Goal: Task Accomplishment & Management: Complete application form

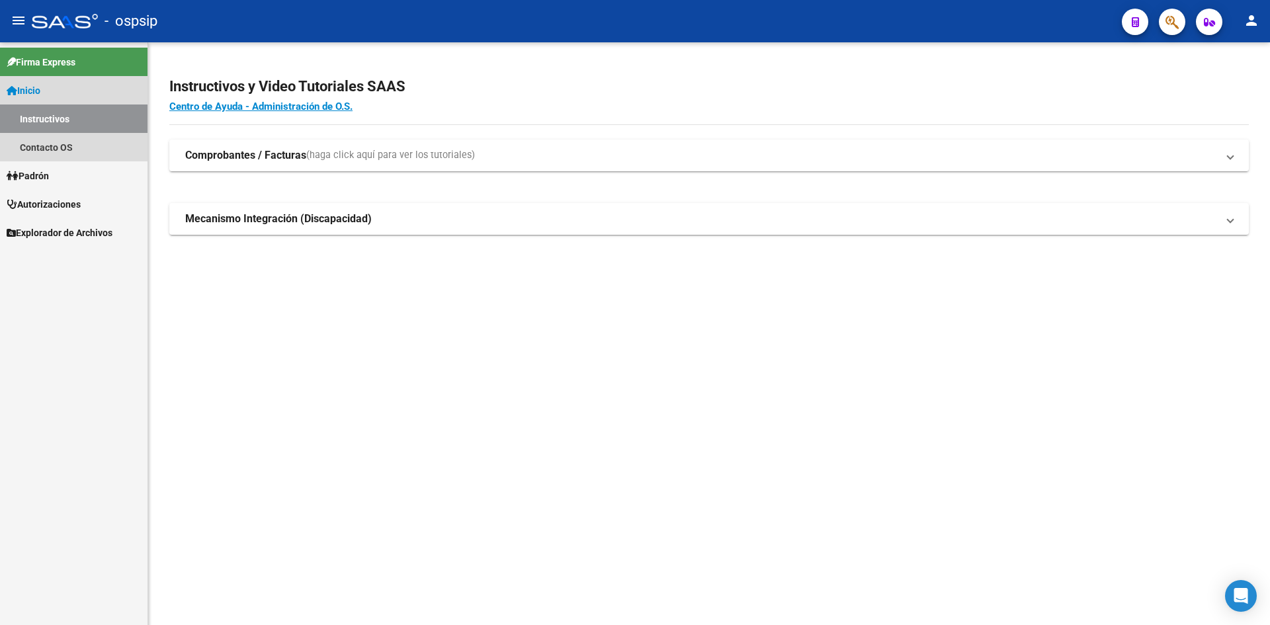
click at [41, 112] on link "Instructivos" at bounding box center [74, 119] width 148 height 28
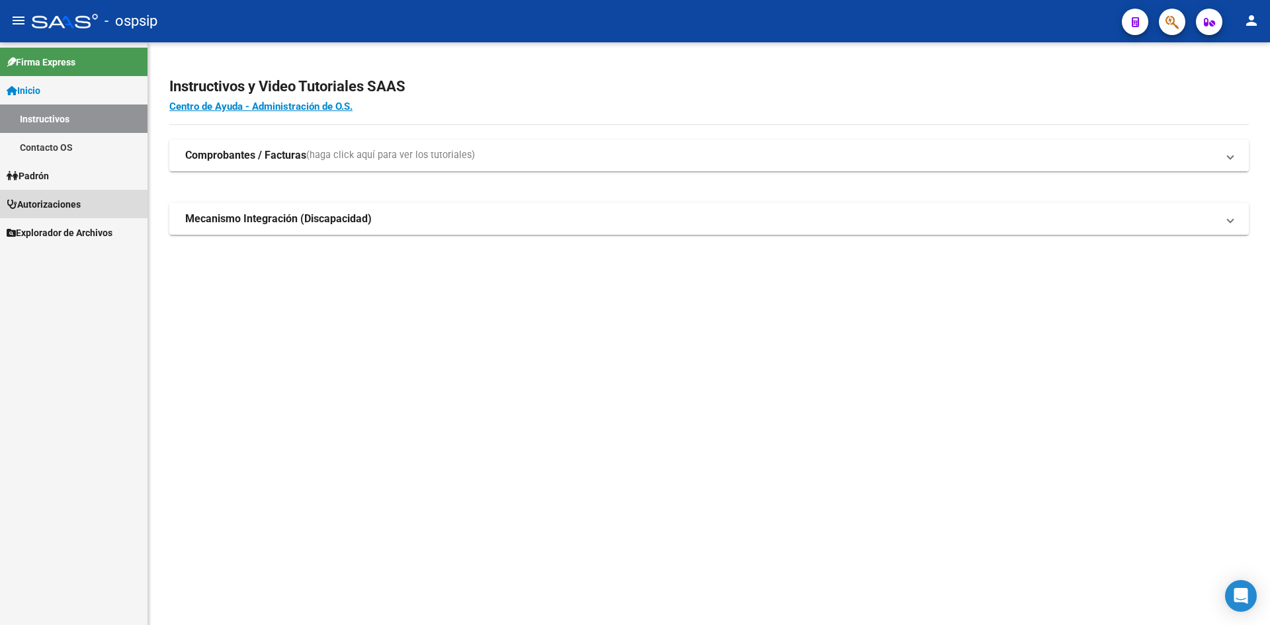
click at [41, 197] on span "Autorizaciones" at bounding box center [44, 204] width 74 height 15
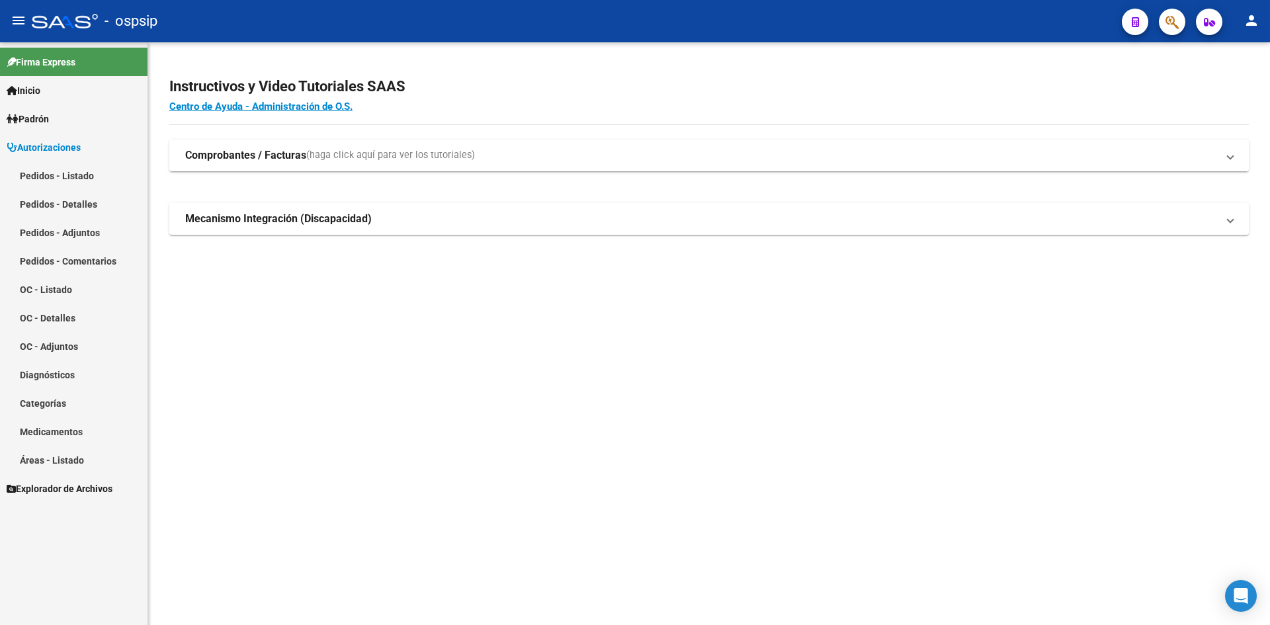
click at [64, 168] on link "Pedidos - Listado" at bounding box center [74, 175] width 148 height 28
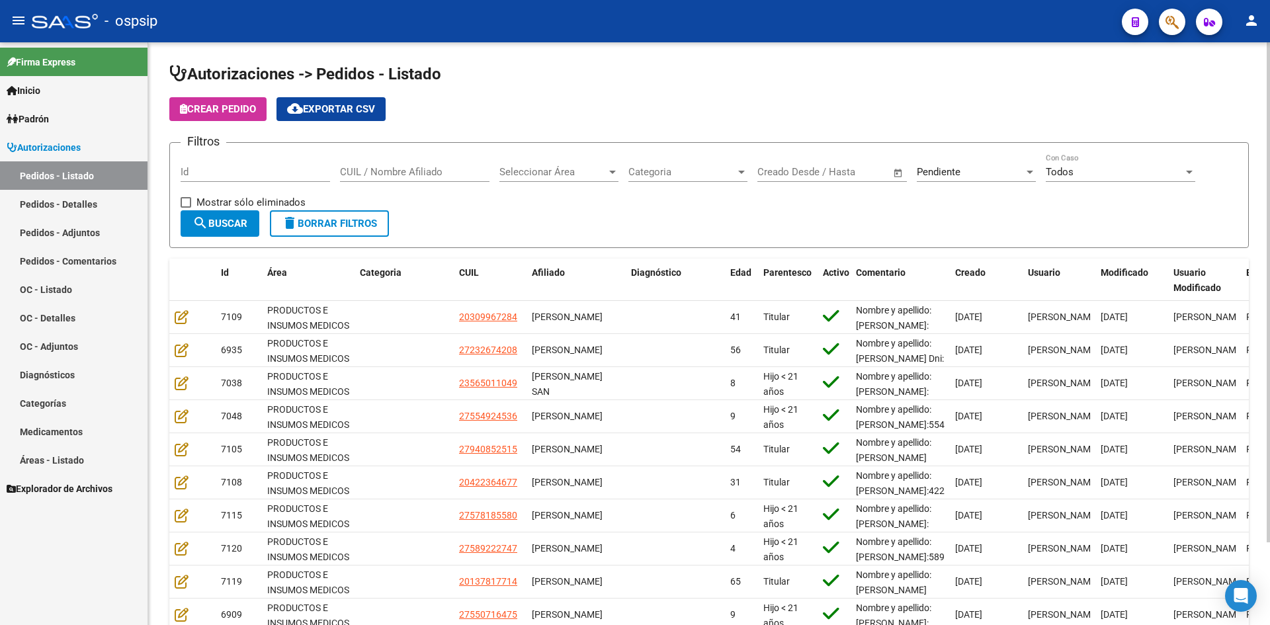
click at [933, 173] on span "Pendiente" at bounding box center [939, 172] width 44 height 12
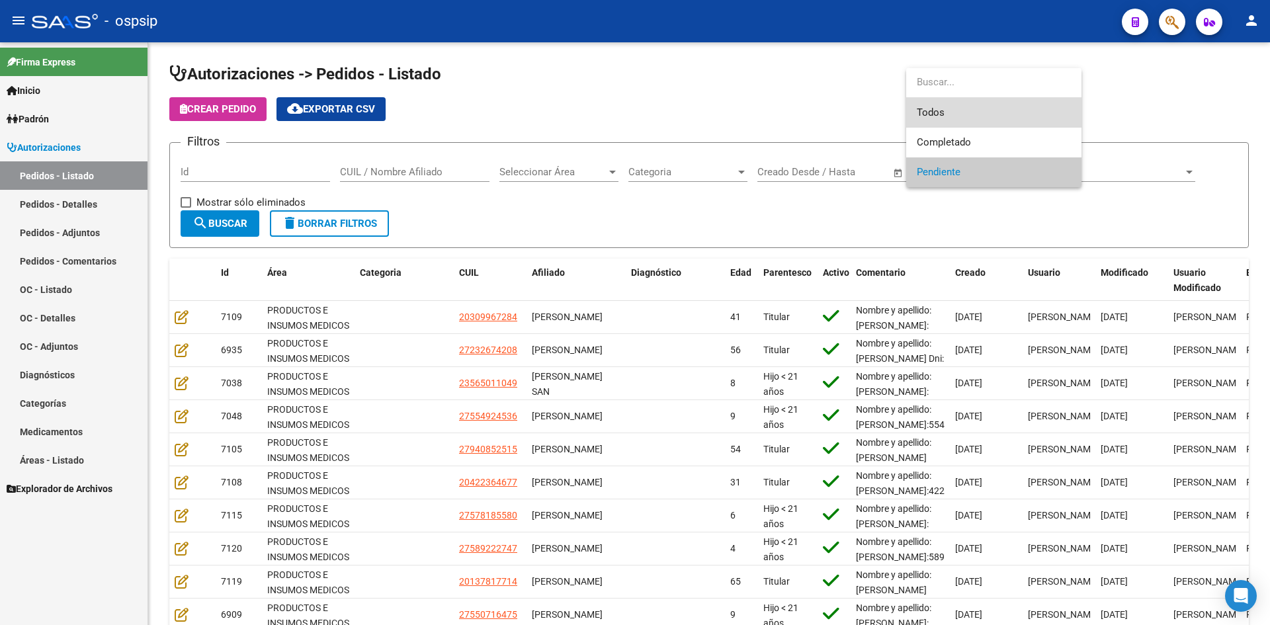
click at [926, 123] on span "Todos" at bounding box center [994, 113] width 154 height 30
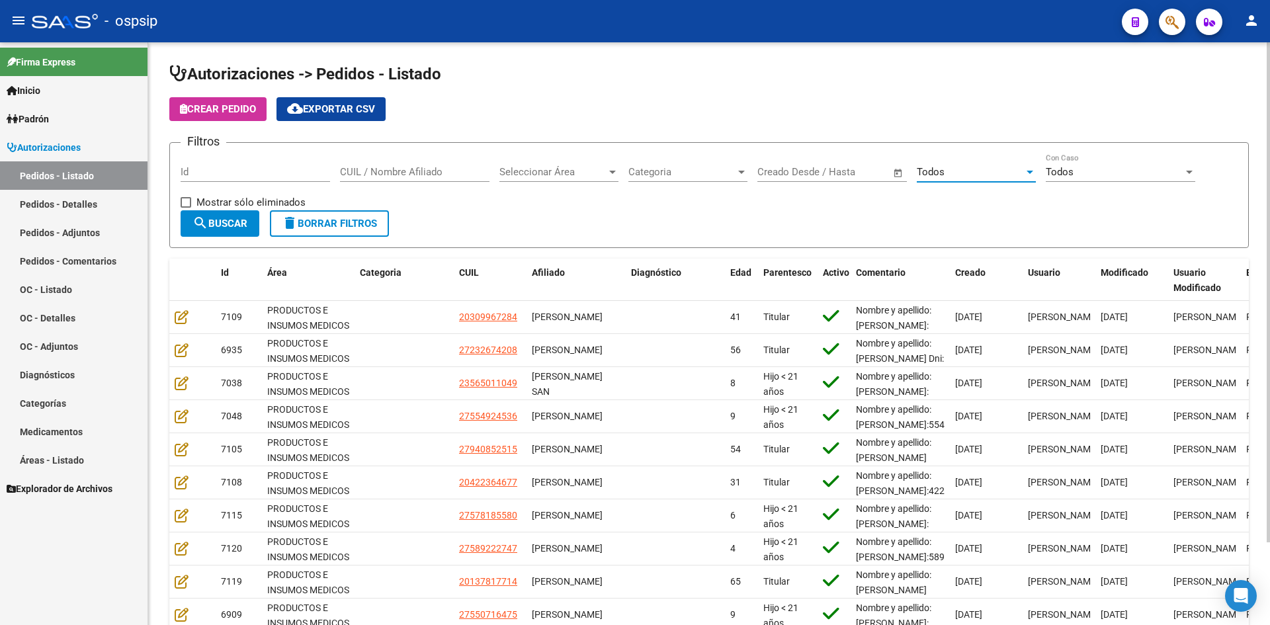
click at [226, 227] on span "search Buscar" at bounding box center [220, 224] width 55 height 12
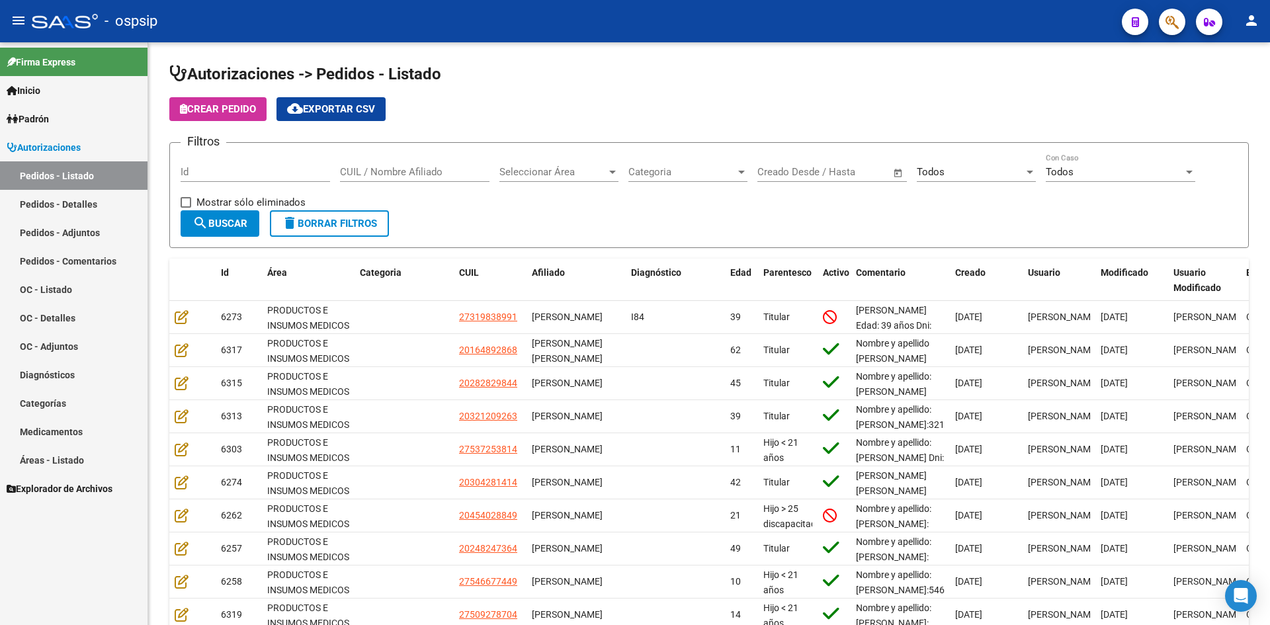
scroll to position [97, 0]
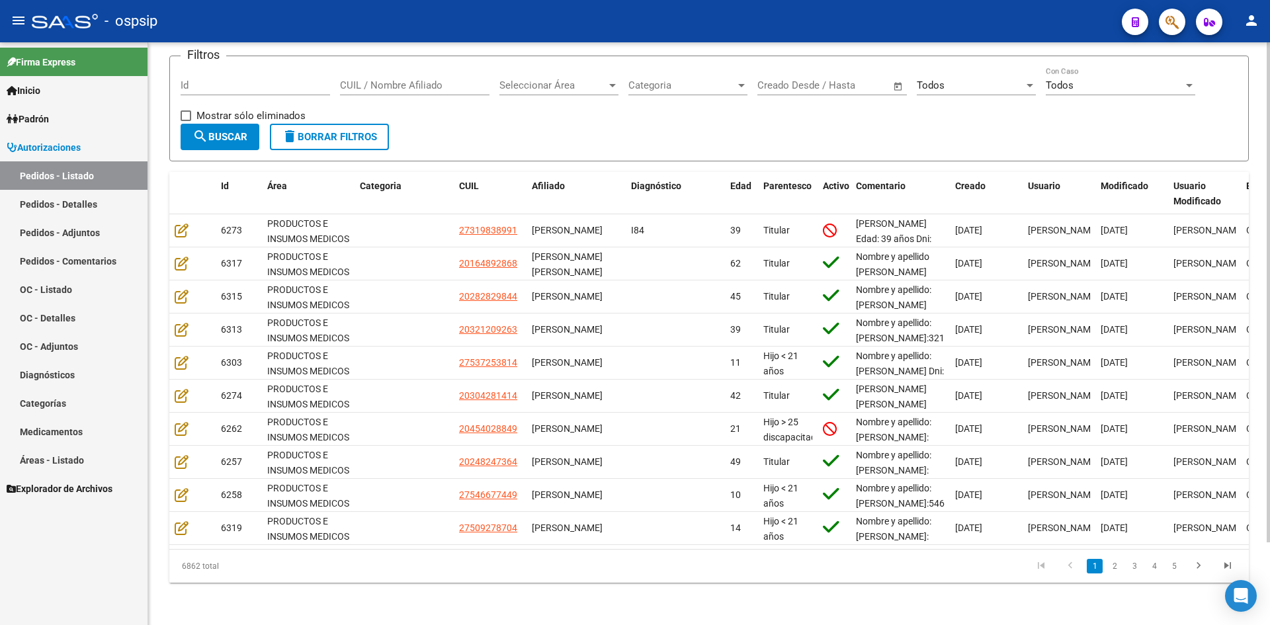
click at [288, 79] on input "Id" at bounding box center [256, 85] width 150 height 12
type input "70"
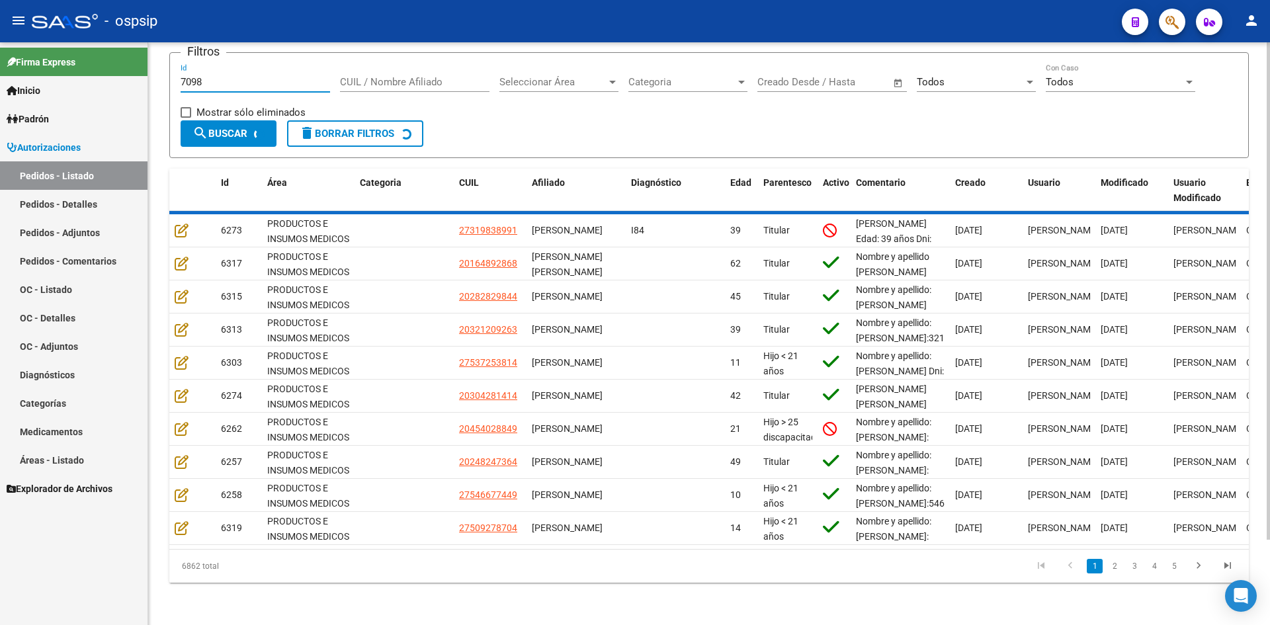
scroll to position [0, 0]
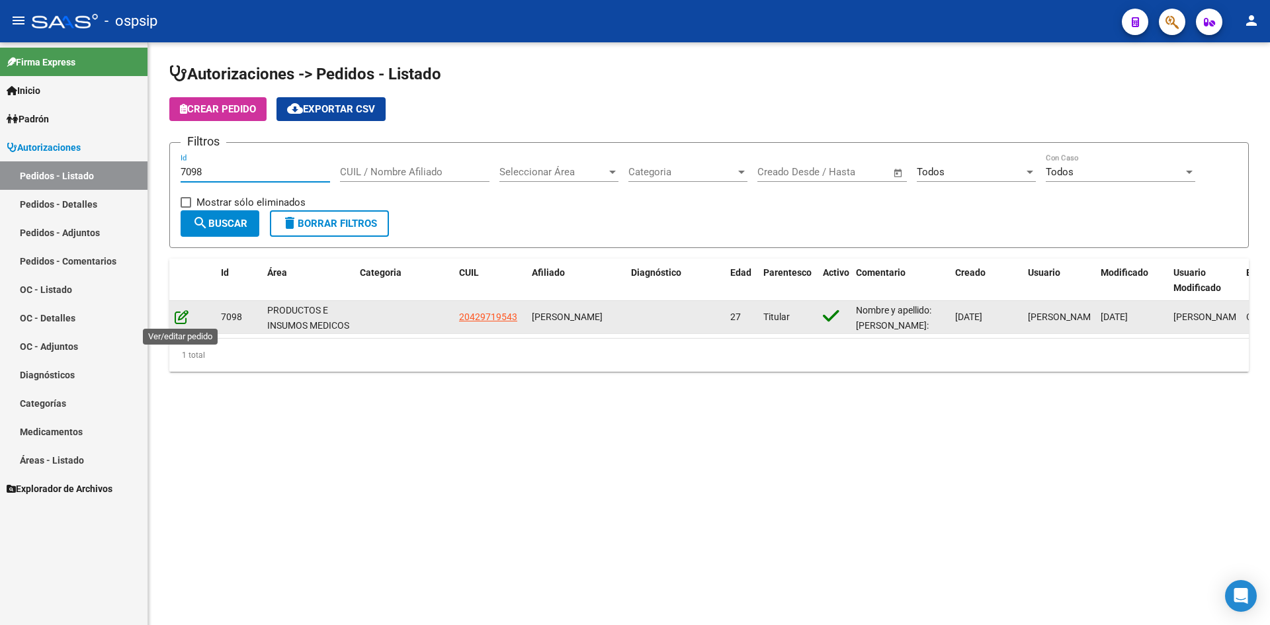
type input "7098"
click at [177, 312] on icon at bounding box center [182, 317] width 14 height 15
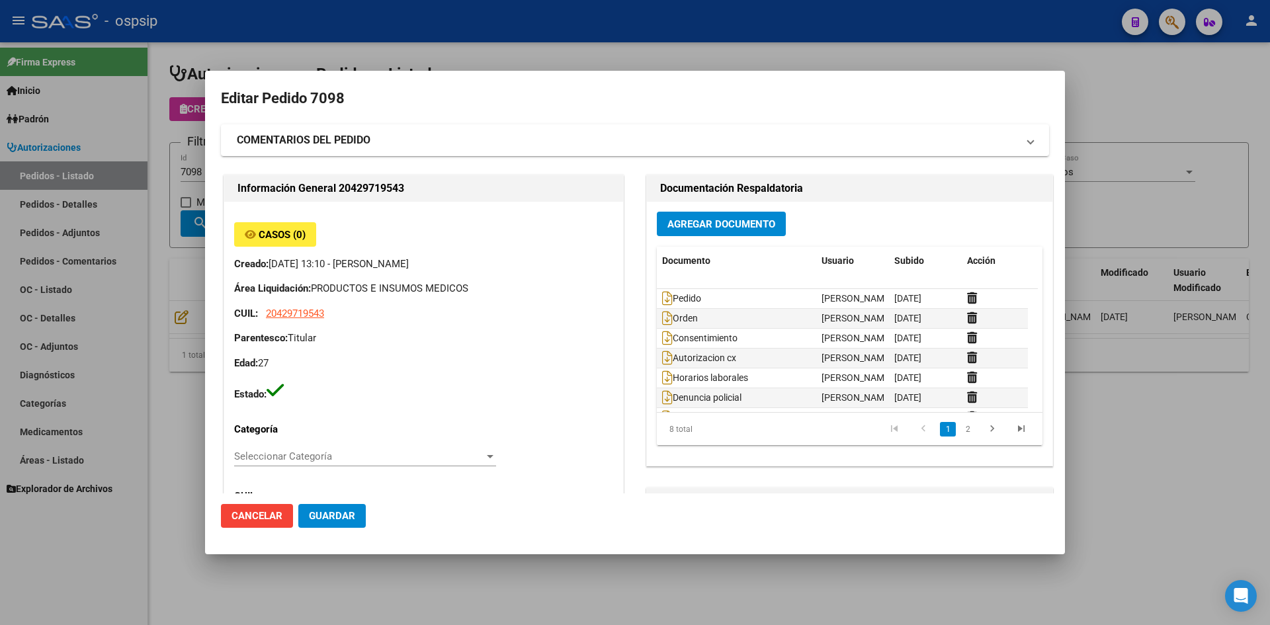
type input "Rio Negro, ALLEN, LAGO ESCONDIDO 130"
click at [668, 293] on span "Pedido" at bounding box center [681, 298] width 39 height 11
click at [664, 292] on icon at bounding box center [667, 298] width 11 height 15
click at [638, 62] on div at bounding box center [635, 312] width 1270 height 625
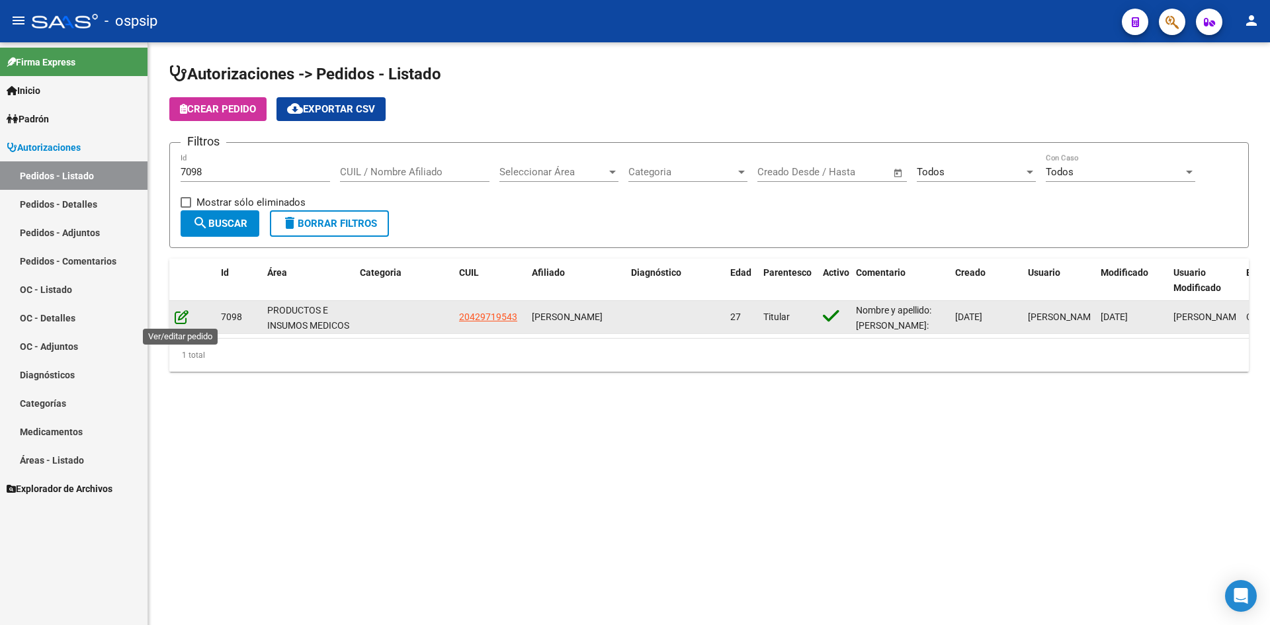
click at [181, 316] on icon at bounding box center [182, 317] width 14 height 15
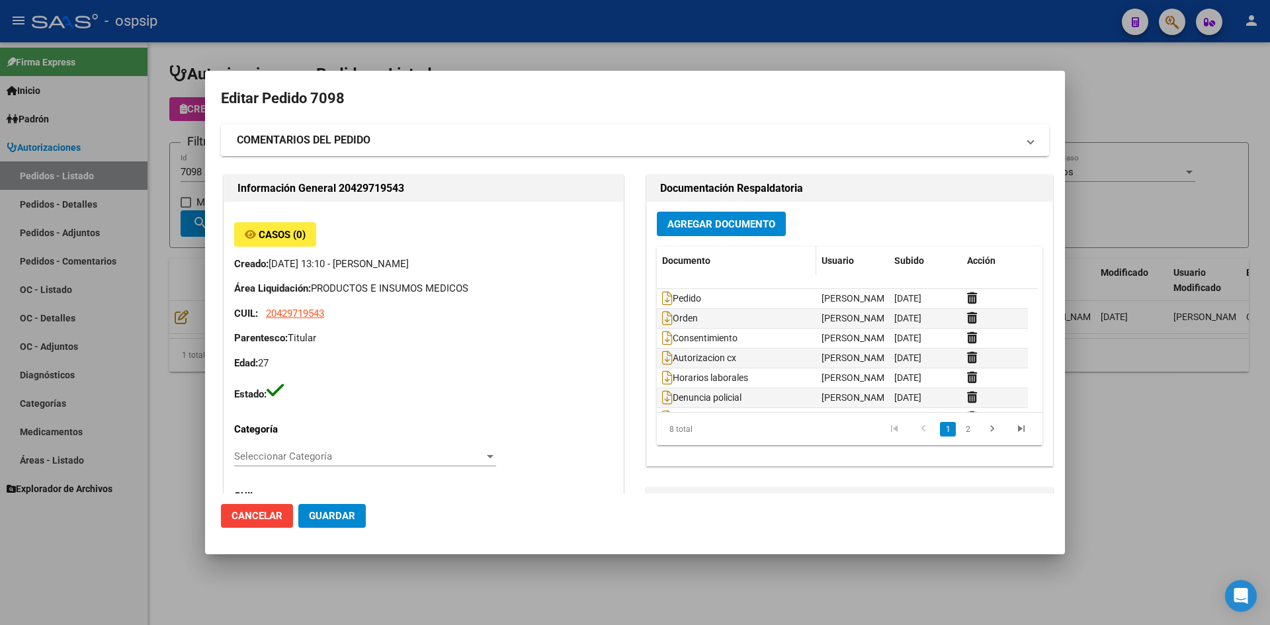
type input "Rio Negro, ALLEN, LAGO ESCONDIDO 130"
click at [662, 302] on icon at bounding box center [667, 298] width 11 height 15
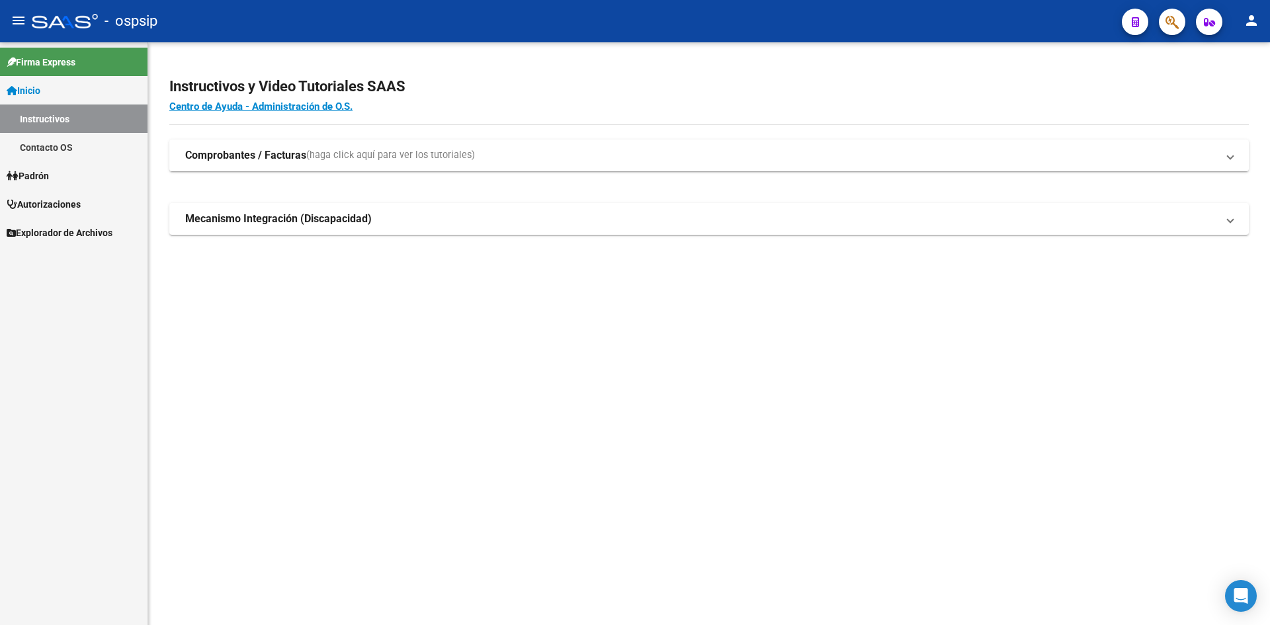
click at [65, 203] on span "Autorizaciones" at bounding box center [44, 204] width 74 height 15
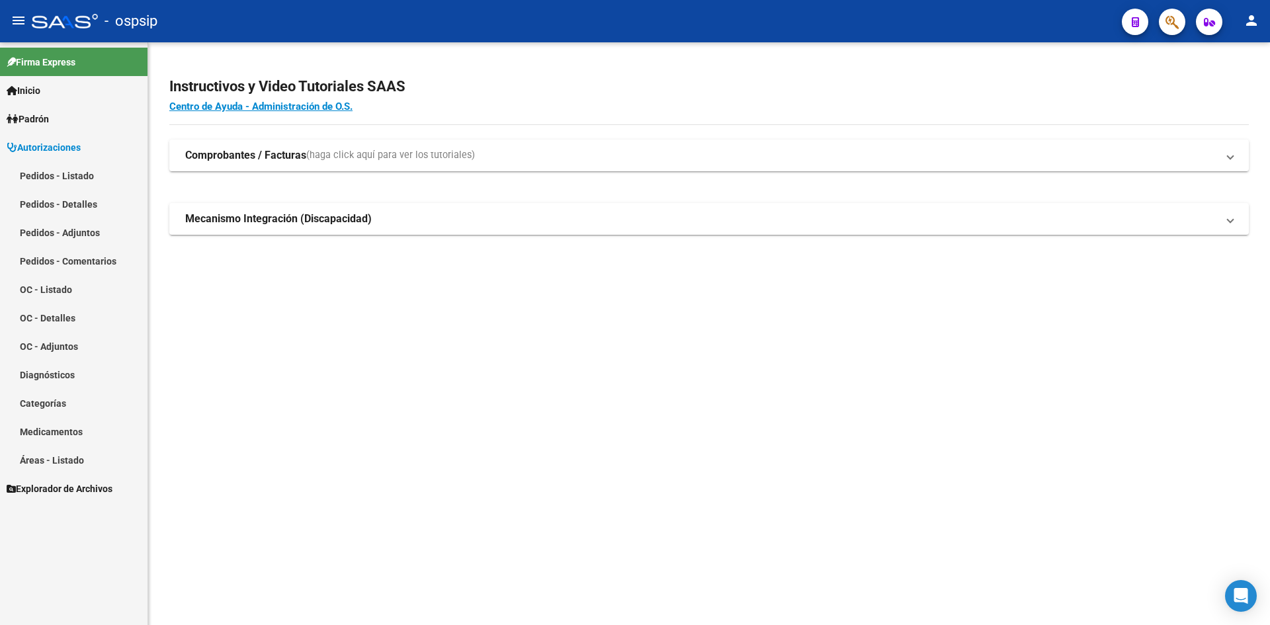
click at [73, 182] on link "Pedidos - Listado" at bounding box center [74, 175] width 148 height 28
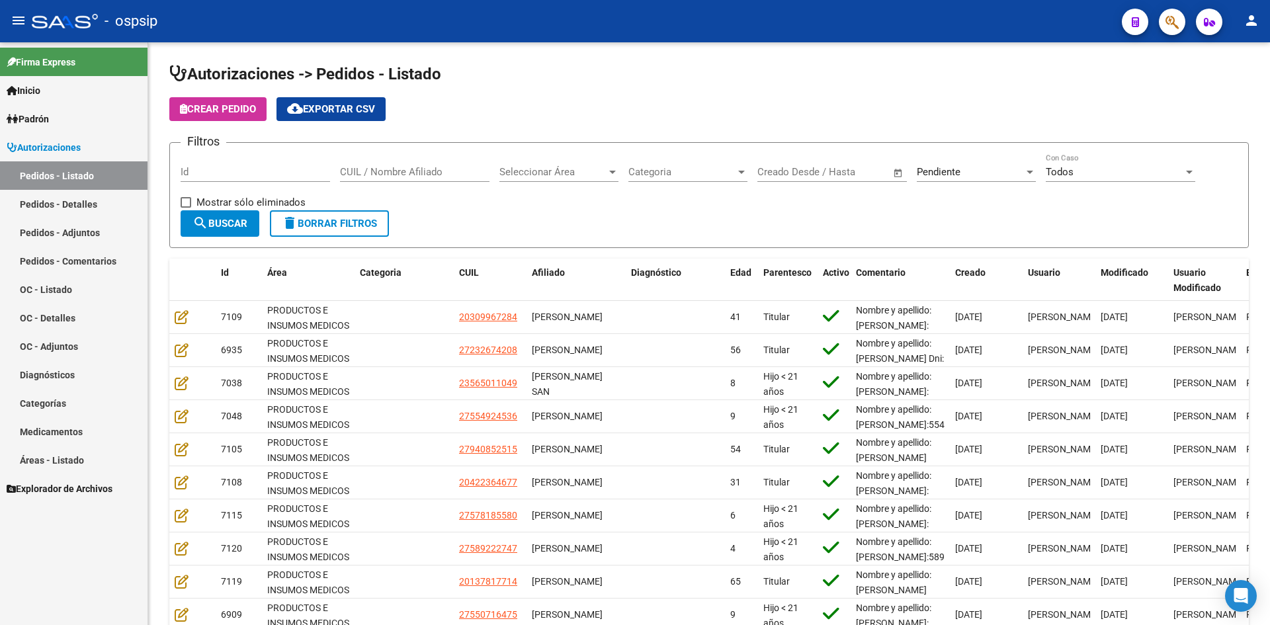
drag, startPoint x: 622, startPoint y: 65, endPoint x: 533, endPoint y: 7, distance: 105.7
click at [617, 63] on div "Autorizaciones -> Pedidos - Listado Crear Pedido cloud_download Exportar CSV Fi…" at bounding box center [709, 377] width 1122 height 670
click at [238, 173] on input "Id" at bounding box center [256, 172] width 150 height 12
click at [302, 170] on input "Id" at bounding box center [256, 172] width 150 height 12
click at [926, 174] on span "Pendiente" at bounding box center [939, 172] width 44 height 12
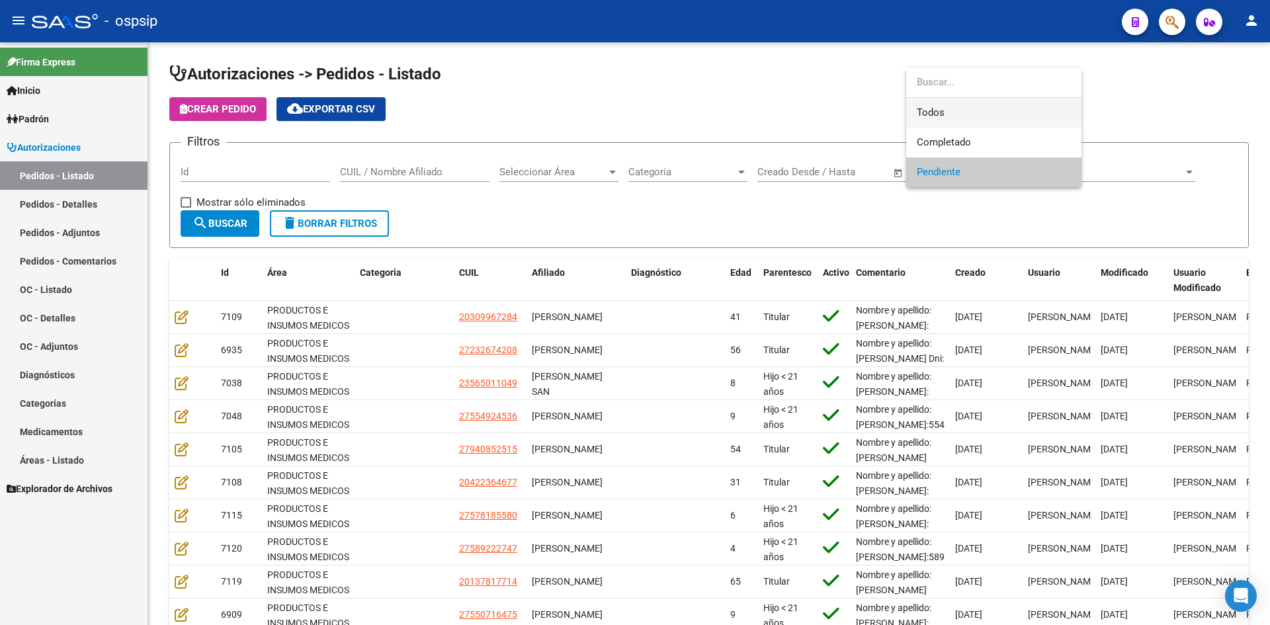
click at [916, 104] on mat-option "Todos" at bounding box center [993, 113] width 175 height 30
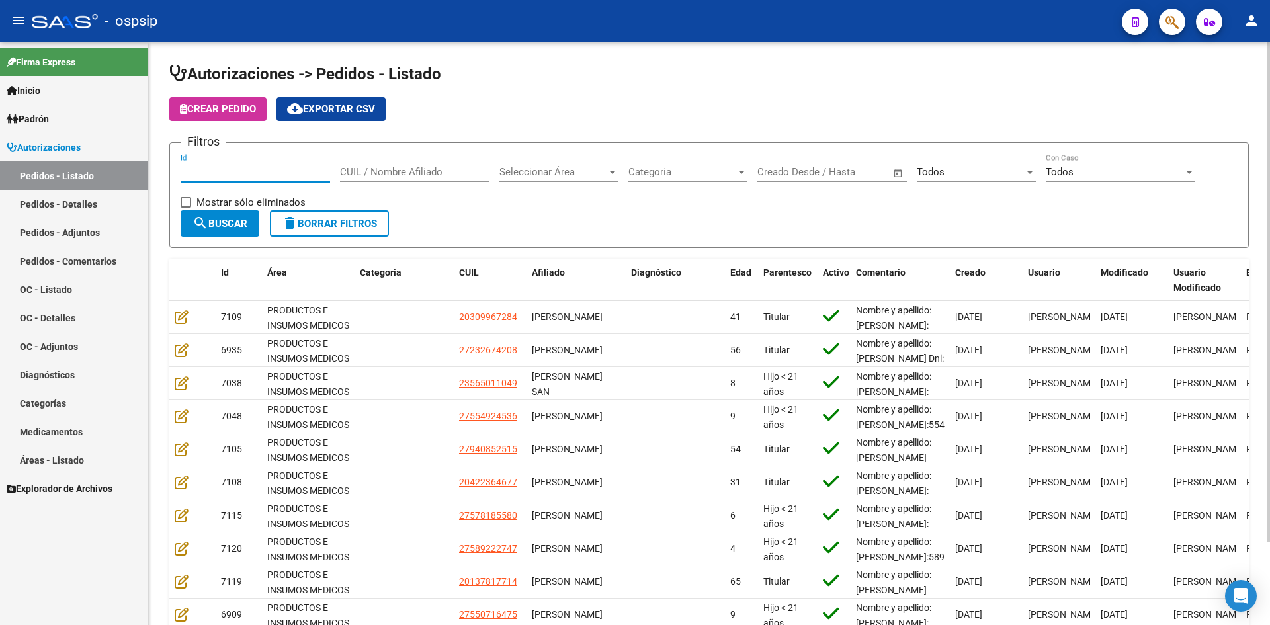
click at [275, 175] on input "Id" at bounding box center [256, 172] width 150 height 12
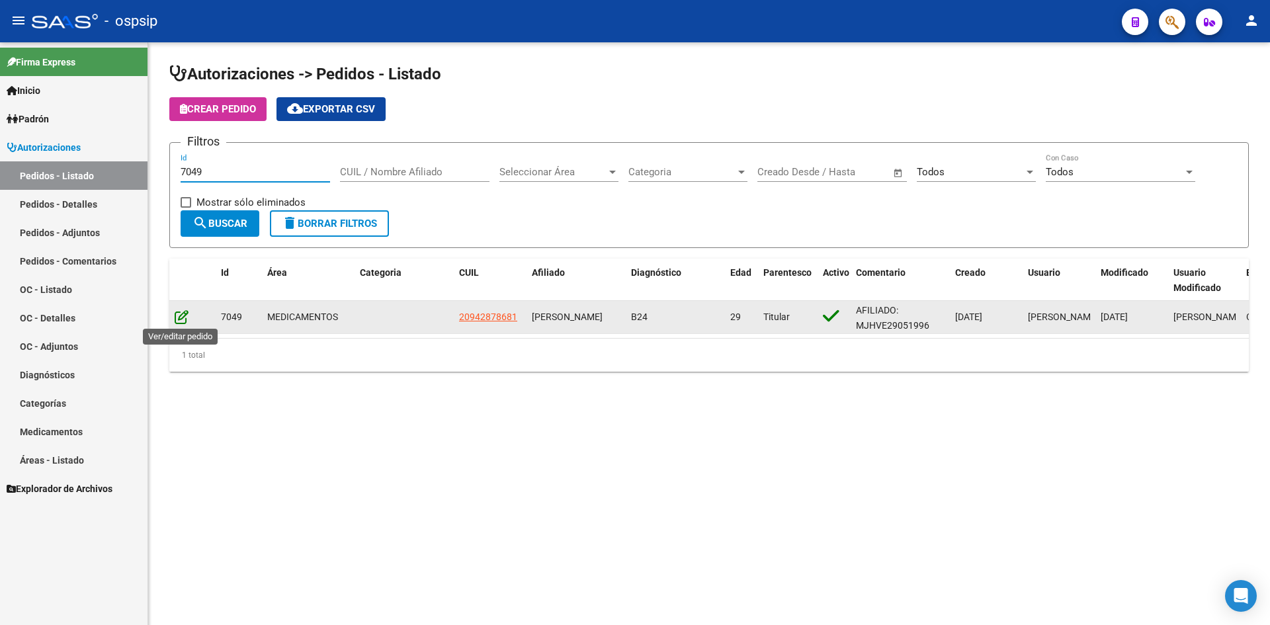
type input "7049"
click at [179, 318] on icon at bounding box center [182, 317] width 14 height 15
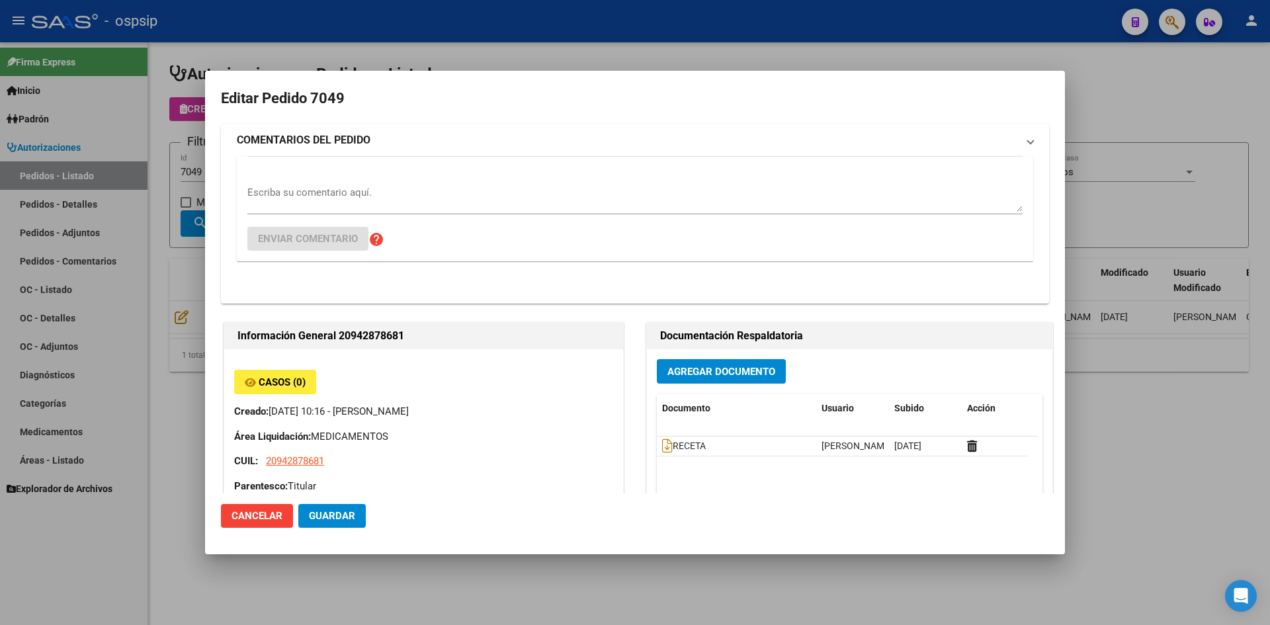
type input "Buenos Aires, VALENTIN ALSINA, CURAPALIGUE 347"
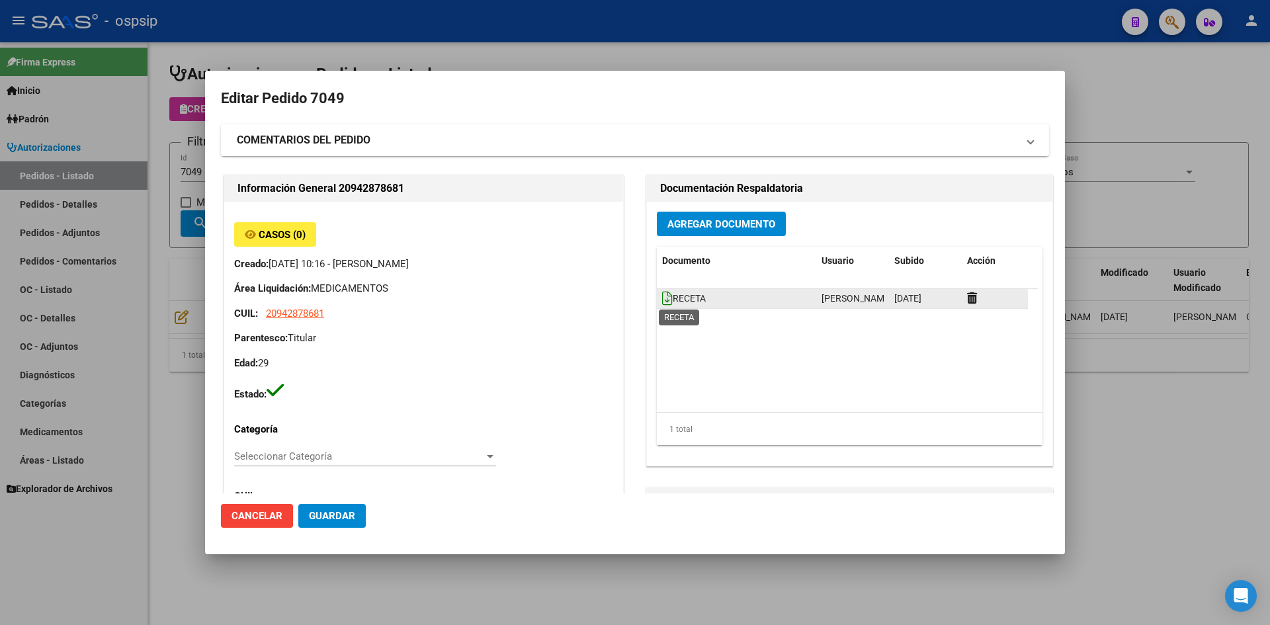
click at [663, 298] on icon at bounding box center [667, 298] width 11 height 15
click at [700, 216] on button "Agregar Documento" at bounding box center [721, 224] width 129 height 24
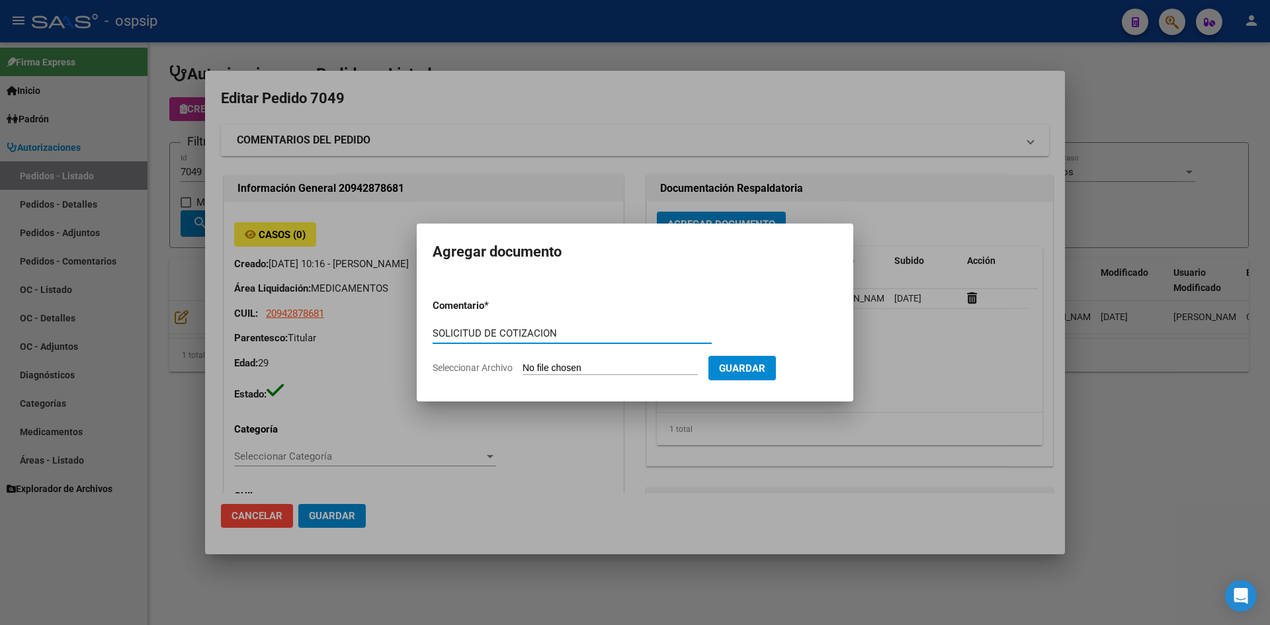
type input "SOLICITUD DE COTIZACION"
click at [523, 363] on input "Seleccionar Archivo" at bounding box center [610, 369] width 175 height 13
type input "C:\fakepath\SOLICITUD DE COTIZACION N°7049.pdf"
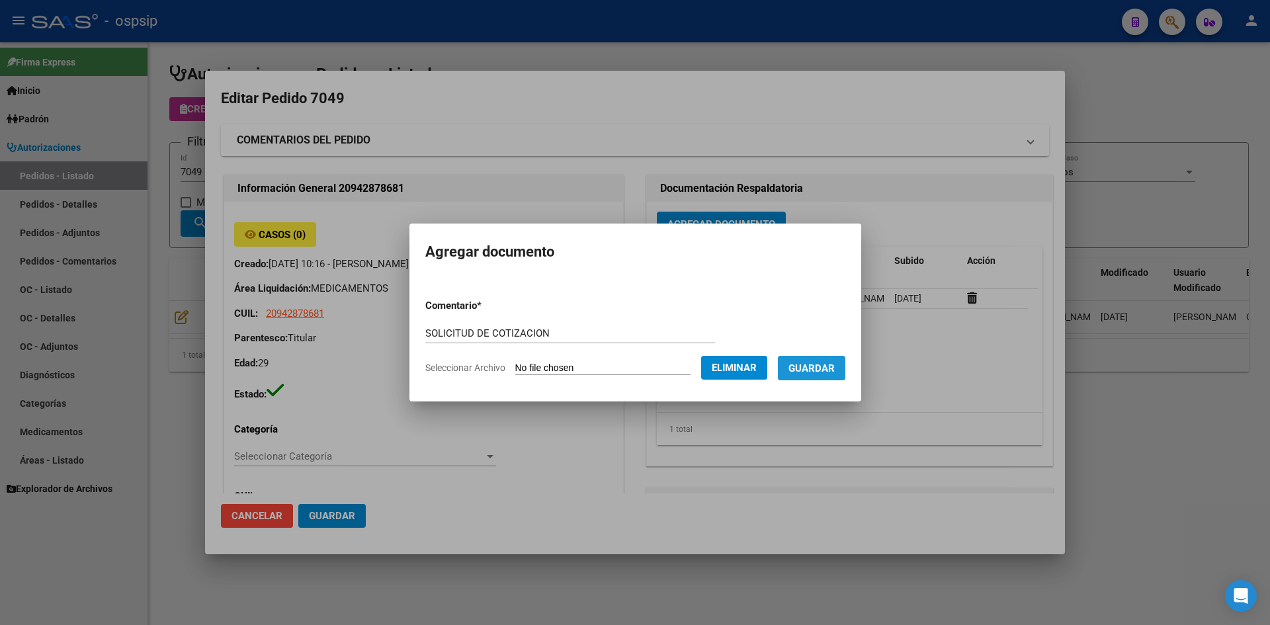
drag, startPoint x: 824, startPoint y: 362, endPoint x: 697, endPoint y: 392, distance: 130.5
click at [823, 363] on span "Guardar" at bounding box center [812, 369] width 46 height 12
click at [326, 508] on div at bounding box center [635, 312] width 1270 height 625
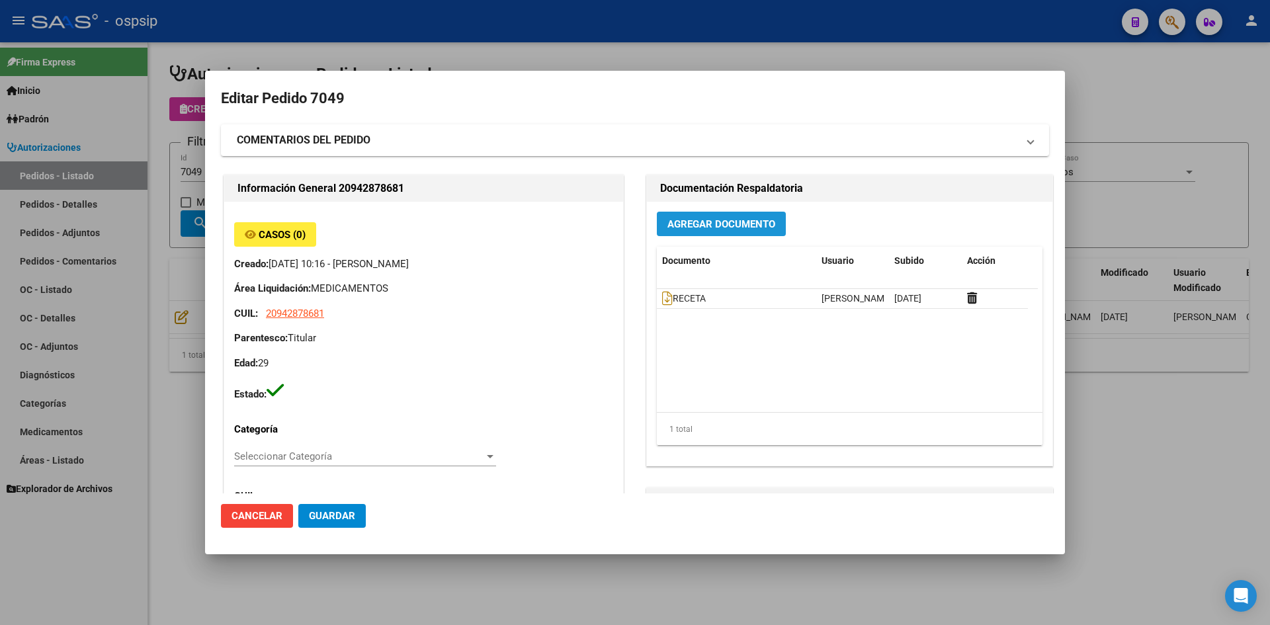
click at [709, 222] on span "Agregar Documento" at bounding box center [722, 224] width 108 height 12
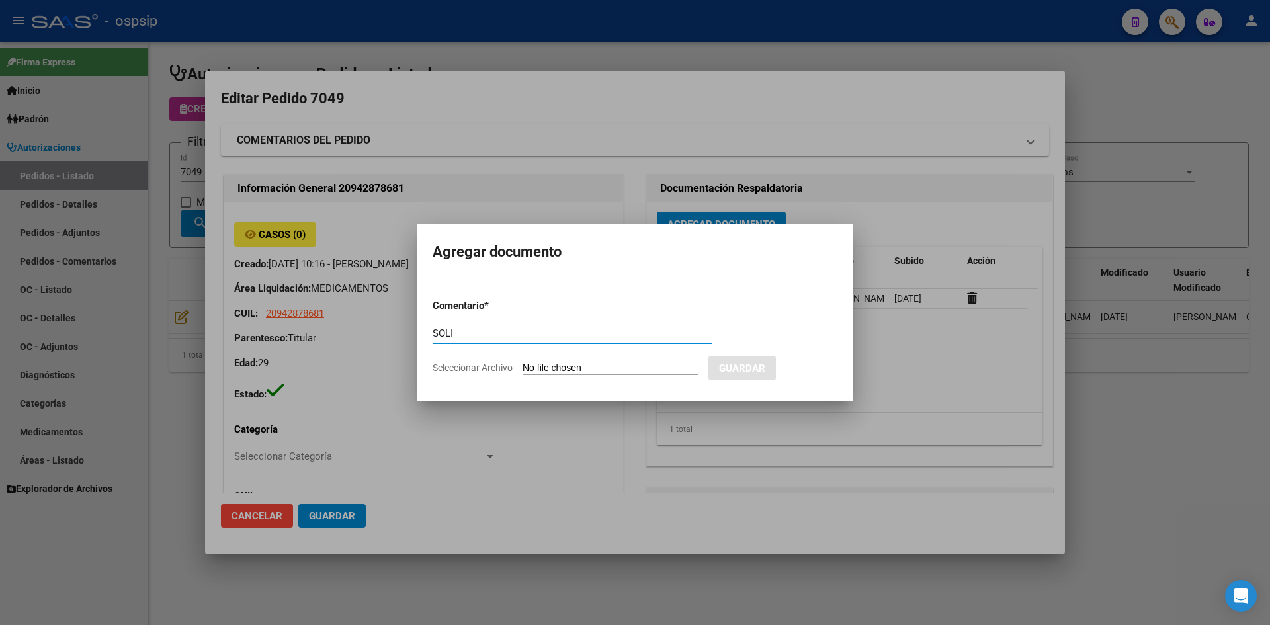
type input "SOLIC"
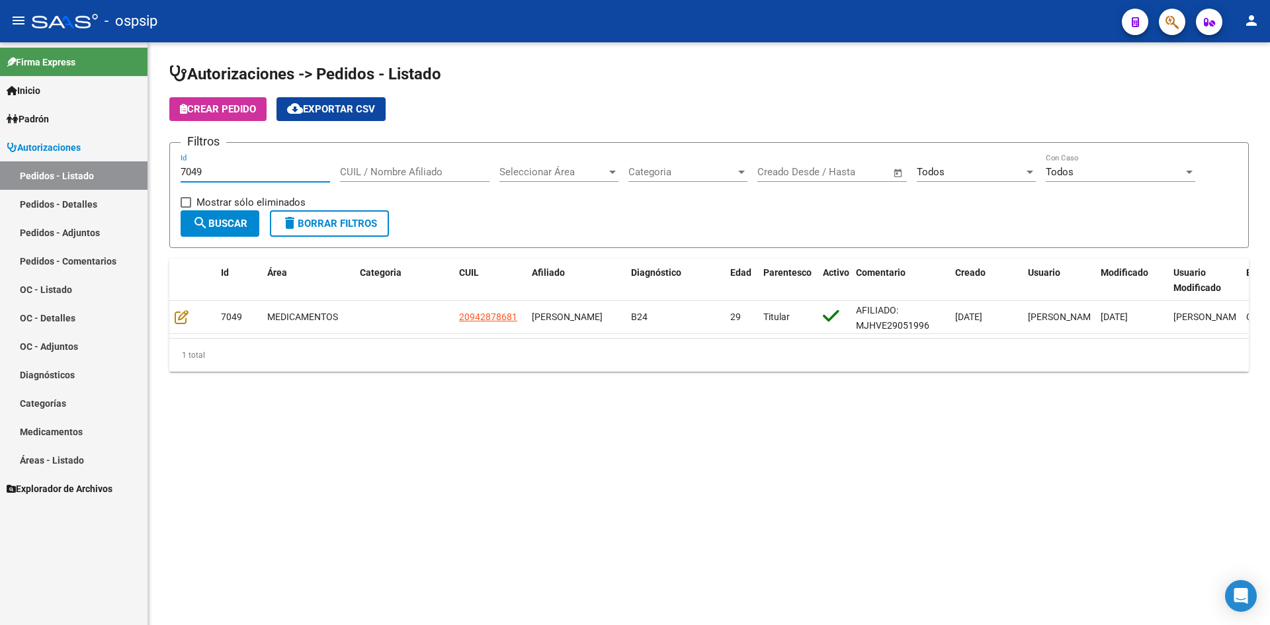
click at [267, 171] on input "7049" at bounding box center [256, 172] width 150 height 12
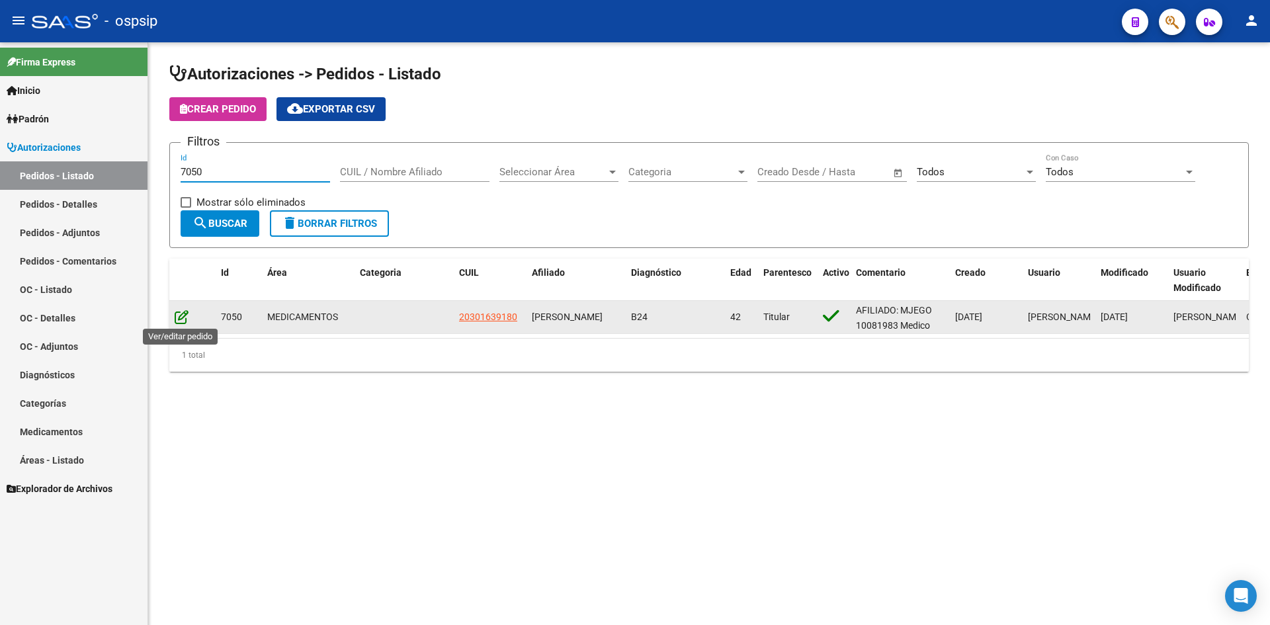
type input "7050"
click at [180, 316] on icon at bounding box center [182, 317] width 14 height 15
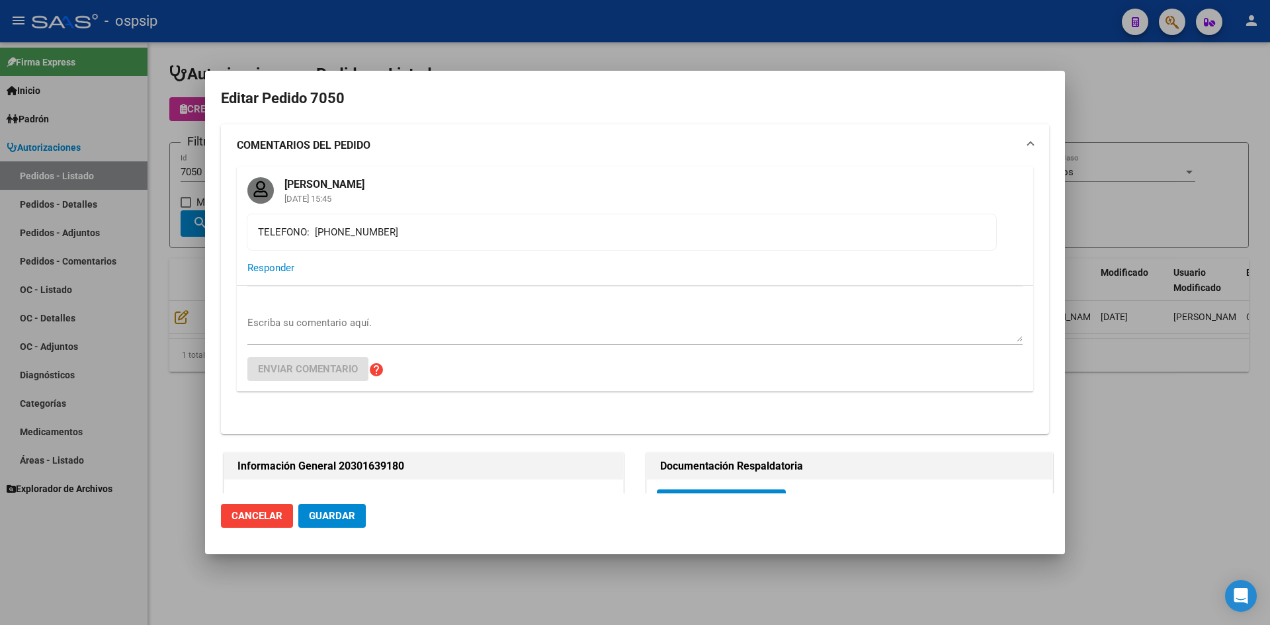
type input "JERONIMO ALFREDO ANDRES GOMEZ"
type input "Buenos Aires, caba, coronel niceto vega 4831"
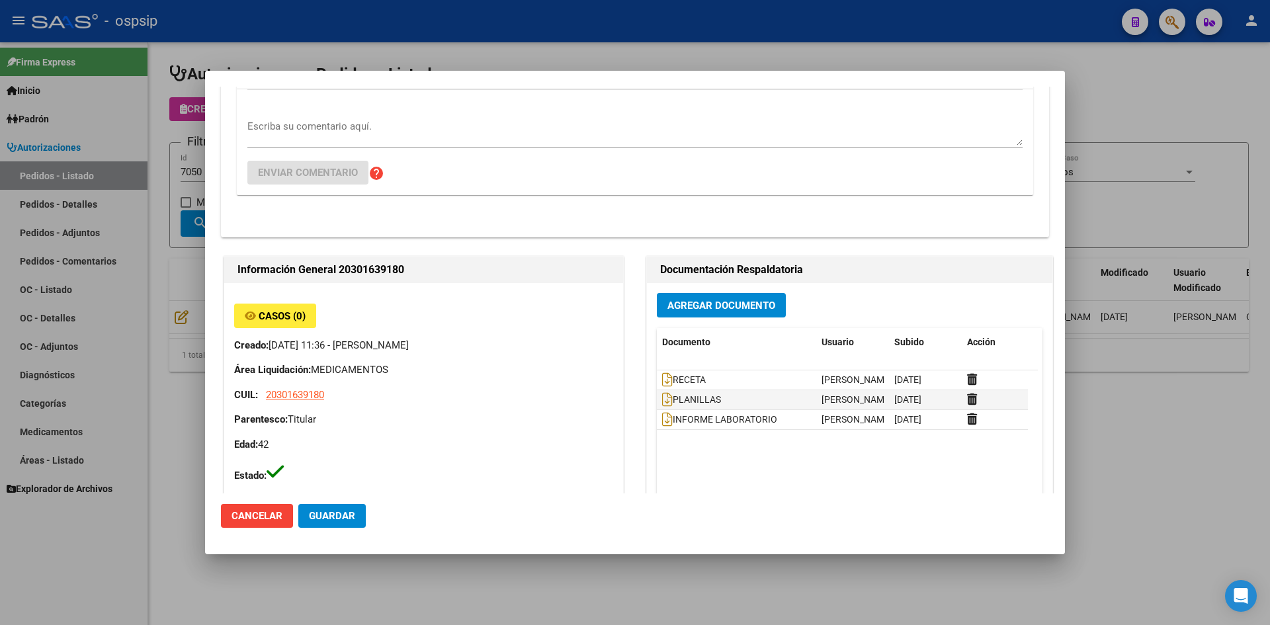
scroll to position [198, 0]
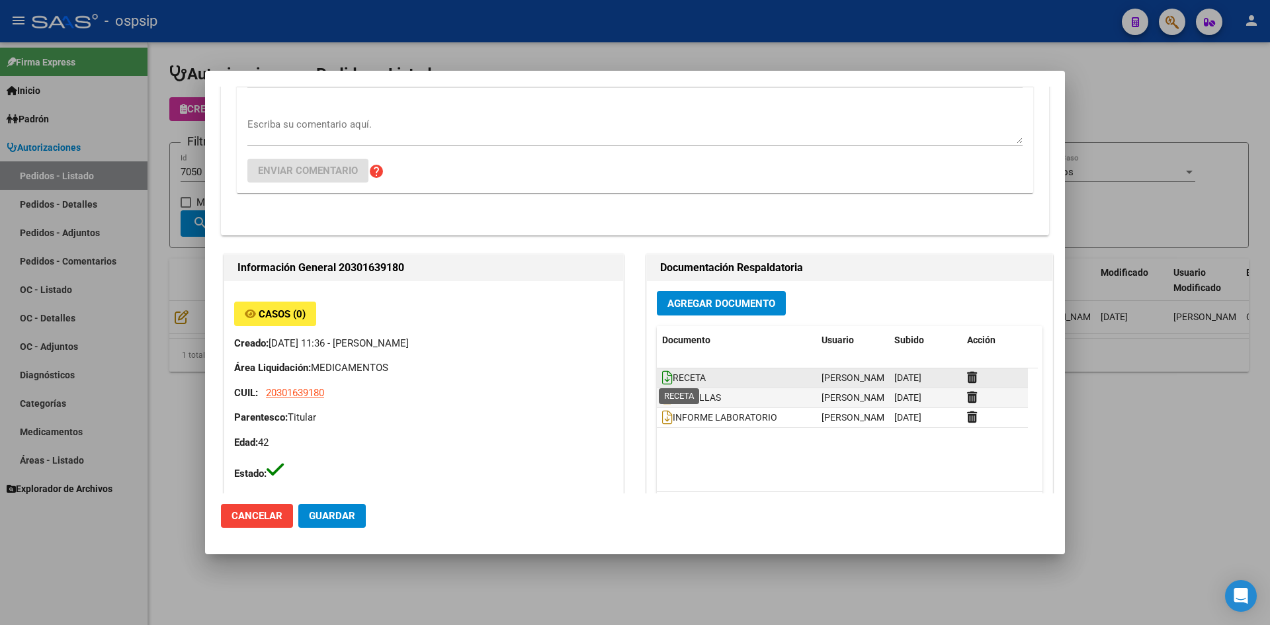
click at [662, 377] on icon at bounding box center [667, 378] width 11 height 15
click at [678, 292] on button "Agregar Documento" at bounding box center [721, 303] width 129 height 24
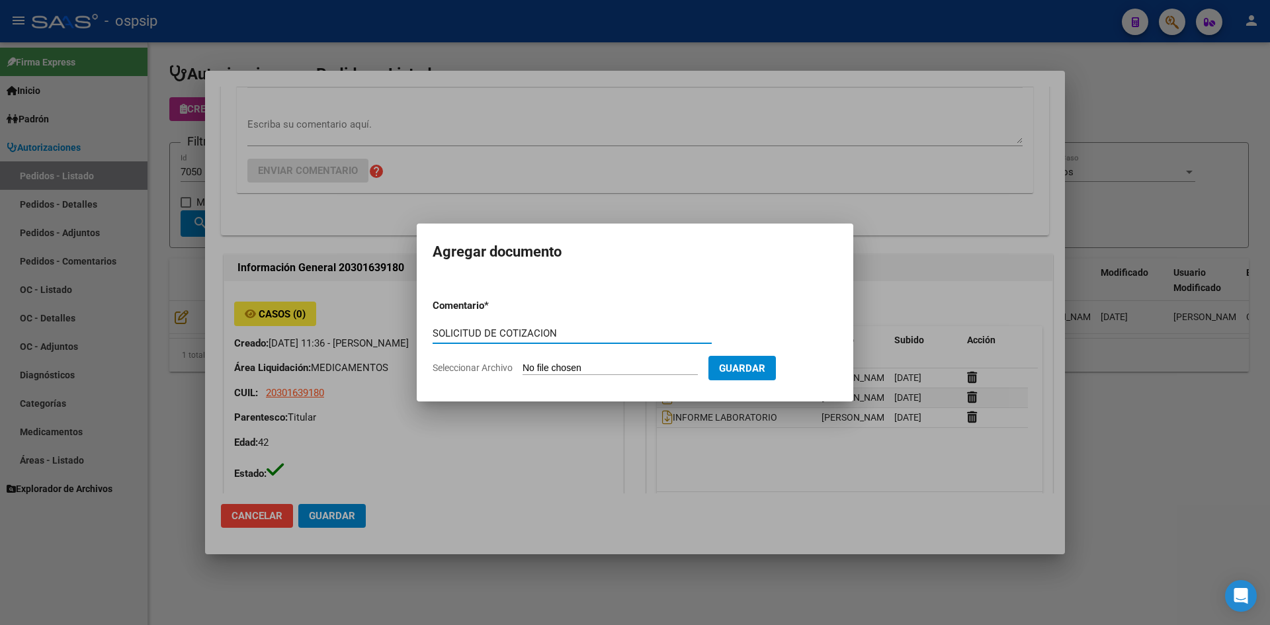
type input "SOLICITUD DE COTIZACION"
click at [523, 363] on input "Seleccionar Archivo" at bounding box center [610, 369] width 175 height 13
type input "C:\fakepath\SOLICITUD DE COTIZACION N°7050.pdf"
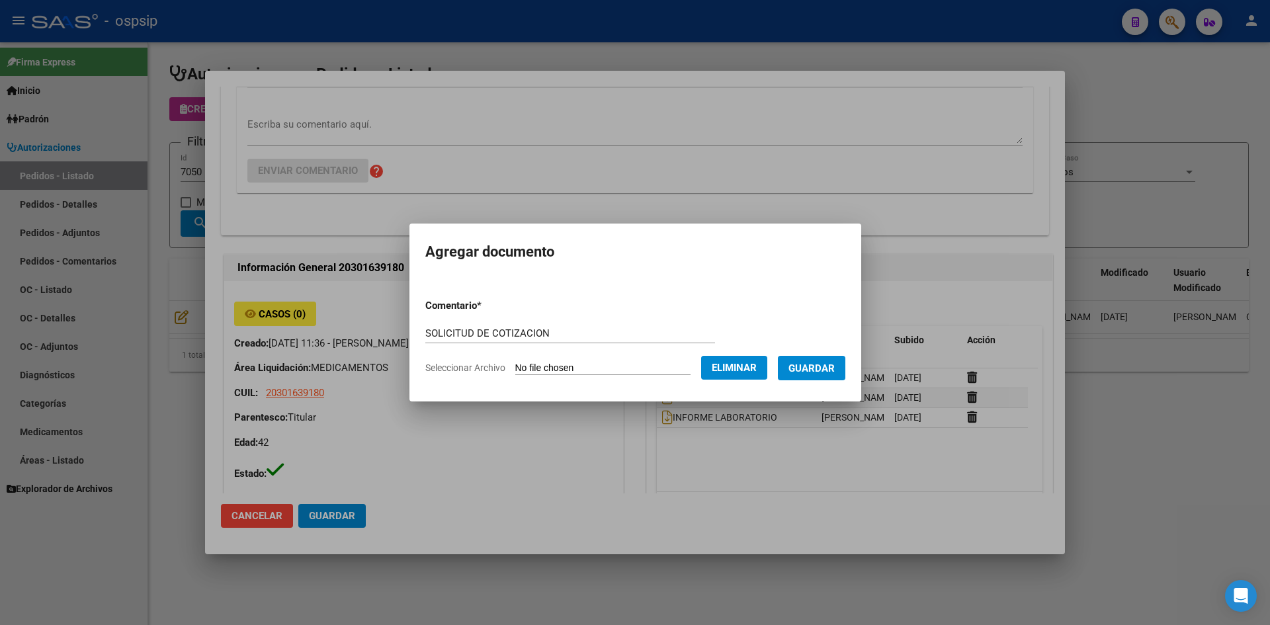
click at [832, 368] on span "Guardar" at bounding box center [812, 369] width 46 height 12
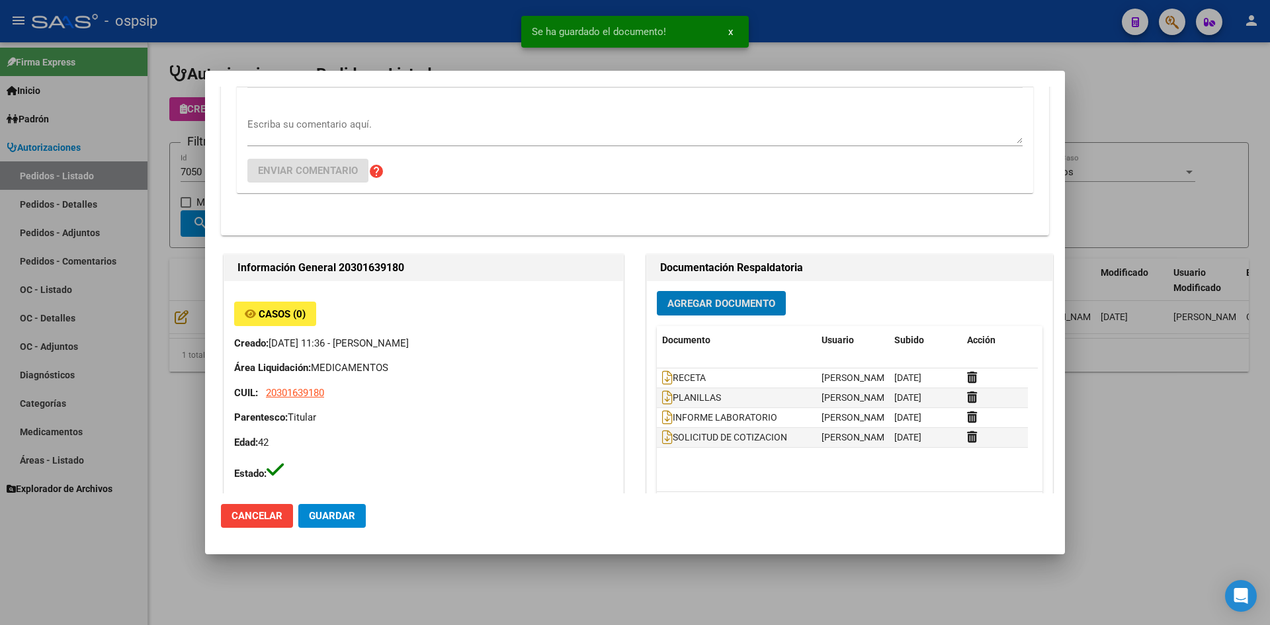
click at [353, 510] on button "Guardar" at bounding box center [331, 516] width 67 height 24
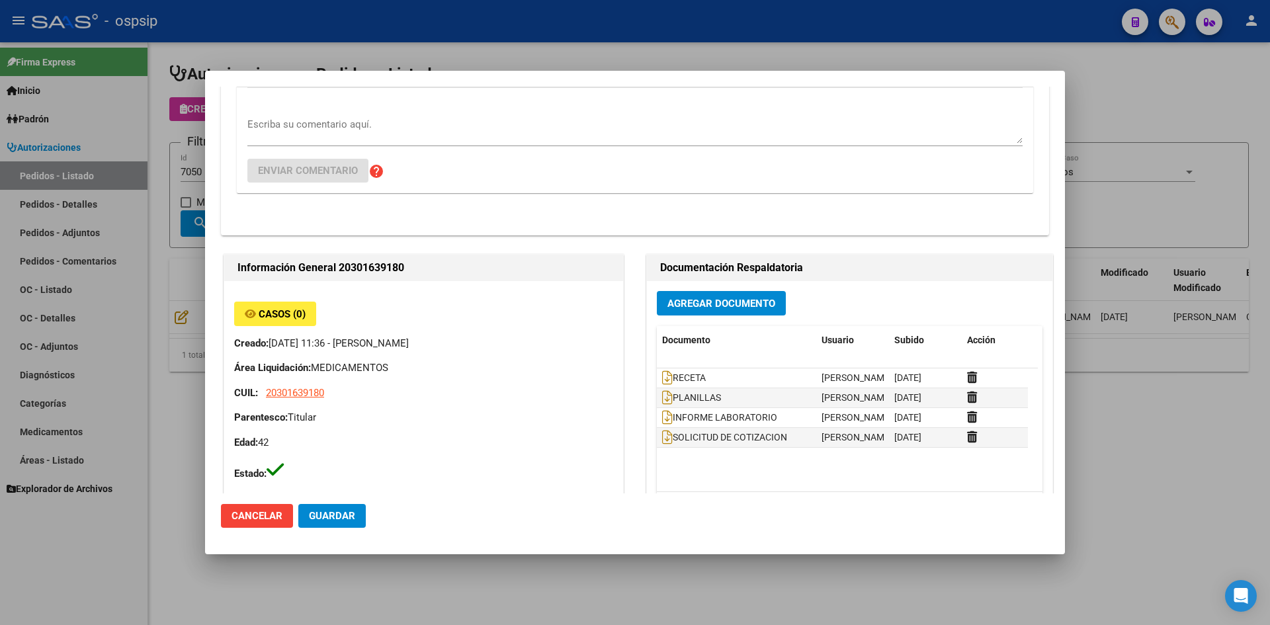
drag, startPoint x: 529, startPoint y: 42, endPoint x: 369, endPoint y: 140, distance: 187.7
click at [529, 43] on div at bounding box center [635, 312] width 1270 height 625
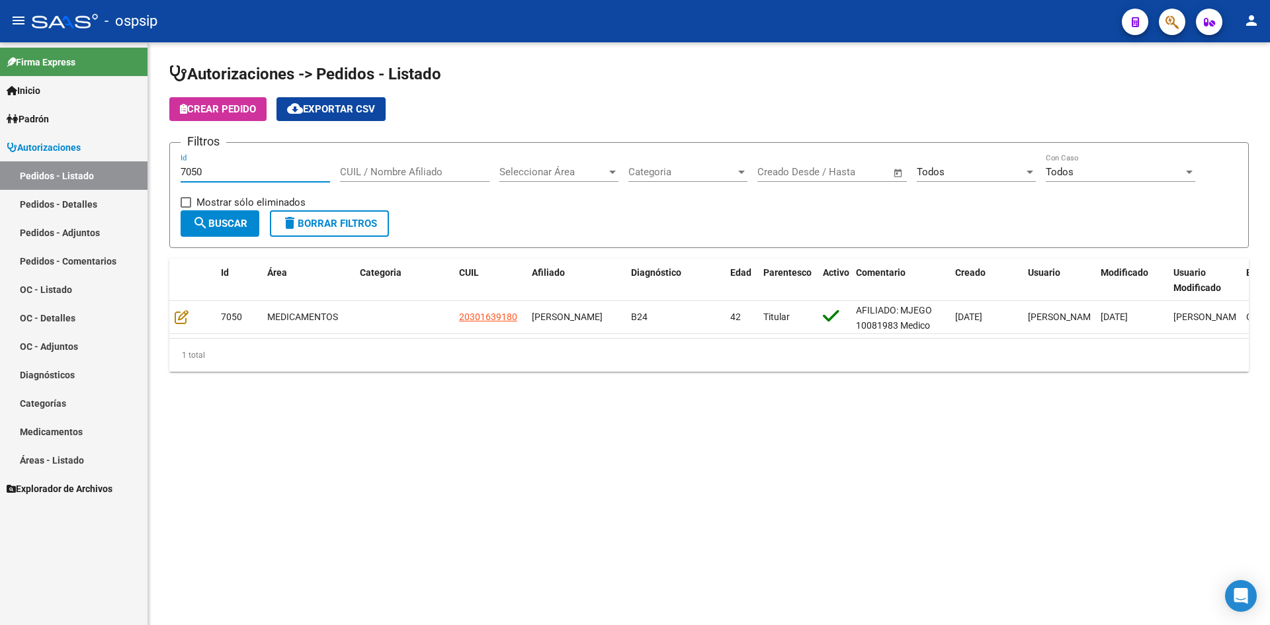
click at [240, 177] on input "7050" at bounding box center [256, 172] width 150 height 12
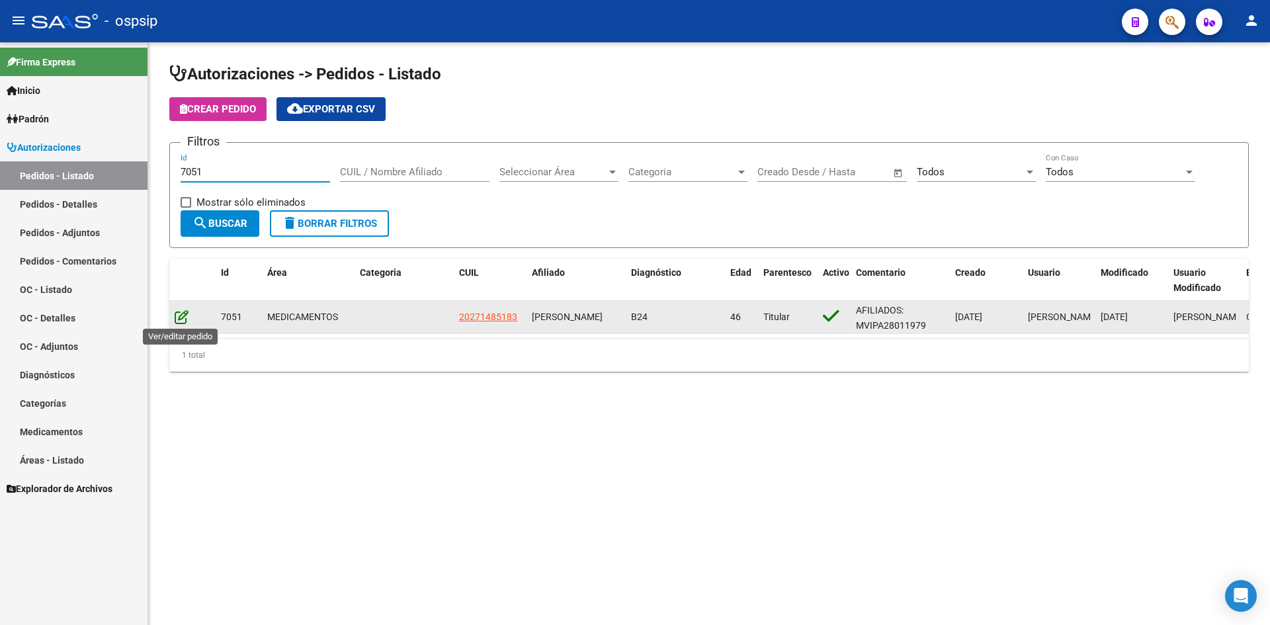
type input "7051"
click at [183, 316] on icon at bounding box center [182, 317] width 14 height 15
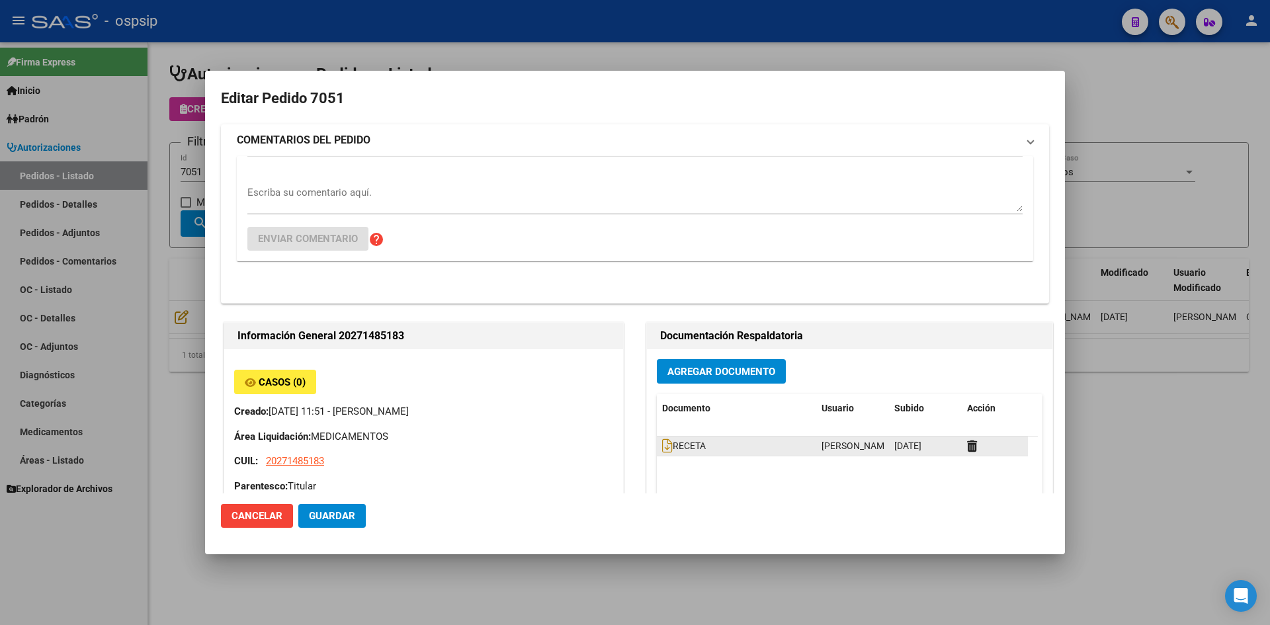
type input "Buenos Aires, MONTE GRANDE, SARDI 873"
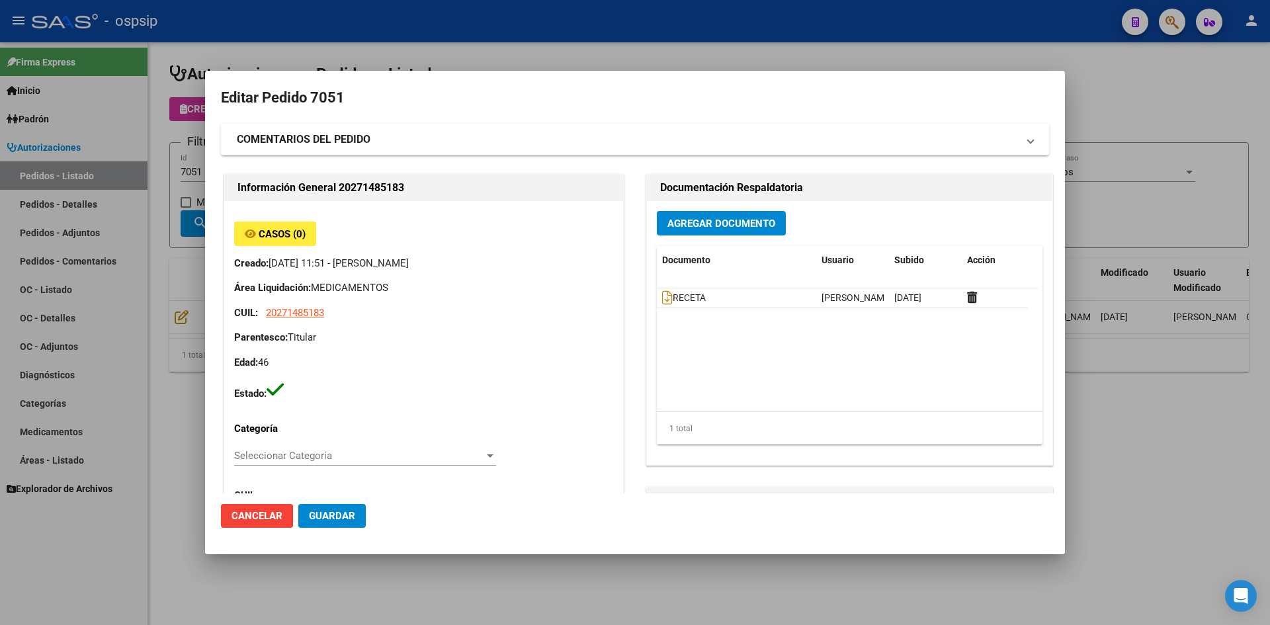
scroll to position [0, 0]
click at [668, 294] on span "RECETA" at bounding box center [684, 298] width 44 height 11
click at [663, 297] on icon at bounding box center [667, 298] width 11 height 15
click at [682, 220] on span "Agregar Documento" at bounding box center [722, 224] width 108 height 12
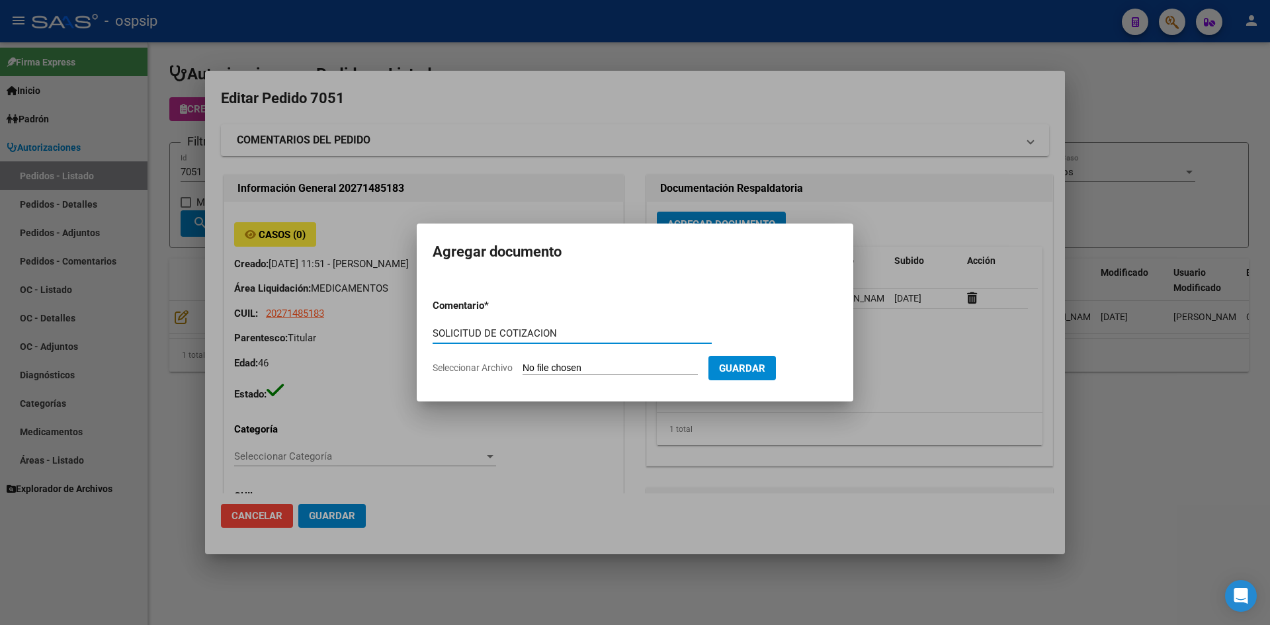
type input "SOLICITUD DE COTIZACION"
click at [523, 363] on input "Seleccionar Archivo" at bounding box center [610, 369] width 175 height 13
type input "C:\fakepath\SOLICITUD DE COTIZACION N°7051.pdf"
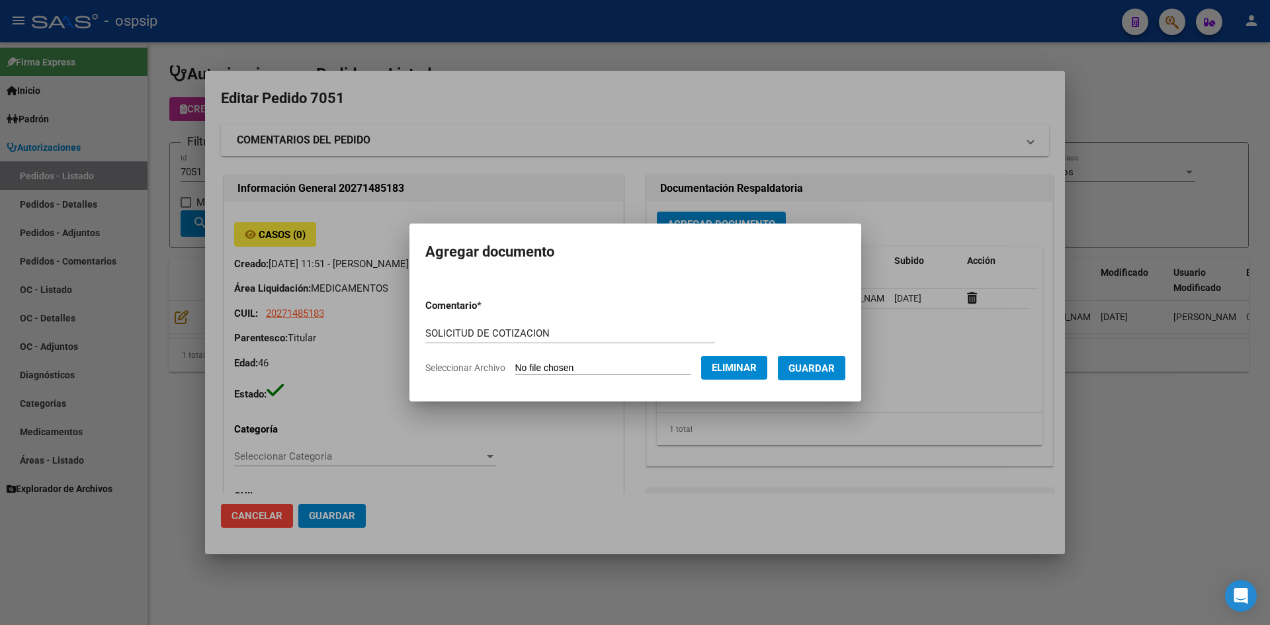
drag, startPoint x: 825, startPoint y: 371, endPoint x: 734, endPoint y: 380, distance: 91.2
click at [824, 371] on span "Guardar" at bounding box center [812, 369] width 46 height 12
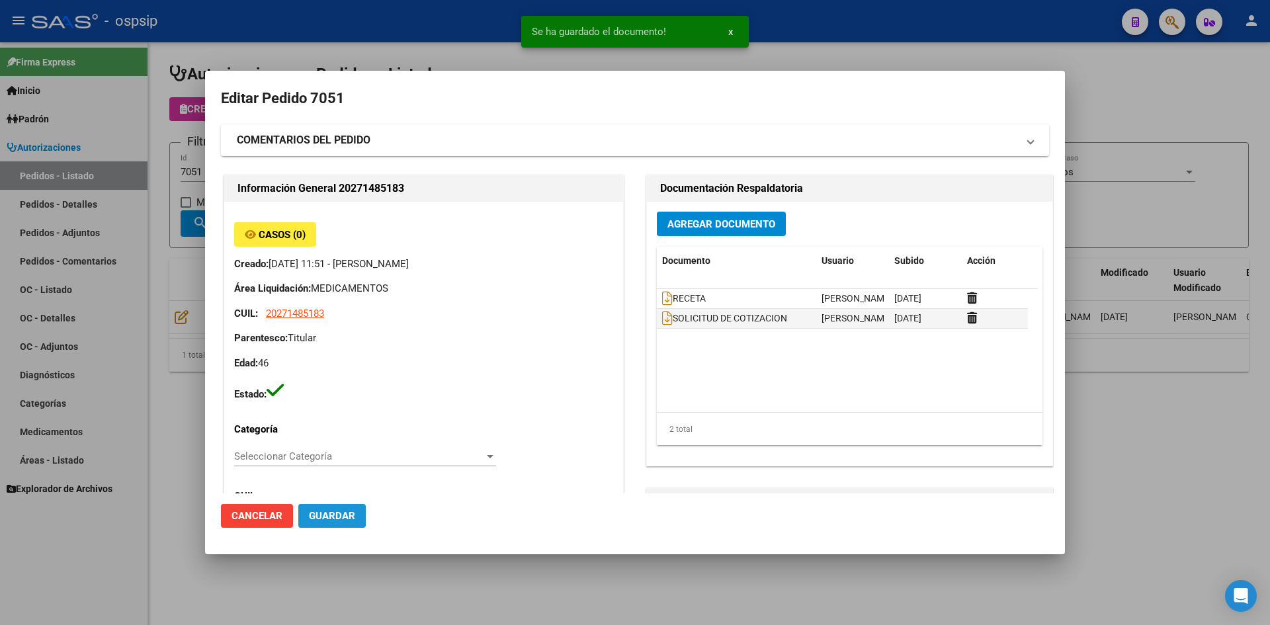
click at [323, 519] on span "Guardar" at bounding box center [332, 516] width 46 height 12
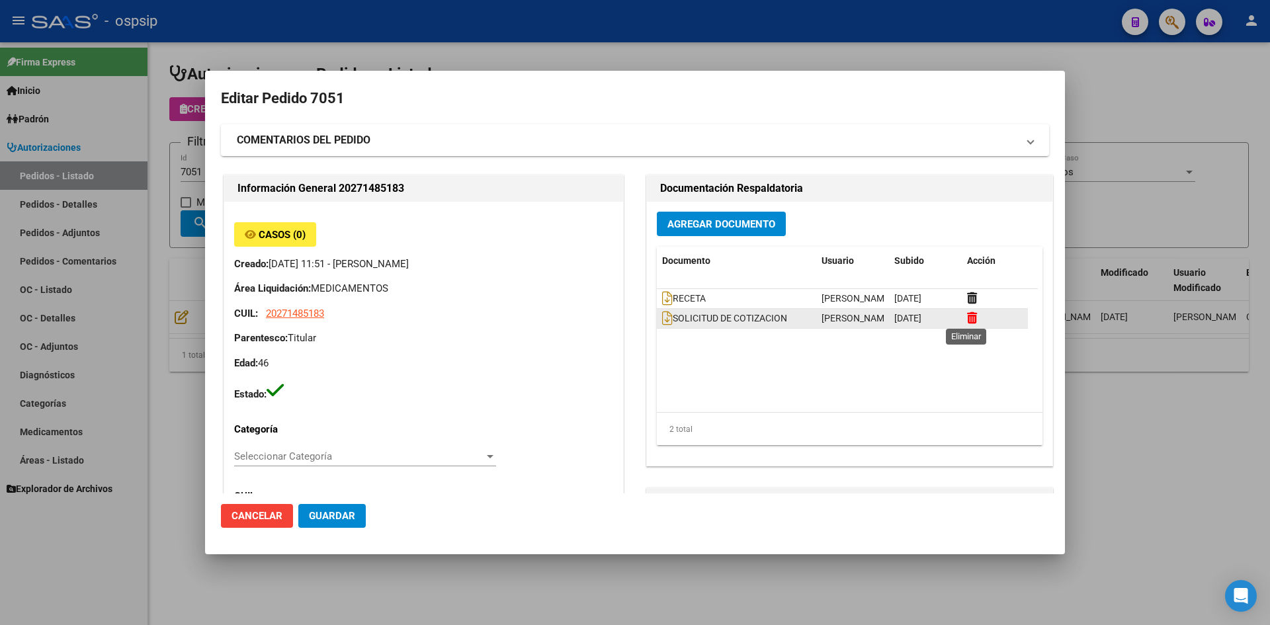
click at [969, 316] on icon at bounding box center [972, 318] width 10 height 13
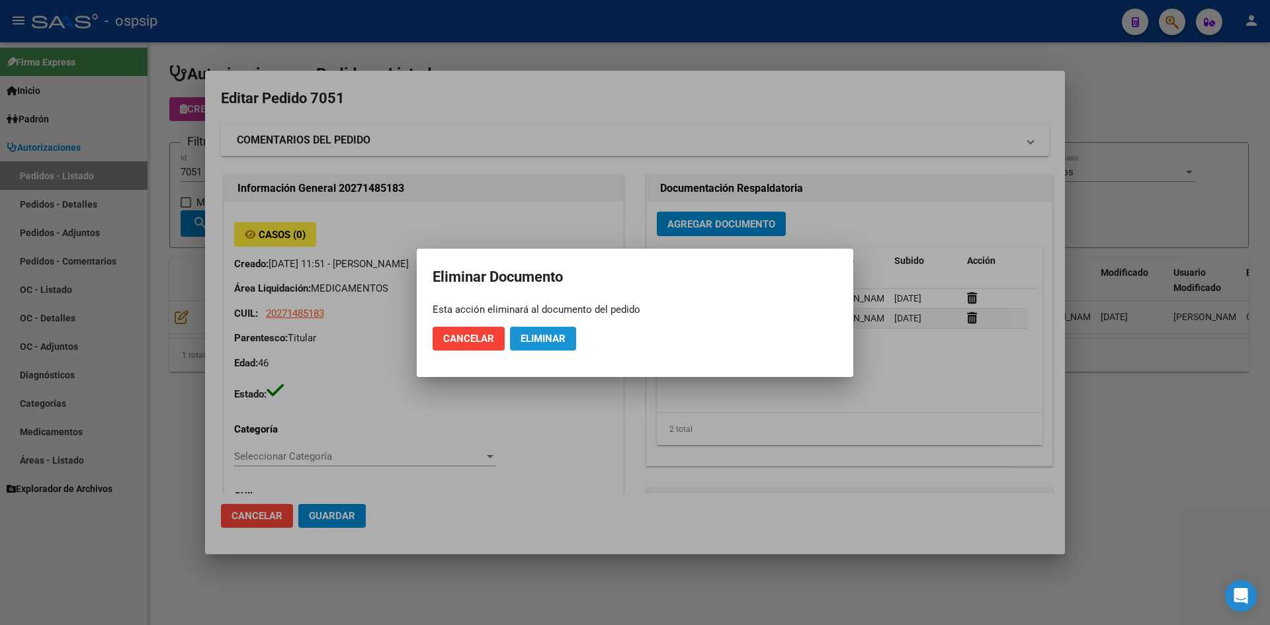
click at [527, 336] on span "Eliminar" at bounding box center [543, 339] width 45 height 12
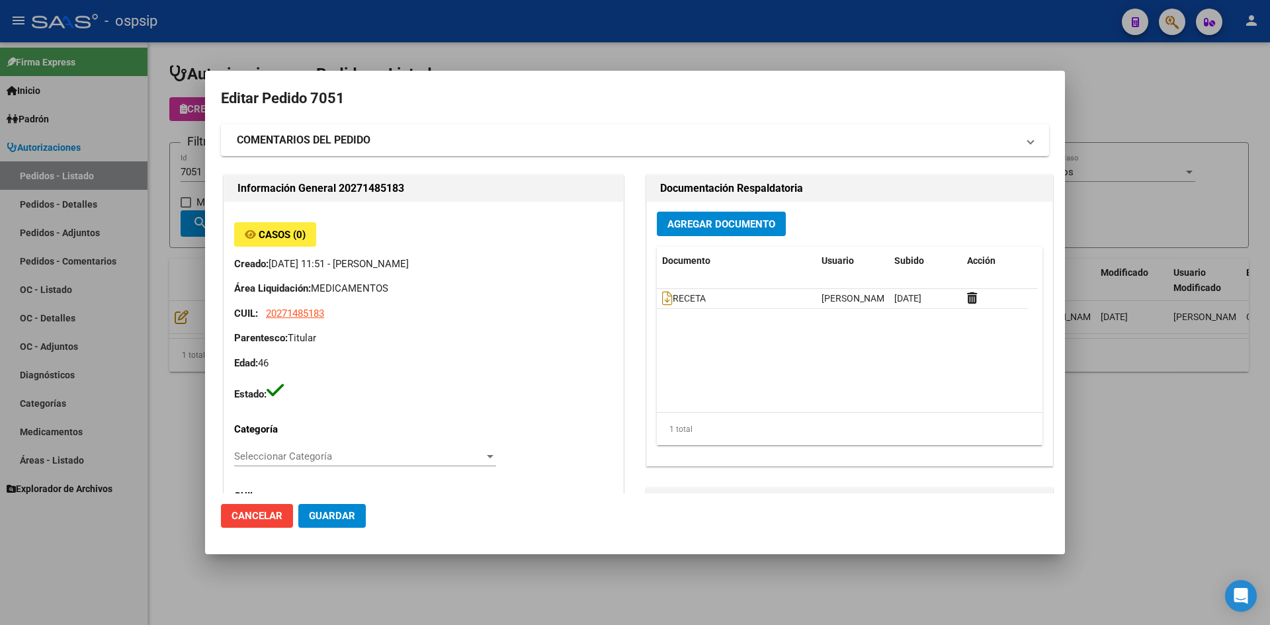
click at [687, 221] on span "Agregar Documento" at bounding box center [722, 224] width 108 height 12
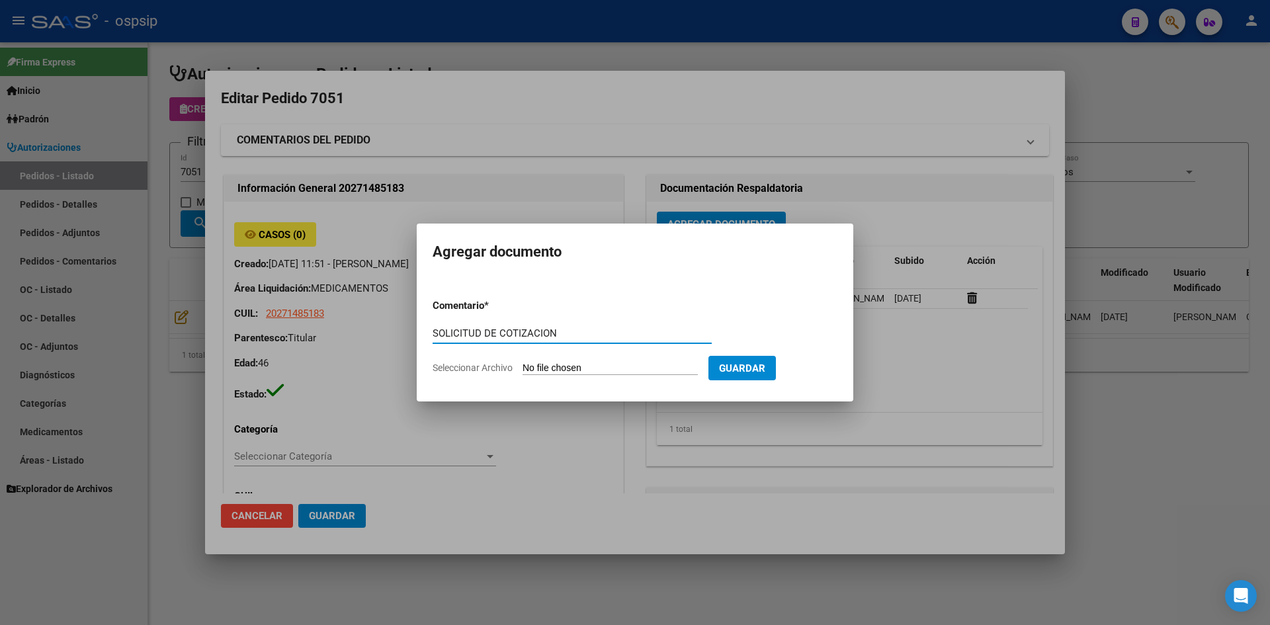
type input "SOLICITUD DE COTIZACION"
click at [523, 363] on input "Seleccionar Archivo" at bounding box center [610, 369] width 175 height 13
type input "C:\fakepath\SOLICITUD DE COTIZACION N°7051.pdf"
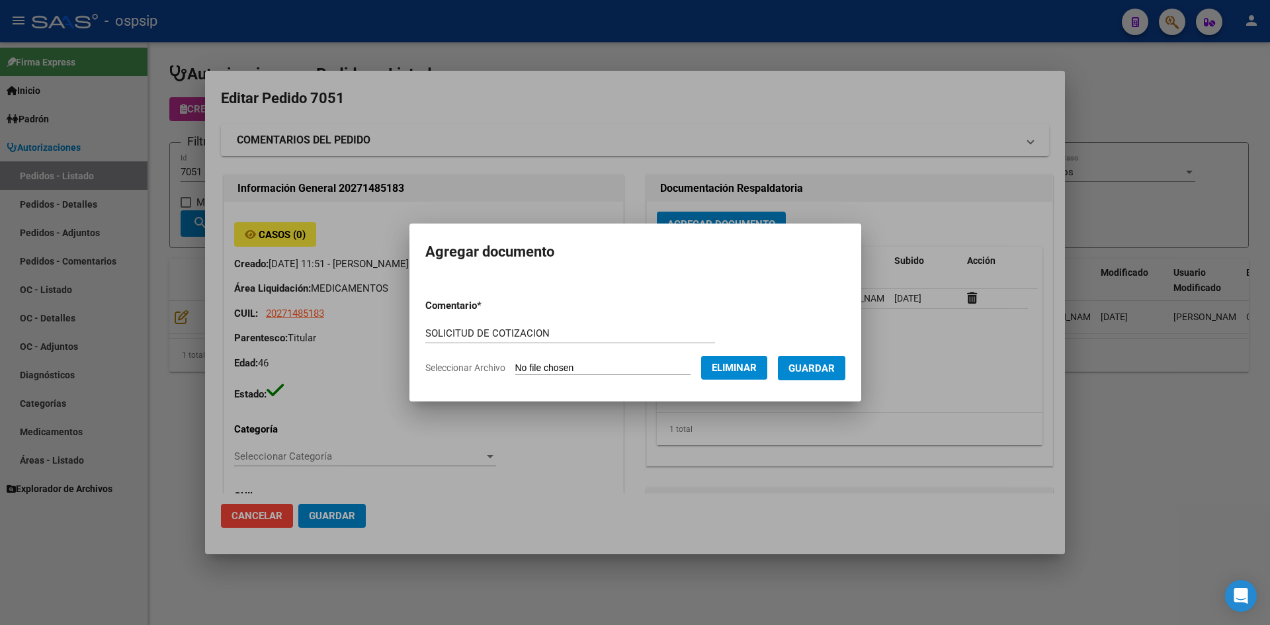
click at [827, 369] on span "Guardar" at bounding box center [812, 369] width 46 height 12
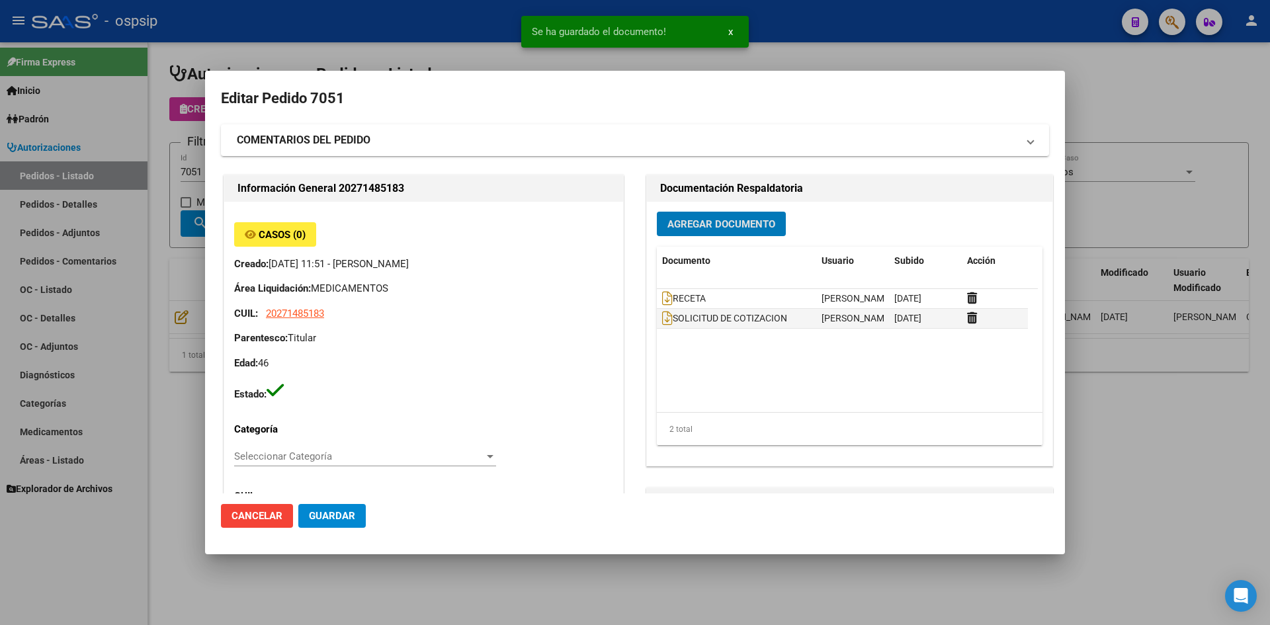
click at [331, 516] on span "Guardar" at bounding box center [332, 516] width 46 height 12
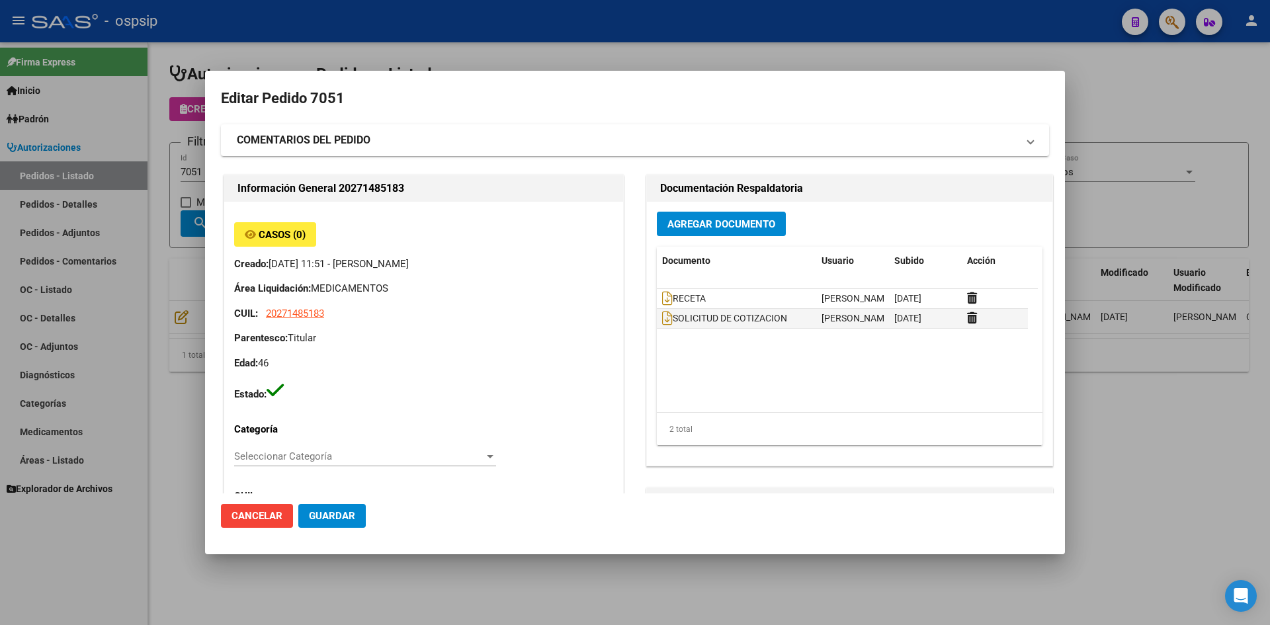
click at [625, 49] on div at bounding box center [635, 312] width 1270 height 625
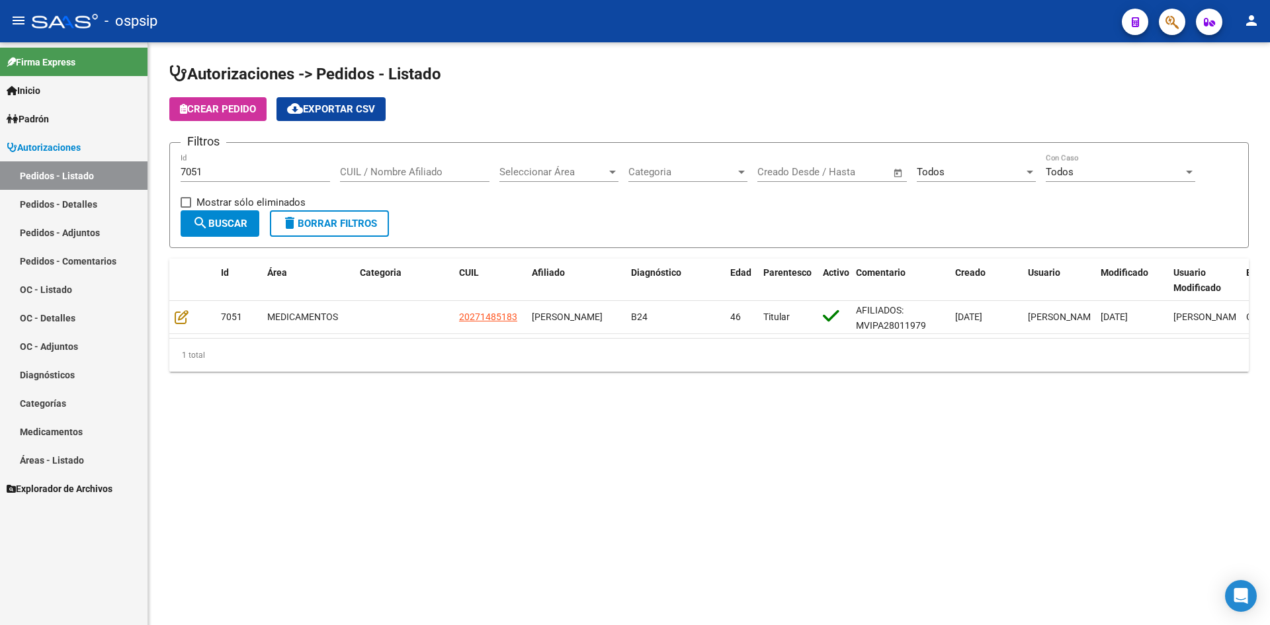
click at [271, 179] on div "7051 Id" at bounding box center [256, 168] width 150 height 28
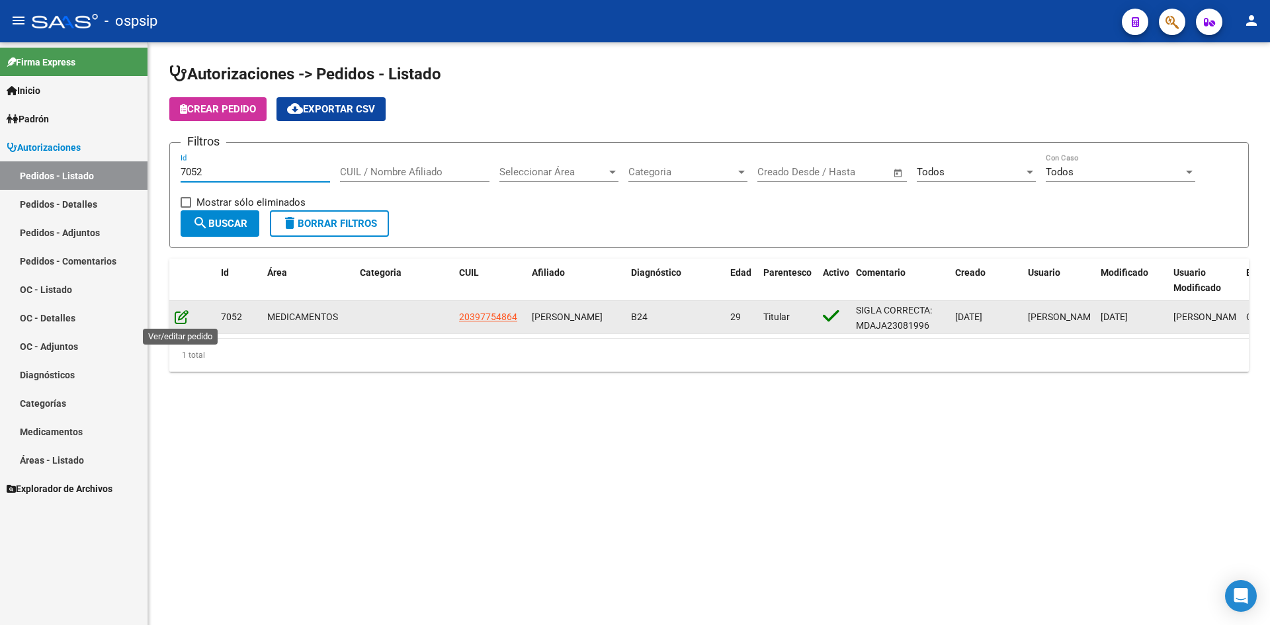
type input "7052"
click at [184, 316] on icon at bounding box center [182, 317] width 14 height 15
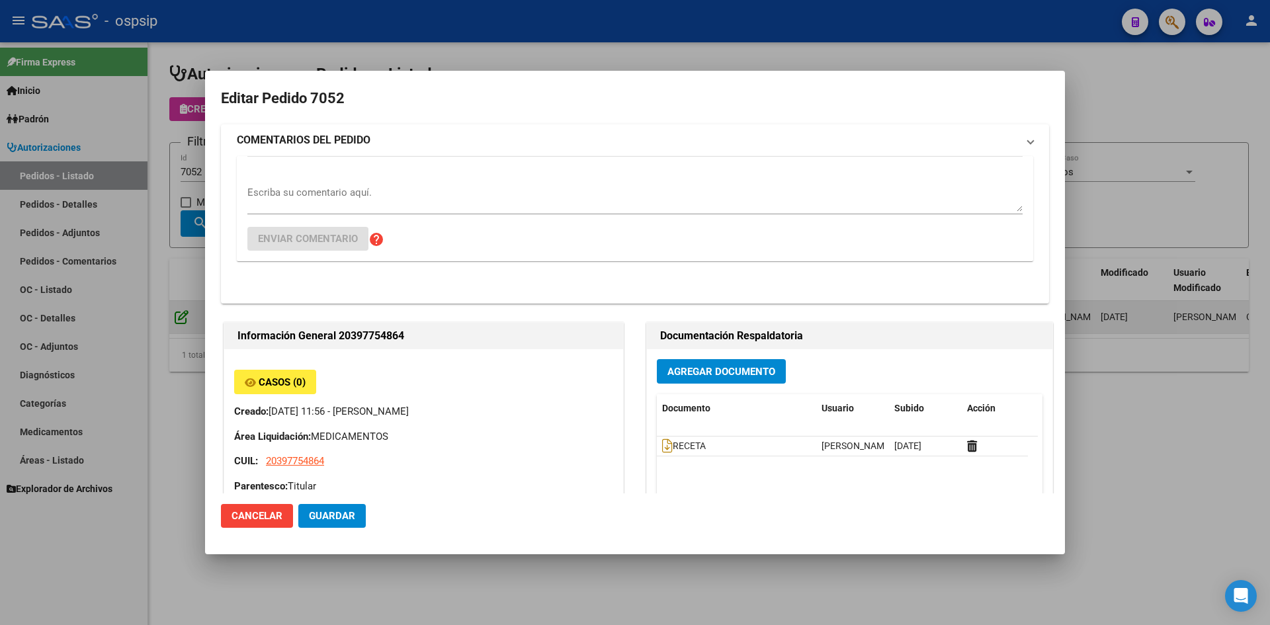
type input "Chaco, PUERTO TIROL, JULIO A. ROCA S/N"
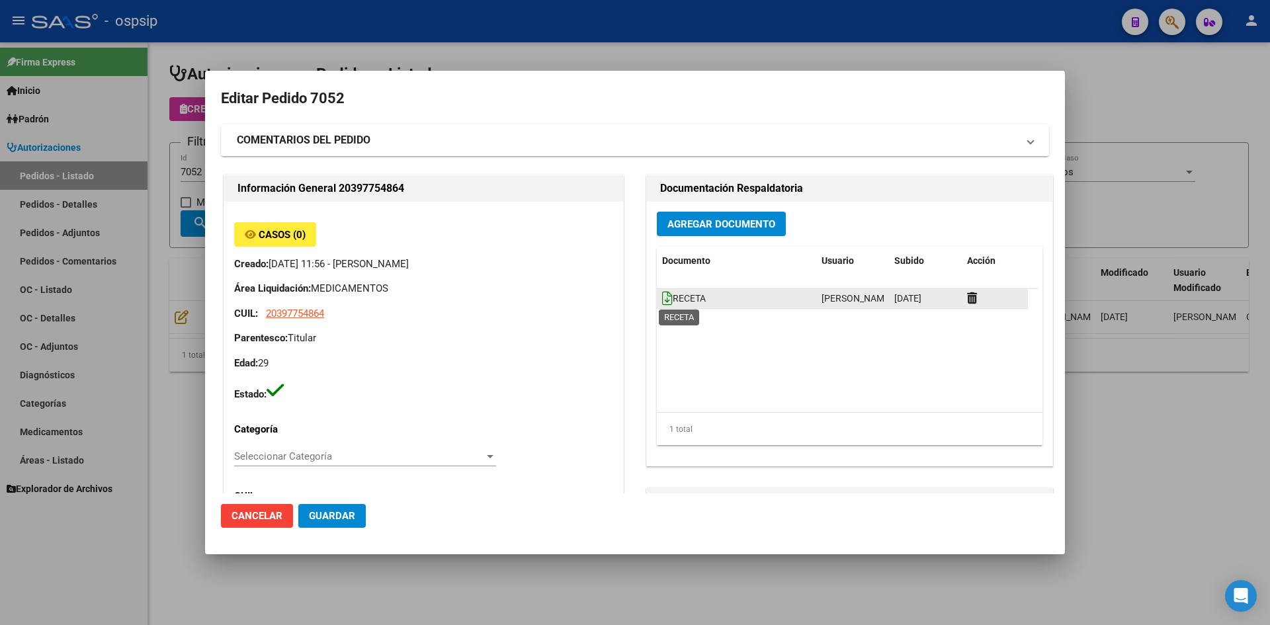
click at [662, 299] on icon at bounding box center [667, 298] width 11 height 15
drag, startPoint x: 538, startPoint y: 56, endPoint x: 331, endPoint y: 164, distance: 233.2
click at [535, 56] on div at bounding box center [635, 312] width 1270 height 625
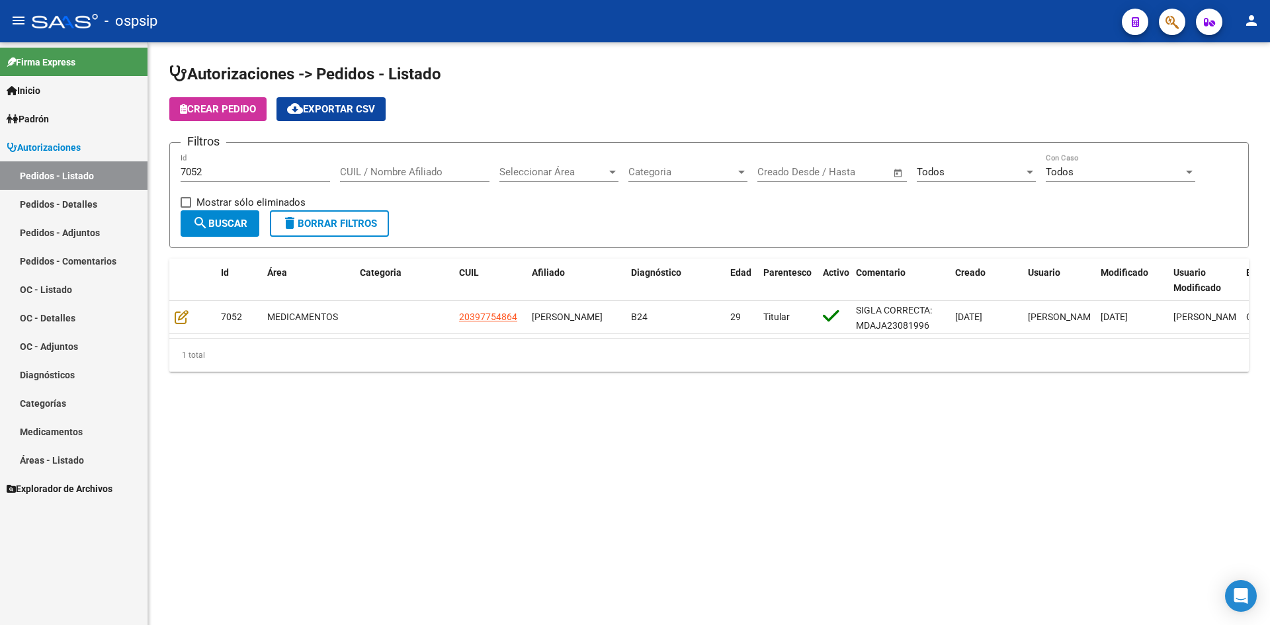
click at [283, 175] on input "7052" at bounding box center [256, 172] width 150 height 12
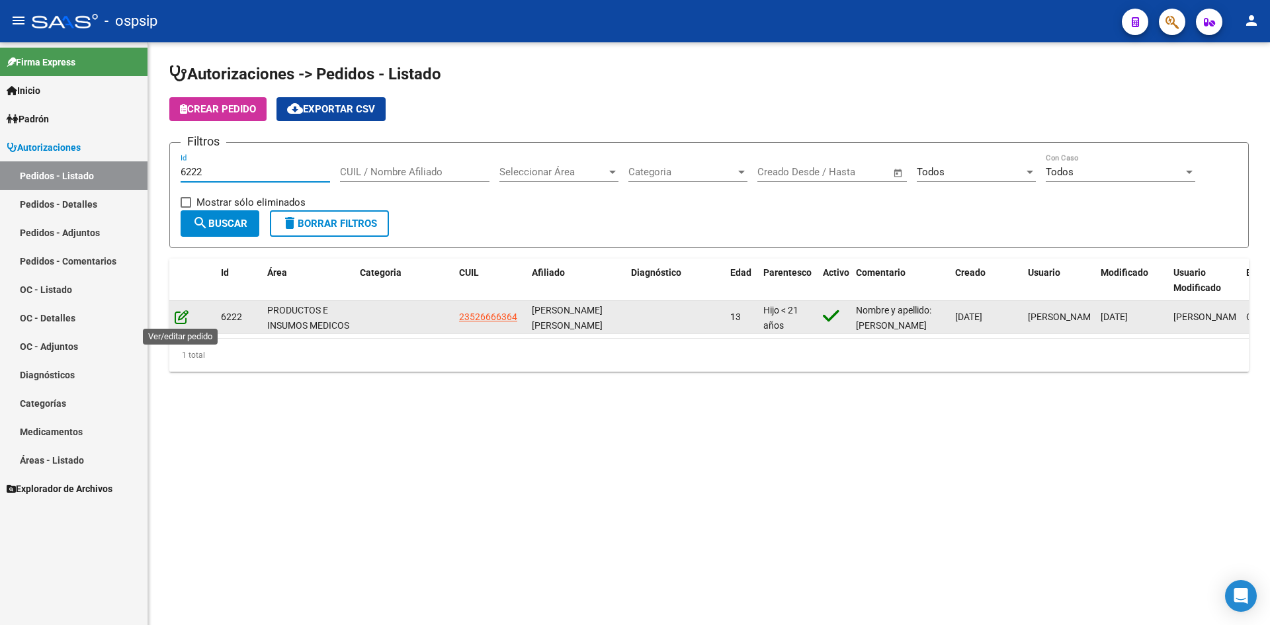
type input "6222"
click at [185, 317] on icon at bounding box center [182, 317] width 14 height 15
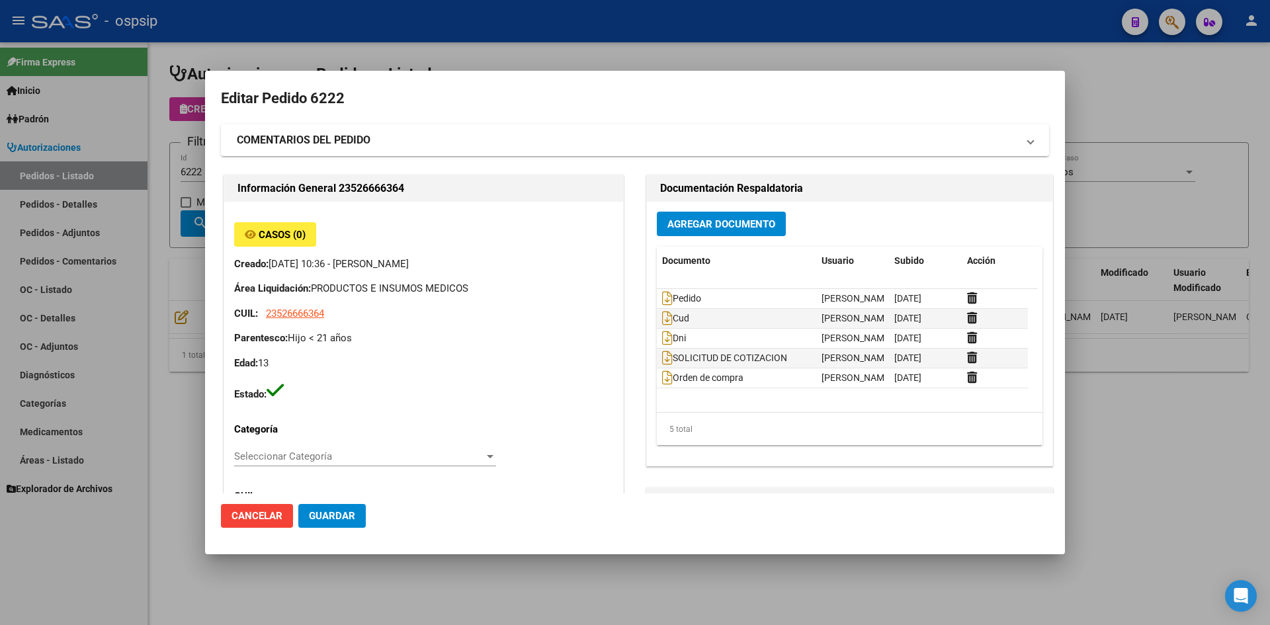
type input "LUDMILA MAGALI ALMIRON"
type input "Buenos Aires, BERNAL OESTE, LOS ANDES 4821"
click at [603, 53] on div at bounding box center [635, 312] width 1270 height 625
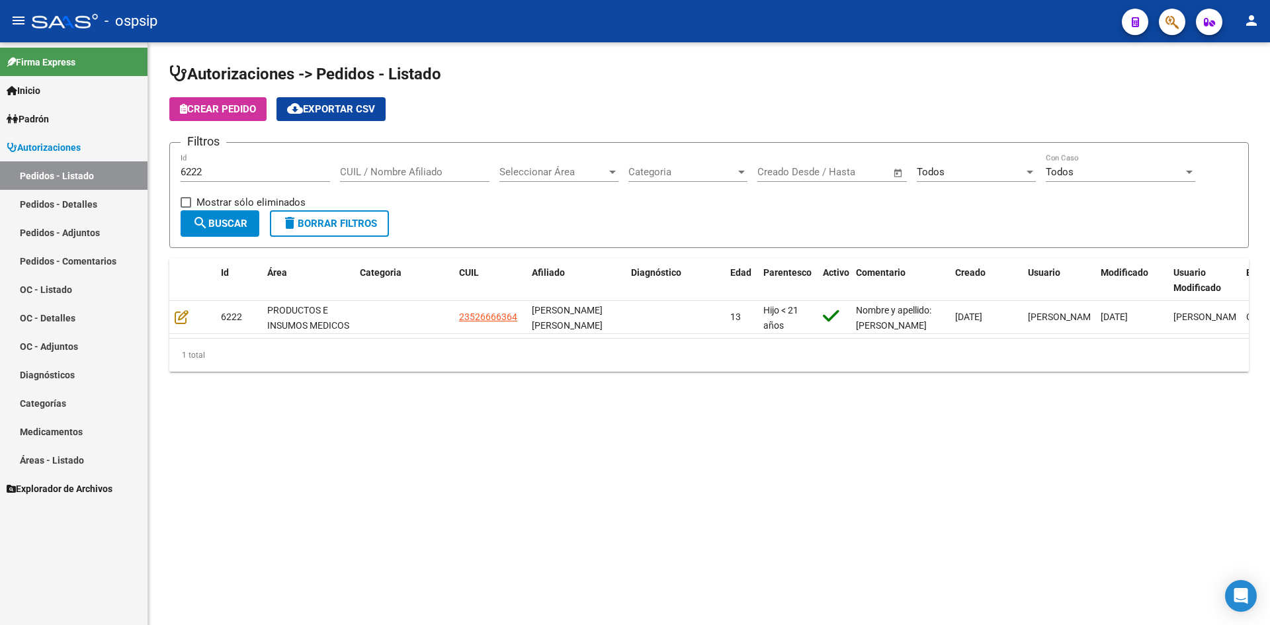
click at [308, 167] on input "6222" at bounding box center [256, 172] width 150 height 12
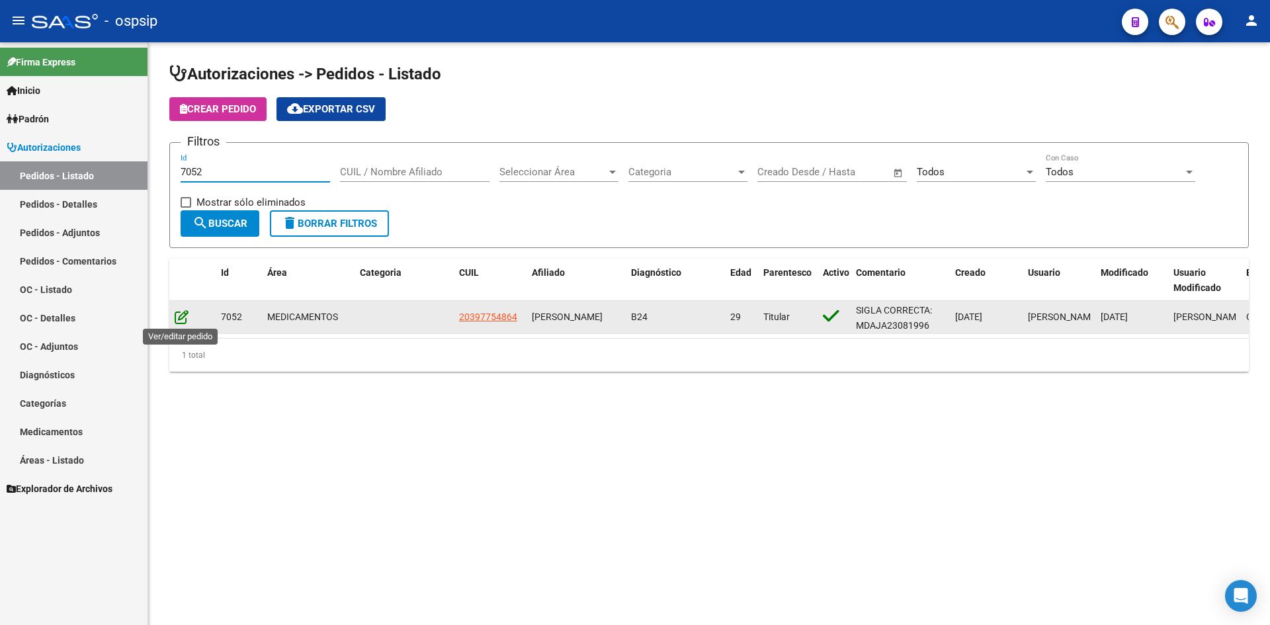
type input "7052"
click at [180, 317] on icon at bounding box center [182, 317] width 14 height 15
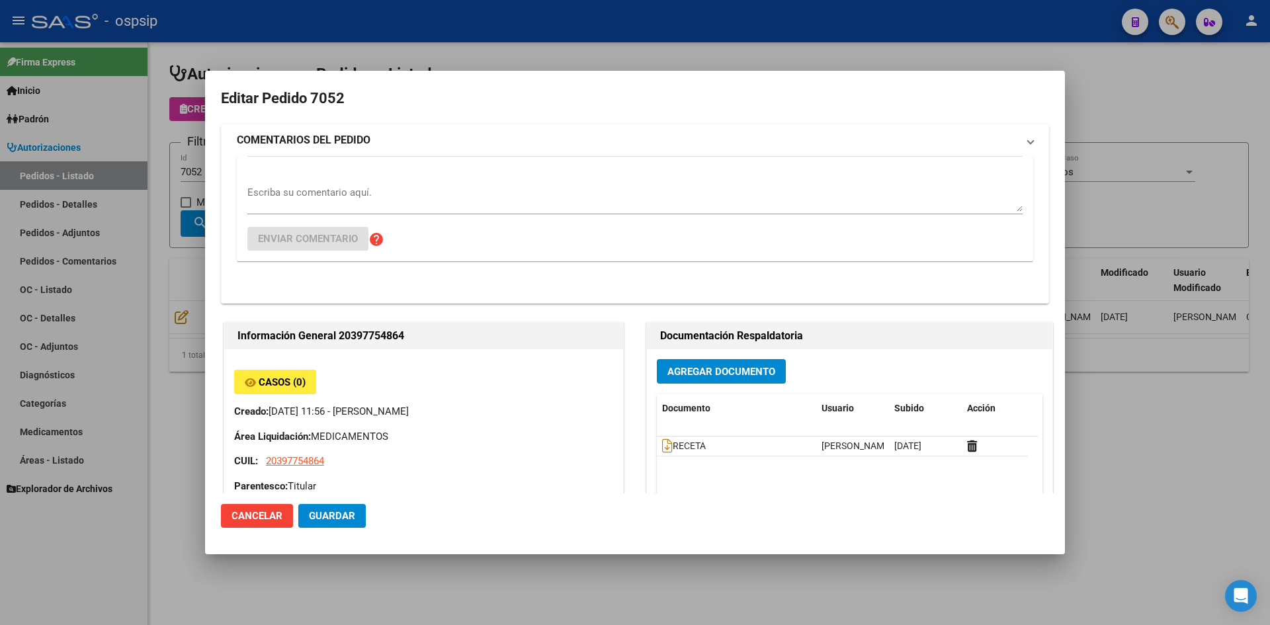
type input "Chaco, PUERTO TIROL, JULIO A. ROCA S/N"
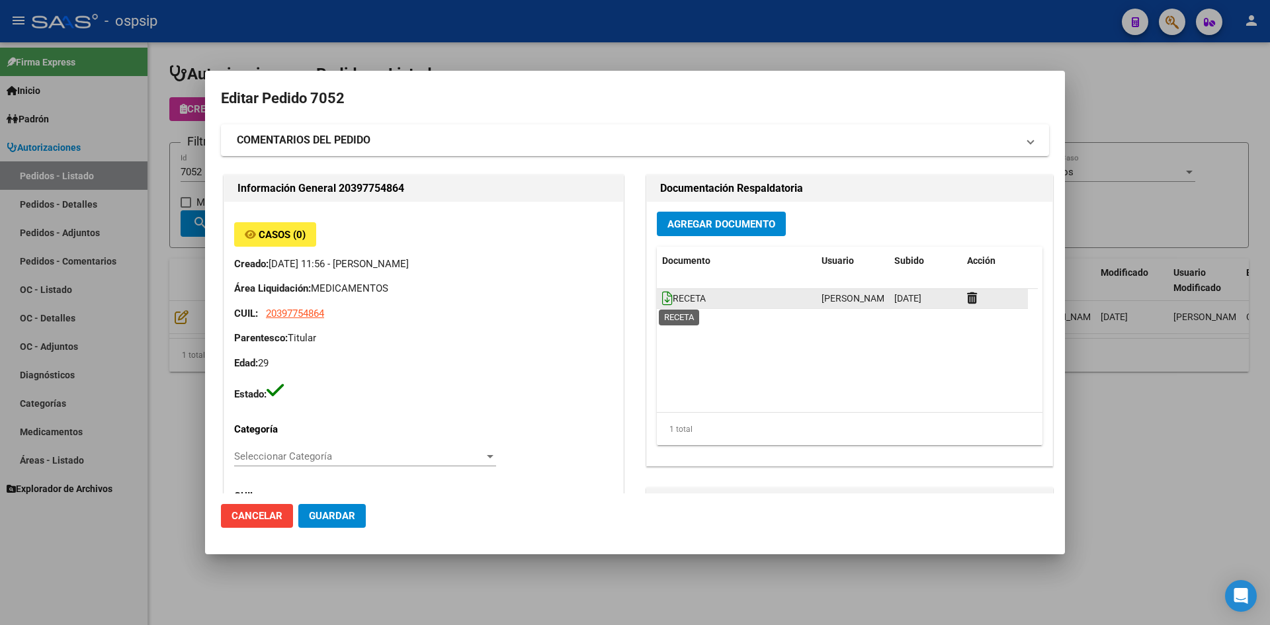
click at [664, 297] on icon at bounding box center [667, 298] width 11 height 15
click at [687, 228] on span "Agregar Documento" at bounding box center [722, 224] width 108 height 12
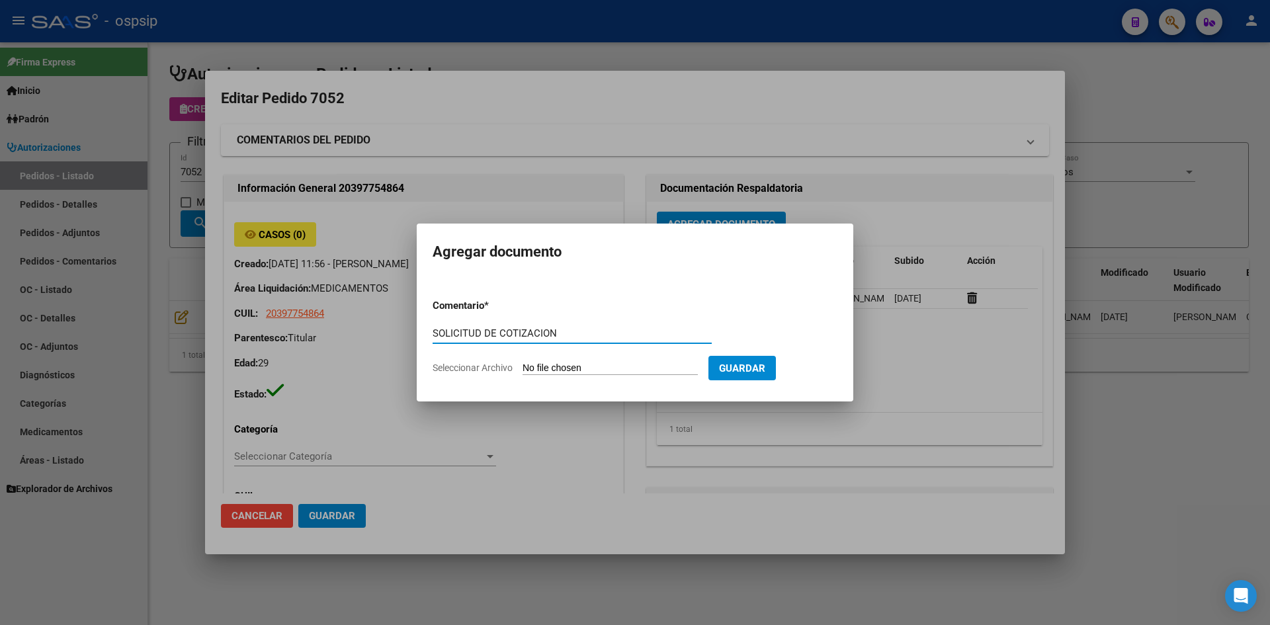
type input "SOLICITUD DE COTIZACION"
click at [523, 363] on input "Seleccionar Archivo" at bounding box center [610, 369] width 175 height 13
type input "C:\fakepath\SOLICITUD DE COTIZACION N°7052.pdf"
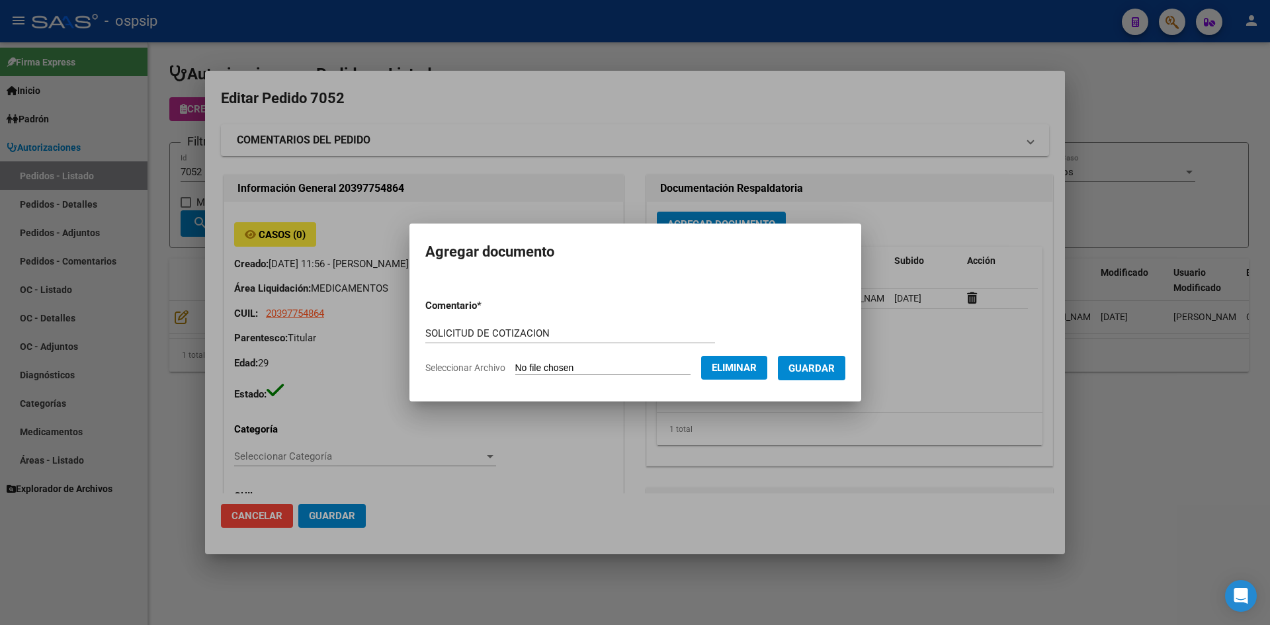
click at [814, 369] on span "Guardar" at bounding box center [812, 369] width 46 height 12
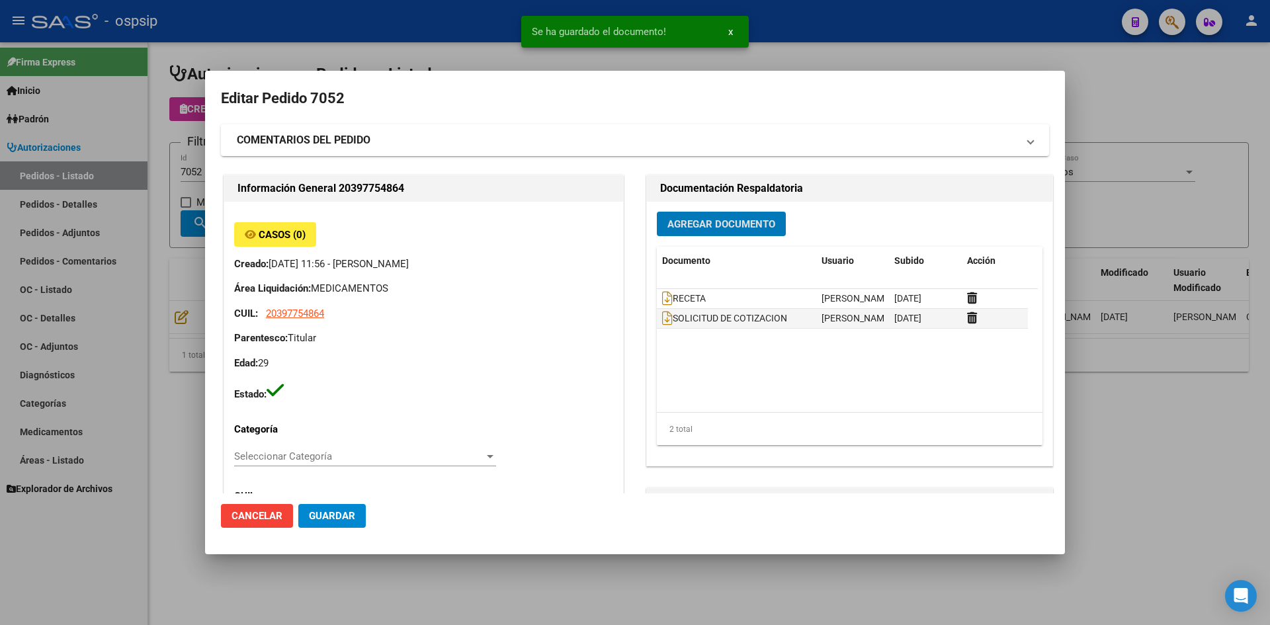
click at [384, 47] on div at bounding box center [635, 312] width 1270 height 625
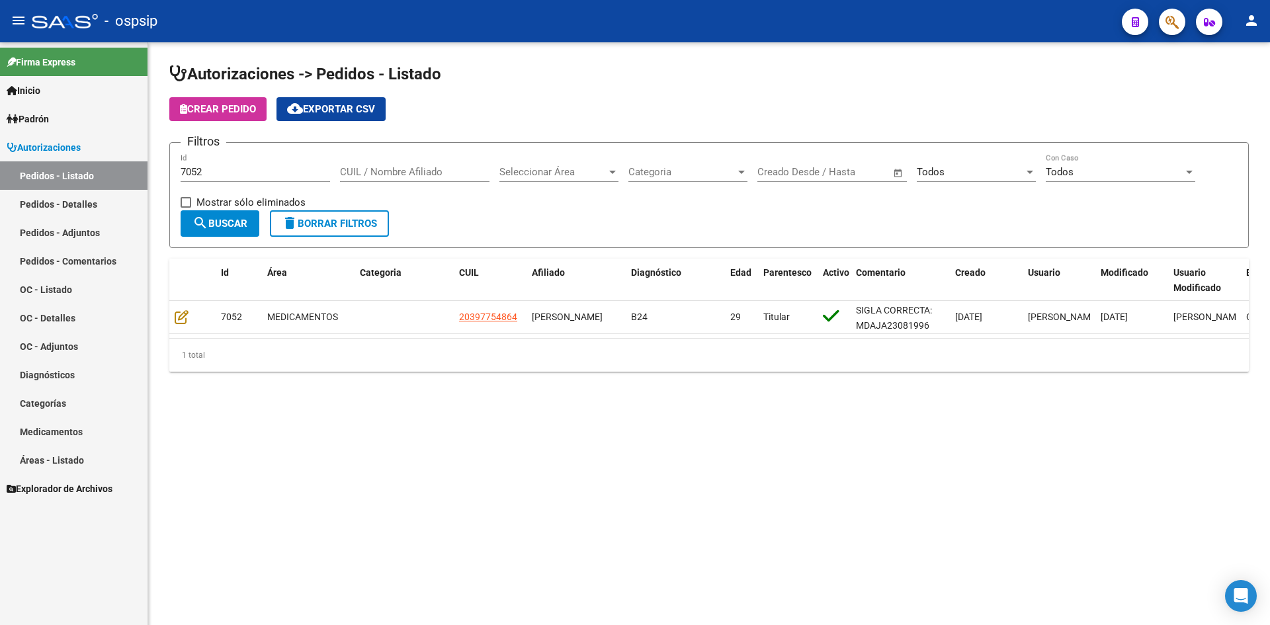
click at [249, 171] on input "7052" at bounding box center [256, 172] width 150 height 12
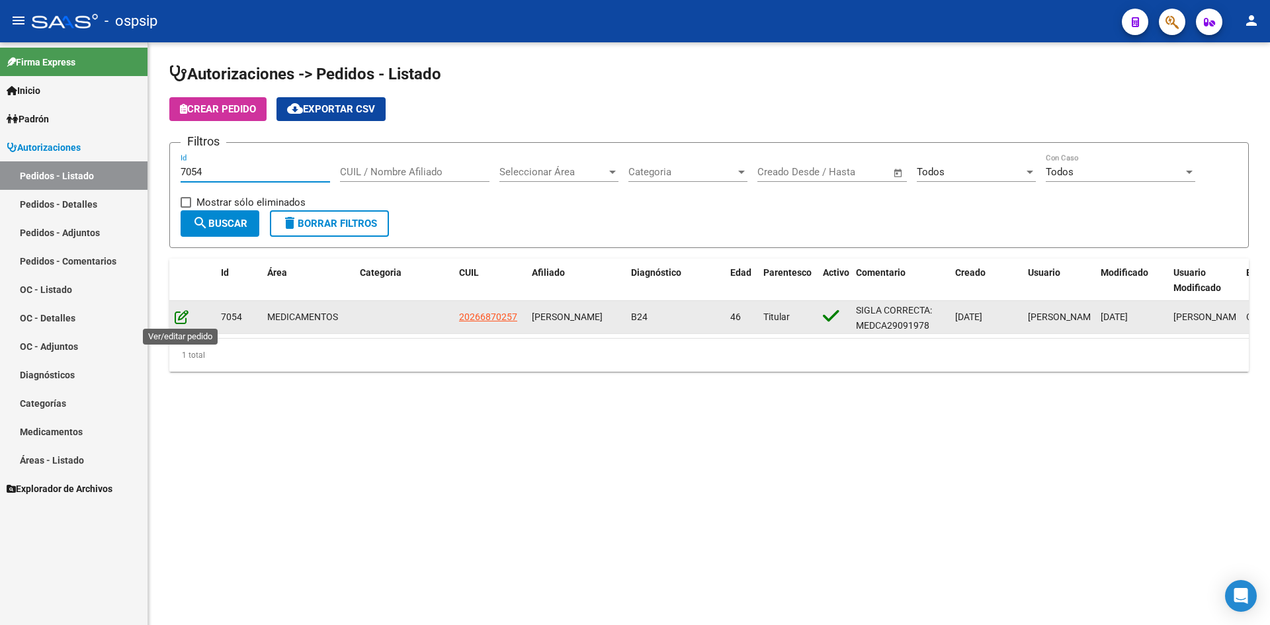
type input "7054"
click at [181, 319] on icon at bounding box center [182, 317] width 14 height 15
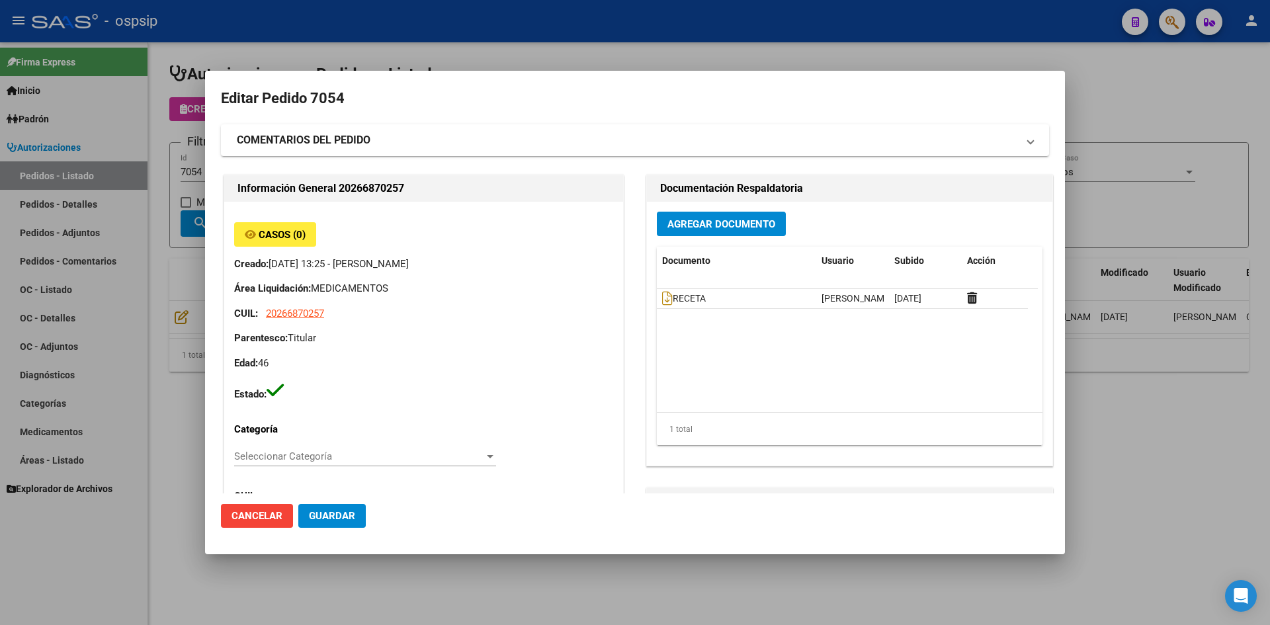
type input "Capital Federal, CABA, JARAMILLO 2839"
click at [662, 300] on icon at bounding box center [667, 298] width 11 height 15
click at [693, 219] on span "Agregar Documento" at bounding box center [722, 224] width 108 height 12
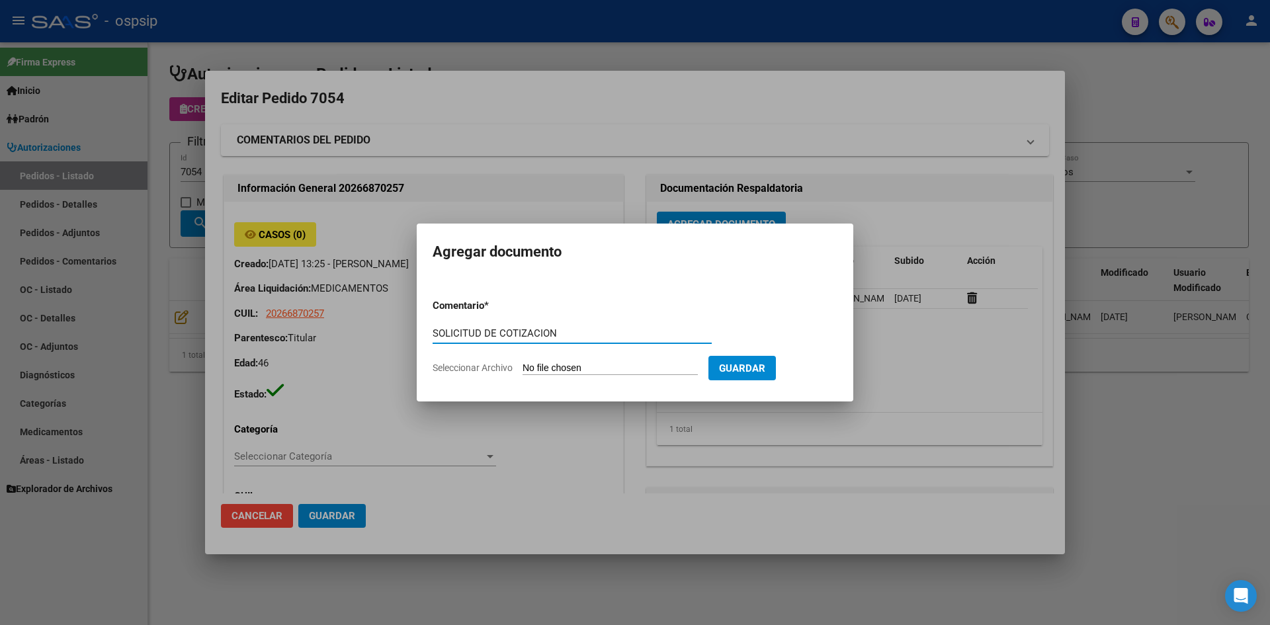
type input "SOLICITUD DE COTIZACION"
click at [523, 363] on input "Seleccionar Archivo" at bounding box center [610, 369] width 175 height 13
type input "C:\fakepath\SOLICITUD DE COTIZACION N°7054.pdf"
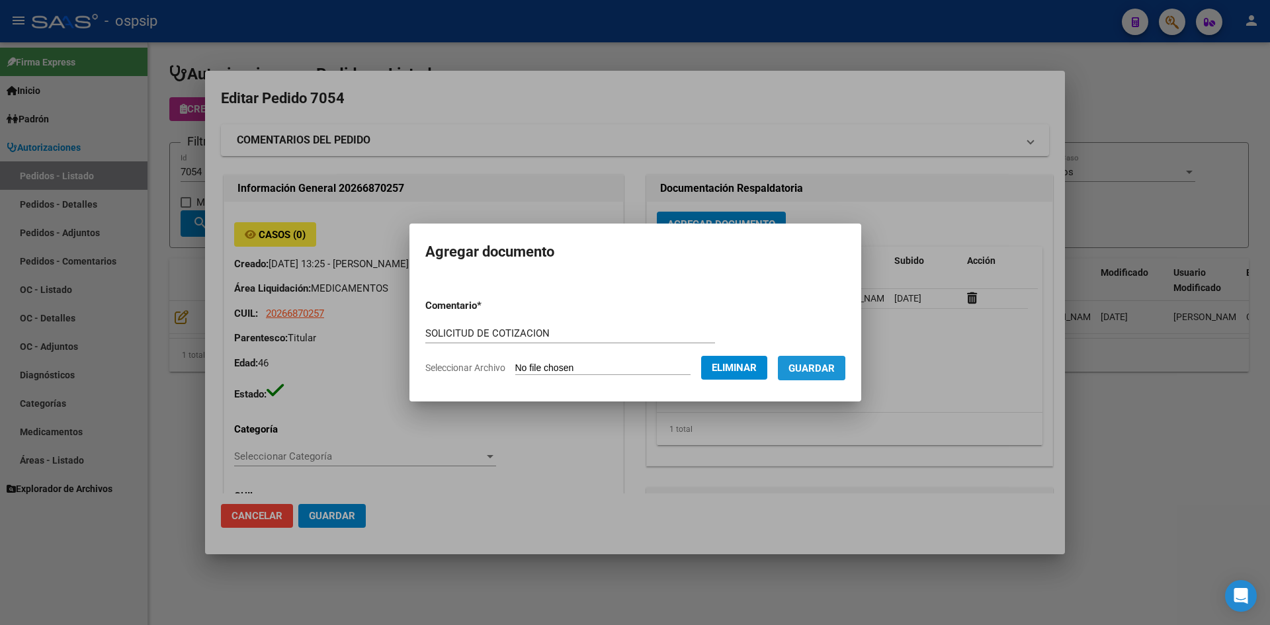
click at [803, 370] on span "Guardar" at bounding box center [812, 369] width 46 height 12
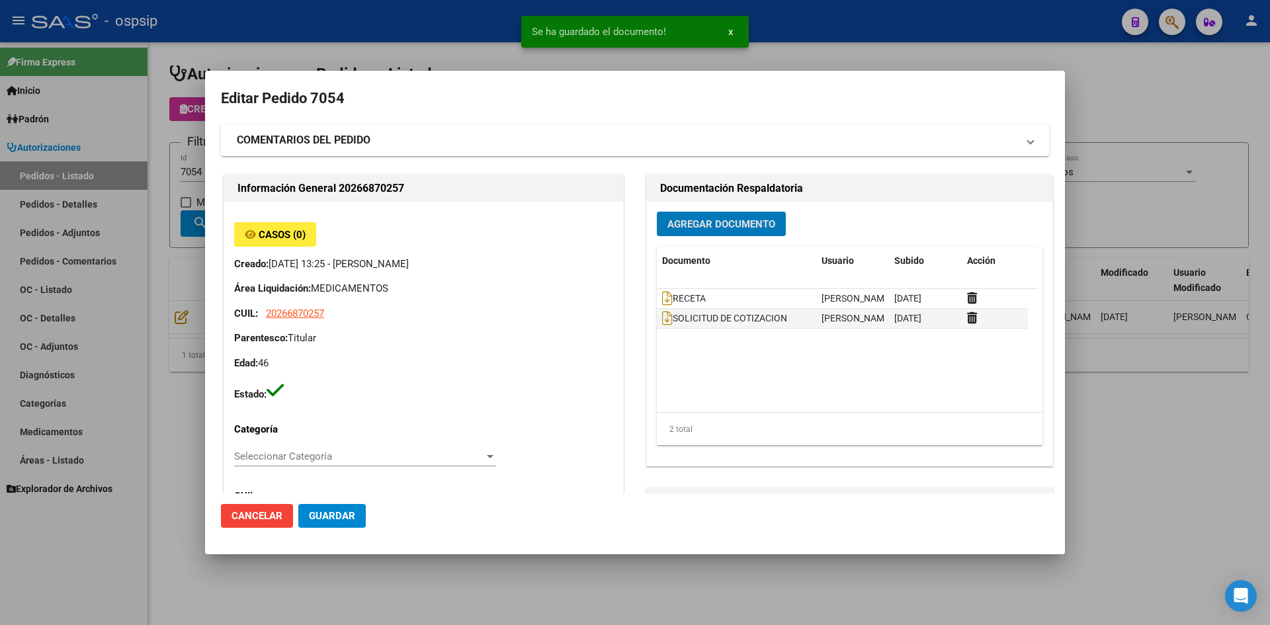
click at [332, 517] on span "Guardar" at bounding box center [332, 516] width 46 height 12
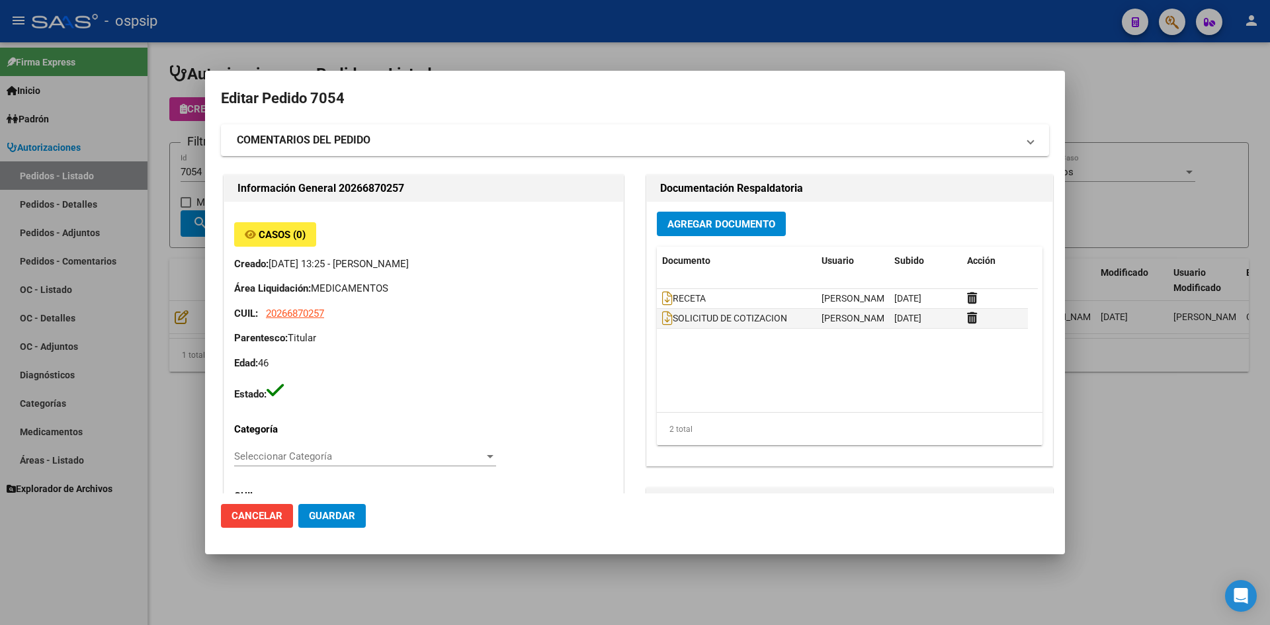
drag, startPoint x: 448, startPoint y: 30, endPoint x: 268, endPoint y: 161, distance: 222.6
click at [447, 30] on div at bounding box center [635, 312] width 1270 height 625
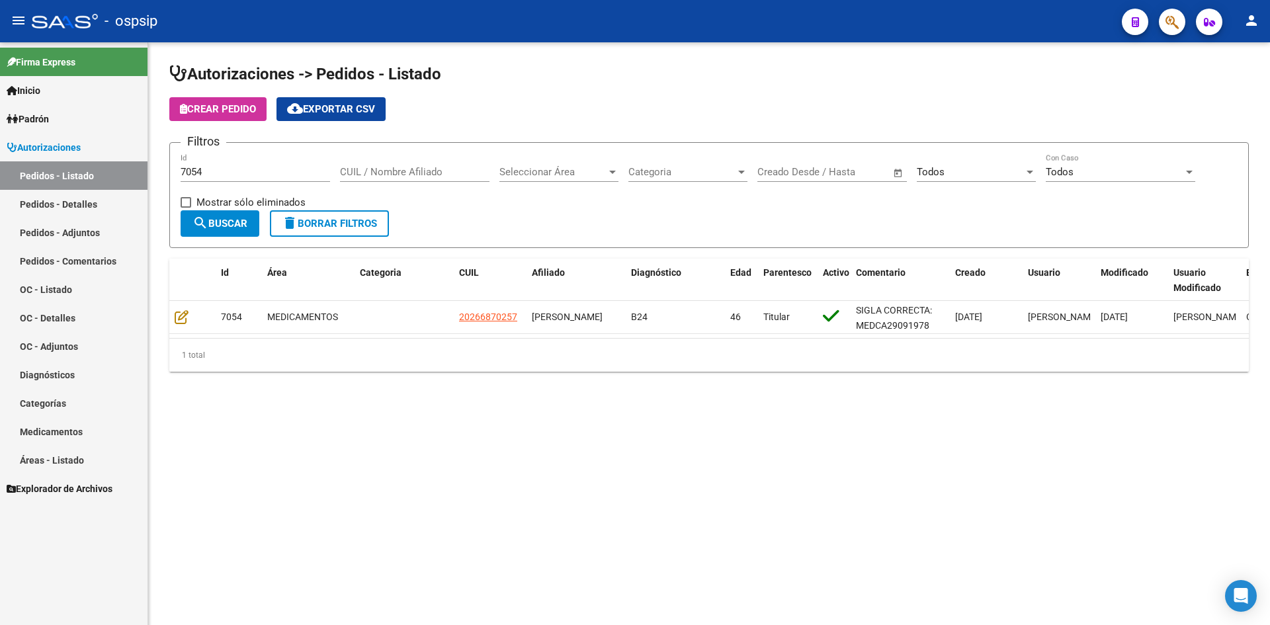
click at [259, 167] on input "7054" at bounding box center [256, 172] width 150 height 12
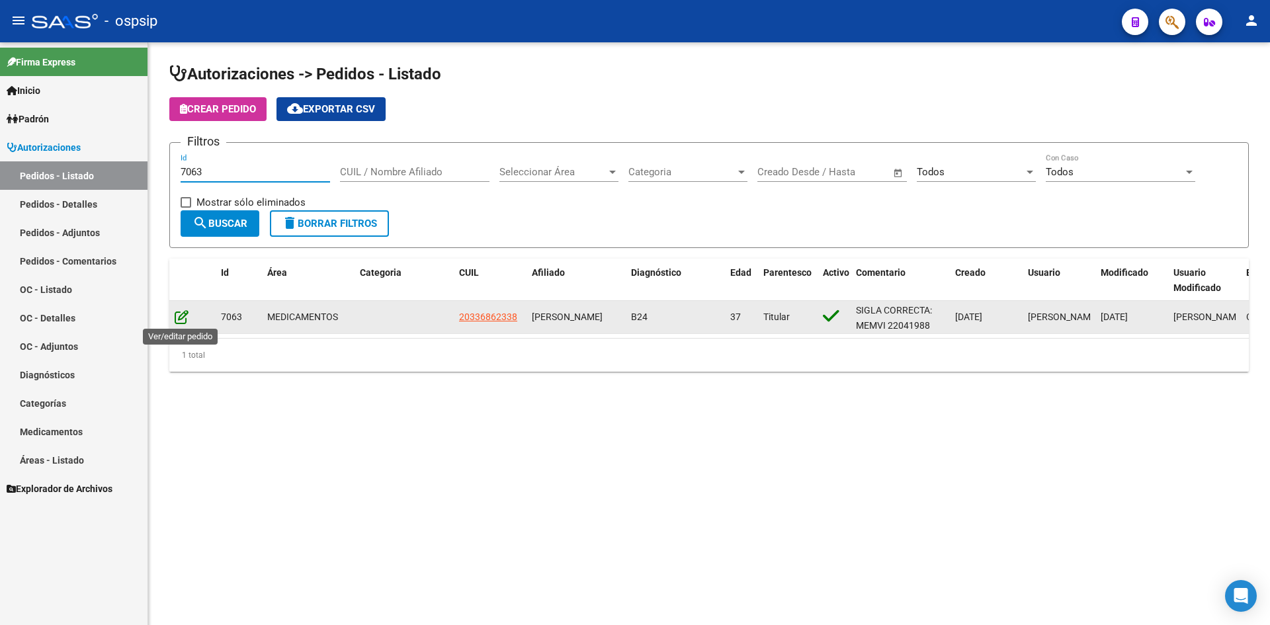
type input "7063"
click at [177, 319] on icon at bounding box center [182, 317] width 14 height 15
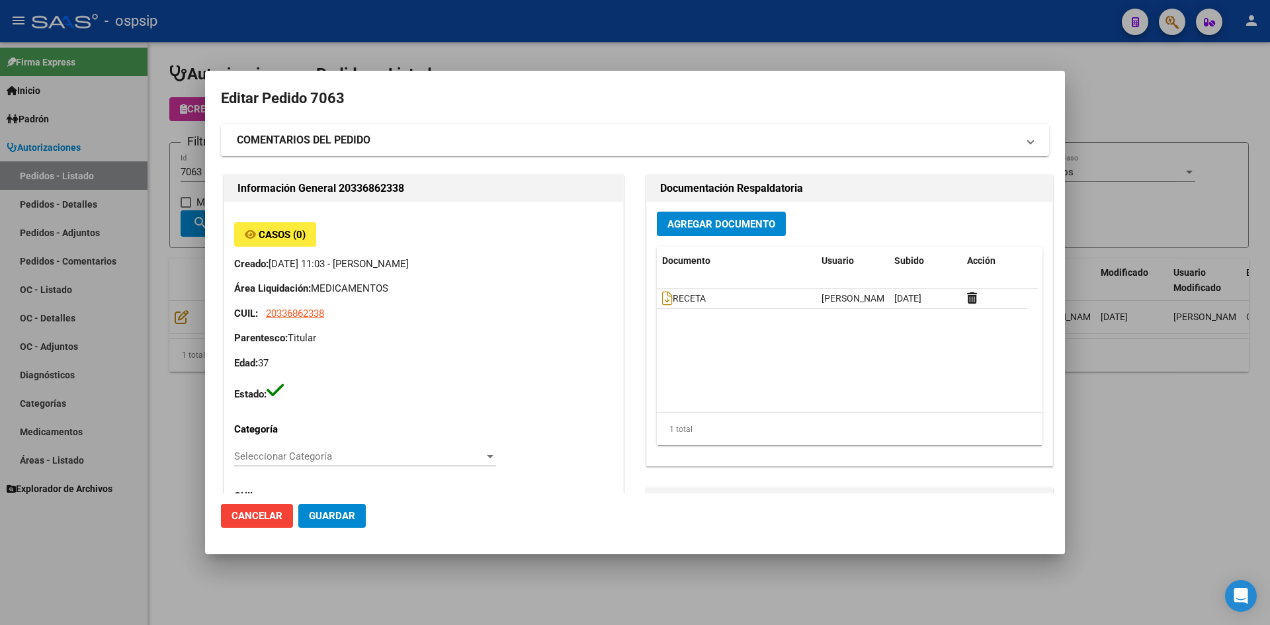
type input "Santa Fe, ROSARIO, GAETANO REZZARA 194"
click at [665, 298] on icon at bounding box center [667, 298] width 11 height 15
click at [691, 224] on span "Agregar Documento" at bounding box center [722, 224] width 108 height 12
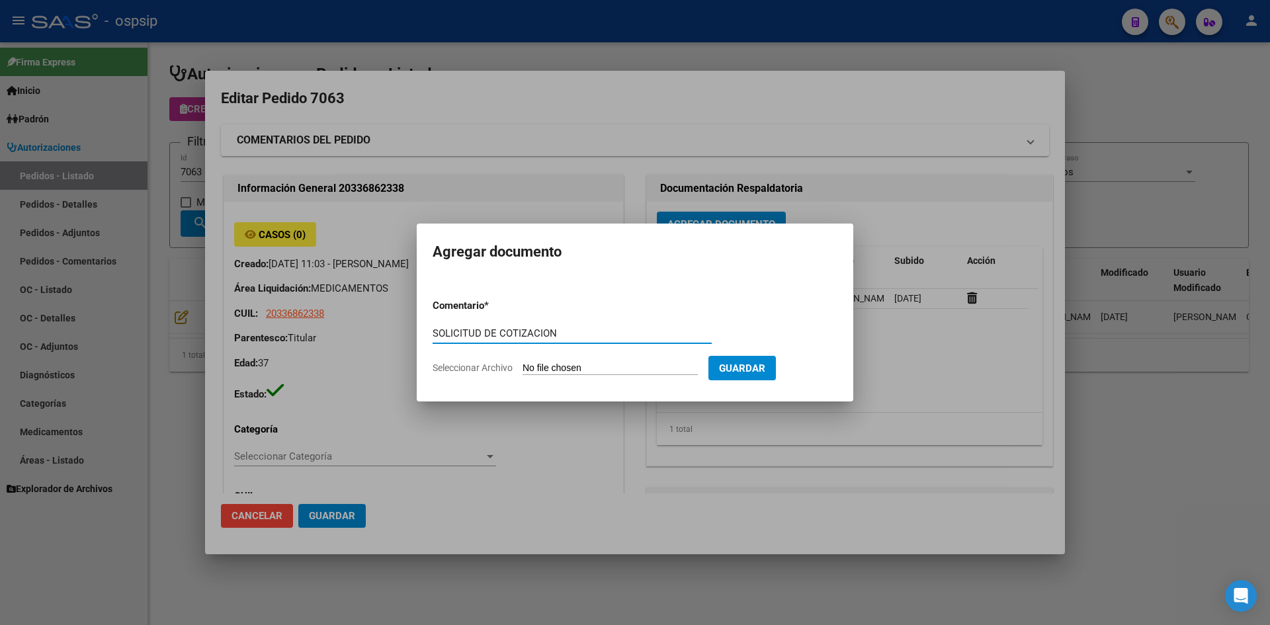
type input "SOLICITUD DE COTIZACION"
click at [523, 363] on input "Seleccionar Archivo" at bounding box center [610, 369] width 175 height 13
type input "C:\fakepath\SOLICITUD DE COTIZACION N°7063.pdf"
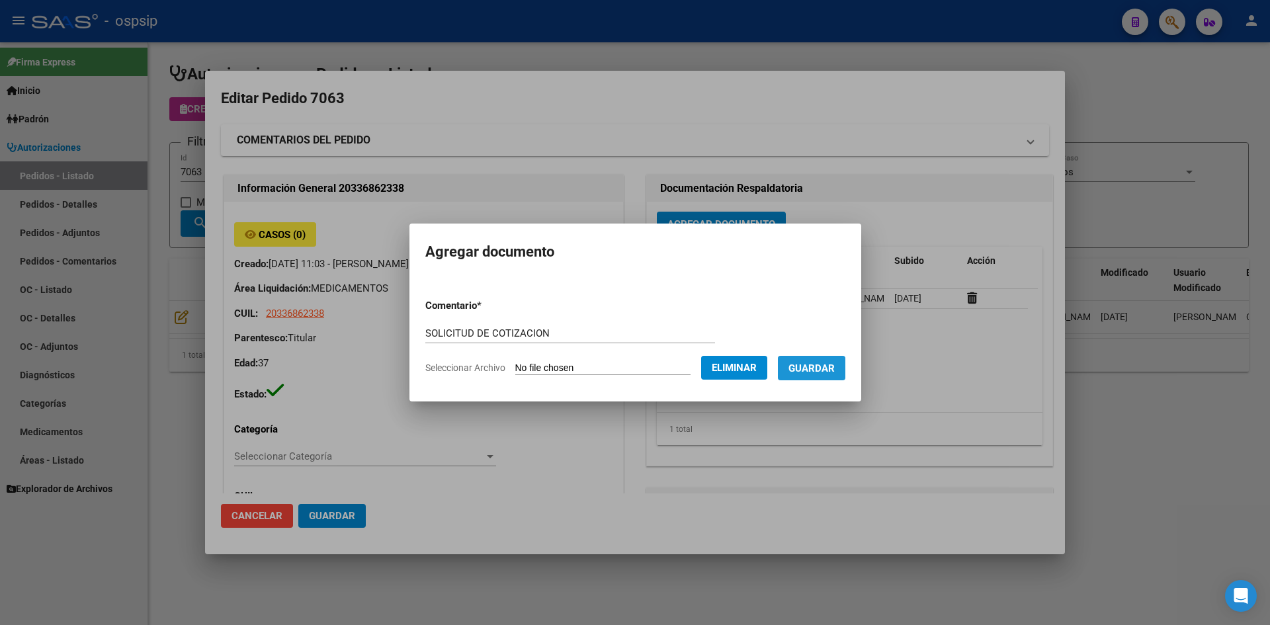
click at [818, 369] on span "Guardar" at bounding box center [812, 369] width 46 height 12
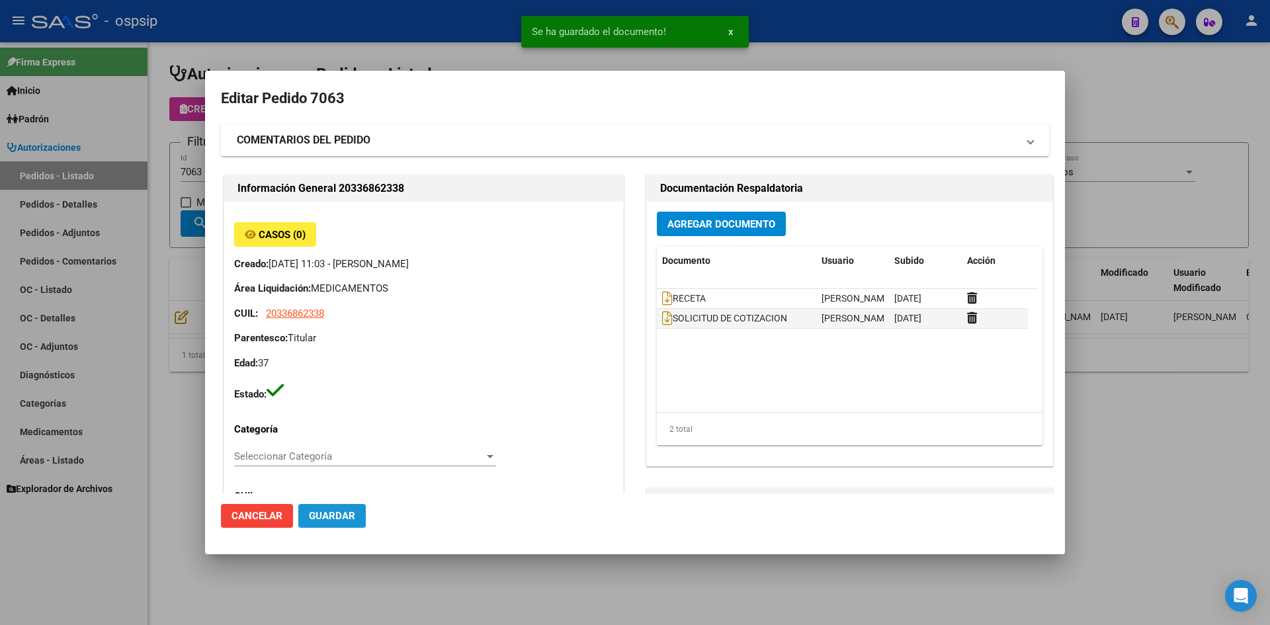
click at [328, 513] on span "Guardar" at bounding box center [332, 516] width 46 height 12
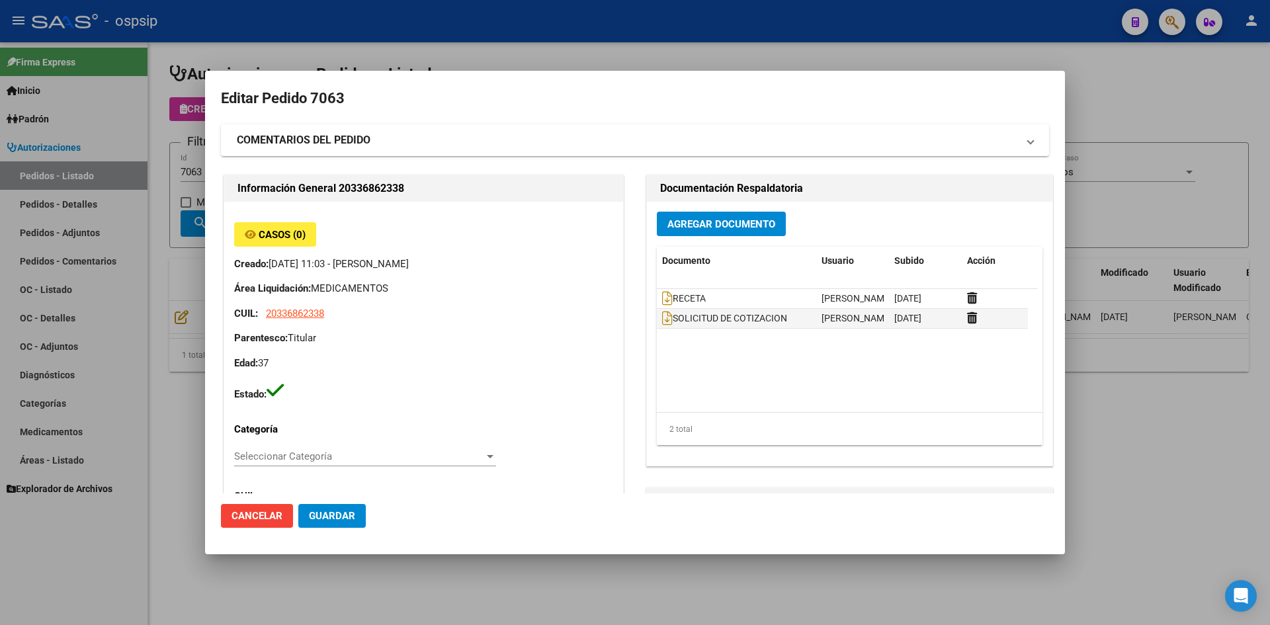
click at [514, 25] on div at bounding box center [635, 312] width 1270 height 625
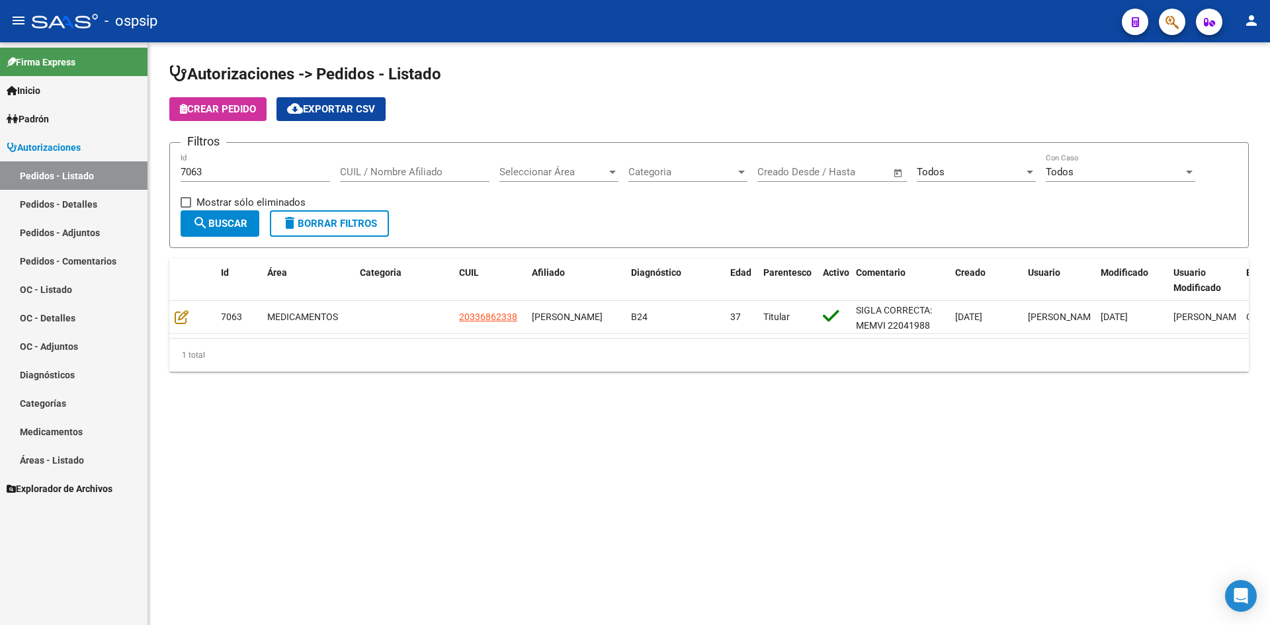
drag, startPoint x: 245, startPoint y: 172, endPoint x: 255, endPoint y: 171, distance: 10.7
click at [251, 173] on input "7063" at bounding box center [256, 172] width 150 height 12
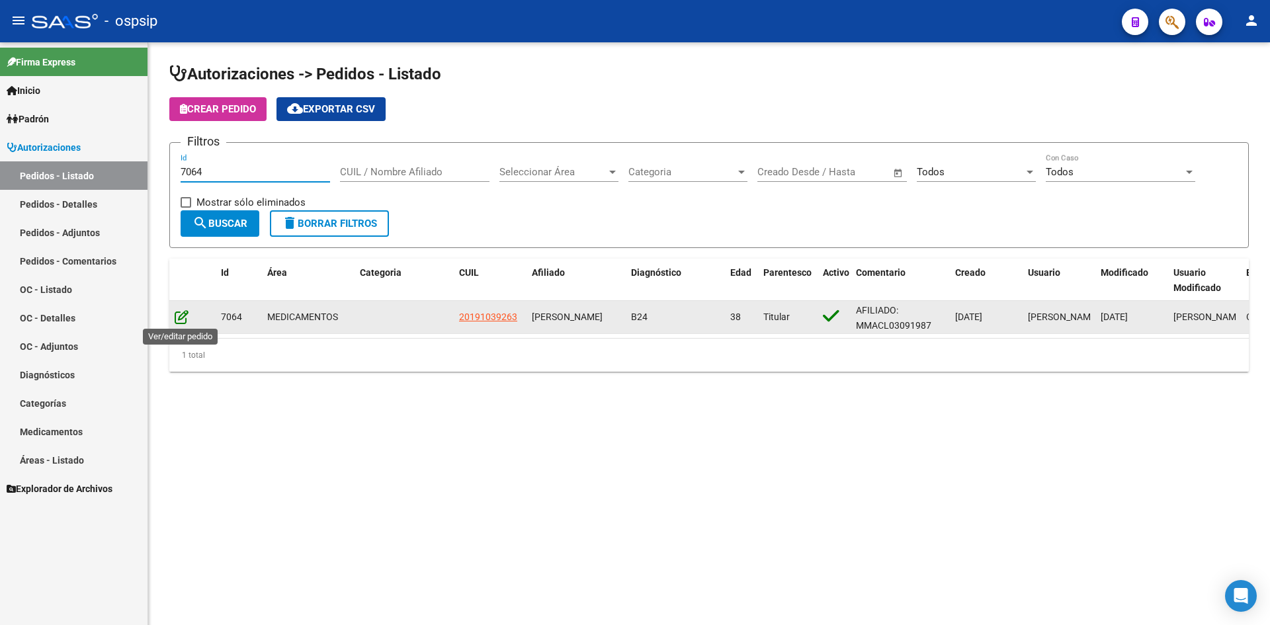
type input "7064"
click at [180, 322] on icon at bounding box center [182, 317] width 14 height 15
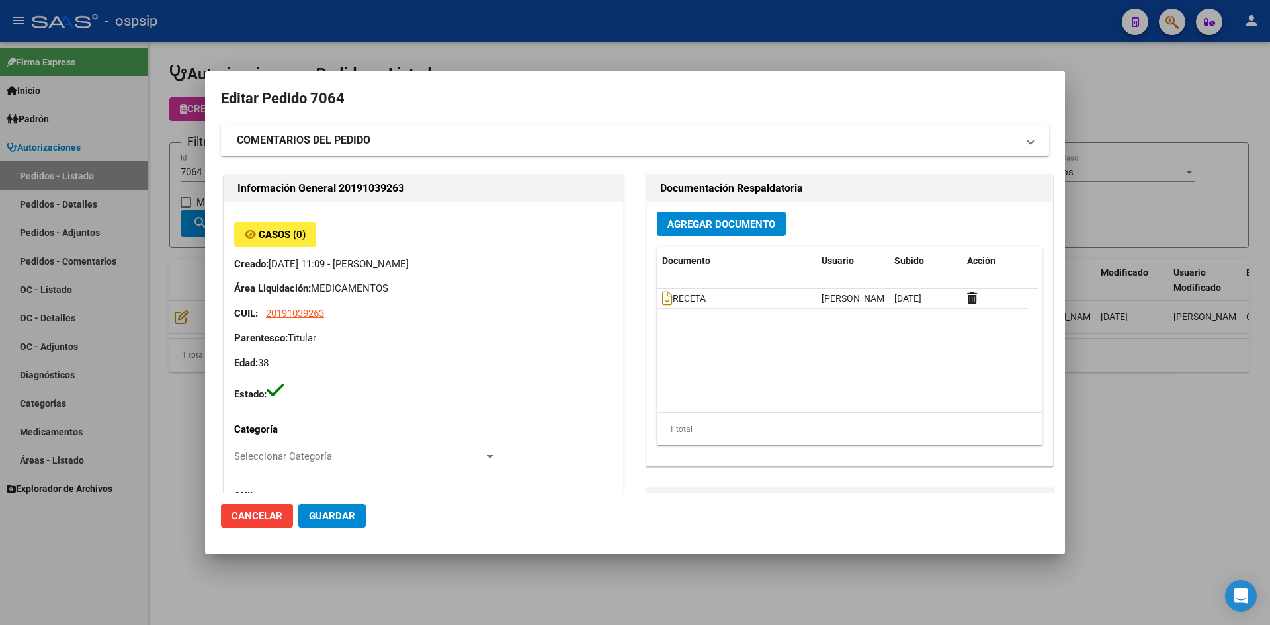
type input "Capital Federal, CABA, CORRIENTES AV. 1670, Piso: 5"
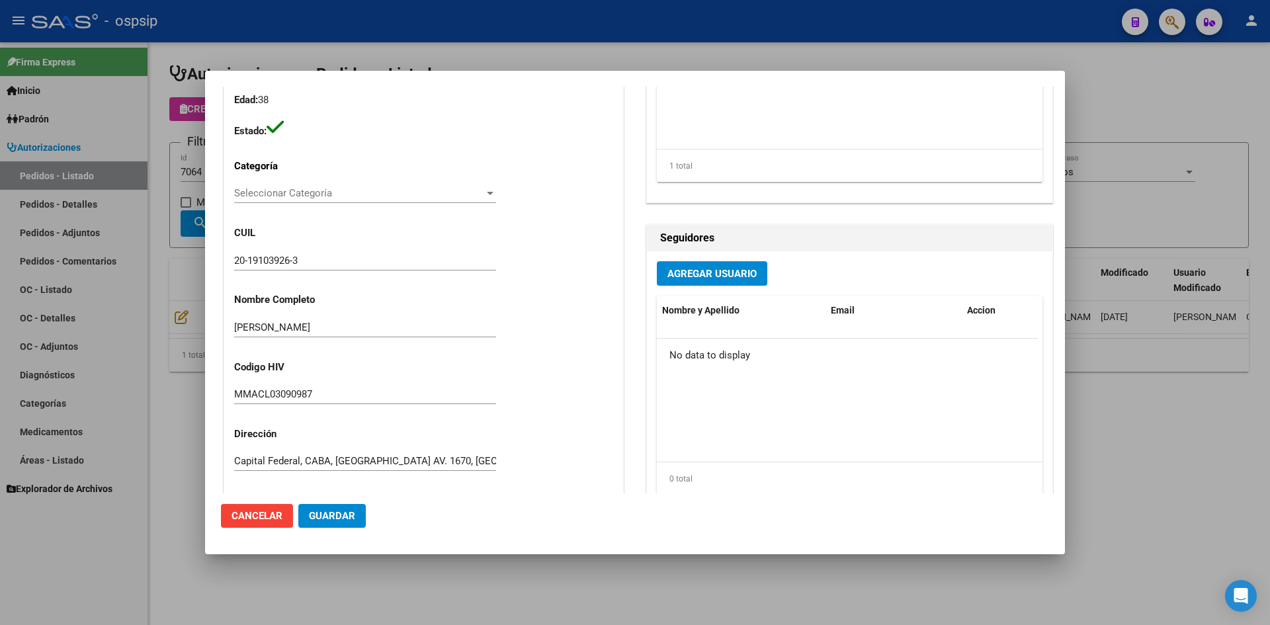
scroll to position [66, 0]
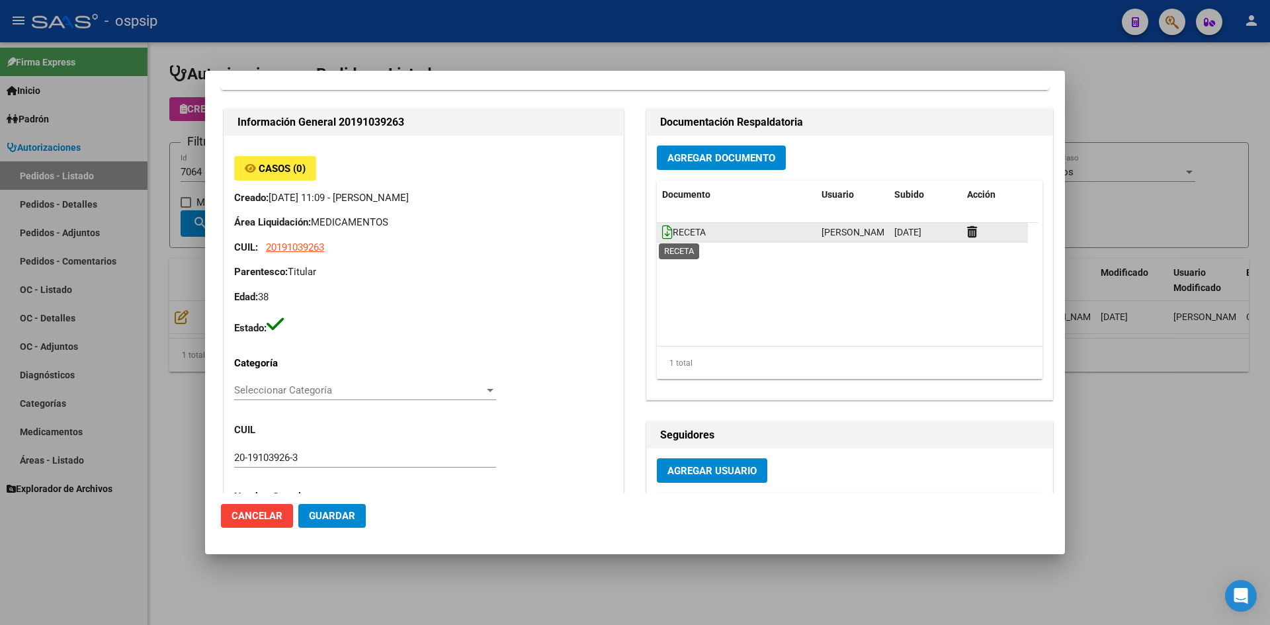
click at [662, 230] on icon at bounding box center [667, 232] width 11 height 15
click at [695, 152] on span "Agregar Documento" at bounding box center [722, 158] width 108 height 12
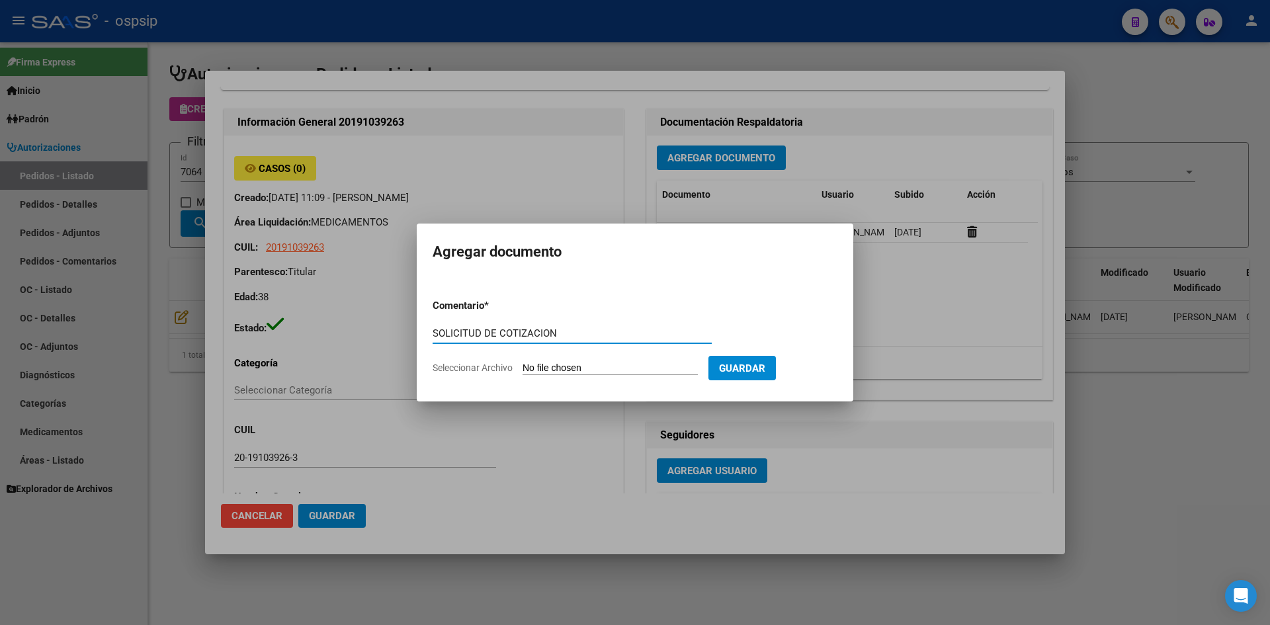
type input "SOLICITUD DE COTIZACION"
click at [523, 363] on input "Seleccionar Archivo" at bounding box center [610, 369] width 175 height 13
type input "C:\fakepath\SOLICITUD DE COTIZACION N°7064.pdf"
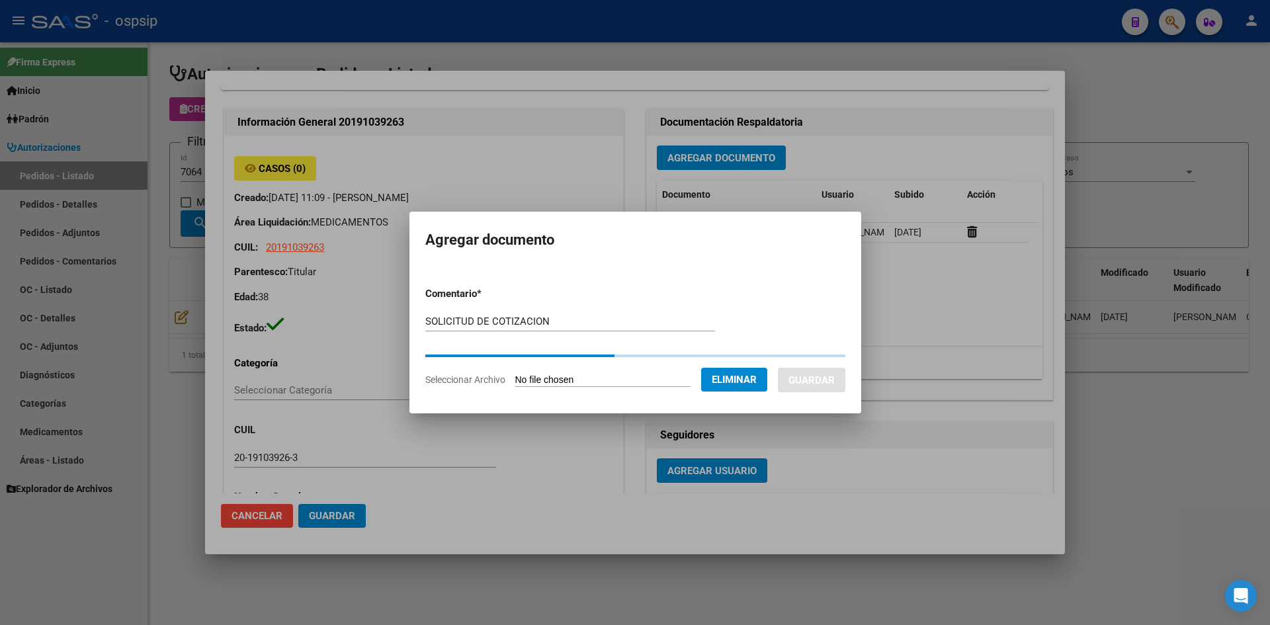
click at [842, 371] on button "Guardar" at bounding box center [811, 380] width 67 height 24
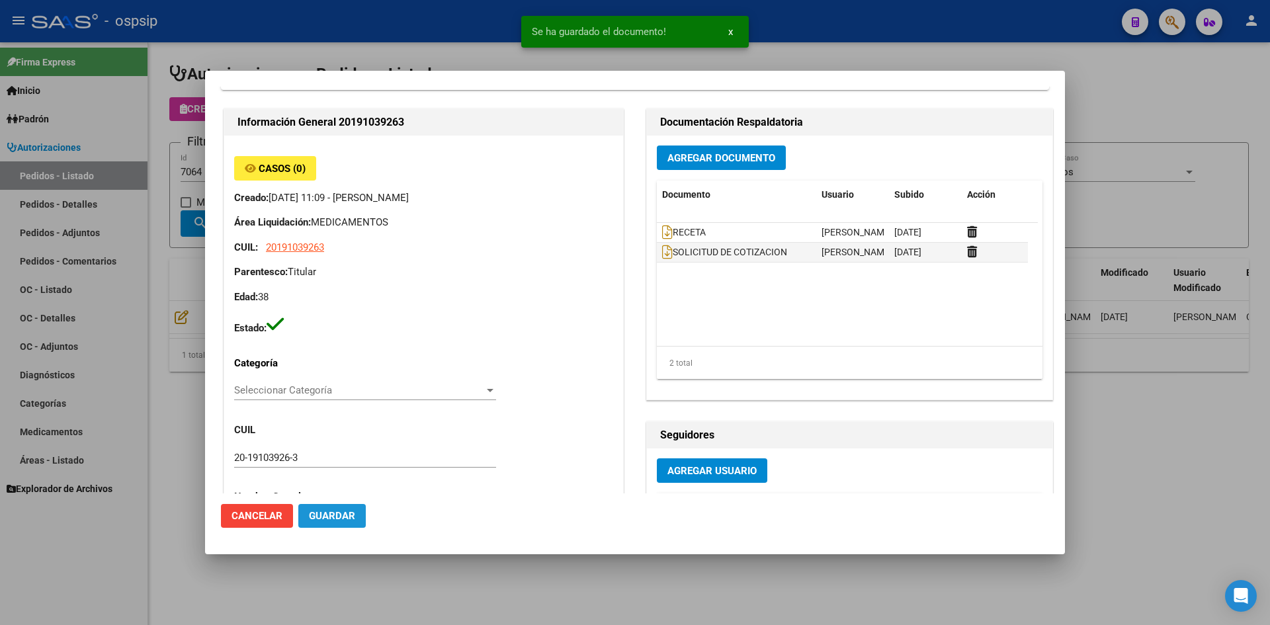
click at [348, 517] on span "Guardar" at bounding box center [332, 516] width 46 height 12
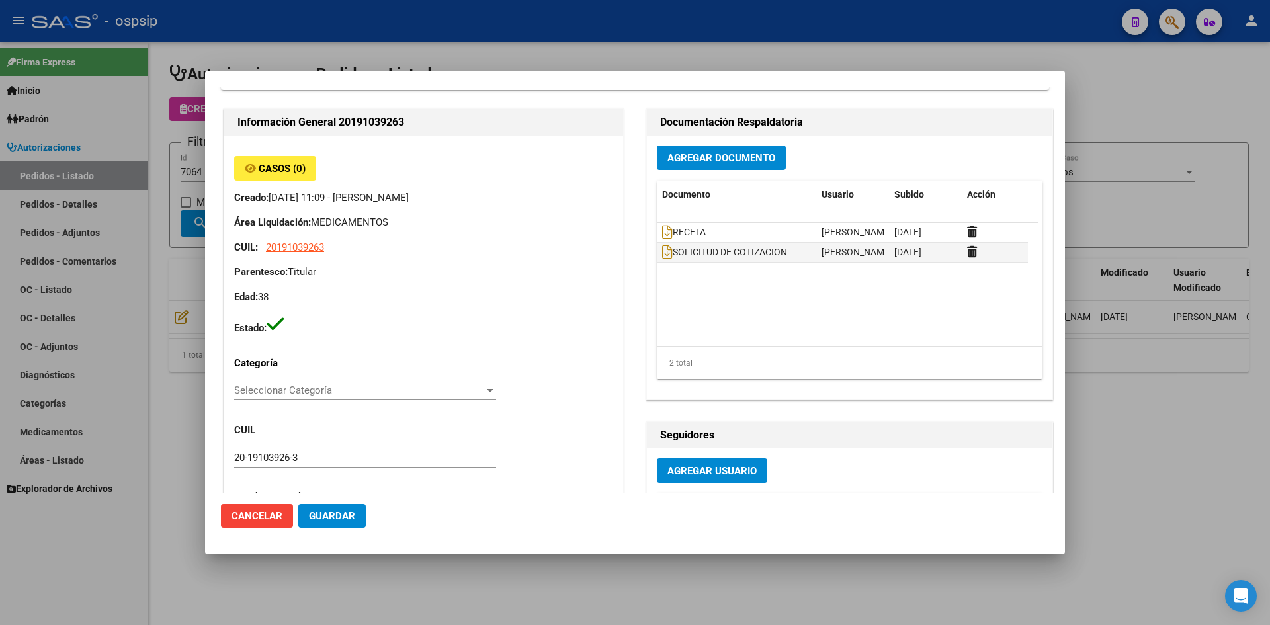
drag, startPoint x: 419, startPoint y: 48, endPoint x: 288, endPoint y: 114, distance: 146.8
click at [411, 50] on div at bounding box center [635, 312] width 1270 height 625
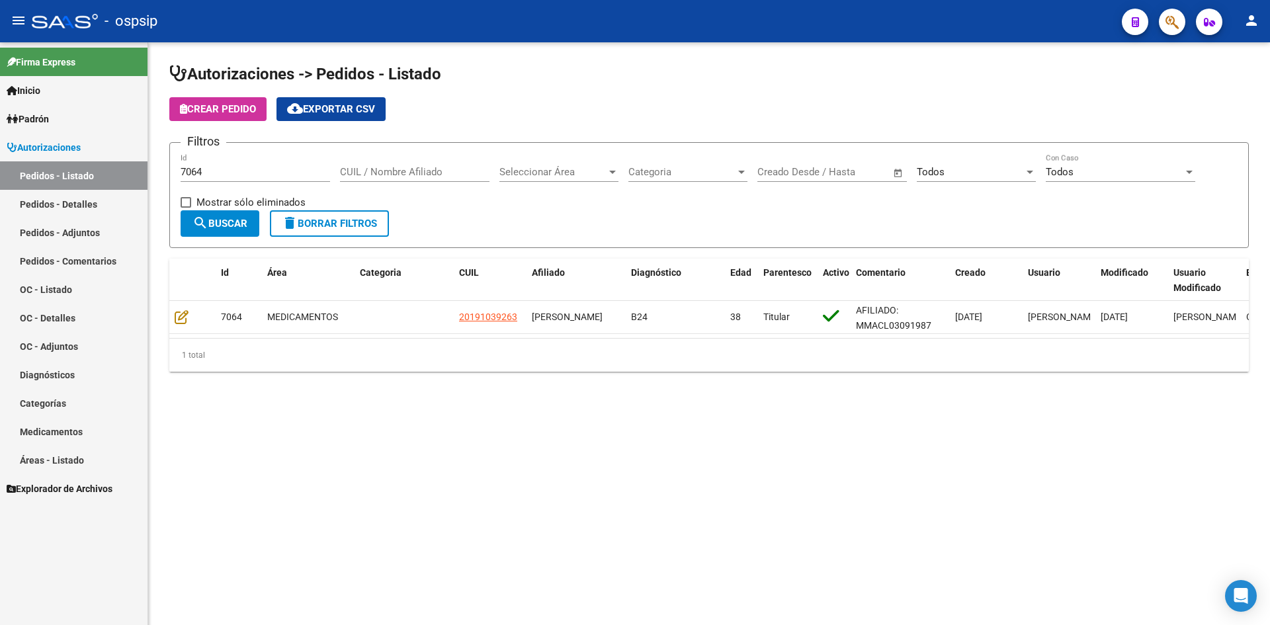
drag, startPoint x: 238, startPoint y: 181, endPoint x: 237, endPoint y: 173, distance: 7.4
click at [237, 181] on div "7064 Id" at bounding box center [256, 168] width 150 height 28
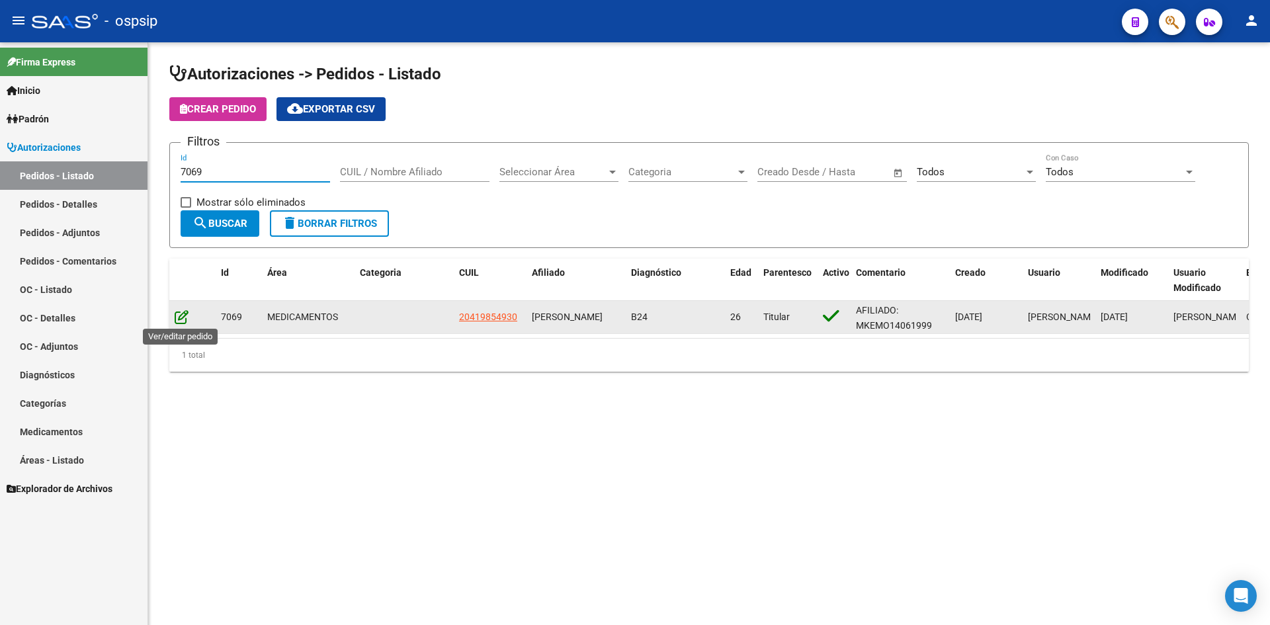
type input "7069"
click at [179, 313] on icon at bounding box center [182, 317] width 14 height 15
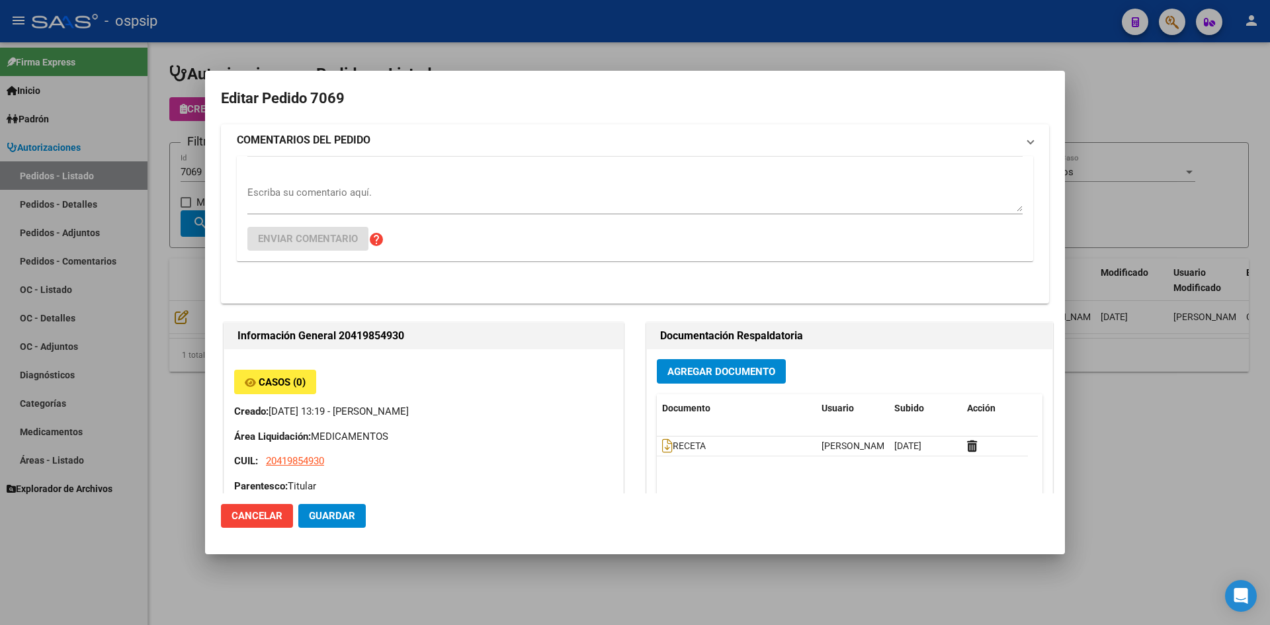
type input "Neuquen, CONFLUENCIA, SATURNINO TORRES 835"
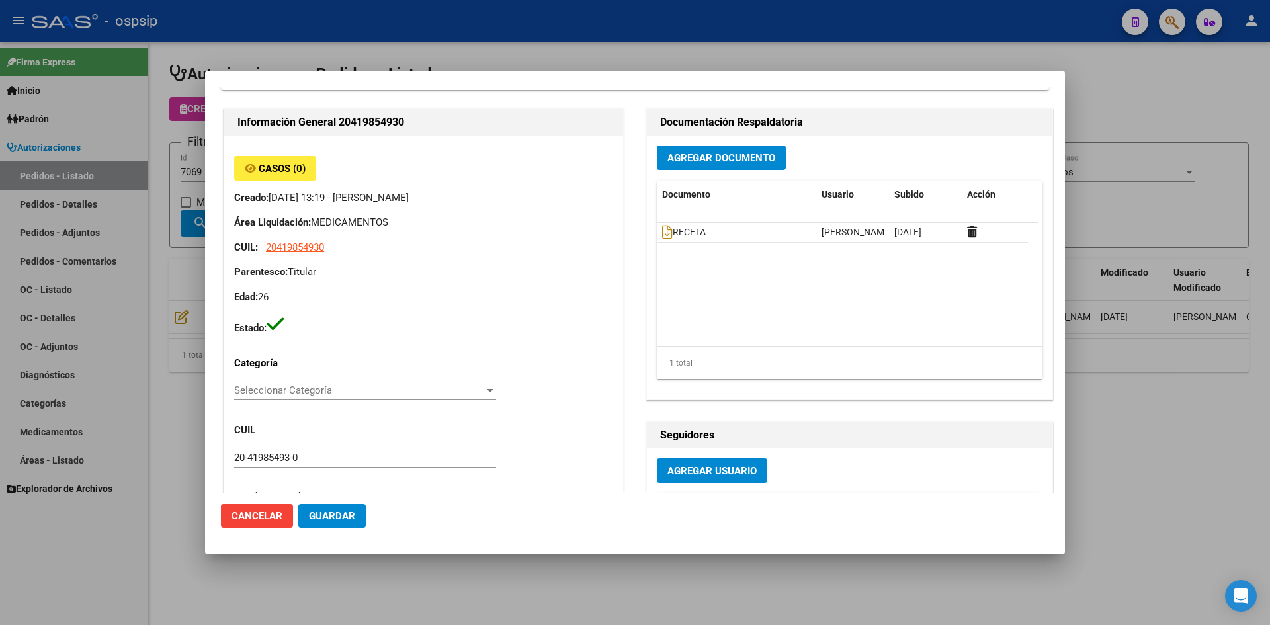
scroll to position [0, 0]
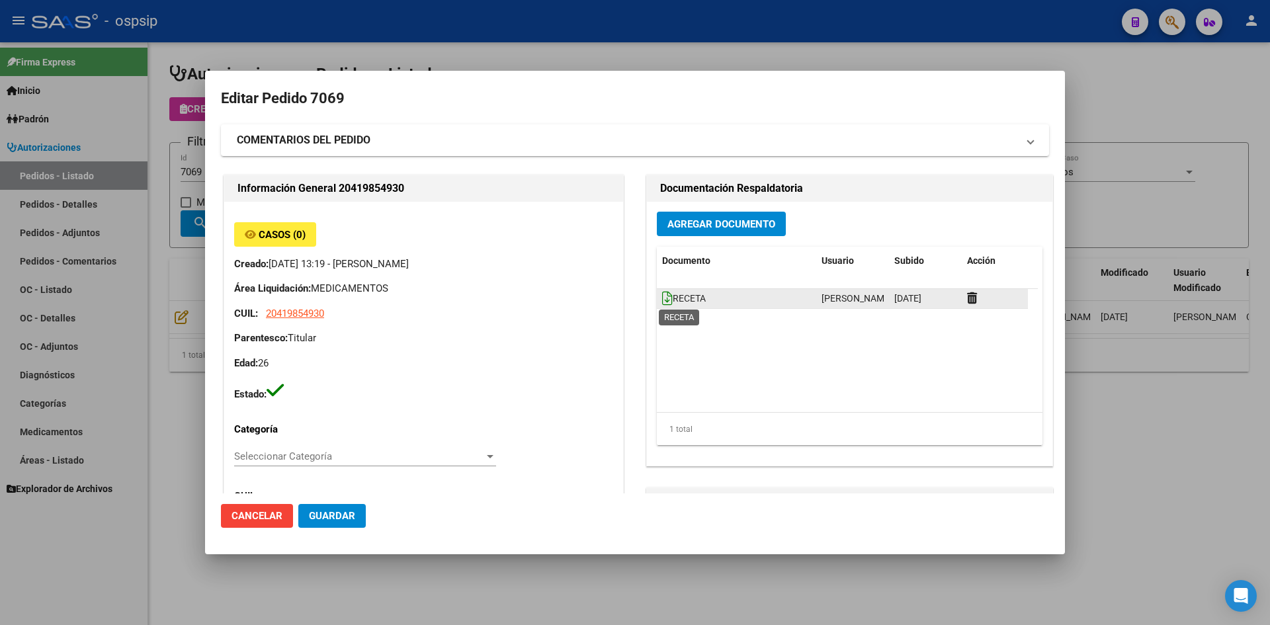
click at [664, 292] on icon at bounding box center [667, 298] width 11 height 15
drag, startPoint x: 681, startPoint y: 231, endPoint x: 680, endPoint y: 238, distance: 6.6
click at [680, 237] on div "Agregar Documento Documento Usuario Subido Acción RECETA Jesica Ortiz 03/09/202…" at bounding box center [850, 334] width 406 height 264
click at [678, 224] on span "Agregar Documento" at bounding box center [722, 224] width 108 height 12
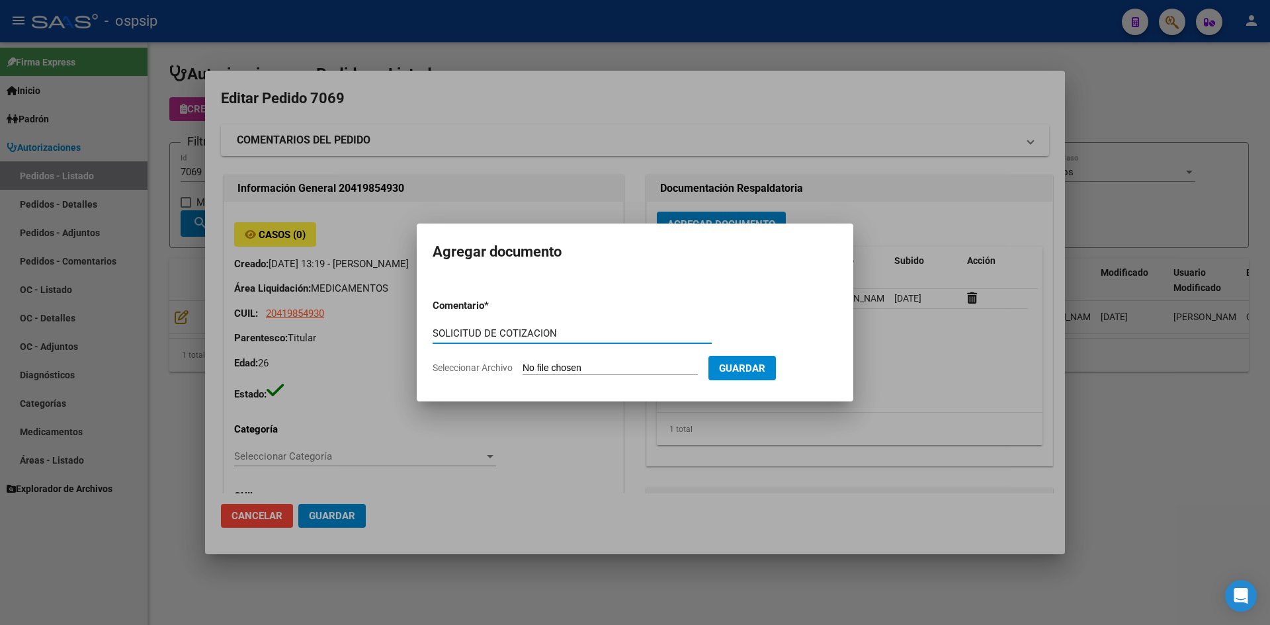
type input "SOLICITUD DE COTIZACION"
click at [523, 363] on input "Seleccionar Archivo" at bounding box center [610, 369] width 175 height 13
type input "C:\fakepath\SOLICITUD DE COTIZACION N°7069.pdf"
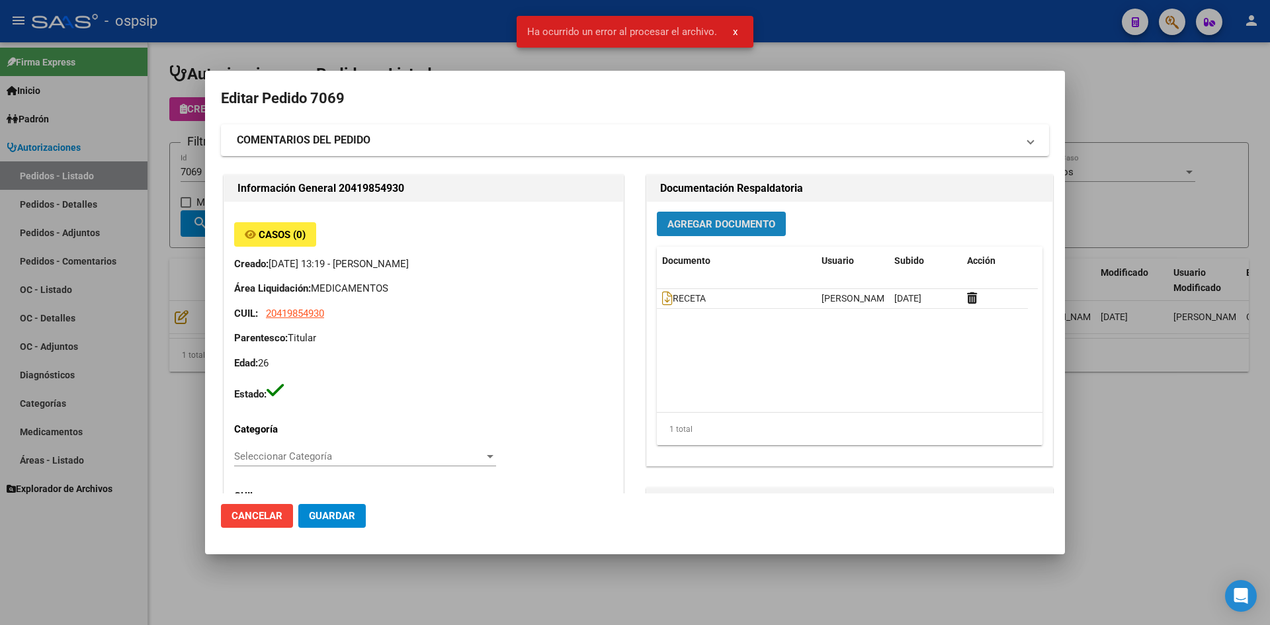
click at [687, 231] on button "Agregar Documento" at bounding box center [721, 224] width 129 height 24
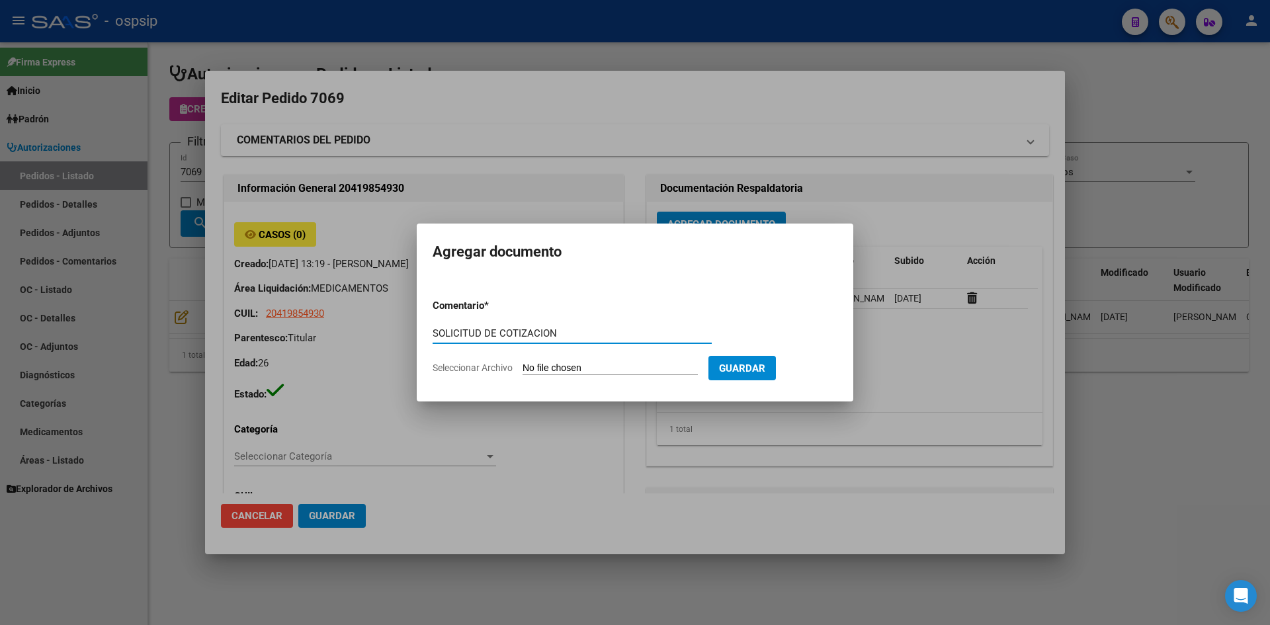
type input "SOLICITUD DE COTIZACION"
click at [523, 363] on input "Seleccionar Archivo" at bounding box center [610, 369] width 175 height 13
type input "C:\fakepath\SOLICITUD DE COTIZACION N°7069.pdf"
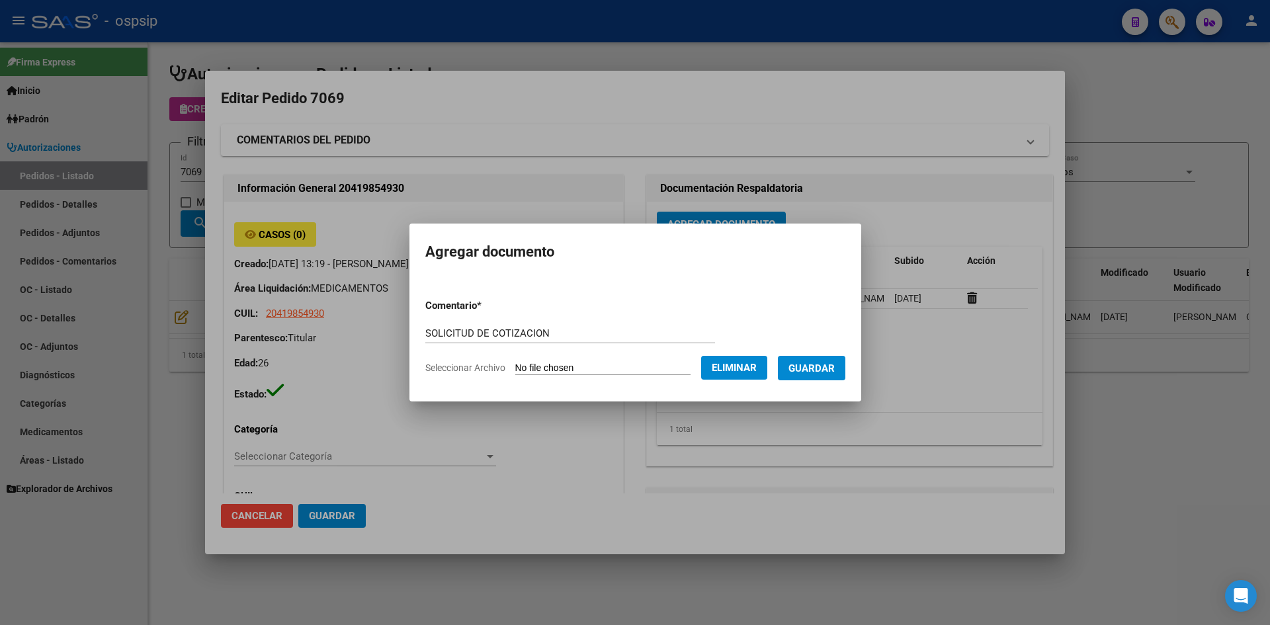
click at [828, 357] on button "Guardar" at bounding box center [811, 368] width 67 height 24
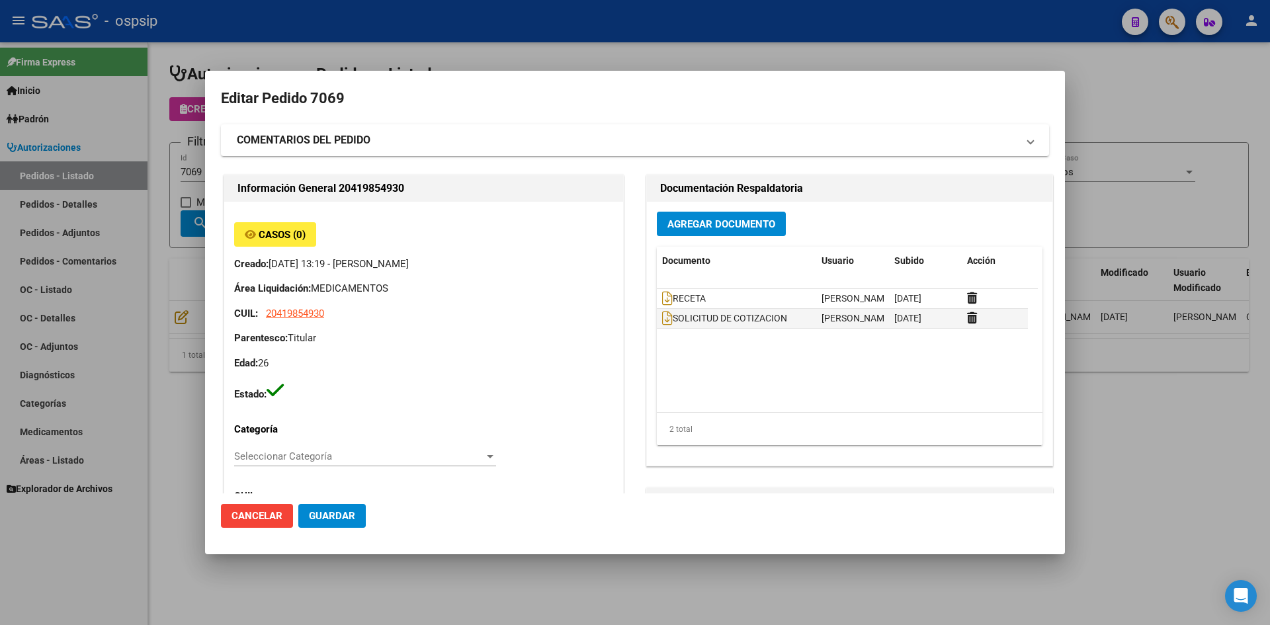
click at [561, 43] on div at bounding box center [635, 312] width 1270 height 625
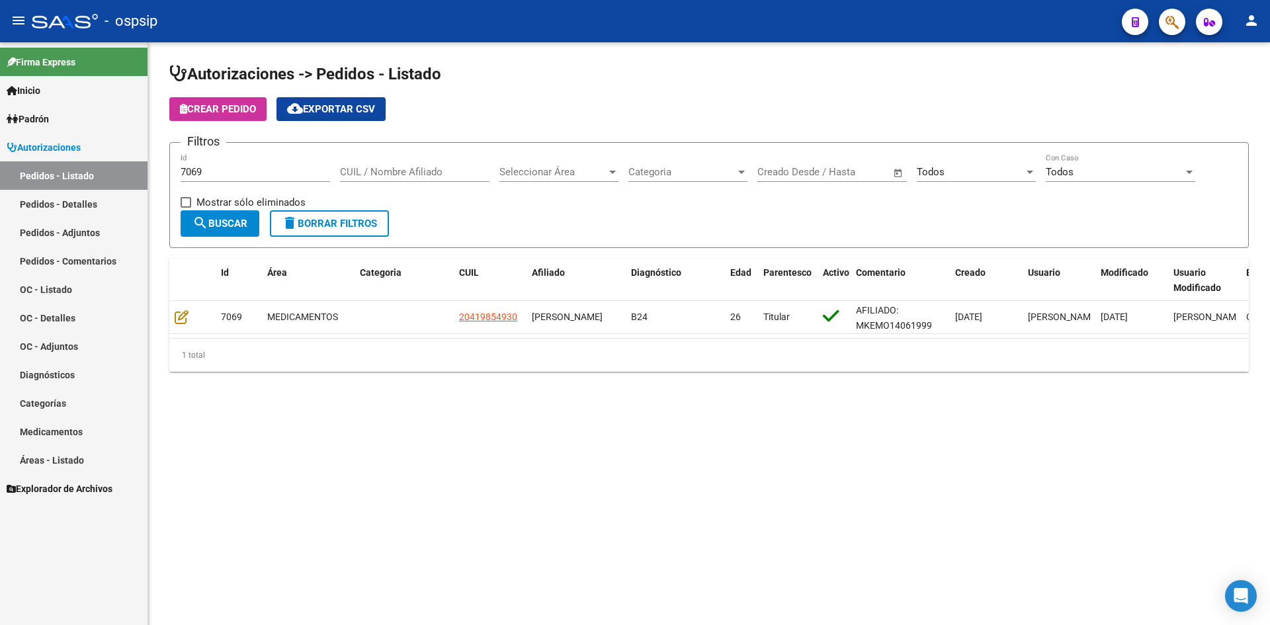
click at [253, 165] on div "7069 Id" at bounding box center [256, 168] width 150 height 28
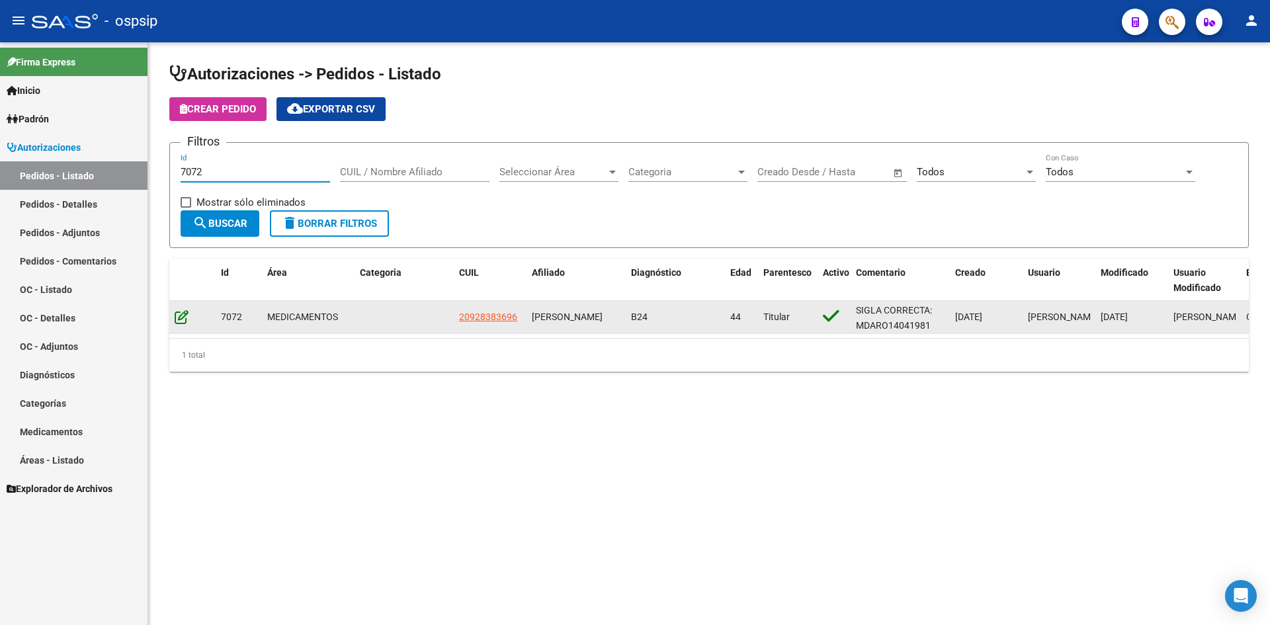
type input "7072"
click at [181, 314] on icon at bounding box center [182, 317] width 14 height 15
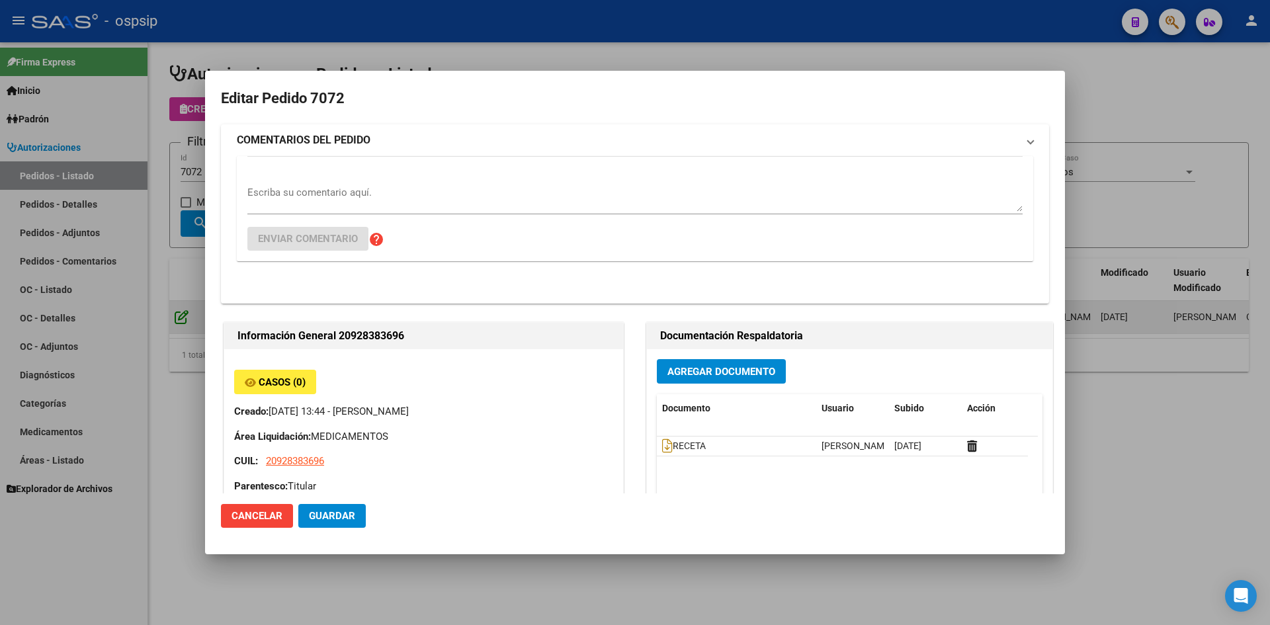
type input "Buenos Aires, LUIS GUILLON, ALFEREZ A BURLANDO 1662"
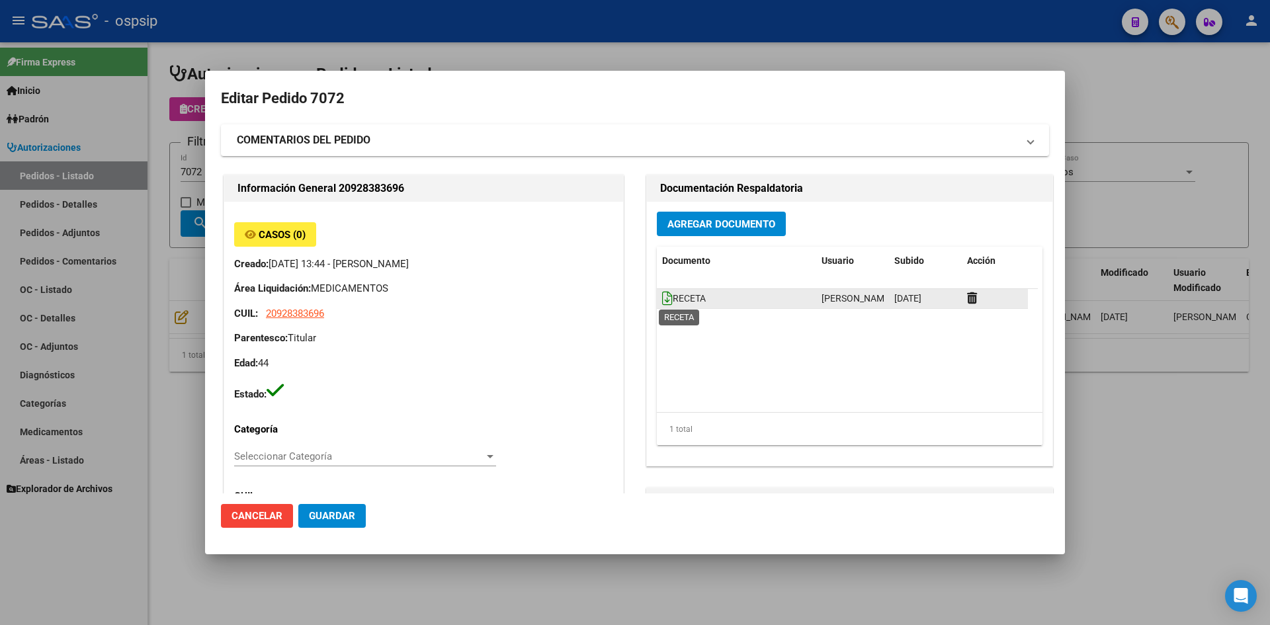
click at [662, 295] on icon at bounding box center [667, 298] width 11 height 15
click at [679, 229] on span "Agregar Documento" at bounding box center [722, 224] width 108 height 12
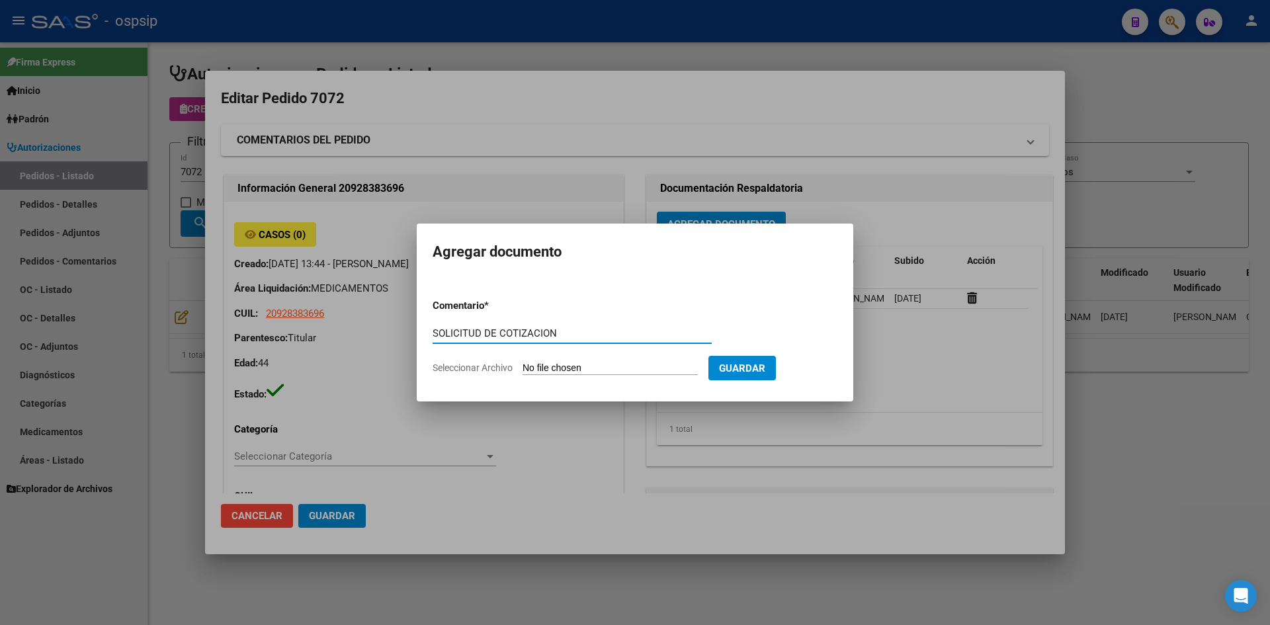
type input "SOLICITUD DE COTIZACION"
click at [523, 363] on input "Seleccionar Archivo" at bounding box center [610, 369] width 175 height 13
type input "C:\fakepath\SOLICITUD DE COTIZACION N°7072.pdf"
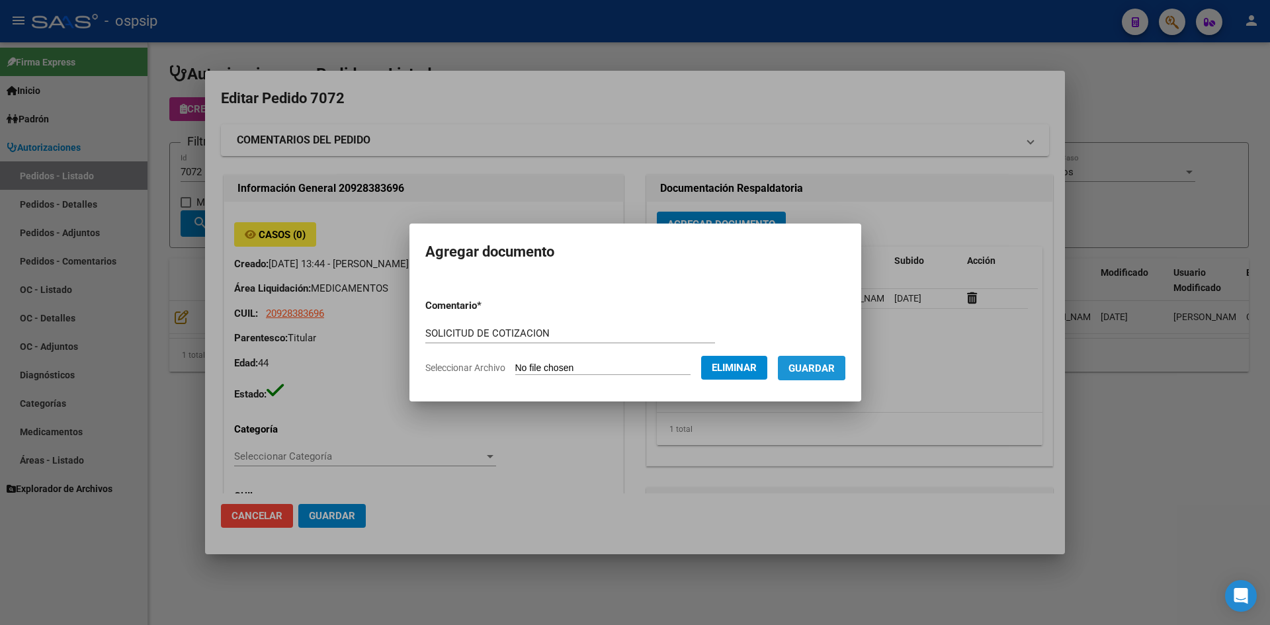
click at [817, 368] on span "Guardar" at bounding box center [812, 369] width 46 height 12
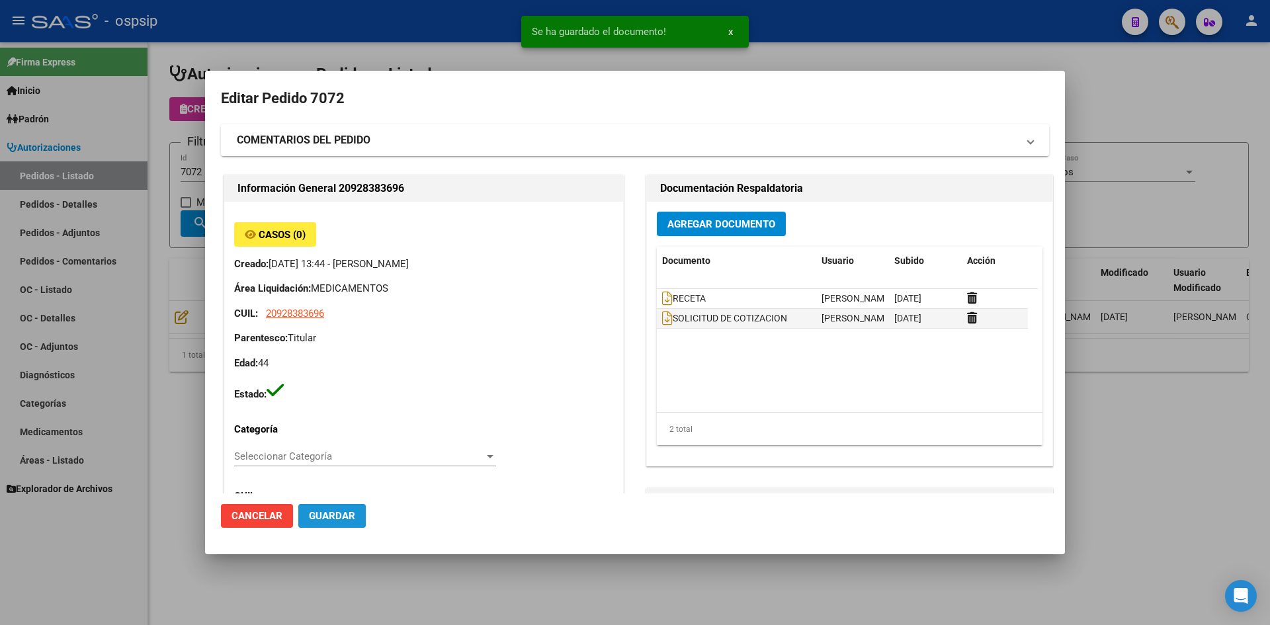
drag, startPoint x: 326, startPoint y: 515, endPoint x: 331, endPoint y: 509, distance: 7.5
click at [325, 515] on span "Guardar" at bounding box center [332, 516] width 46 height 12
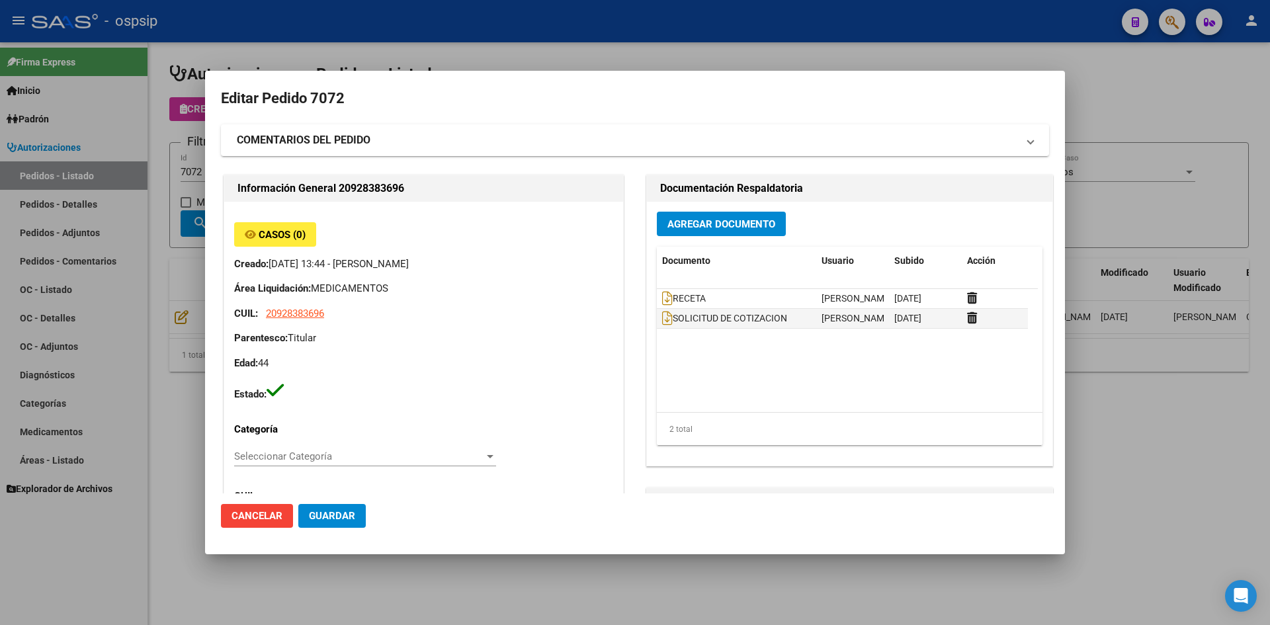
click at [618, 57] on div at bounding box center [635, 312] width 1270 height 625
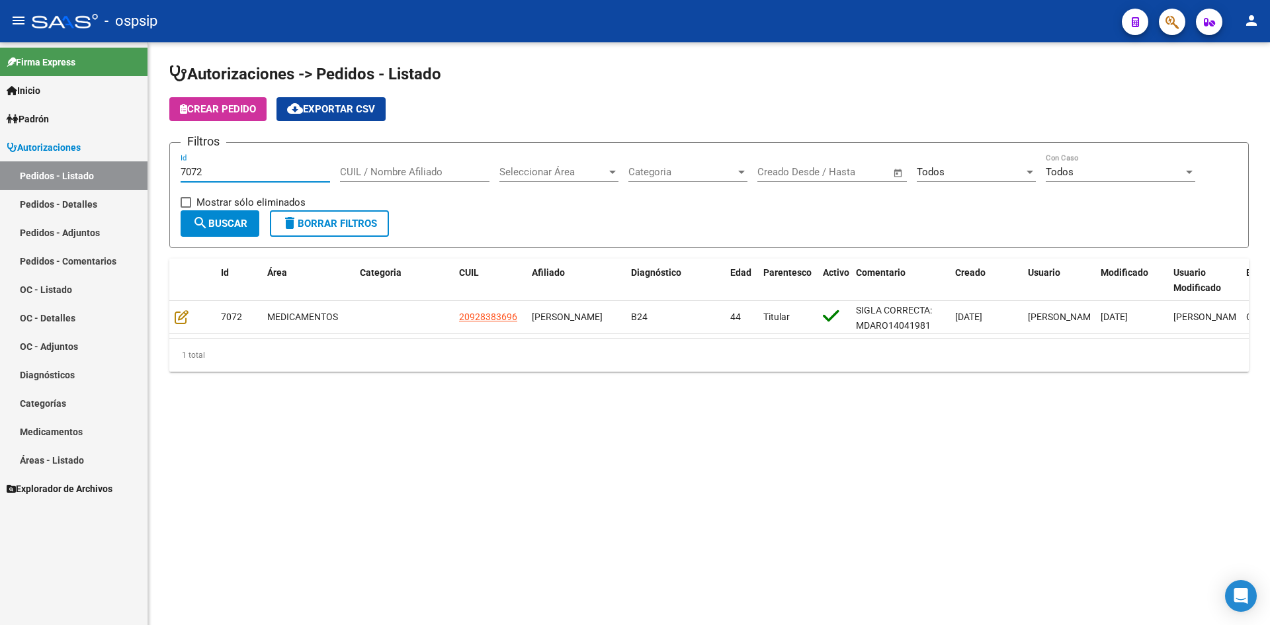
click at [287, 166] on input "7072" at bounding box center [256, 172] width 150 height 12
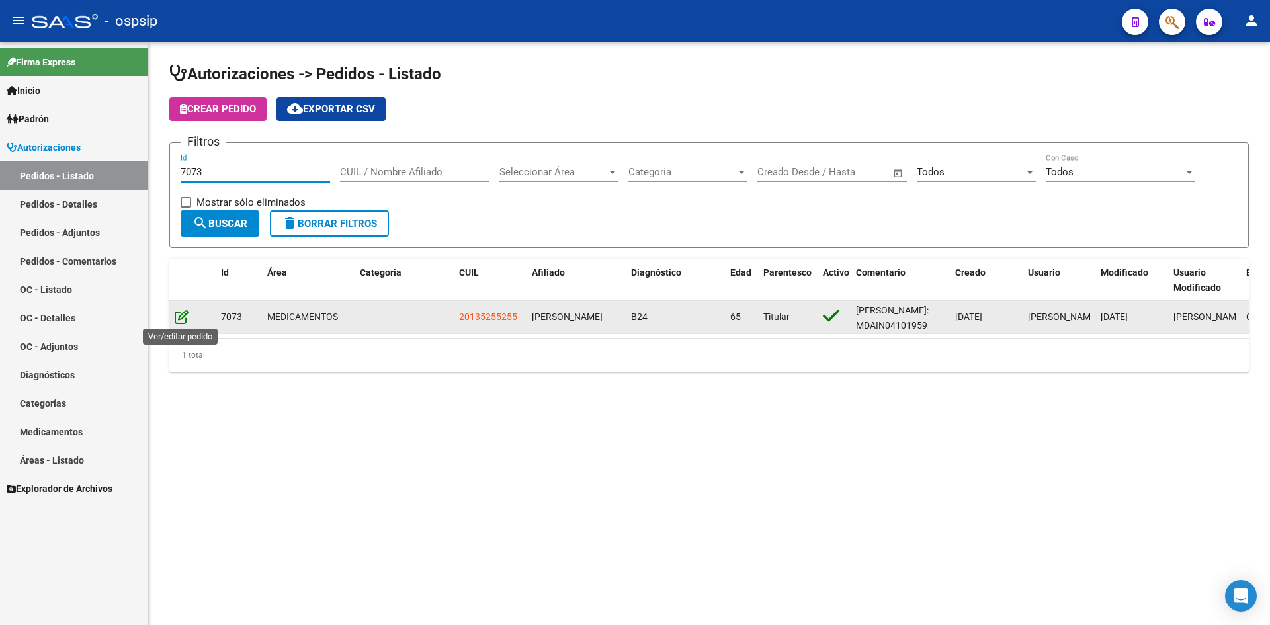
type input "7073"
click at [180, 318] on icon at bounding box center [182, 317] width 14 height 15
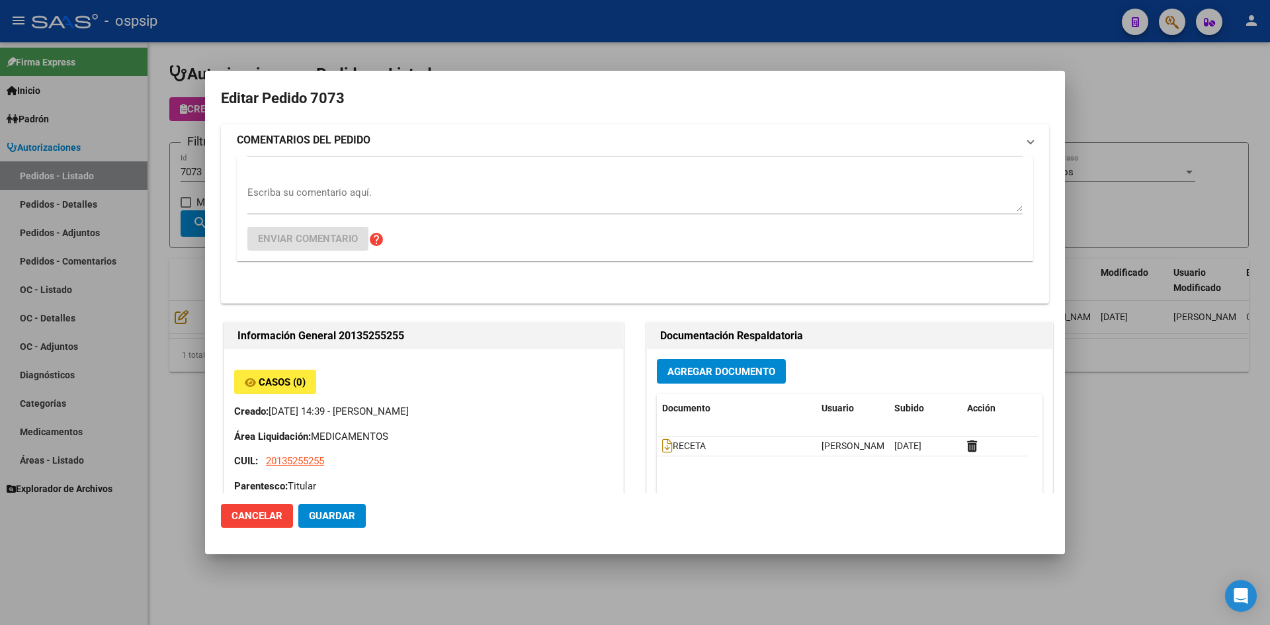
type input "INZAURRALDE DANIEL EDUARDO"
type input "Buenos Aires, ISIDRO CASANOVA, GRANADEROS 5482"
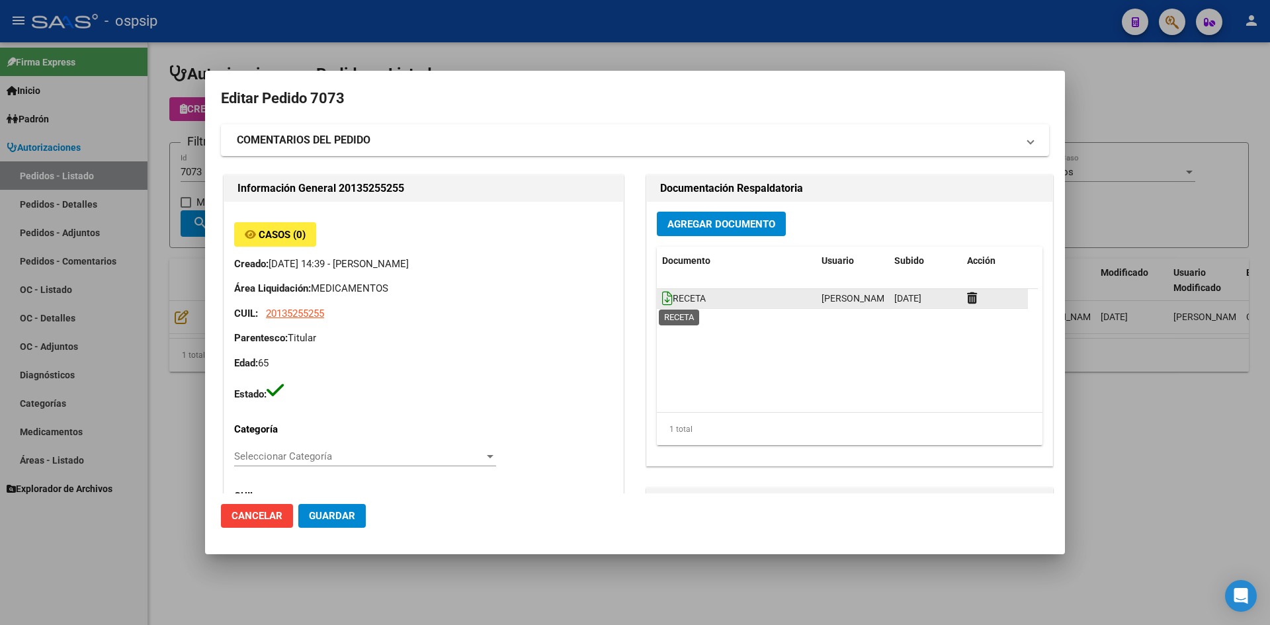
click at [666, 302] on icon at bounding box center [667, 298] width 11 height 15
click at [700, 228] on span "Agregar Documento" at bounding box center [722, 224] width 108 height 12
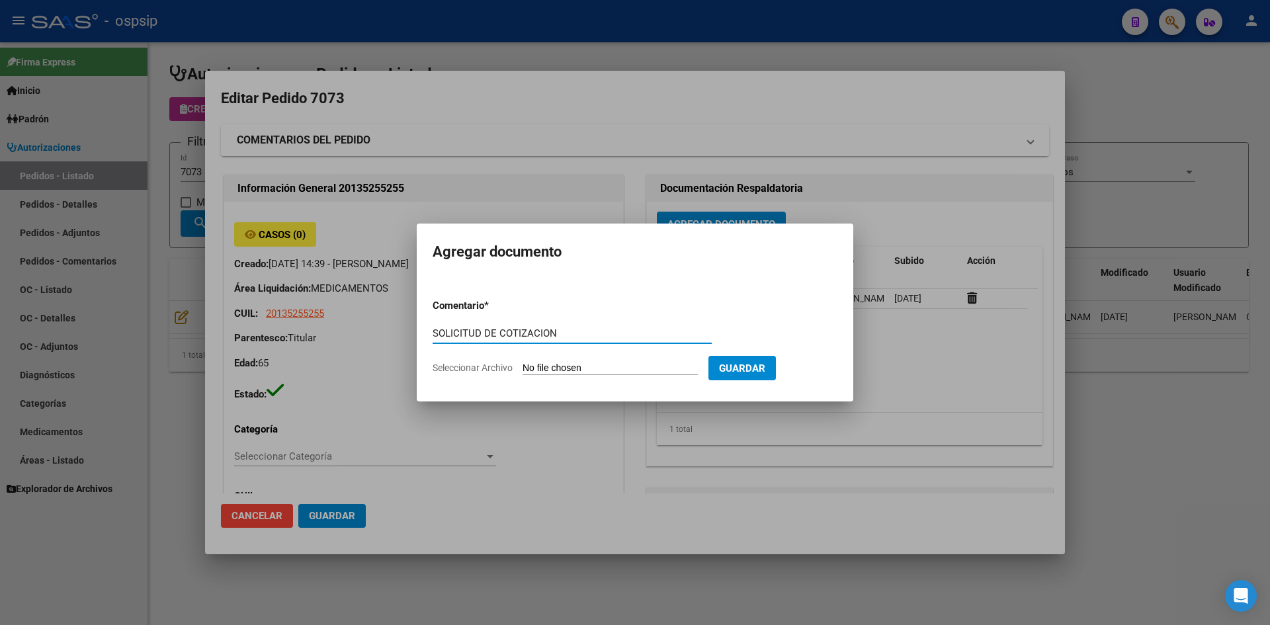
type input "SOLICITUD DE COTIZACION"
click at [523, 363] on input "Seleccionar Archivo" at bounding box center [610, 369] width 175 height 13
type input "C:\fakepath\SOLICITUD DE COTIZACION N°7073.pdf"
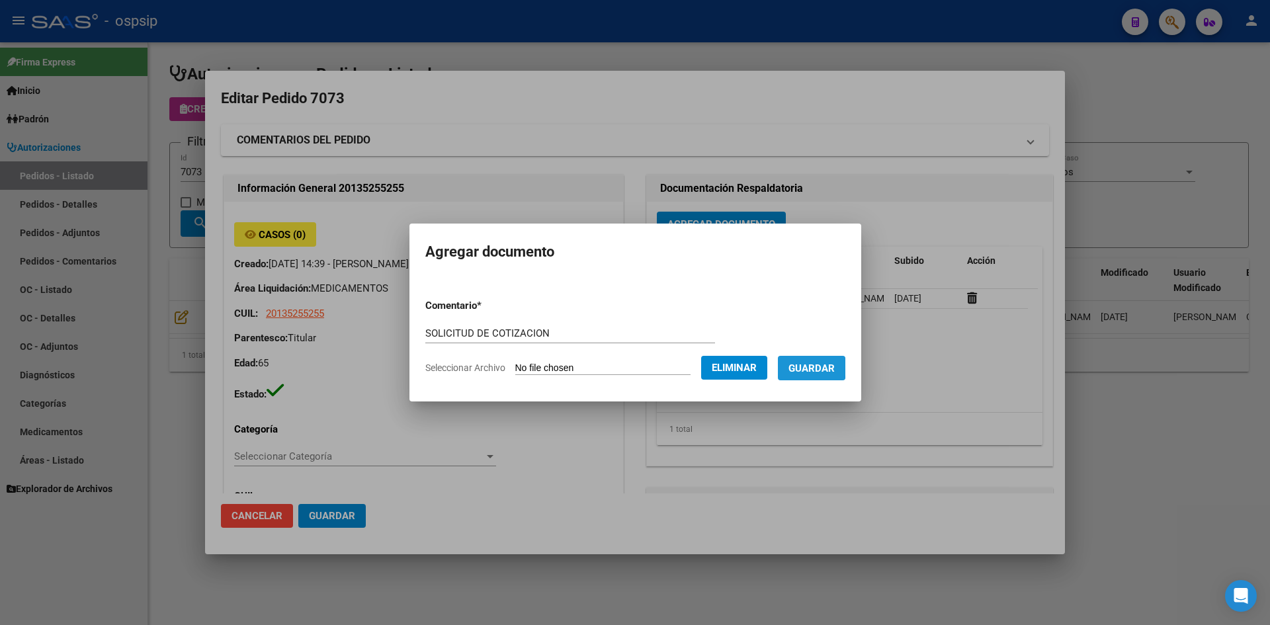
click at [805, 367] on span "Guardar" at bounding box center [812, 369] width 46 height 12
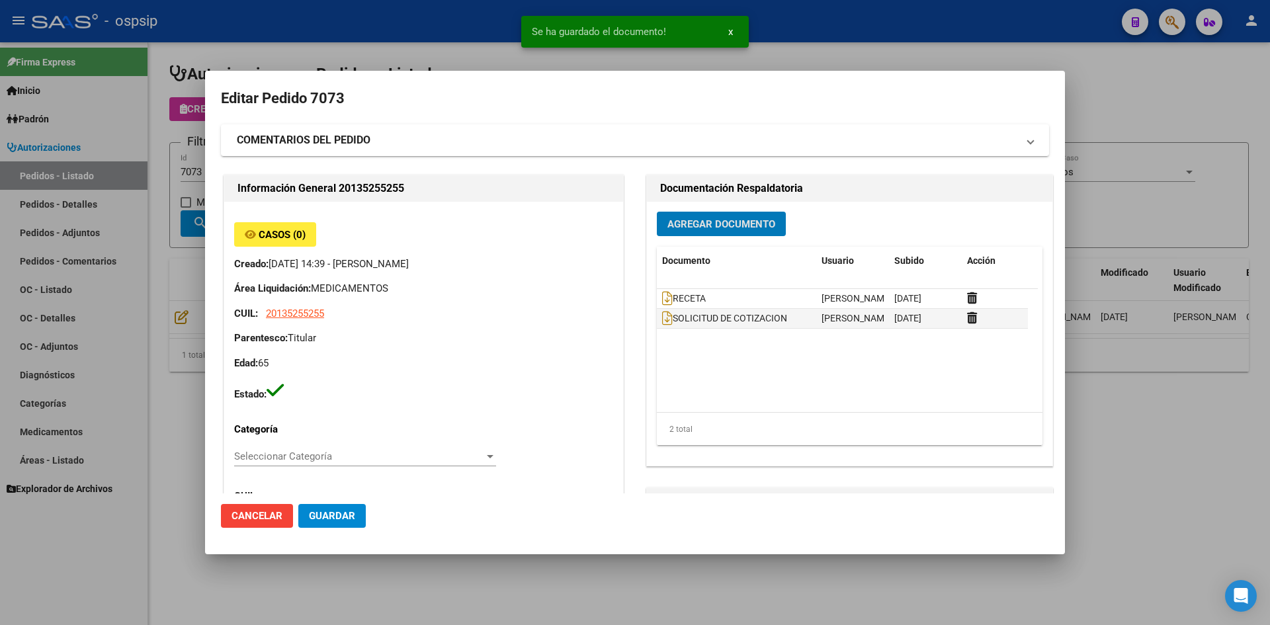
click at [312, 513] on span "Guardar" at bounding box center [332, 516] width 46 height 12
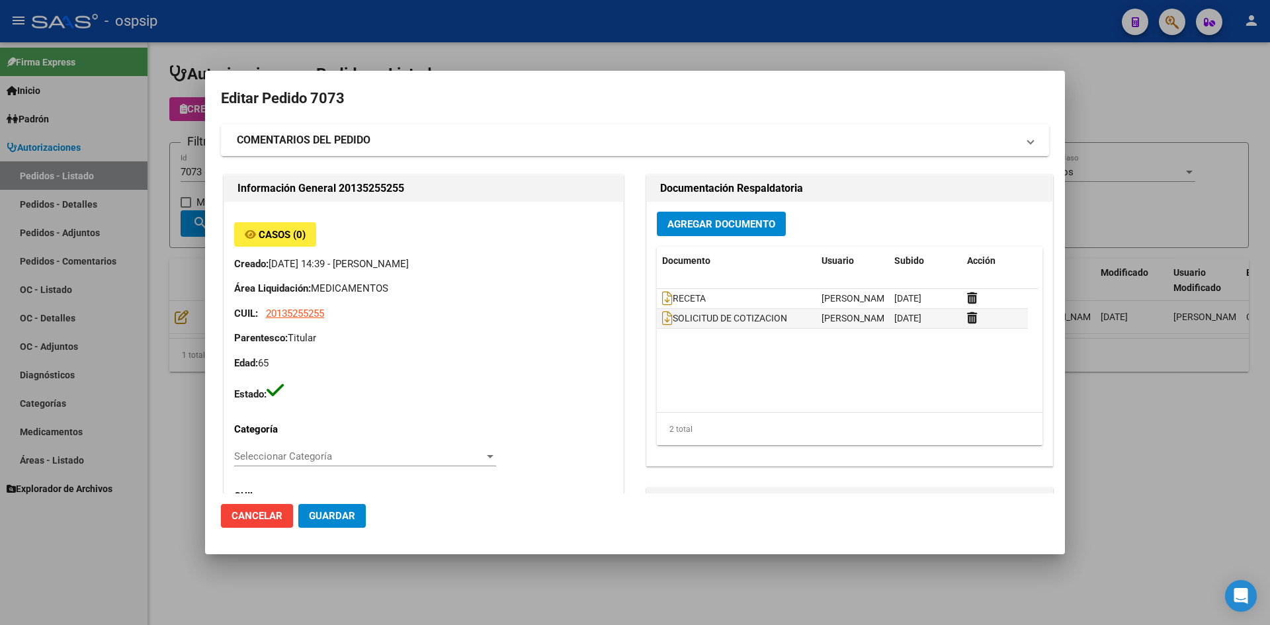
click at [617, 47] on div at bounding box center [635, 312] width 1270 height 625
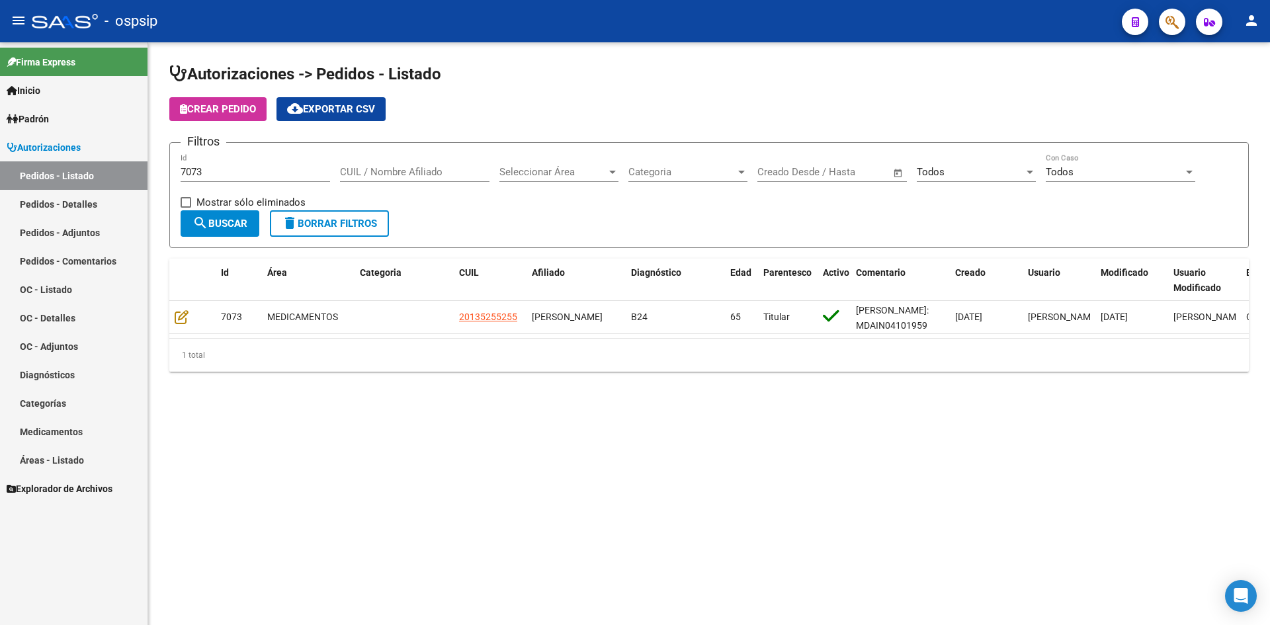
drag, startPoint x: 557, startPoint y: 96, endPoint x: 261, endPoint y: 66, distance: 297.9
click at [555, 96] on app-list-header "Autorizaciones -> Pedidos - Listado Crear Pedido cloud_download Exportar CSV Fi…" at bounding box center [709, 156] width 1080 height 185
click at [310, 167] on input "7073" at bounding box center [256, 172] width 150 height 12
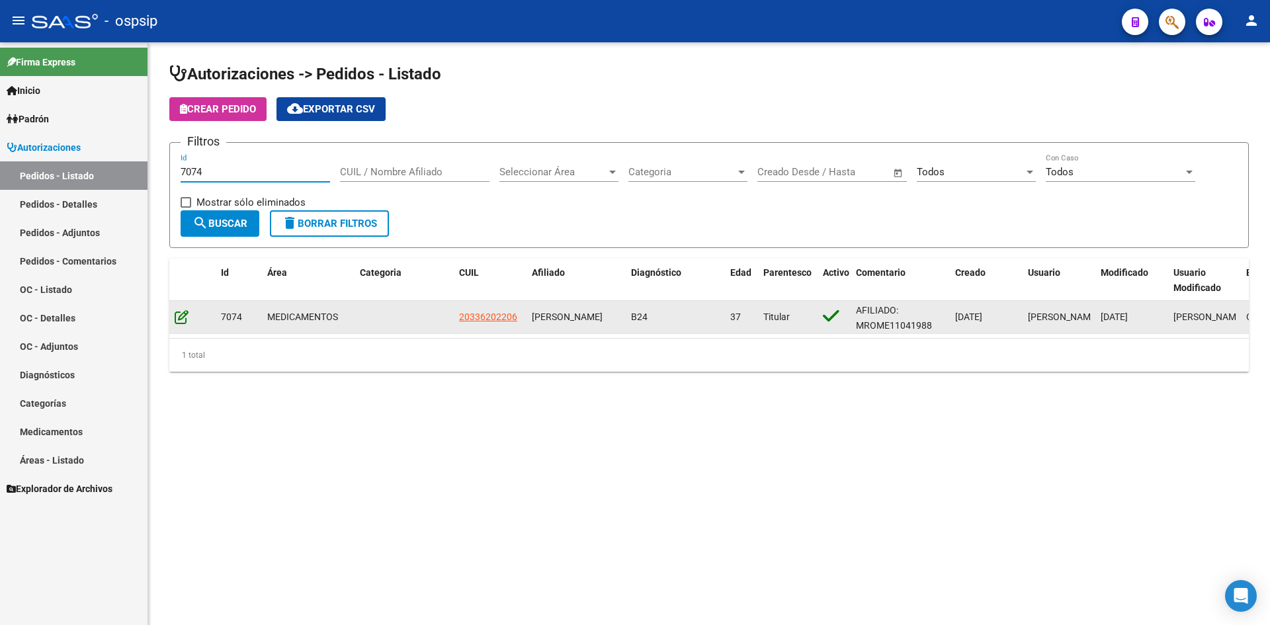
type input "7074"
click at [176, 312] on icon at bounding box center [182, 317] width 14 height 15
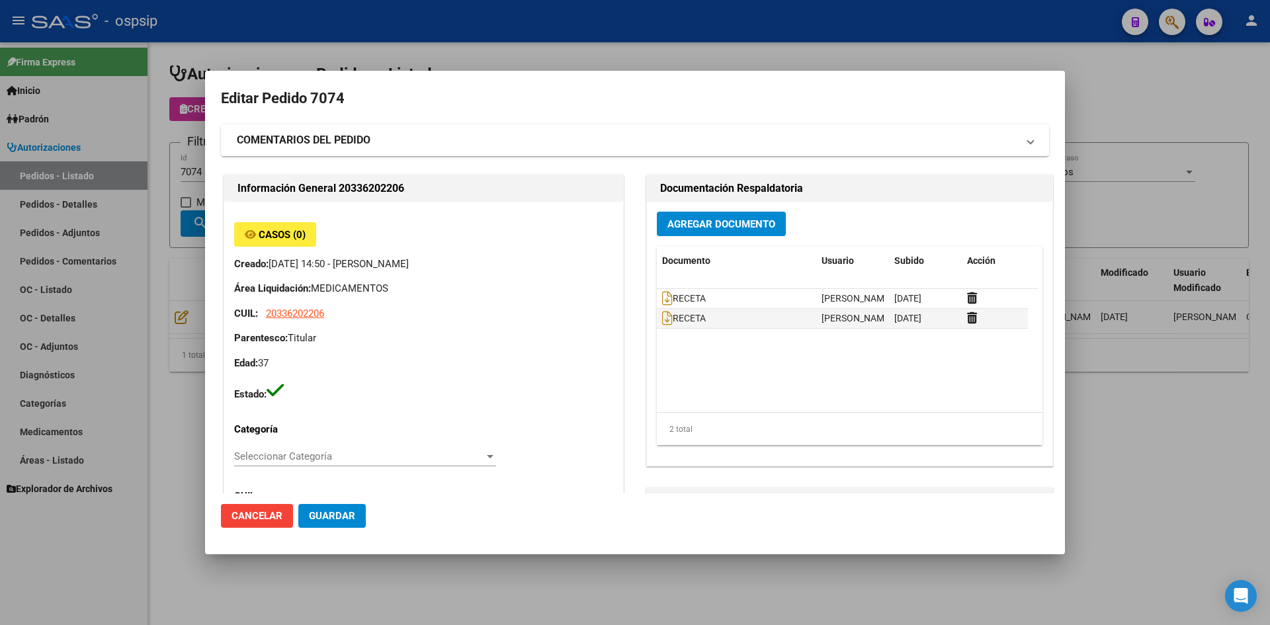
type input "Santa Fe, ROSARIO, AV GENOVA 7120"
click at [662, 298] on icon at bounding box center [667, 298] width 11 height 15
click at [662, 314] on icon at bounding box center [667, 318] width 11 height 15
click at [689, 223] on span "Agregar Documento" at bounding box center [722, 224] width 108 height 12
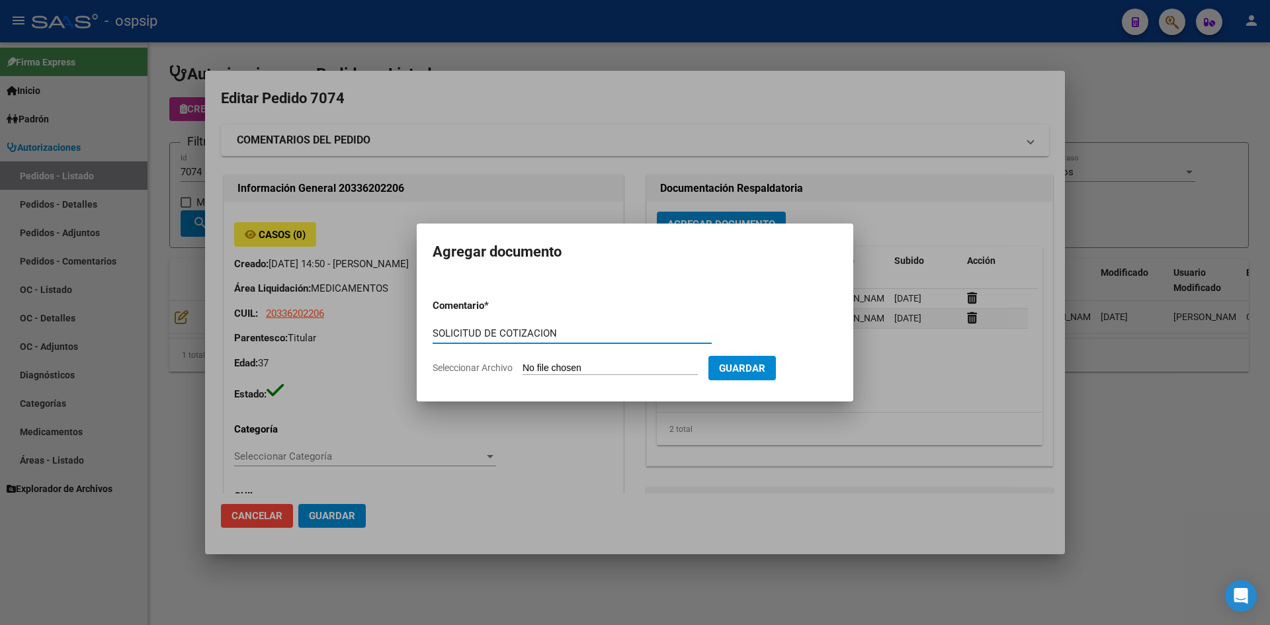
type input "SOLICITUD DE COTIZACION"
click at [523, 363] on input "Seleccionar Archivo" at bounding box center [610, 369] width 175 height 13
type input "C:\fakepath\SOLICITUD DE COTIZACION N°7074.pdf"
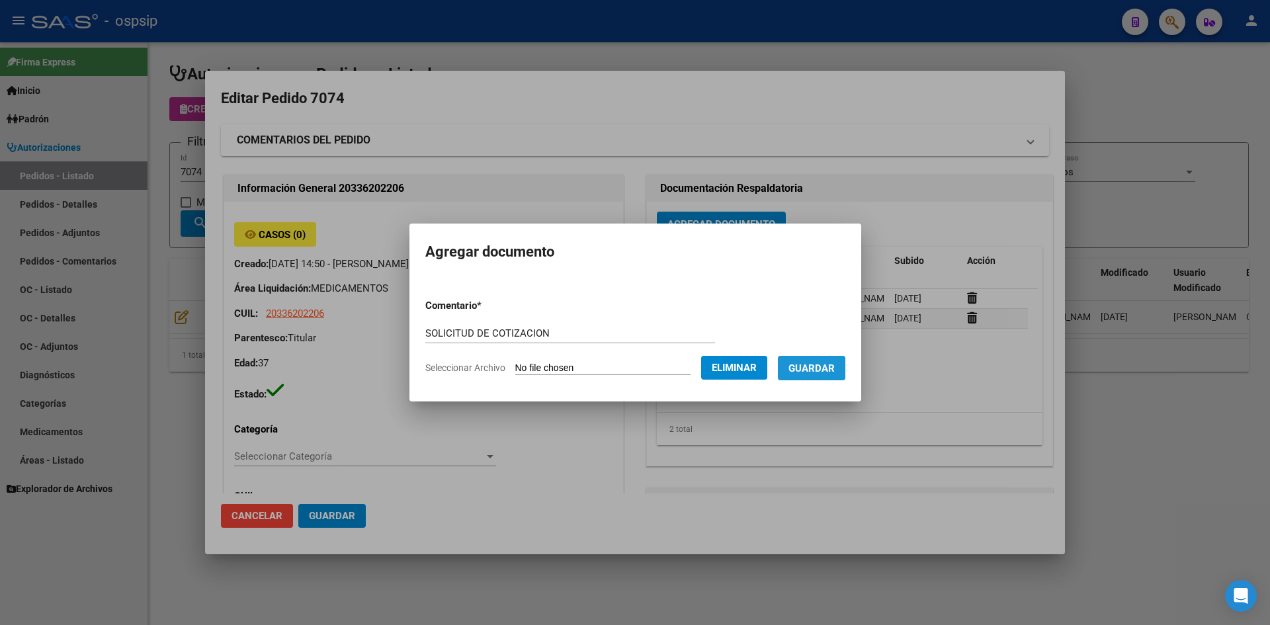
click at [830, 369] on span "Guardar" at bounding box center [812, 369] width 46 height 12
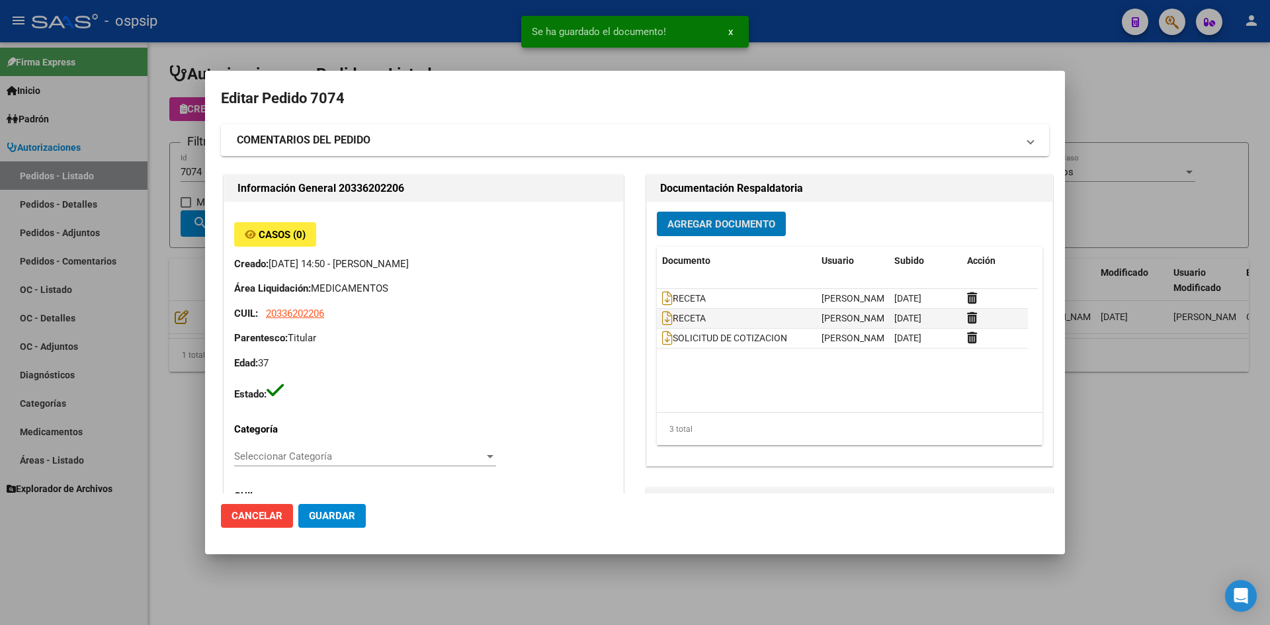
click at [328, 518] on span "Guardar" at bounding box center [332, 516] width 46 height 12
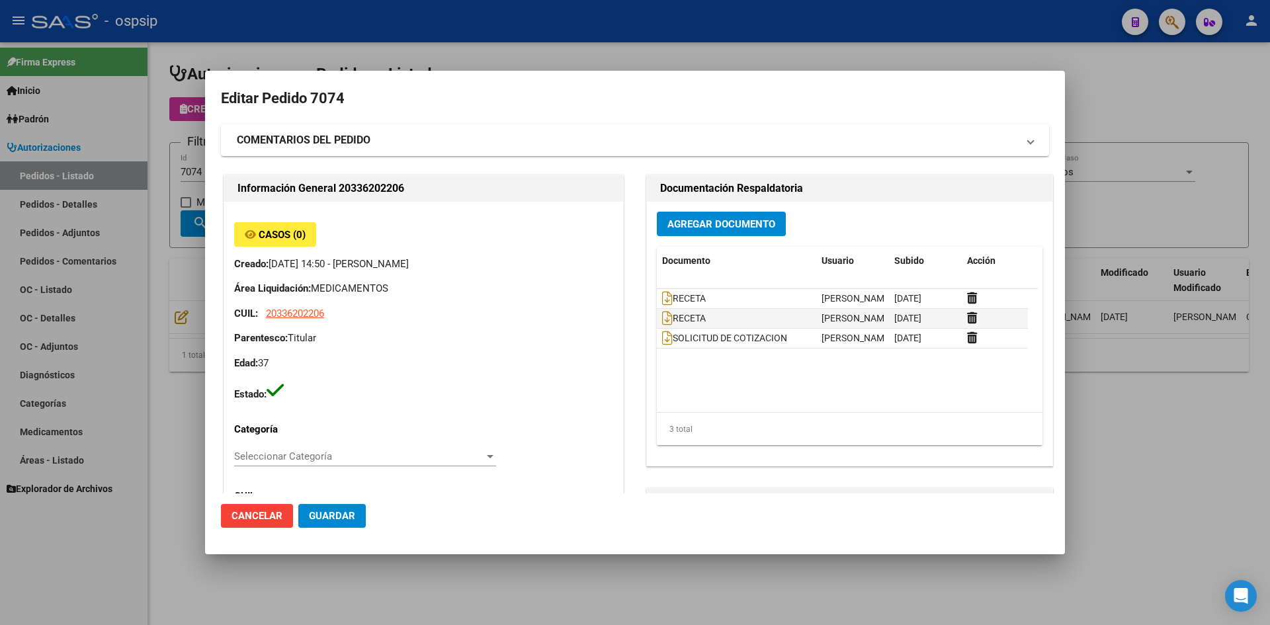
click at [335, 515] on span "Guardar" at bounding box center [332, 516] width 46 height 12
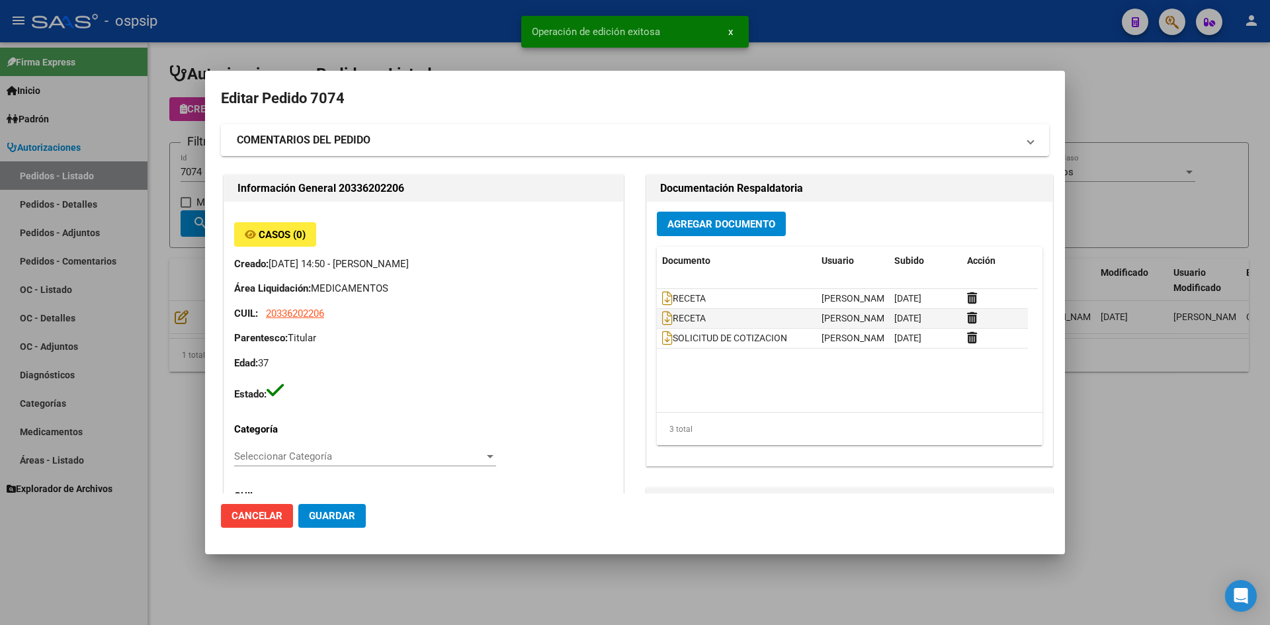
click at [376, 39] on div at bounding box center [635, 312] width 1270 height 625
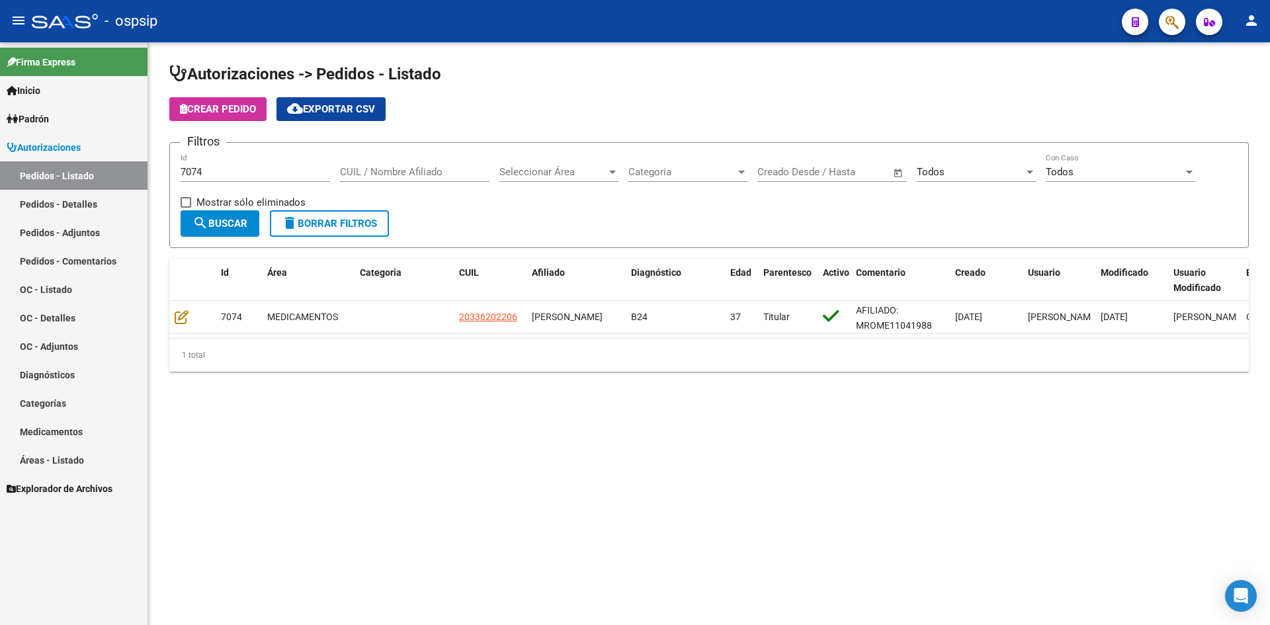
click at [259, 174] on input "7074" at bounding box center [256, 172] width 150 height 12
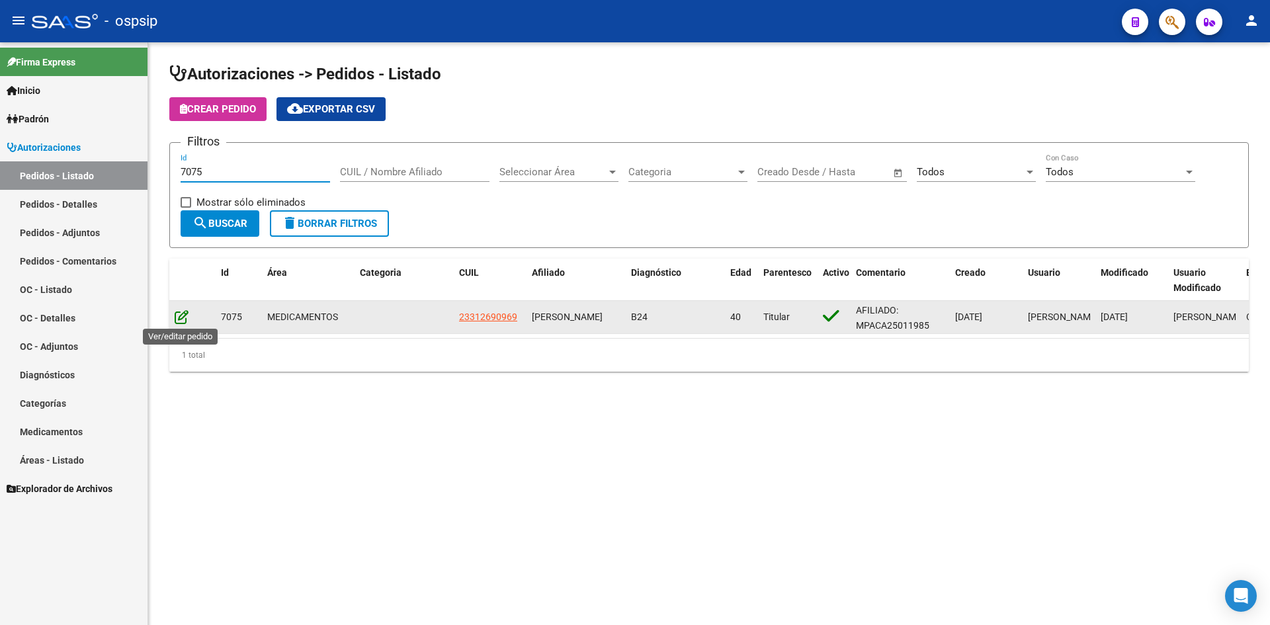
type input "7075"
click at [184, 312] on icon at bounding box center [182, 317] width 14 height 15
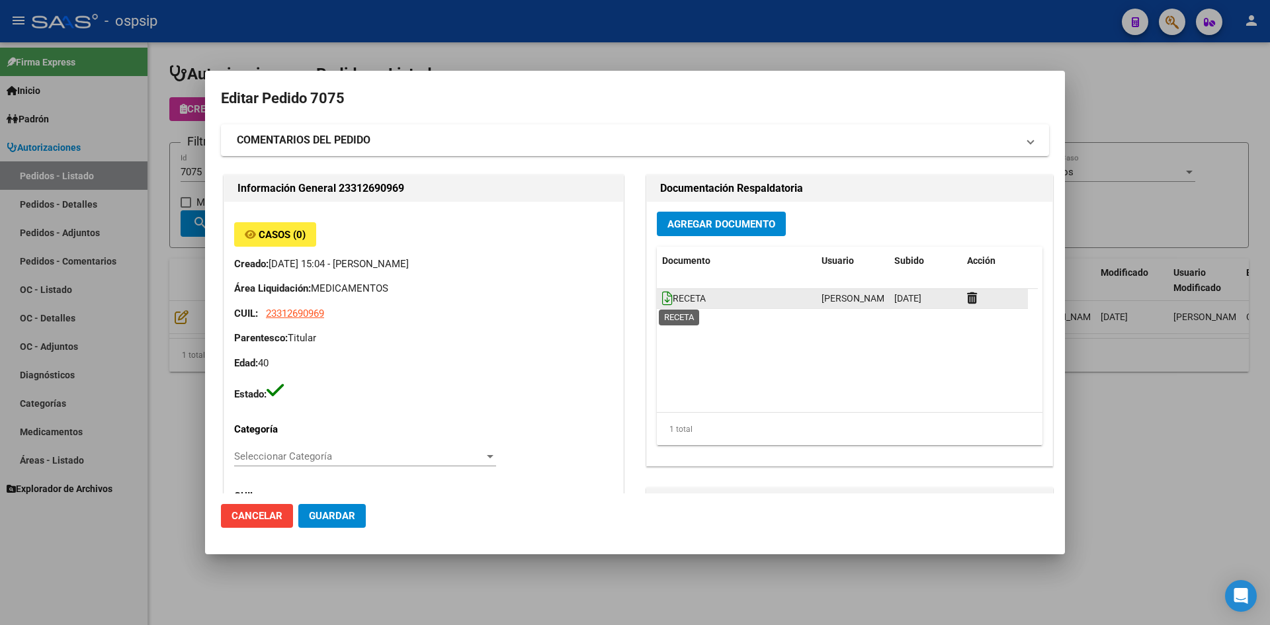
click at [662, 292] on icon at bounding box center [667, 298] width 11 height 15
click at [677, 220] on span "Agregar Documento" at bounding box center [722, 224] width 108 height 12
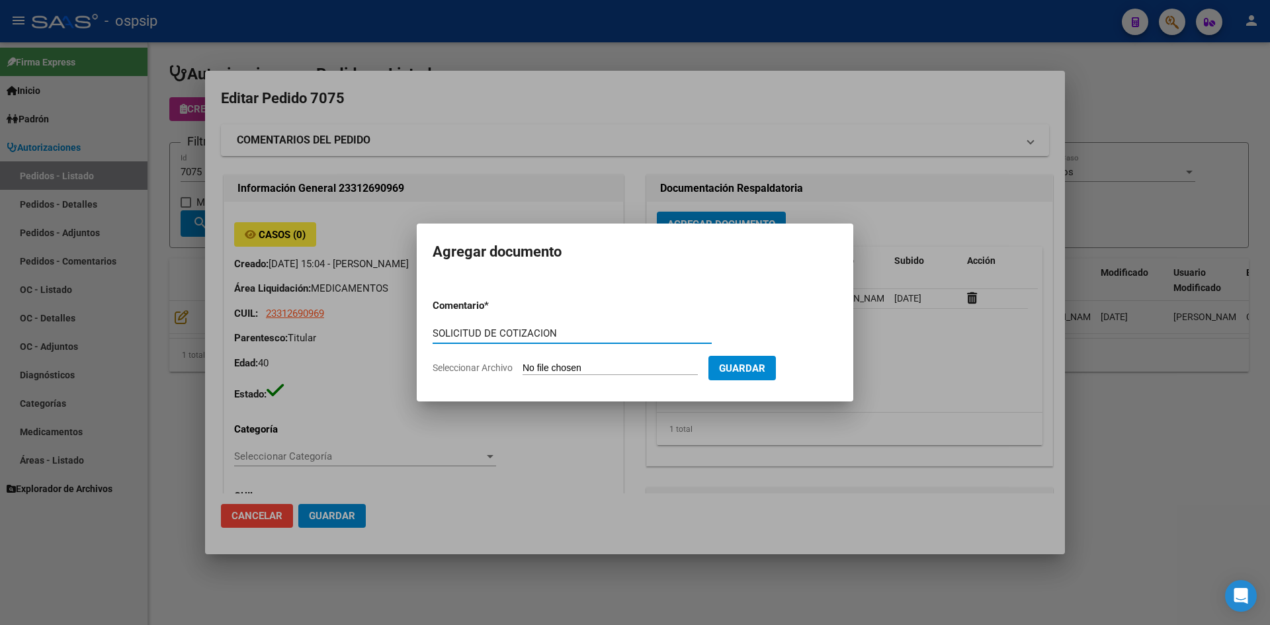
type input "SOLICITUD DE COTIZACION"
click at [523, 363] on input "Seleccionar Archivo" at bounding box center [610, 369] width 175 height 13
type input "C:\fakepath\SOLICITUD DE COTIZACION N°7075.pdf"
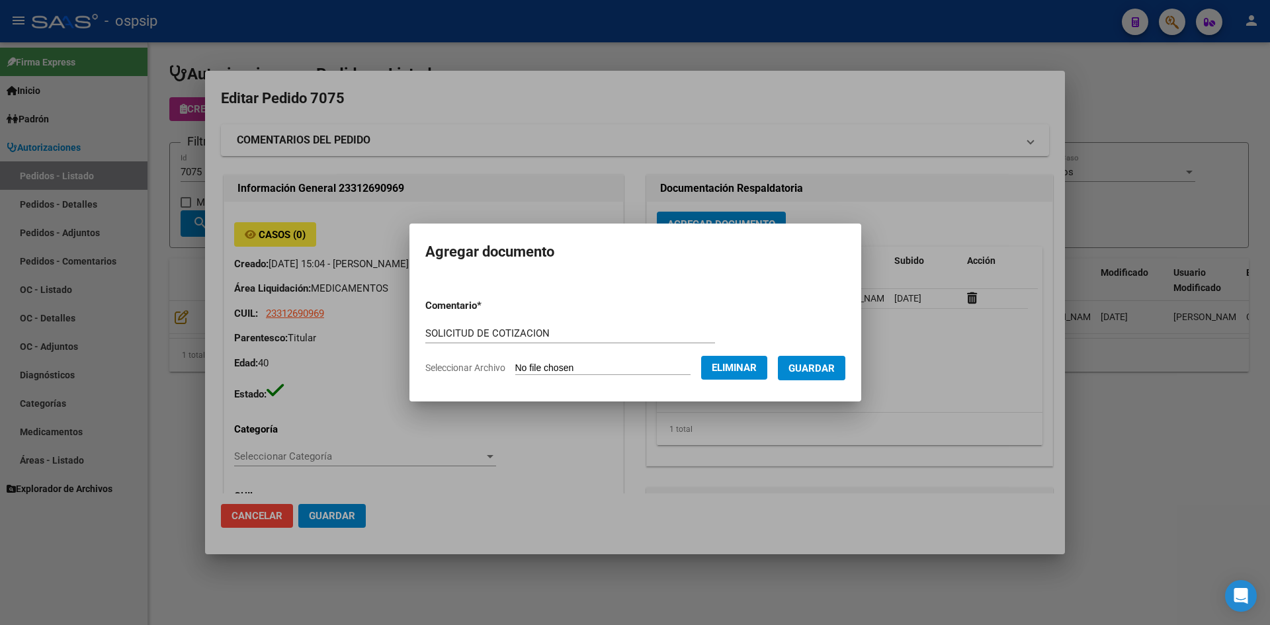
click at [822, 364] on span "Guardar" at bounding box center [812, 369] width 46 height 12
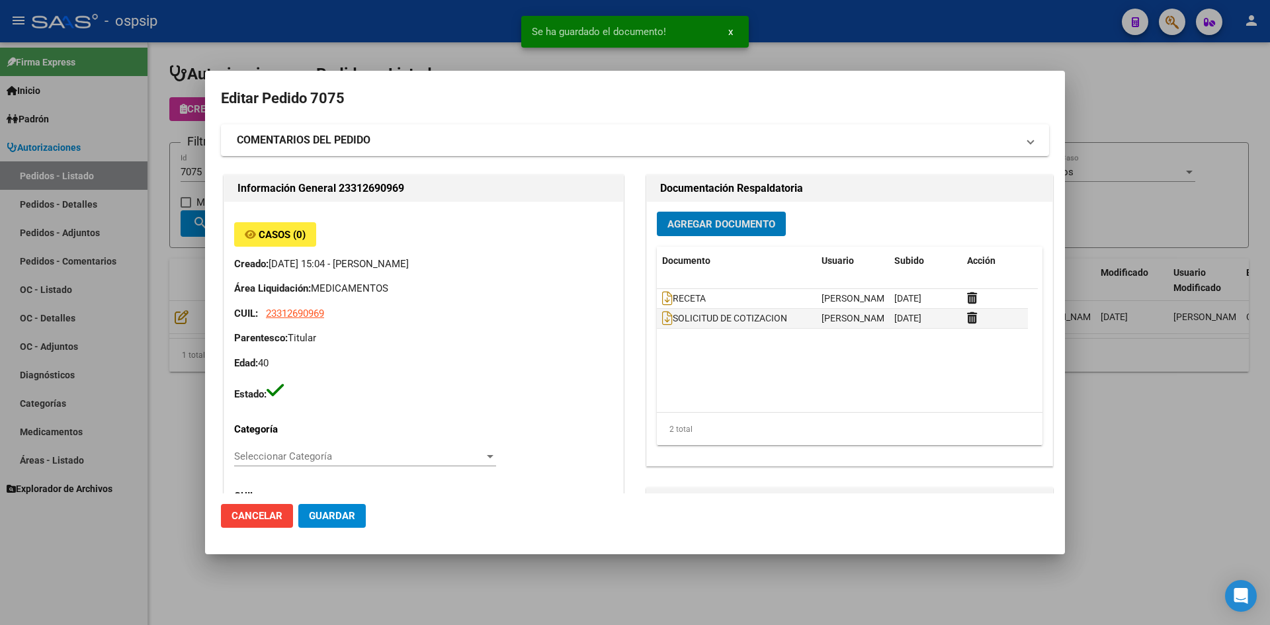
click at [350, 514] on span "Guardar" at bounding box center [332, 516] width 46 height 12
click at [403, 47] on div at bounding box center [635, 312] width 1270 height 625
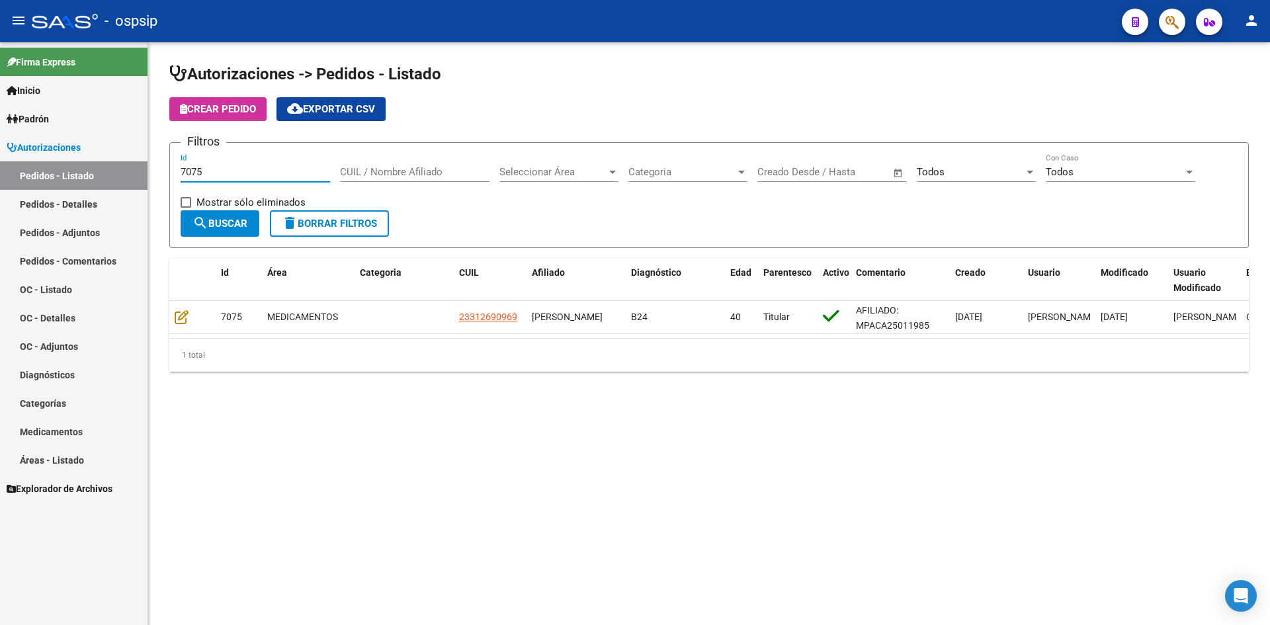
click at [265, 169] on input "7075" at bounding box center [256, 172] width 150 height 12
click at [264, 171] on input "7075" at bounding box center [256, 172] width 150 height 12
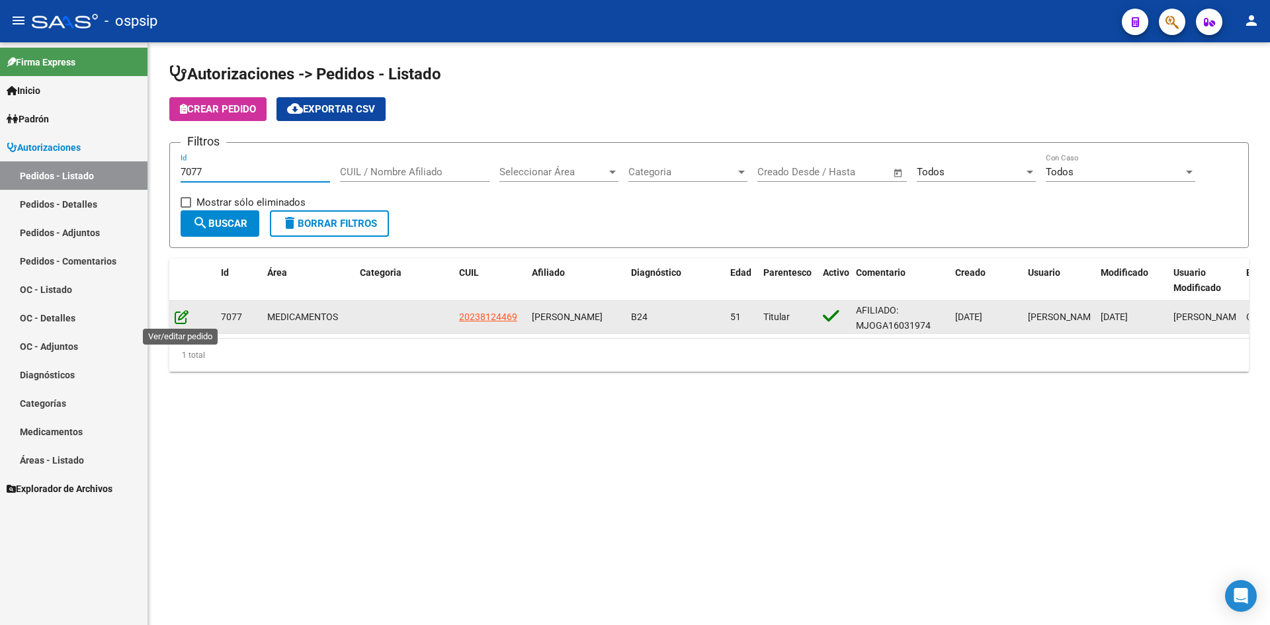
type input "7077"
click at [180, 316] on icon at bounding box center [182, 317] width 14 height 15
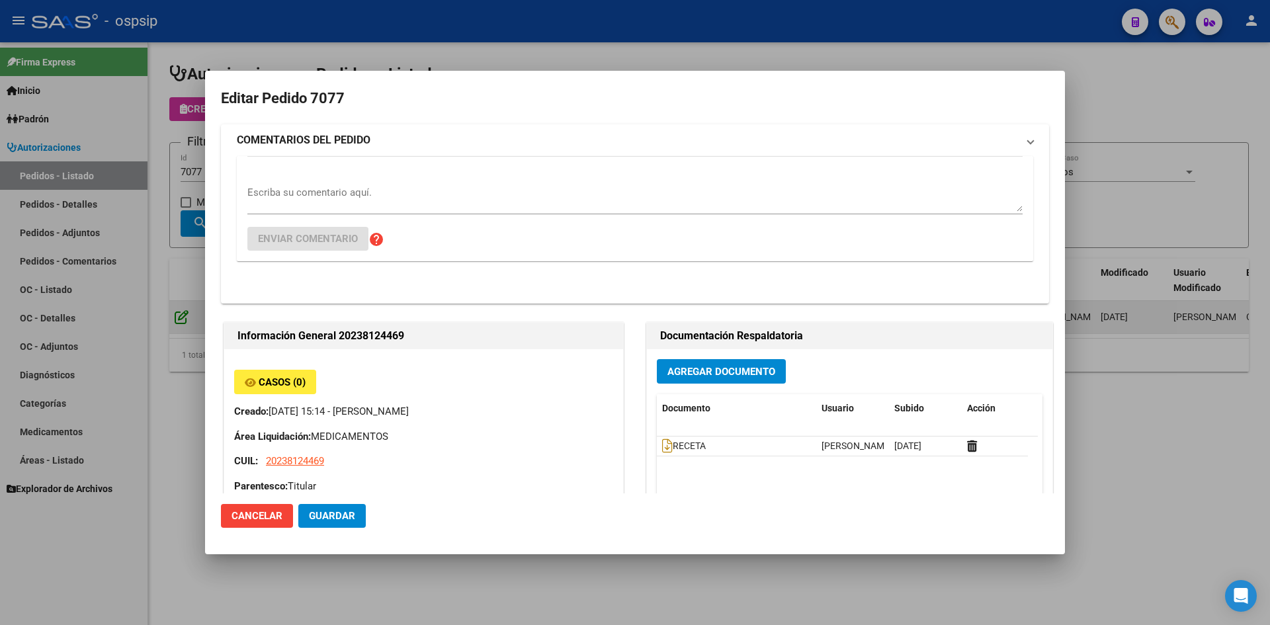
type input "Buenos Aires, LLAVALLOL, DARDO ROCHA 612"
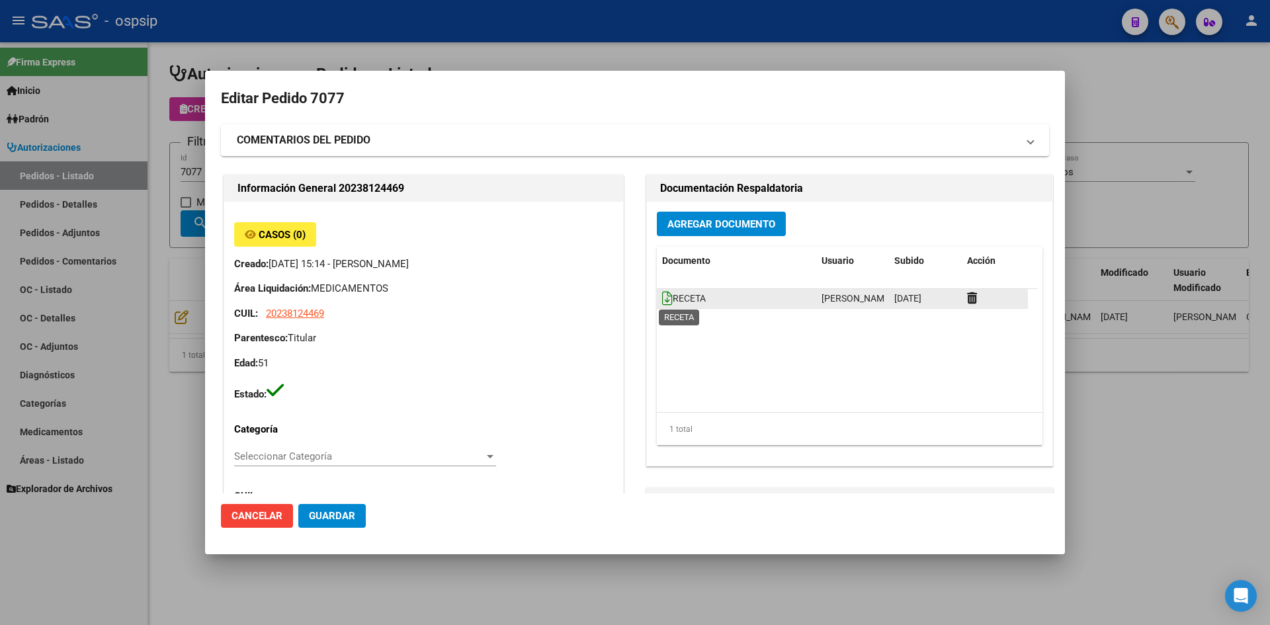
click at [662, 296] on icon at bounding box center [667, 298] width 11 height 15
click at [713, 235] on button "Agregar Documento" at bounding box center [721, 224] width 129 height 24
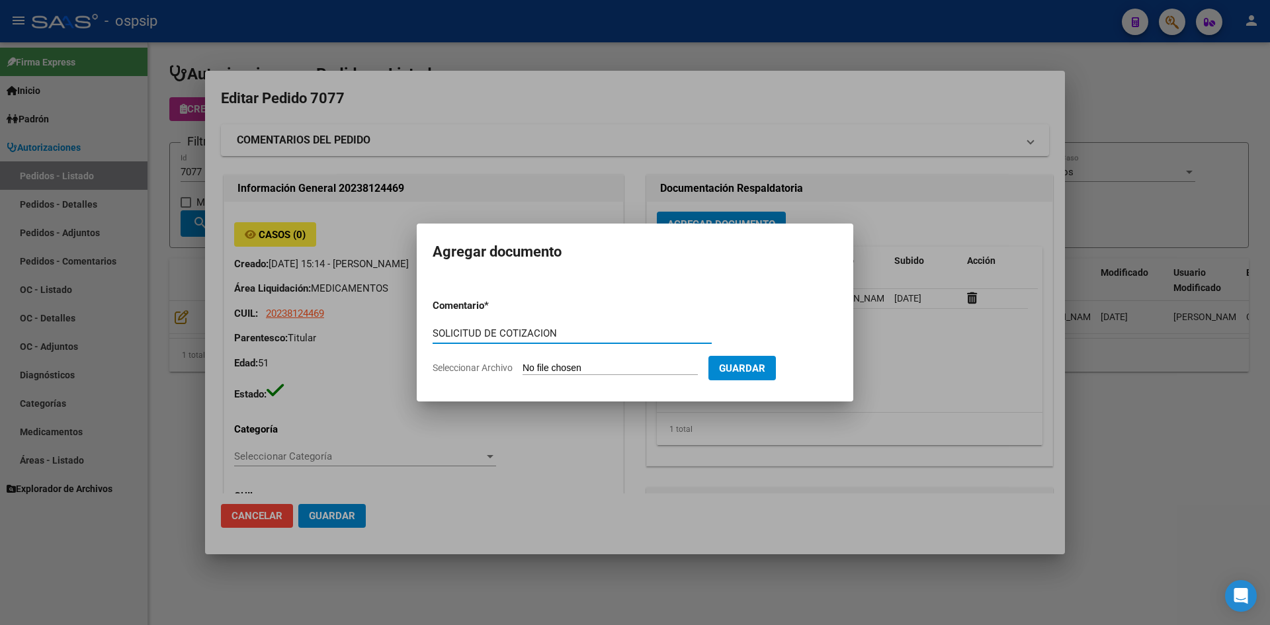
type input "SOLICITUD DE COTIZACION"
click at [523, 363] on input "Seleccionar Archivo" at bounding box center [610, 369] width 175 height 13
type input "C:\fakepath\SOLICITUD DE COTIZACION N°7077.pdf"
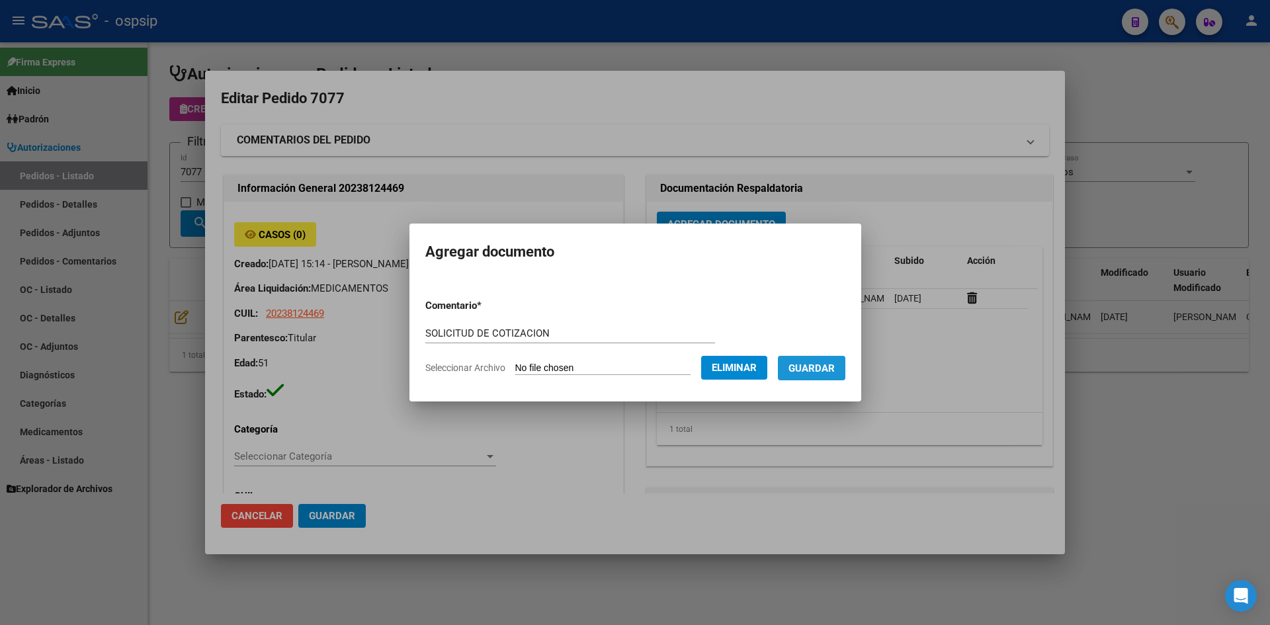
click at [846, 358] on button "Guardar" at bounding box center [811, 368] width 67 height 24
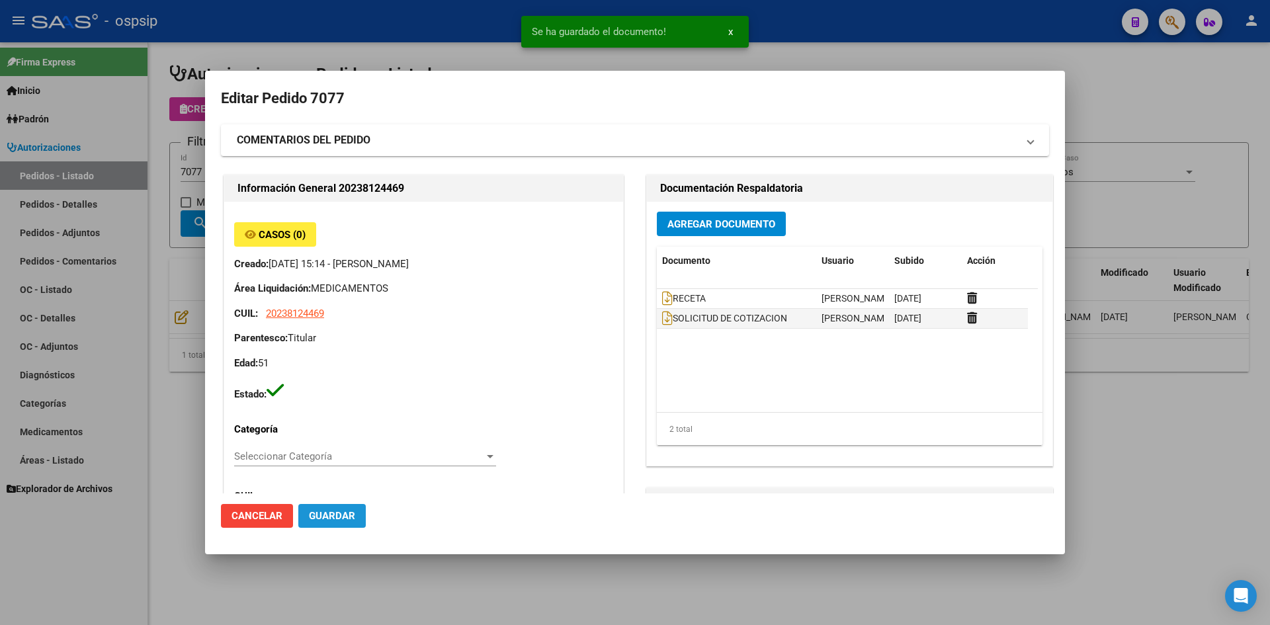
click at [341, 509] on button "Guardar" at bounding box center [331, 516] width 67 height 24
click at [395, 18] on div at bounding box center [635, 312] width 1270 height 625
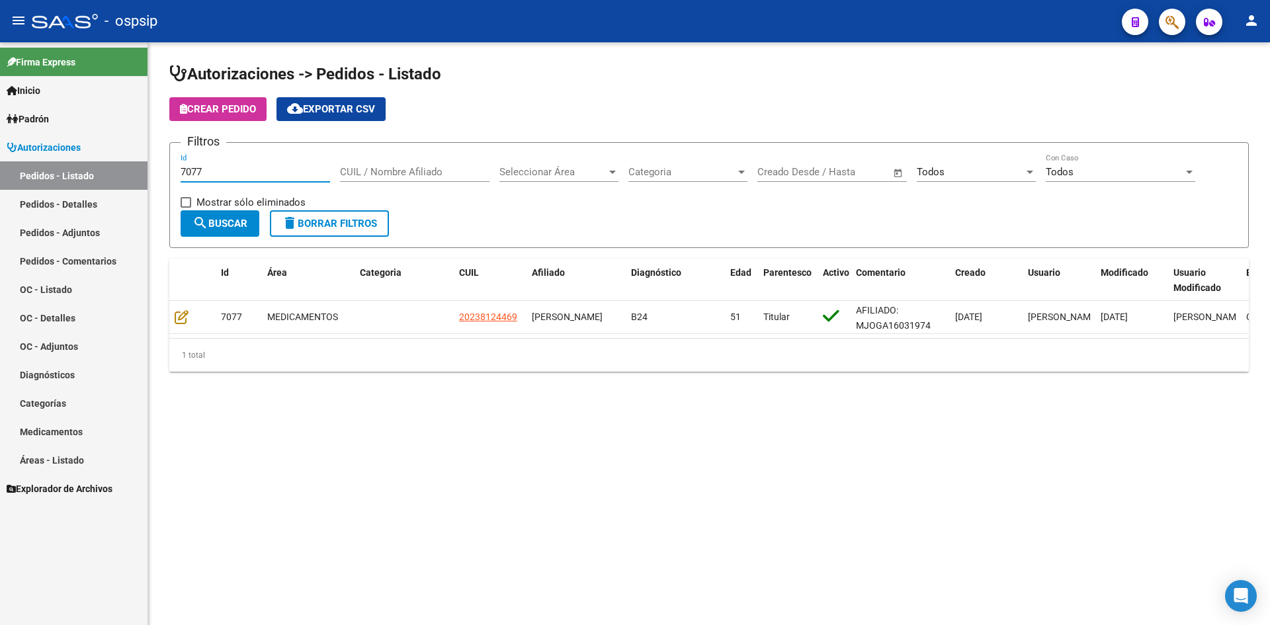
click at [218, 175] on input "7077" at bounding box center [256, 172] width 150 height 12
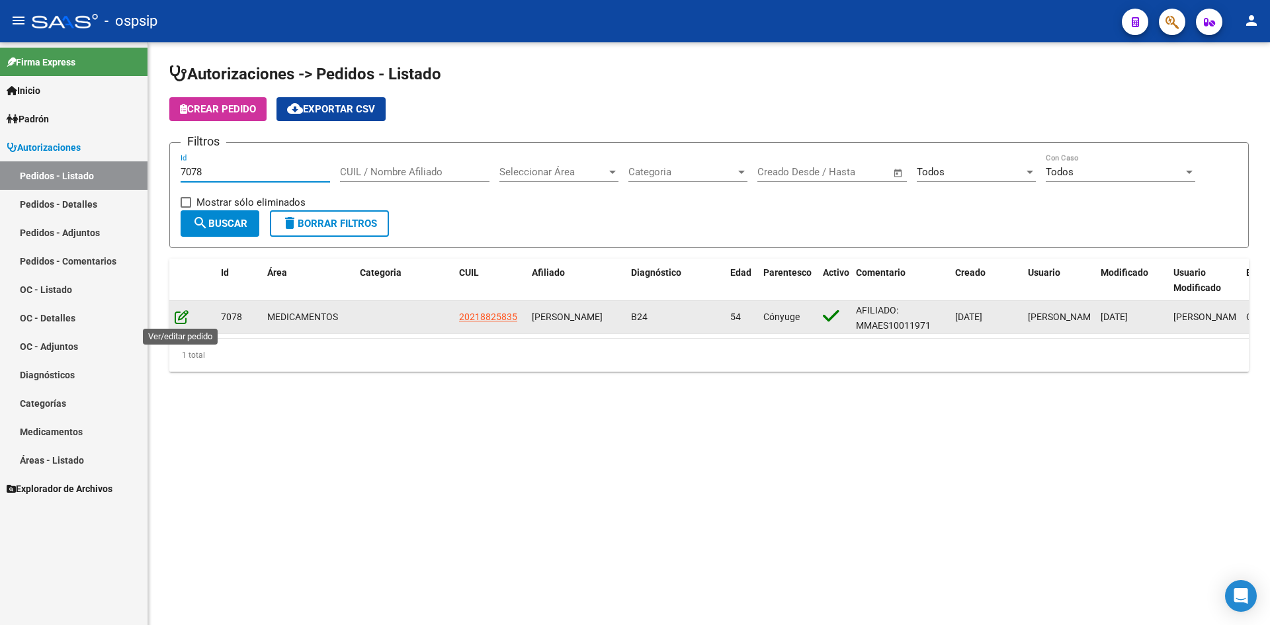
type input "7078"
click at [177, 316] on icon at bounding box center [182, 317] width 14 height 15
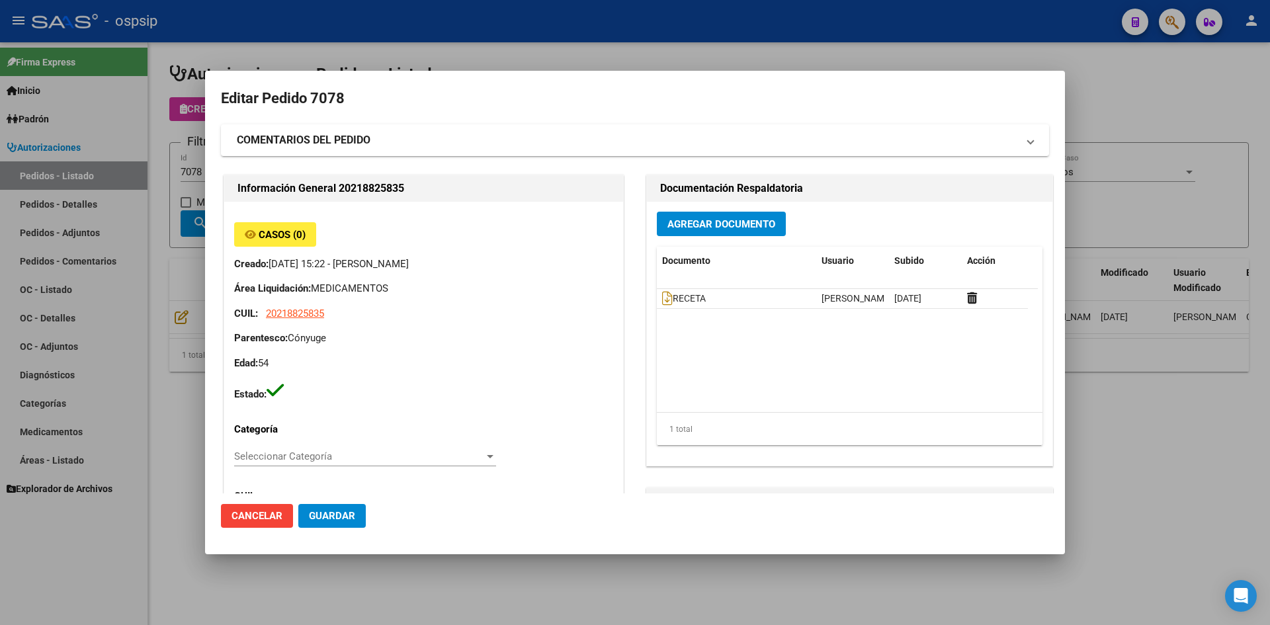
type input "Buenos Aires, JOSE C. PAZ, C COLON 4039"
click at [662, 304] on icon at bounding box center [667, 298] width 11 height 15
click at [476, 54] on div at bounding box center [635, 312] width 1270 height 625
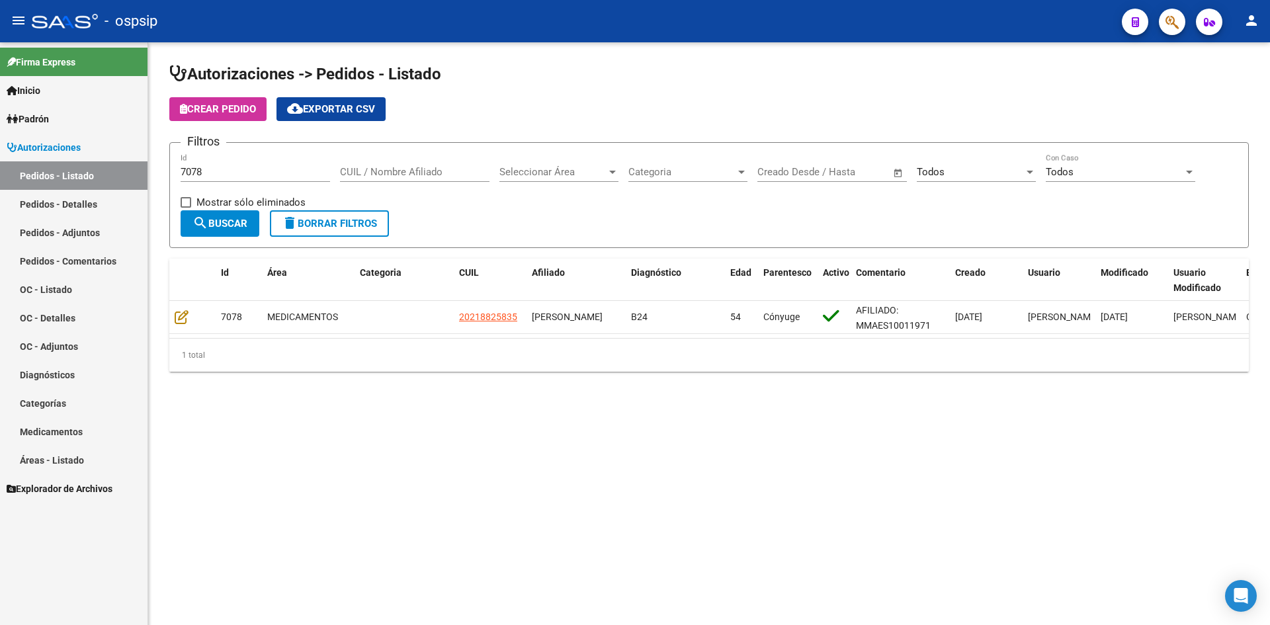
click at [253, 167] on input "7078" at bounding box center [256, 172] width 150 height 12
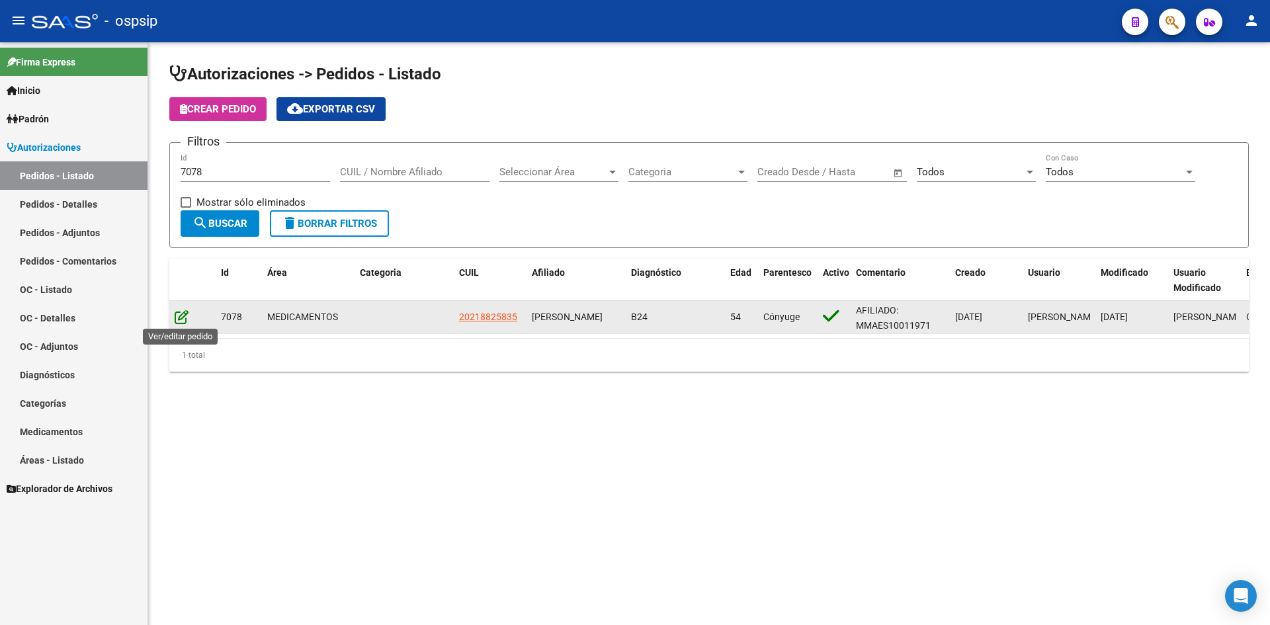
click at [183, 320] on icon at bounding box center [182, 317] width 14 height 15
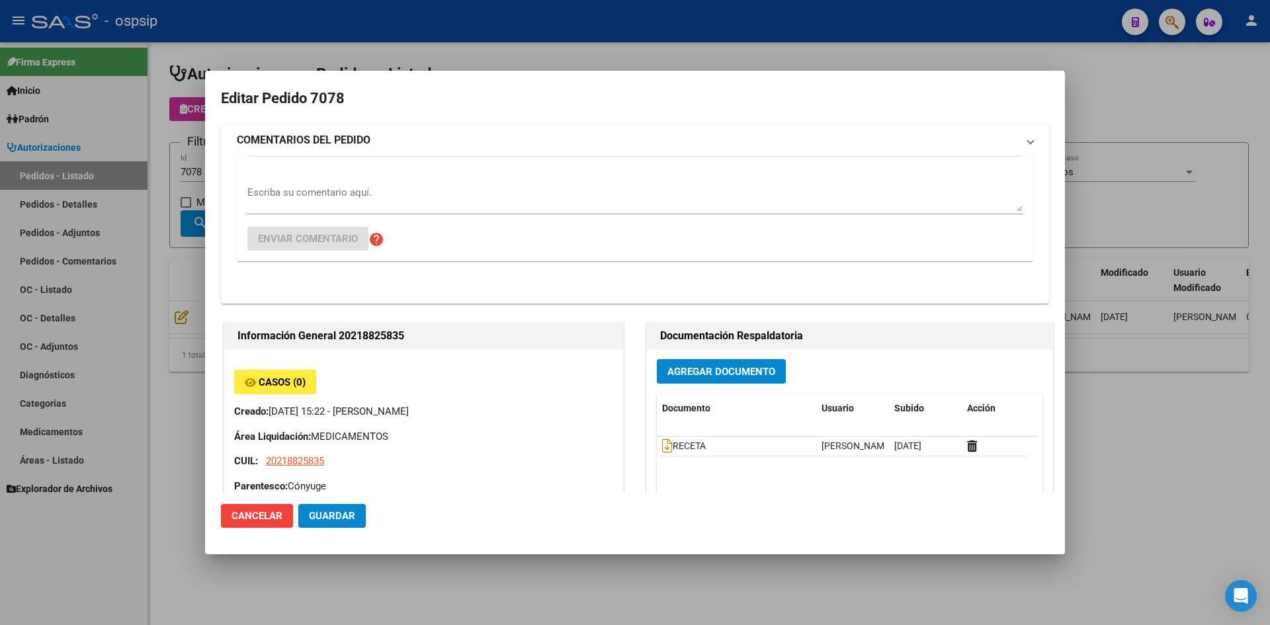
type input "Buenos Aires, JOSE C. PAZ, C COLON 4039"
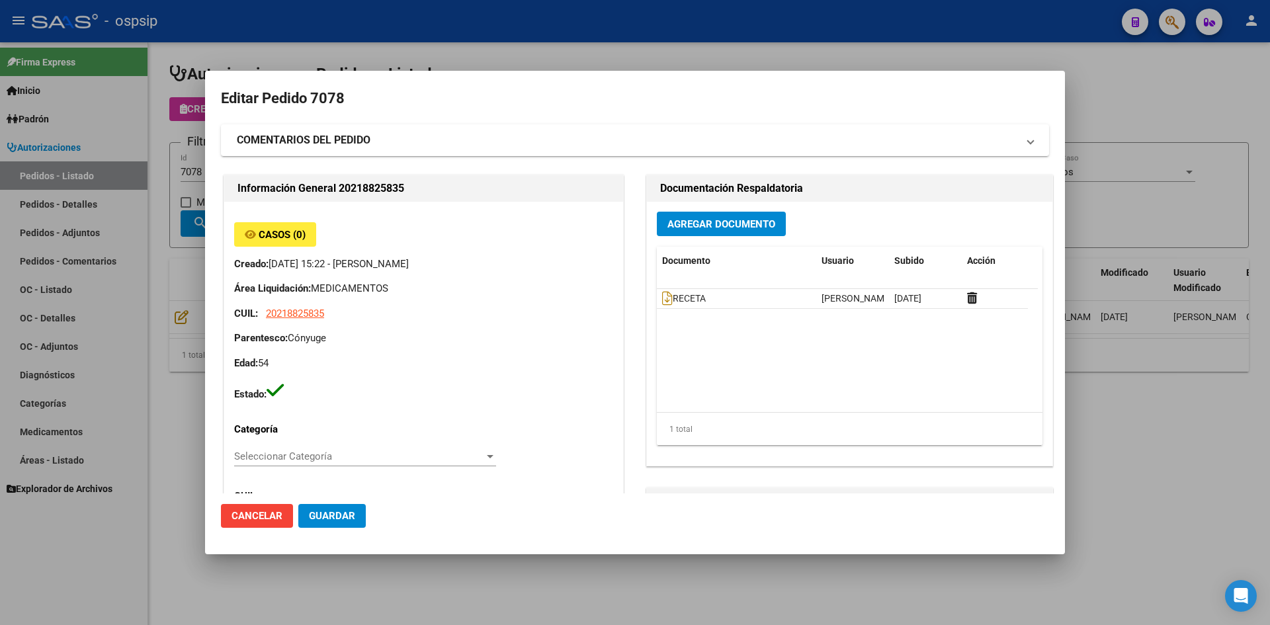
click at [680, 226] on span "Agregar Documento" at bounding box center [722, 224] width 108 height 12
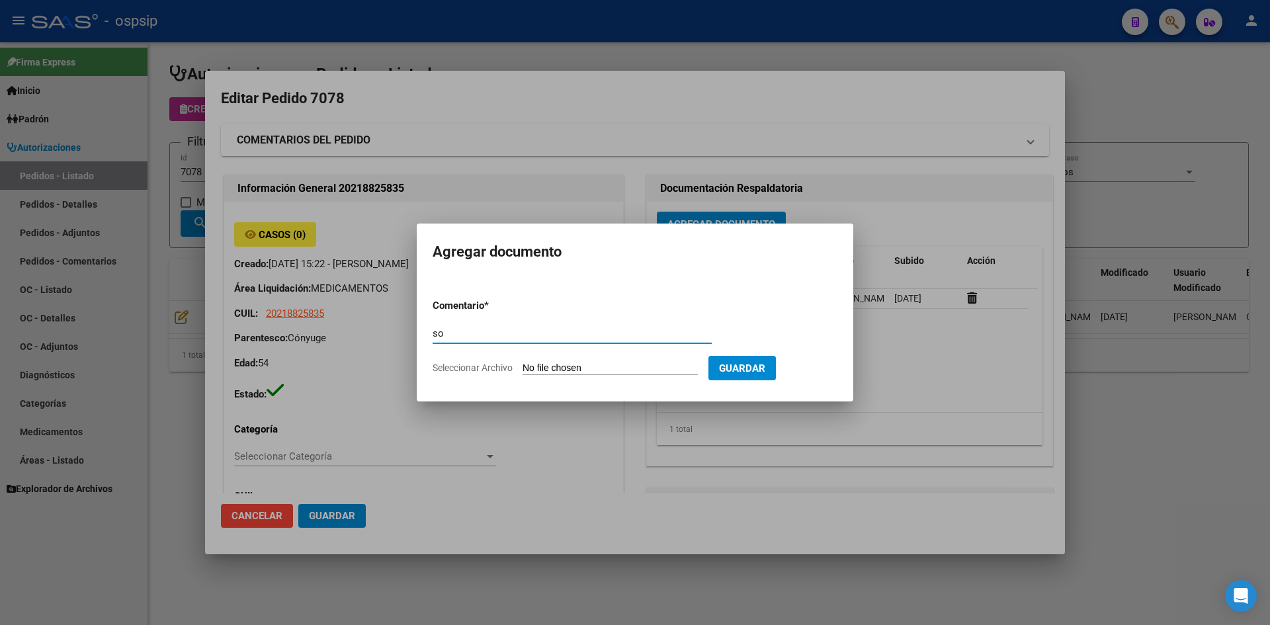
type input "s"
type input "SOLICITUD DE COTIZACION"
click at [523, 363] on input "Seleccionar Archivo" at bounding box center [610, 369] width 175 height 13
type input "C:\fakepath\SOLICITUD DE COTIZACION N°7078.pdf"
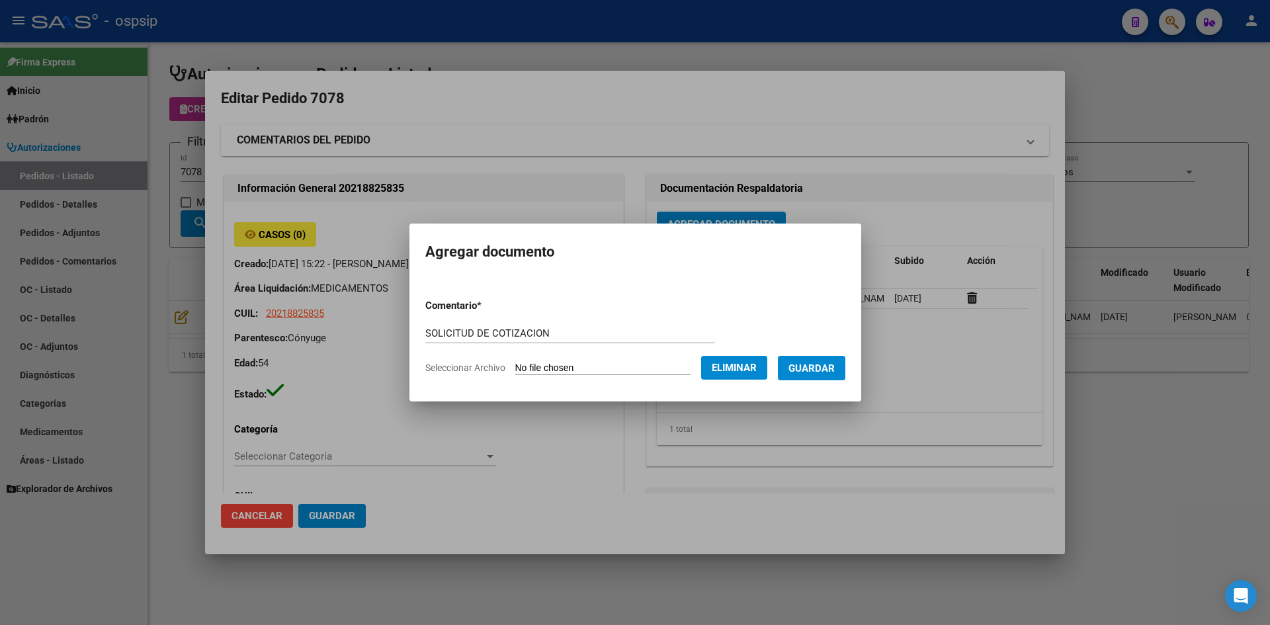
drag, startPoint x: 811, startPoint y: 369, endPoint x: 678, endPoint y: 392, distance: 135.6
click at [809, 369] on span "Guardar" at bounding box center [812, 369] width 46 height 12
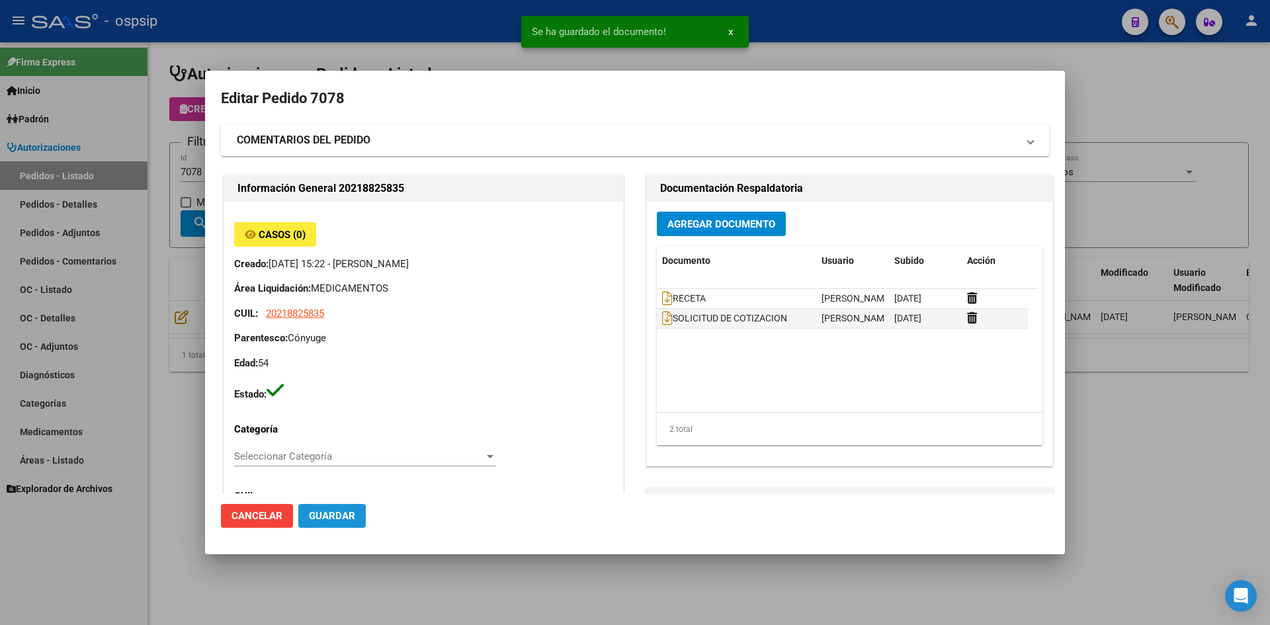
click at [335, 515] on span "Guardar" at bounding box center [332, 516] width 46 height 12
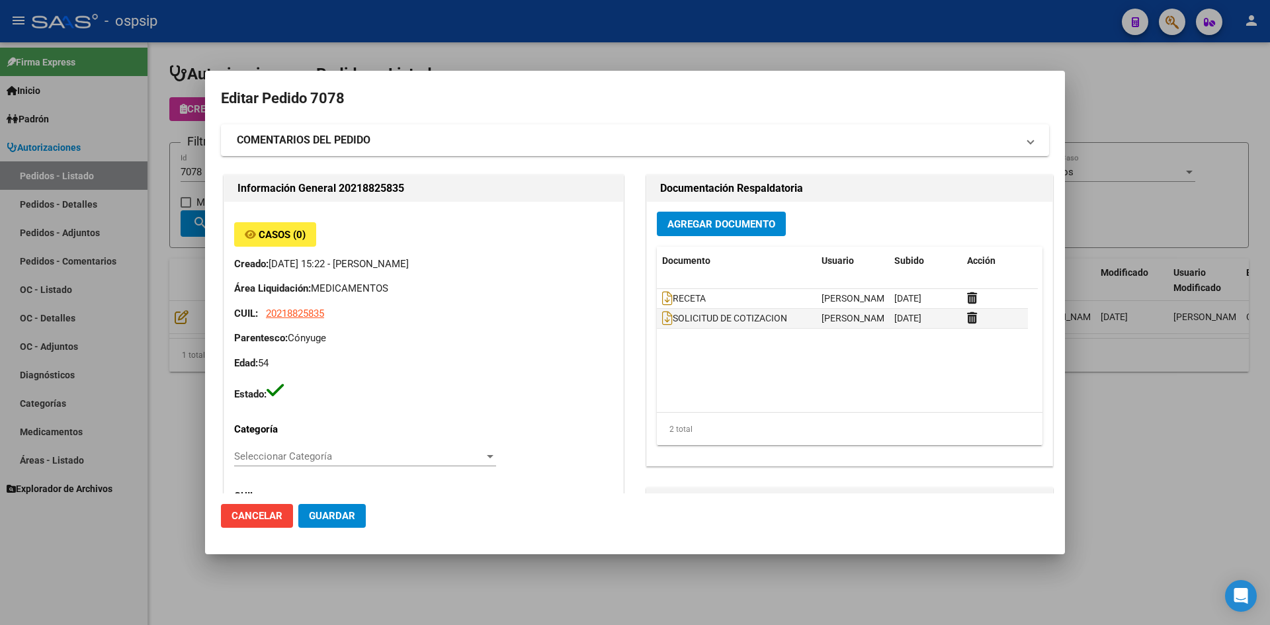
click at [602, 40] on div at bounding box center [635, 312] width 1270 height 625
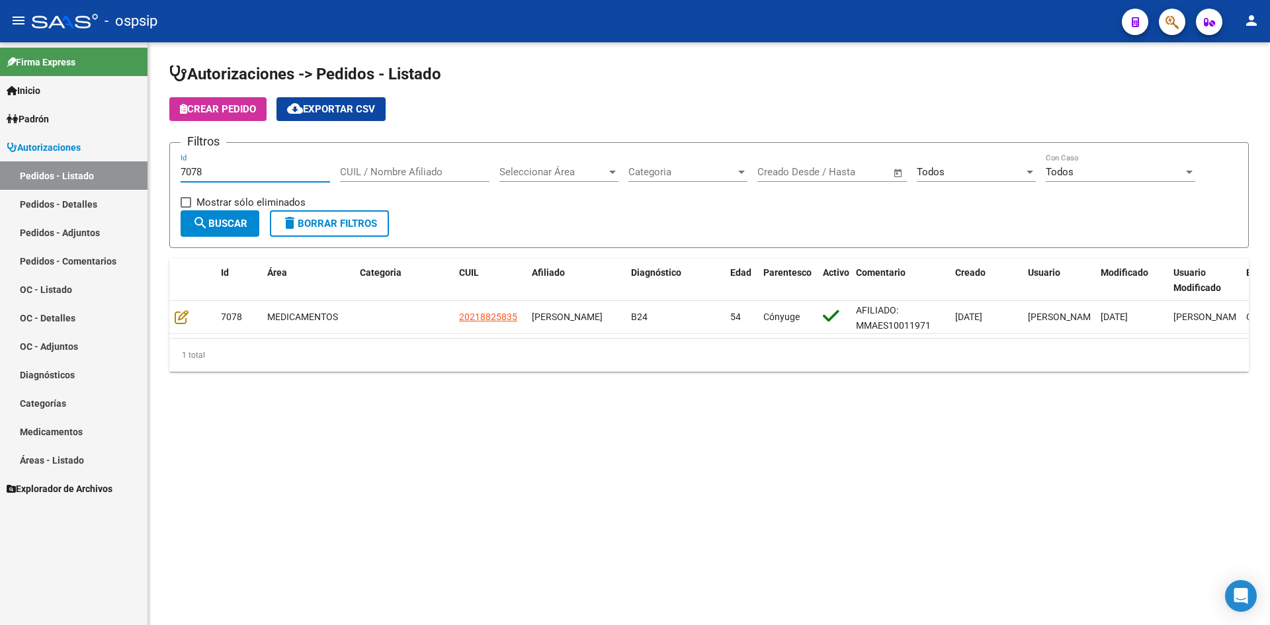
click at [283, 170] on input "7078" at bounding box center [256, 172] width 150 height 12
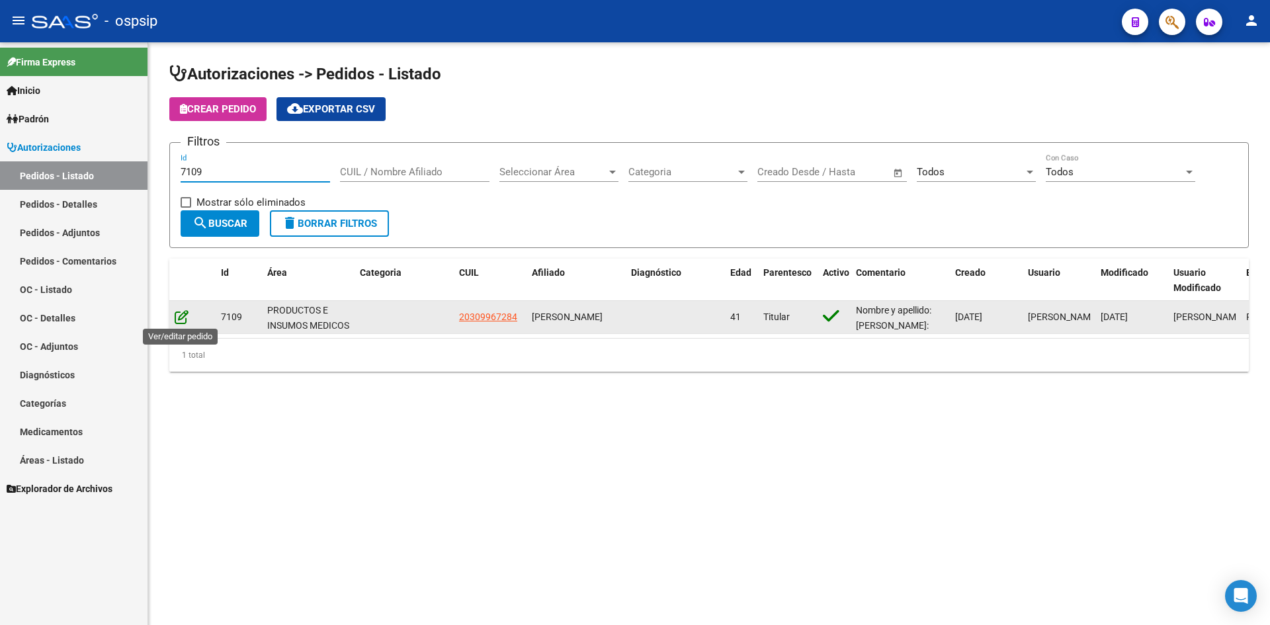
type input "7109"
click at [187, 310] on icon at bounding box center [182, 317] width 14 height 15
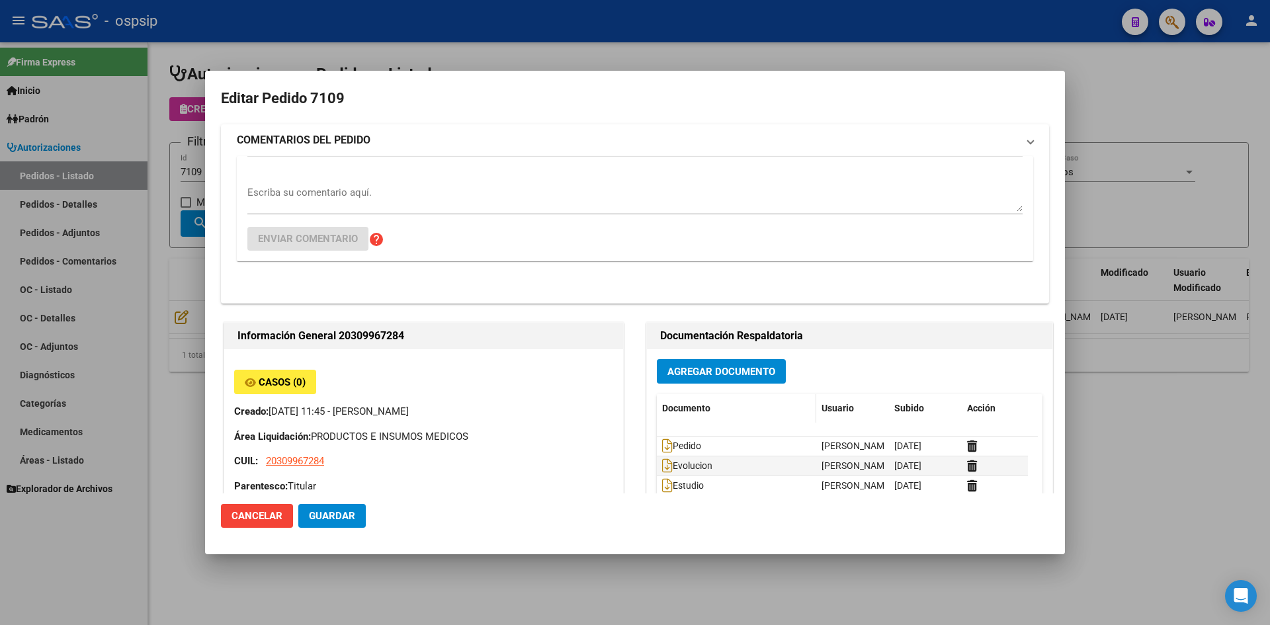
type input "Buenos Aires, BERISSO, 169 y 170 4733"
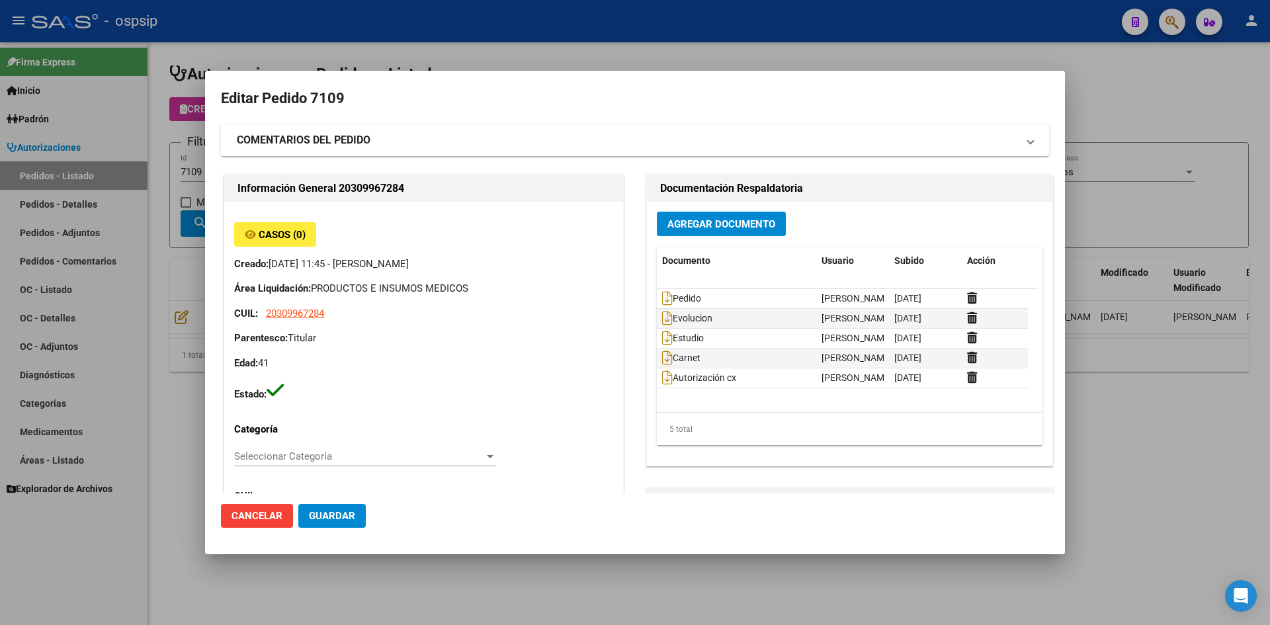
click at [597, 59] on div at bounding box center [635, 312] width 1270 height 625
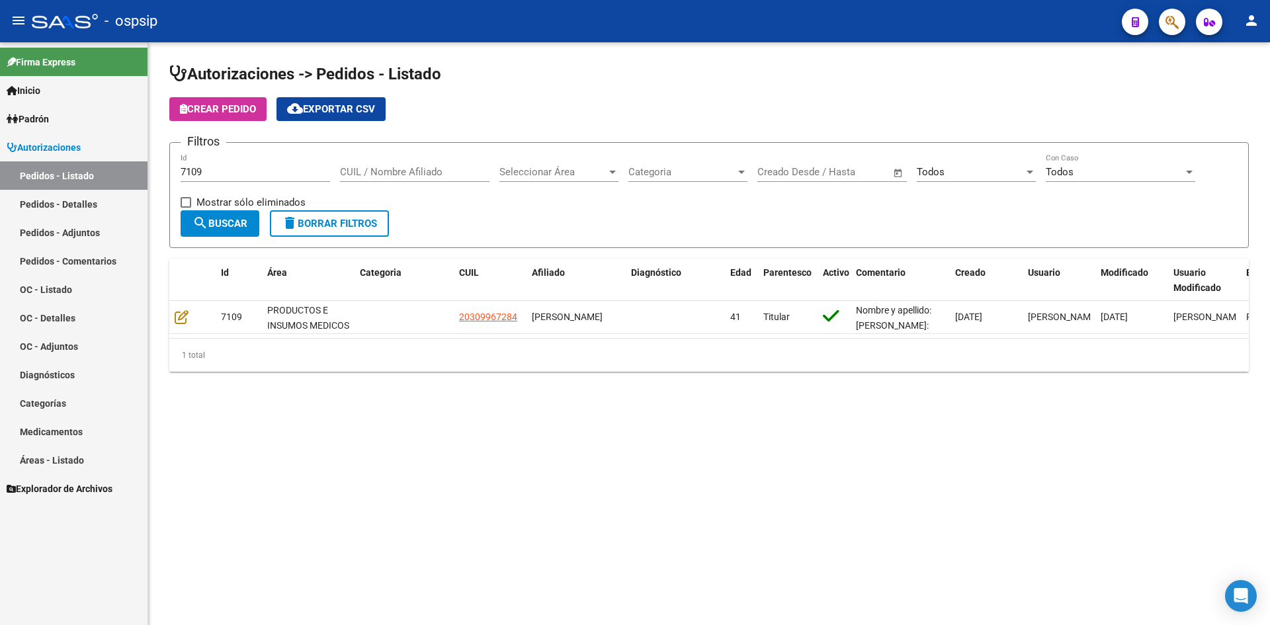
click at [627, 218] on form "Filtros 7109 Id CUIL / Nombre Afiliado Seleccionar Área Seleccionar Área Catego…" at bounding box center [709, 195] width 1080 height 106
click at [268, 175] on input "7109" at bounding box center [256, 172] width 150 height 12
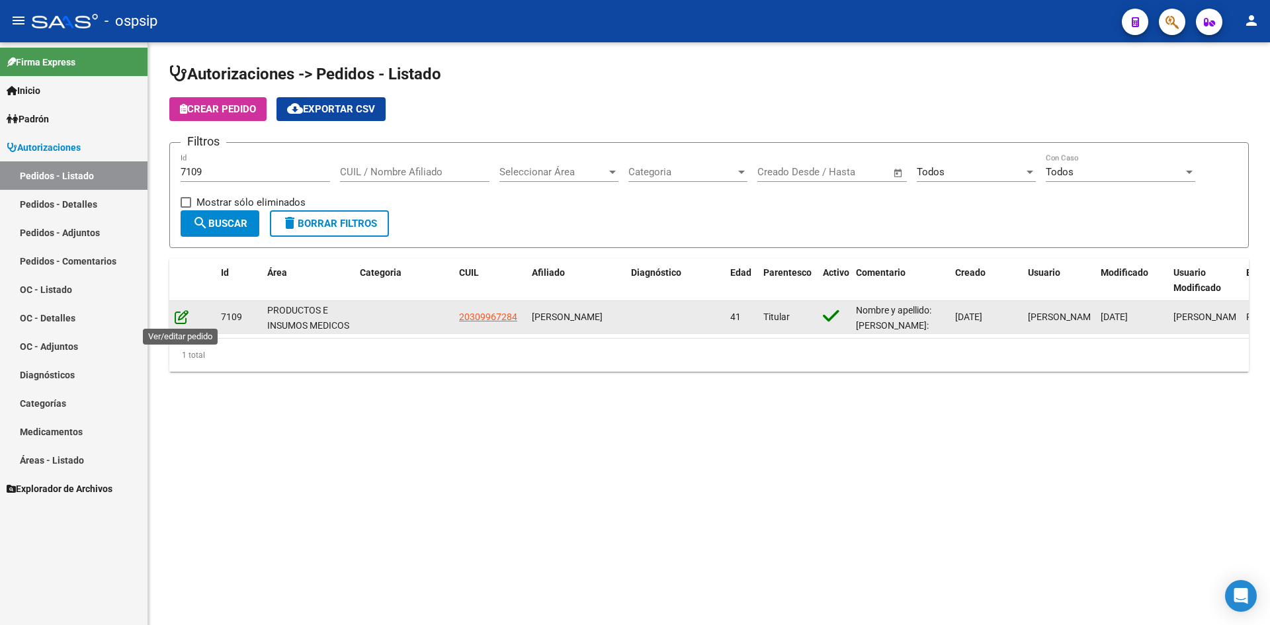
click at [185, 322] on icon at bounding box center [182, 317] width 14 height 15
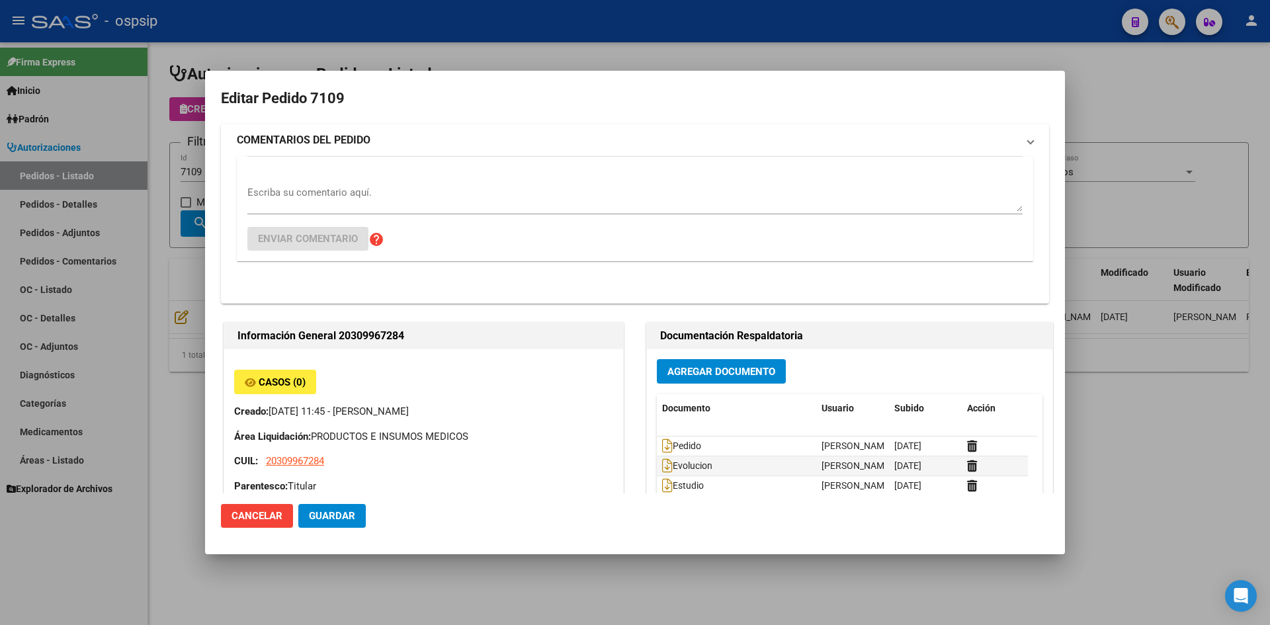
type input "Buenos Aires, BERISSO, 169 y 170 4733"
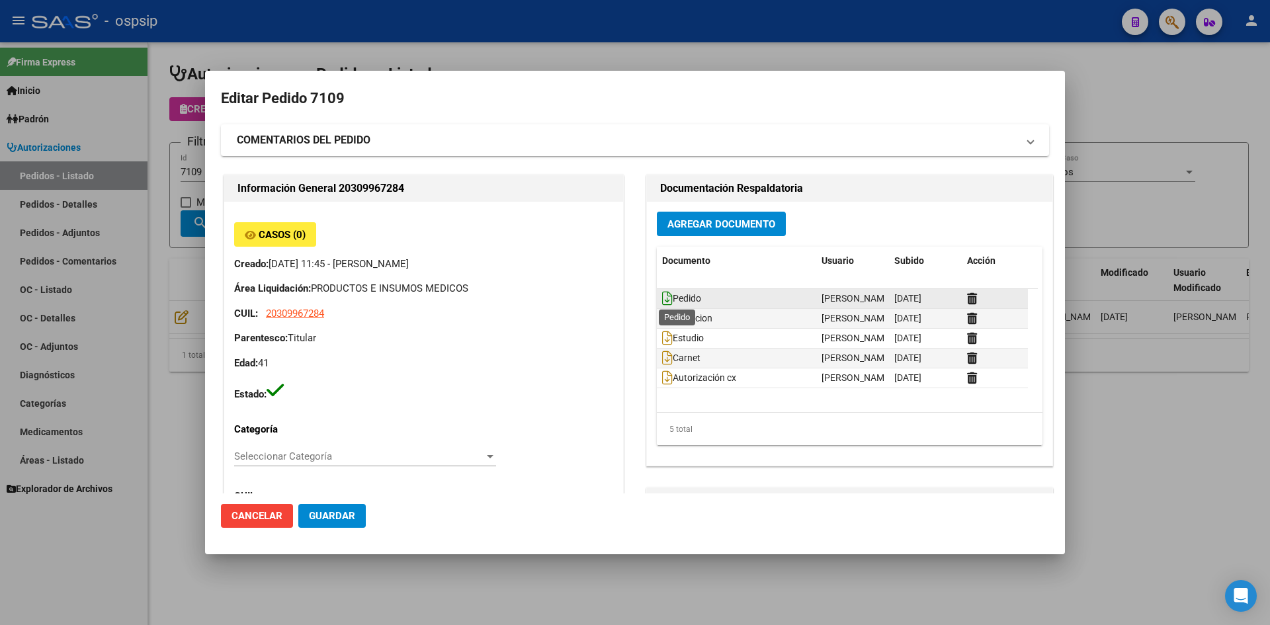
click at [663, 296] on icon at bounding box center [667, 298] width 11 height 15
click at [691, 220] on span "Agregar Documento" at bounding box center [722, 224] width 108 height 12
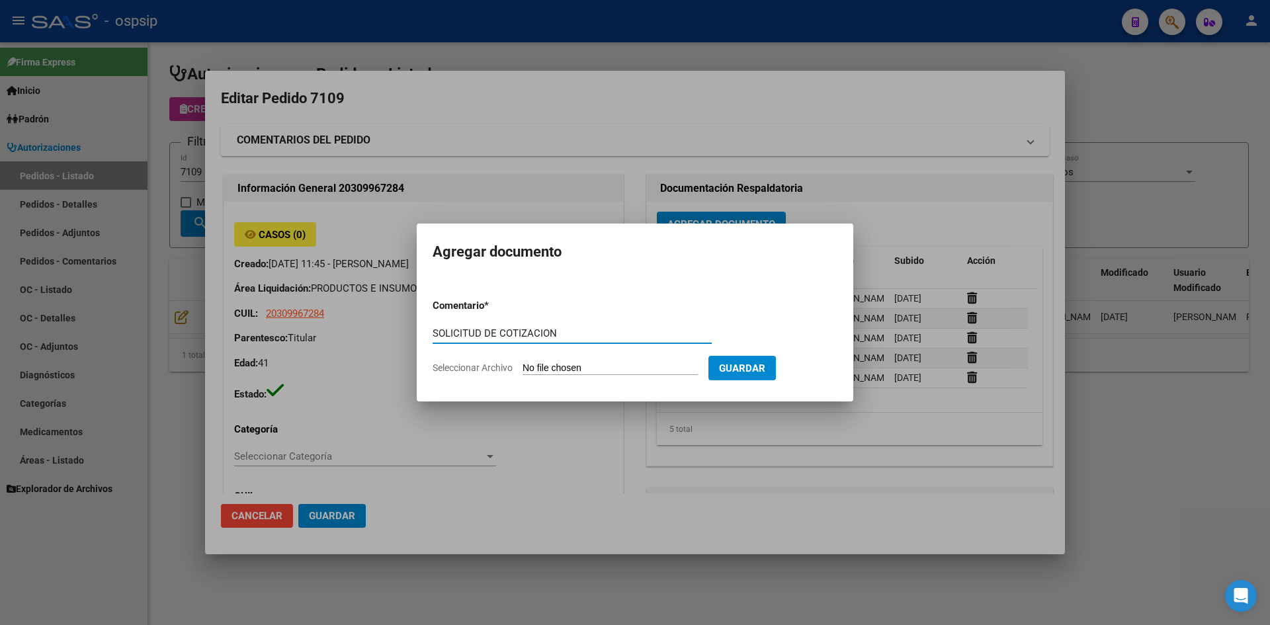
type input "SOLICITUD DE COTIZACION"
click at [523, 363] on input "Seleccionar Archivo" at bounding box center [610, 369] width 175 height 13
type input "C:\fakepath\SOLICITUD DE COTIZACION N°7109.pdf"
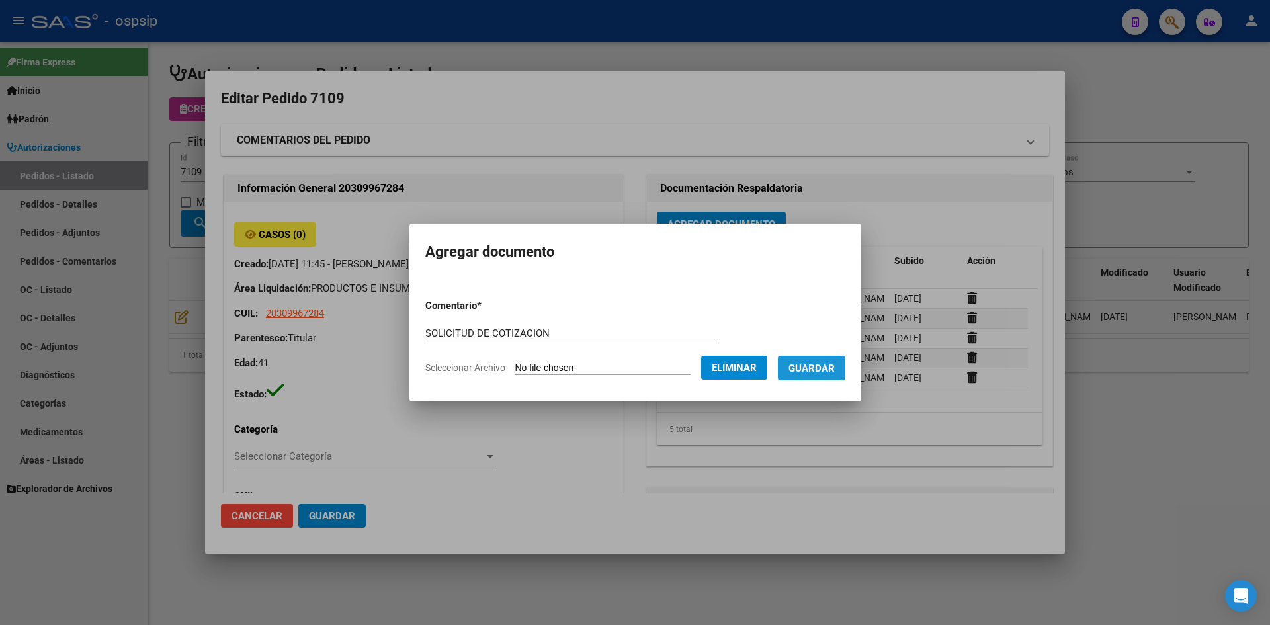
click at [811, 367] on span "Guardar" at bounding box center [812, 369] width 46 height 12
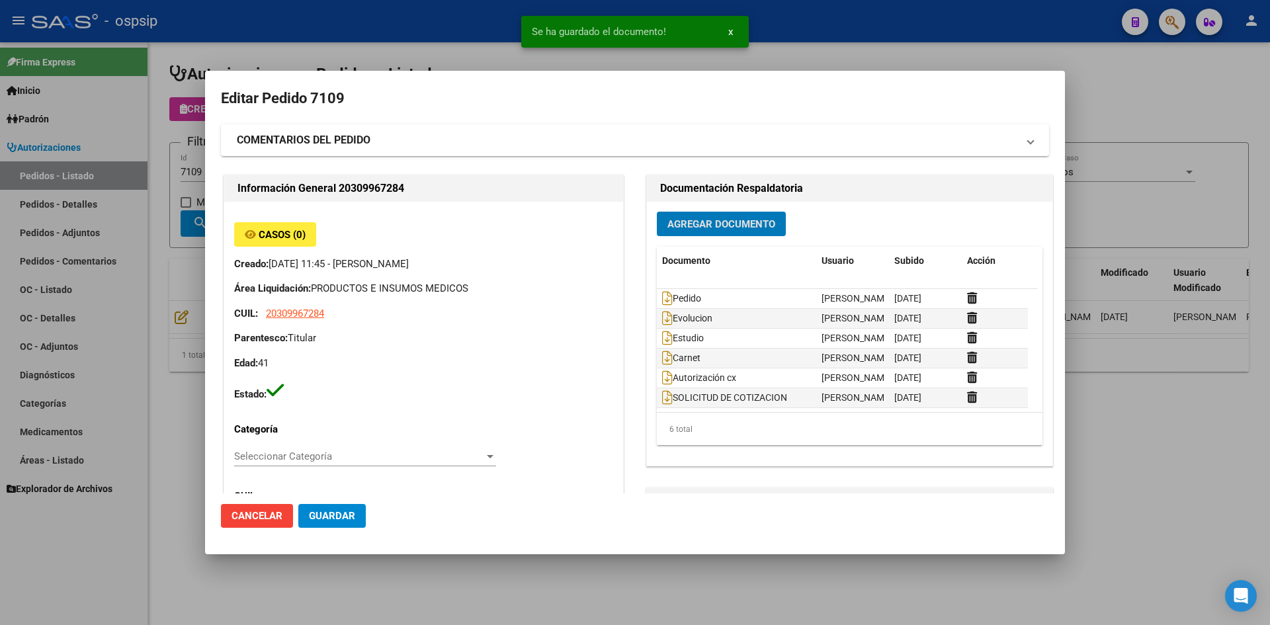
click at [321, 509] on button "Guardar" at bounding box center [331, 516] width 67 height 24
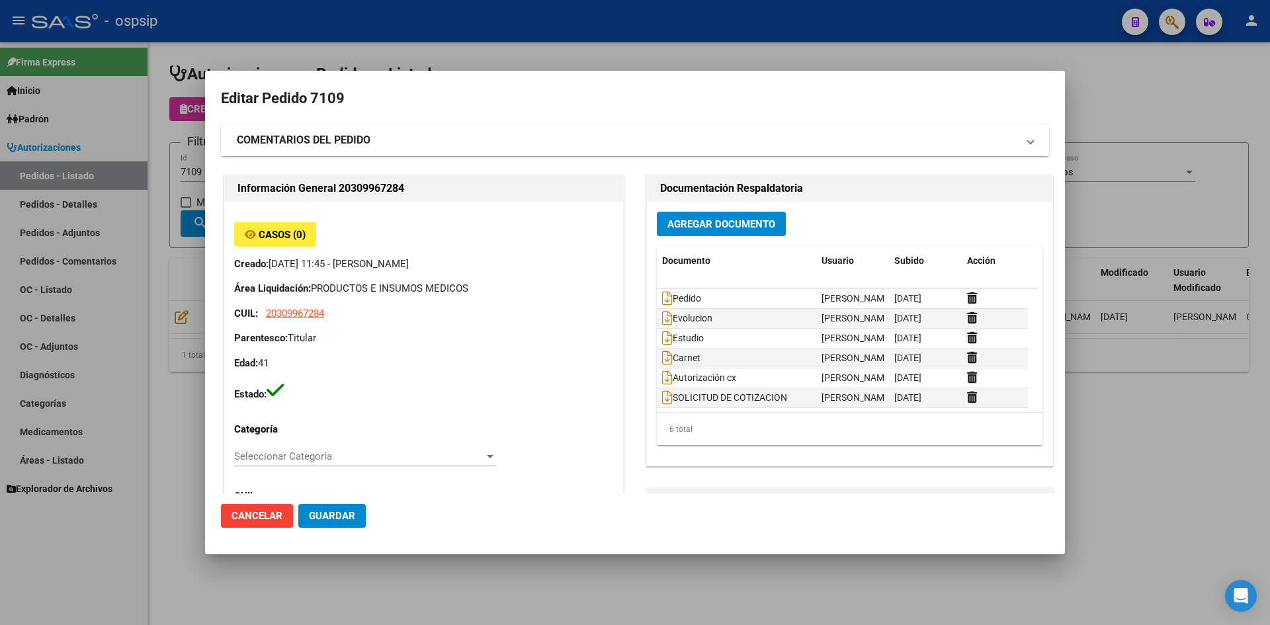
drag, startPoint x: 588, startPoint y: 64, endPoint x: 467, endPoint y: 18, distance: 129.0
click at [586, 64] on div at bounding box center [635, 312] width 1270 height 625
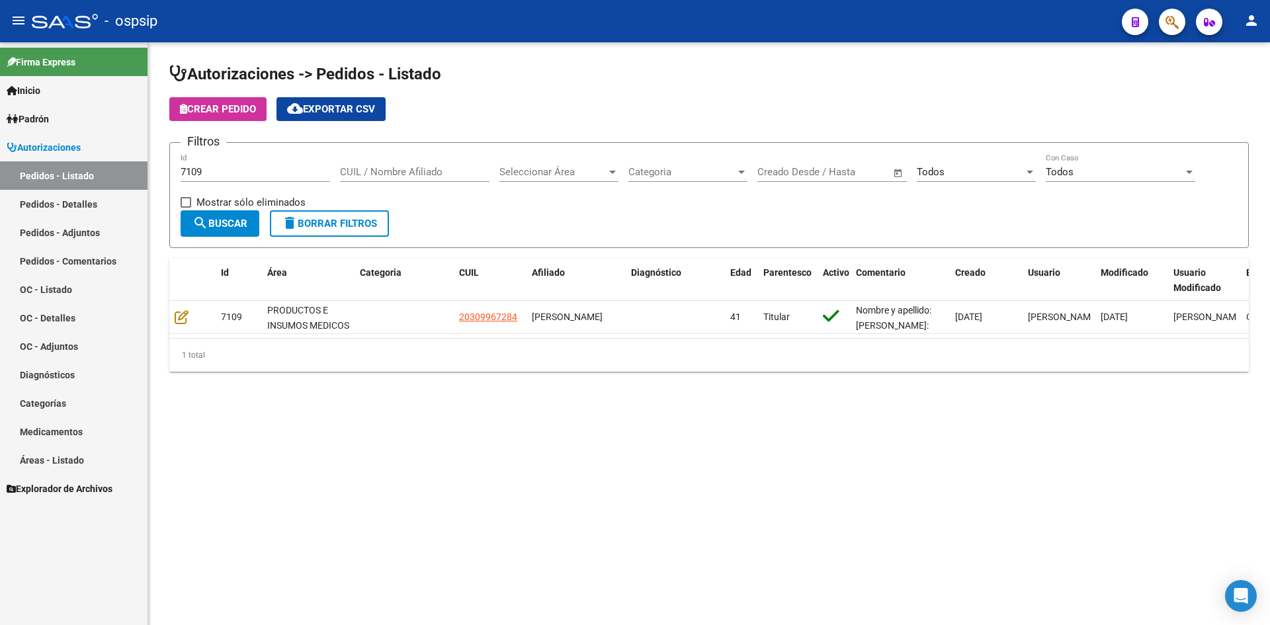
drag, startPoint x: 705, startPoint y: 70, endPoint x: 492, endPoint y: 1, distance: 223.9
click at [703, 70] on h1 "Autorizaciones -> Pedidos - Listado" at bounding box center [709, 75] width 1080 height 23
click at [309, 167] on input "7109" at bounding box center [256, 172] width 150 height 12
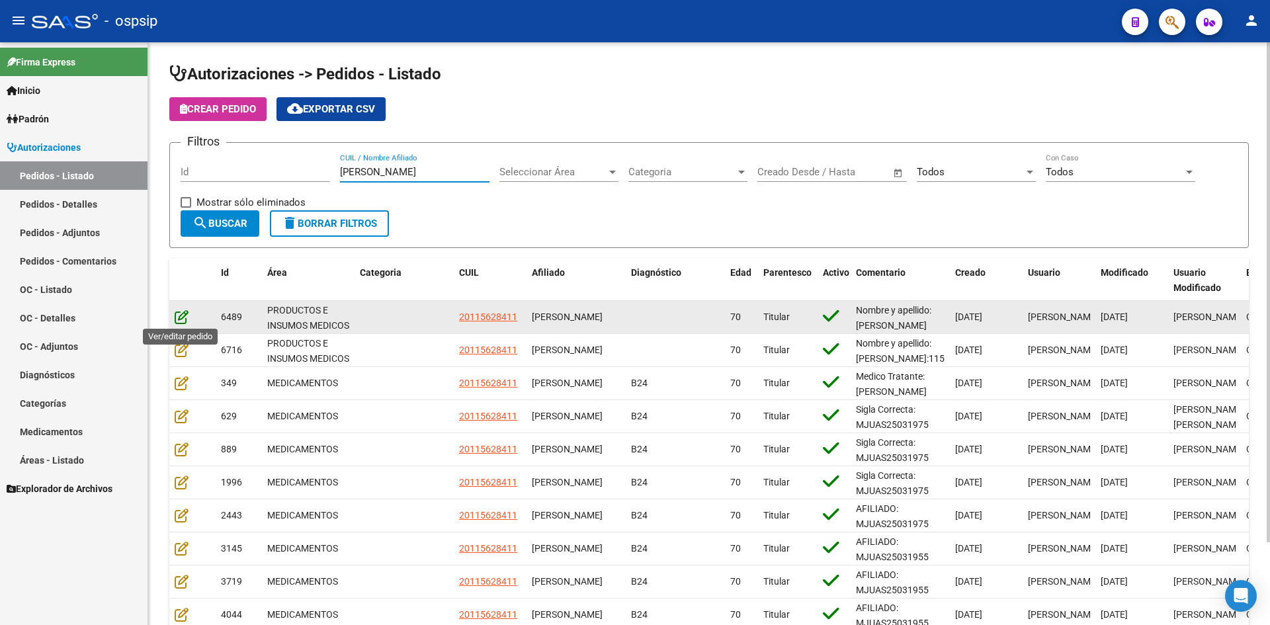
type input "astudillo"
click at [185, 322] on icon at bounding box center [182, 317] width 14 height 15
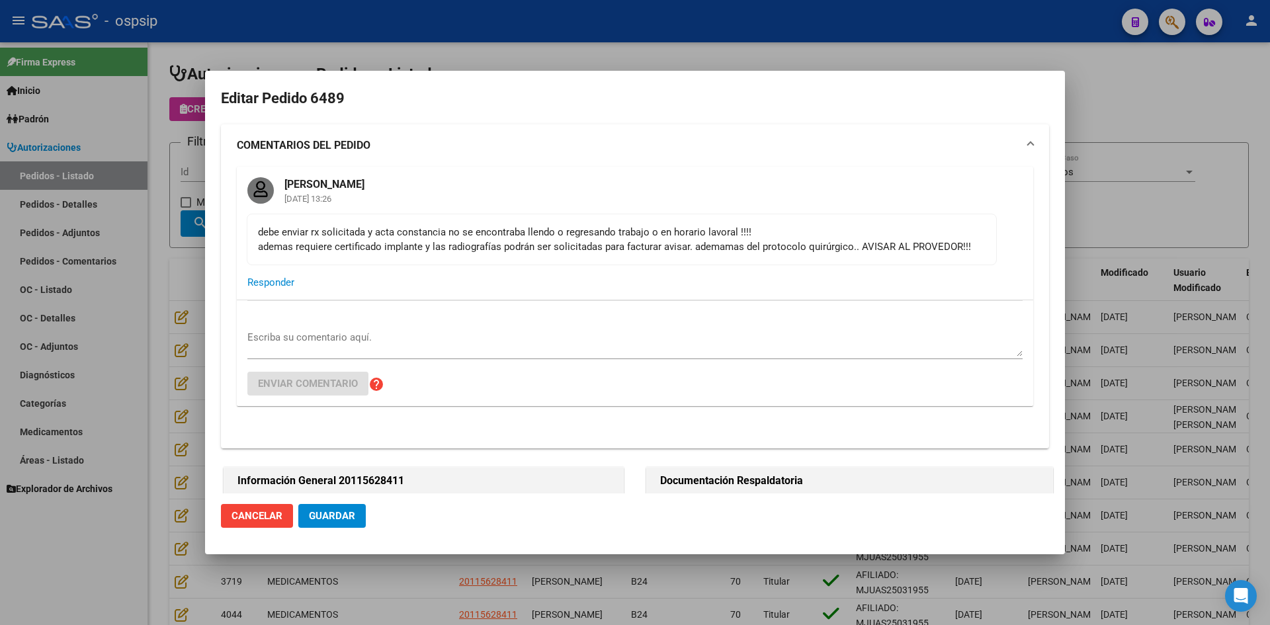
type input "Capital Federal, CABA, SANTA FE AV. 1270, Piso: 3, Departamento: b"
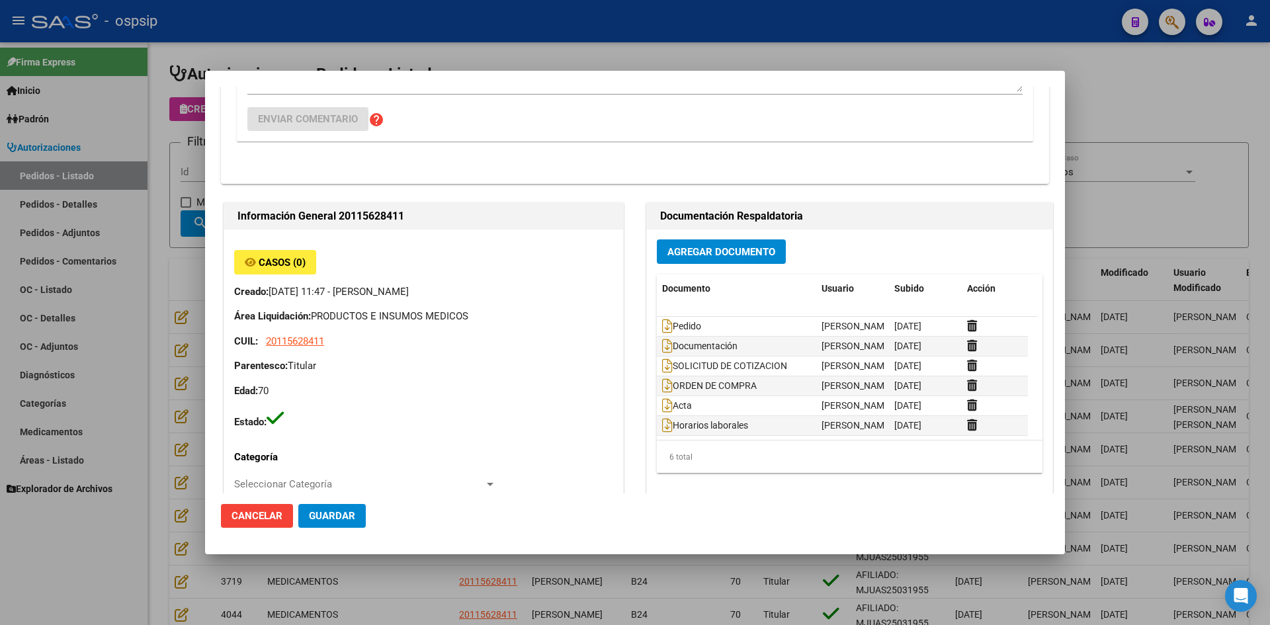
scroll to position [463, 0]
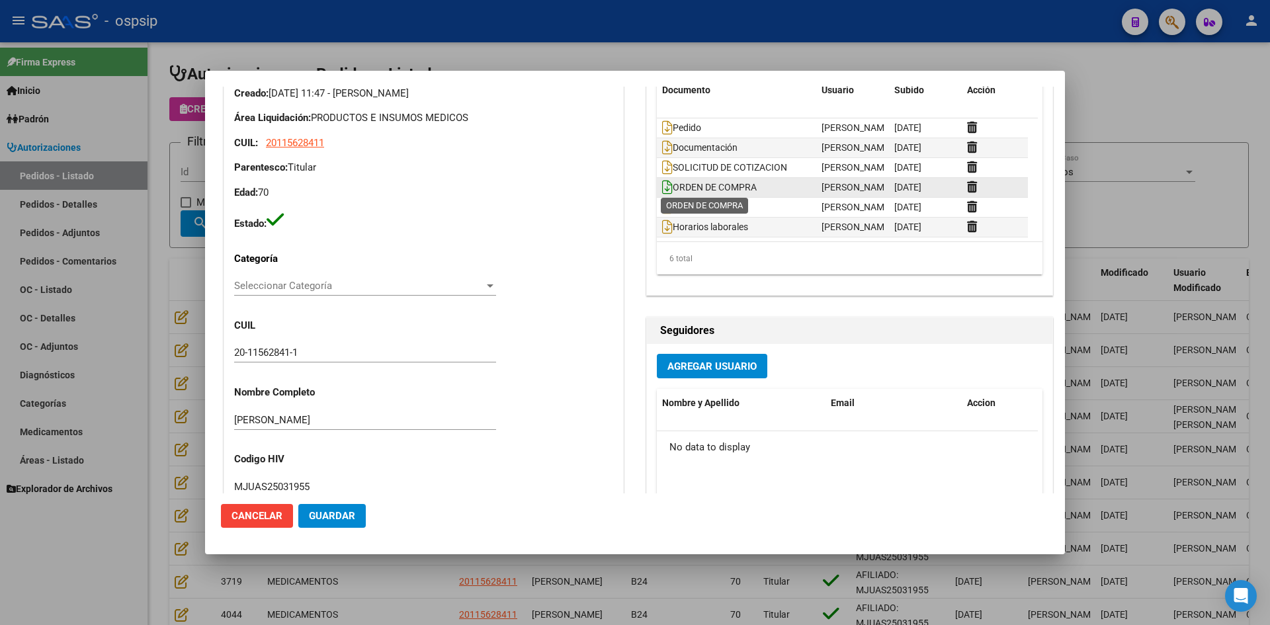
click at [662, 187] on icon at bounding box center [667, 187] width 11 height 15
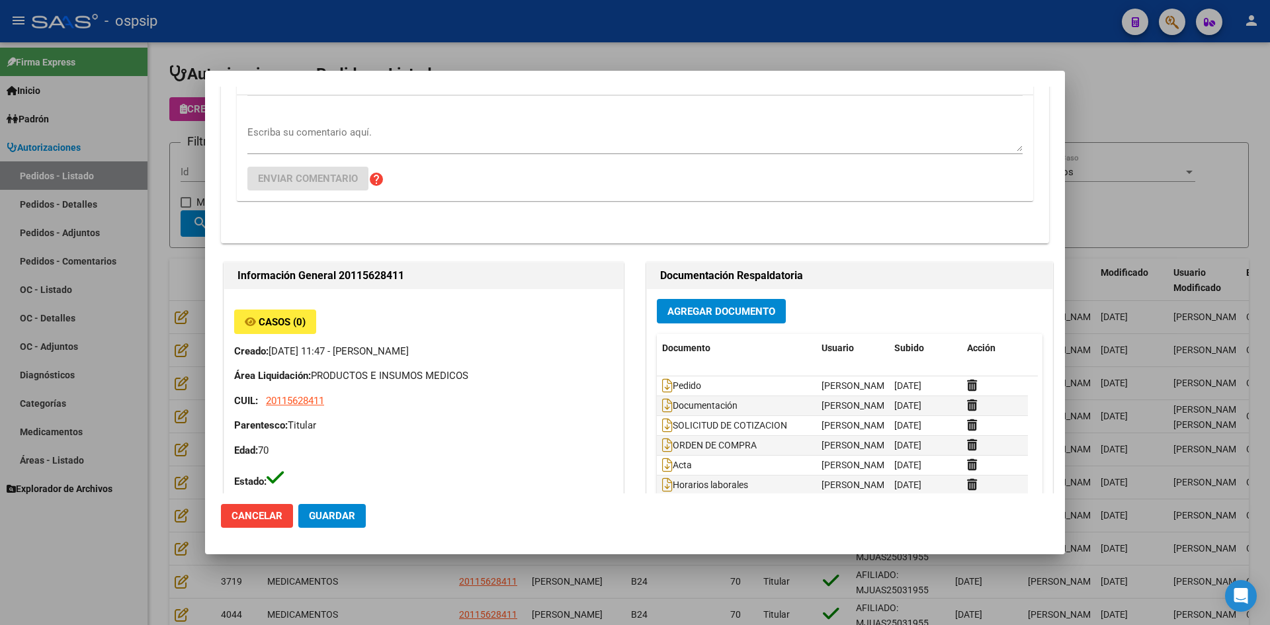
scroll to position [0, 0]
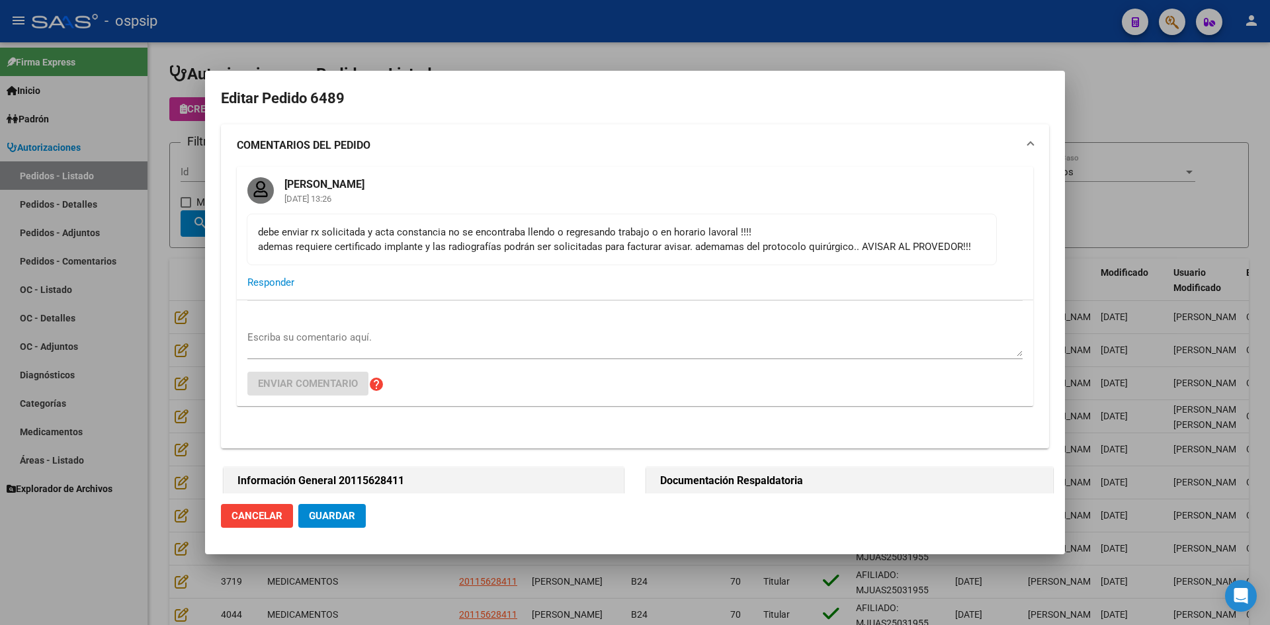
click at [576, 56] on div at bounding box center [635, 312] width 1270 height 625
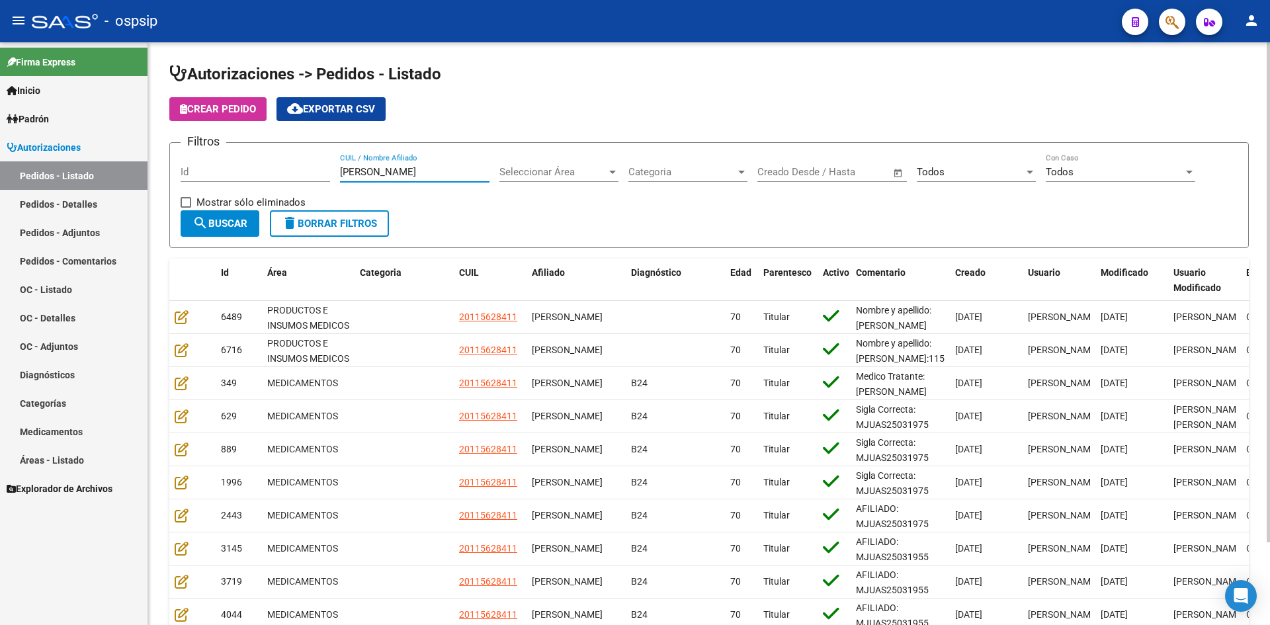
click at [357, 173] on input "astudillo" at bounding box center [415, 172] width 150 height 12
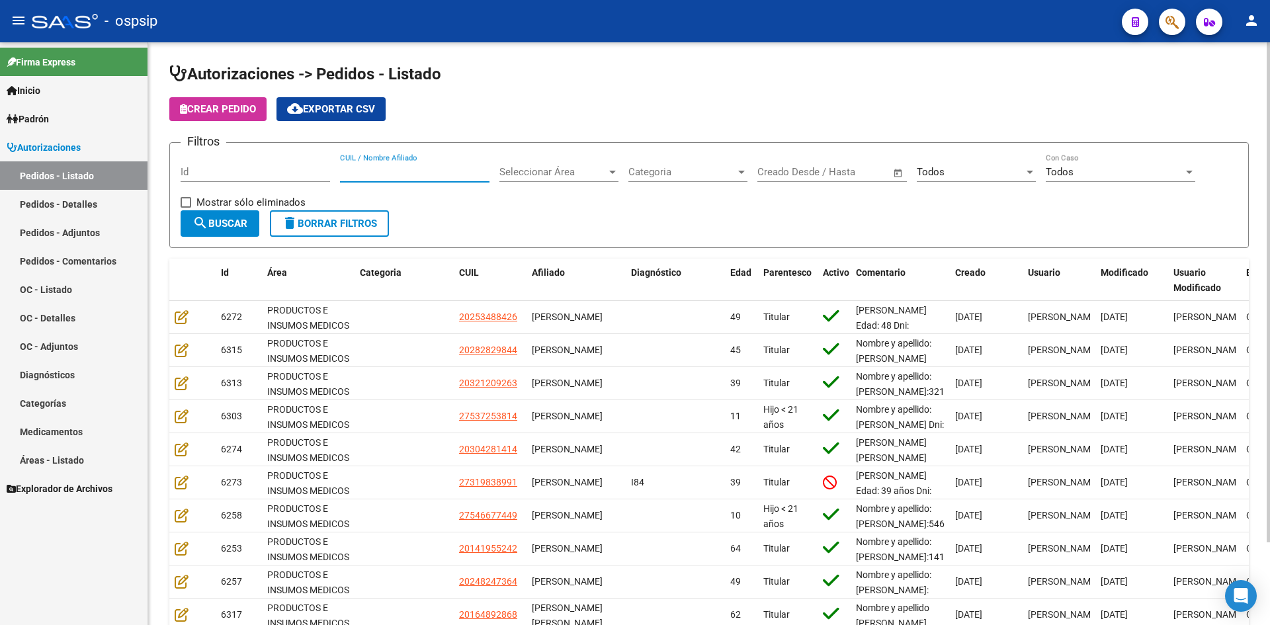
click at [263, 167] on input "Id" at bounding box center [256, 172] width 150 height 12
click at [247, 181] on div "Id" at bounding box center [256, 168] width 150 height 28
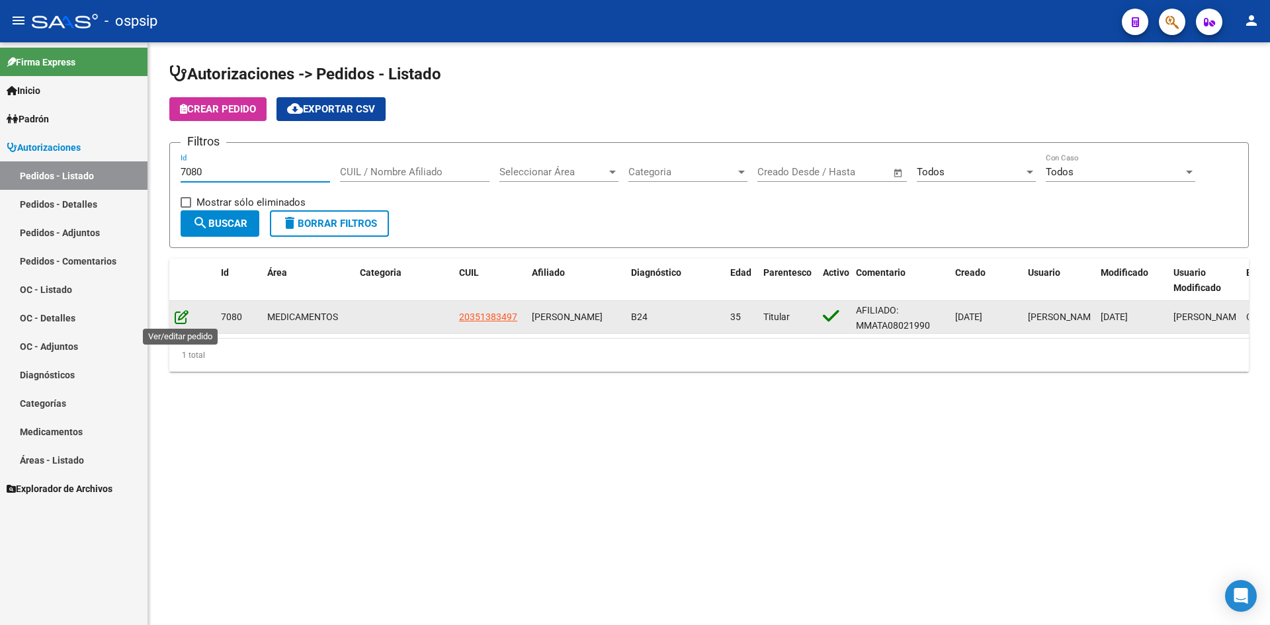
type input "7080"
click at [186, 316] on icon at bounding box center [182, 317] width 14 height 15
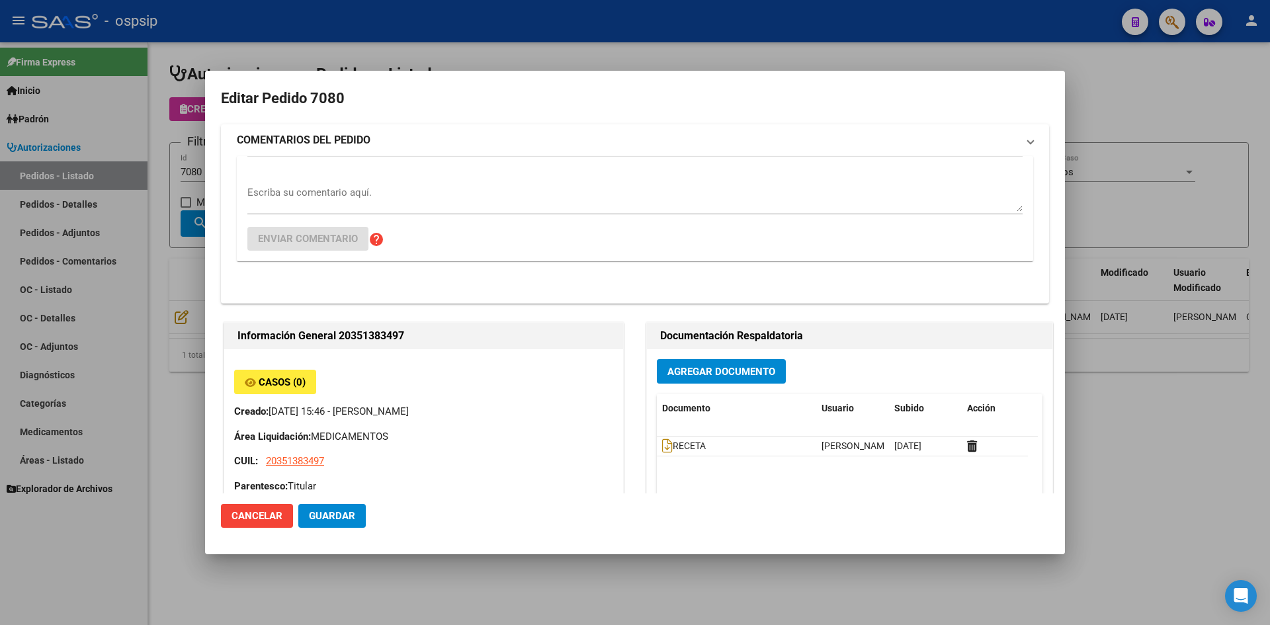
type input "Buenos Aires, PRESIDENTE DERQUI, BOLIVIA 772"
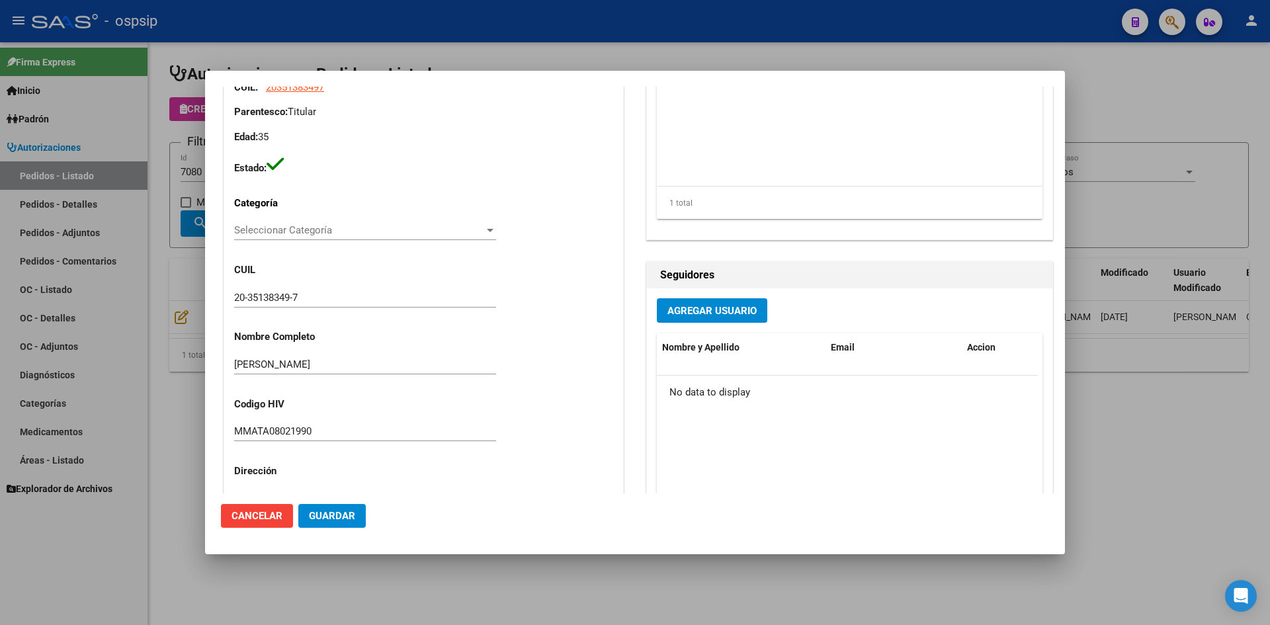
scroll to position [66, 0]
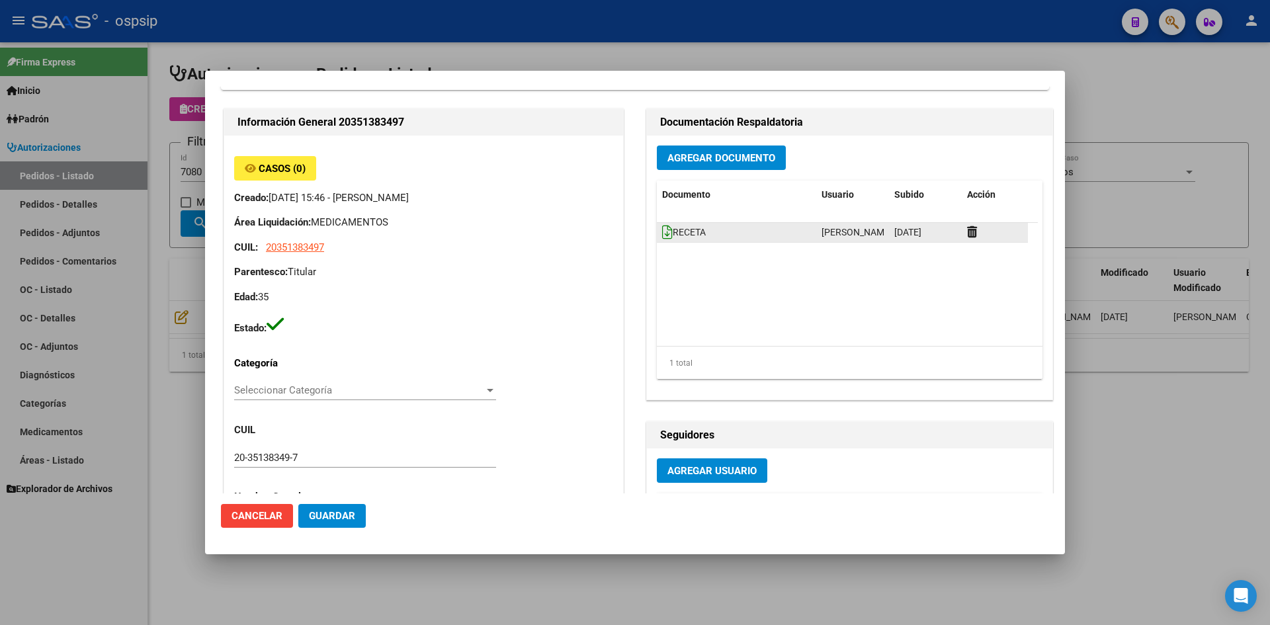
click at [657, 228] on datatable-body-cell "RECETA" at bounding box center [736, 232] width 159 height 19
click at [662, 233] on icon at bounding box center [667, 232] width 11 height 15
click at [704, 158] on span "Agregar Documento" at bounding box center [722, 158] width 108 height 12
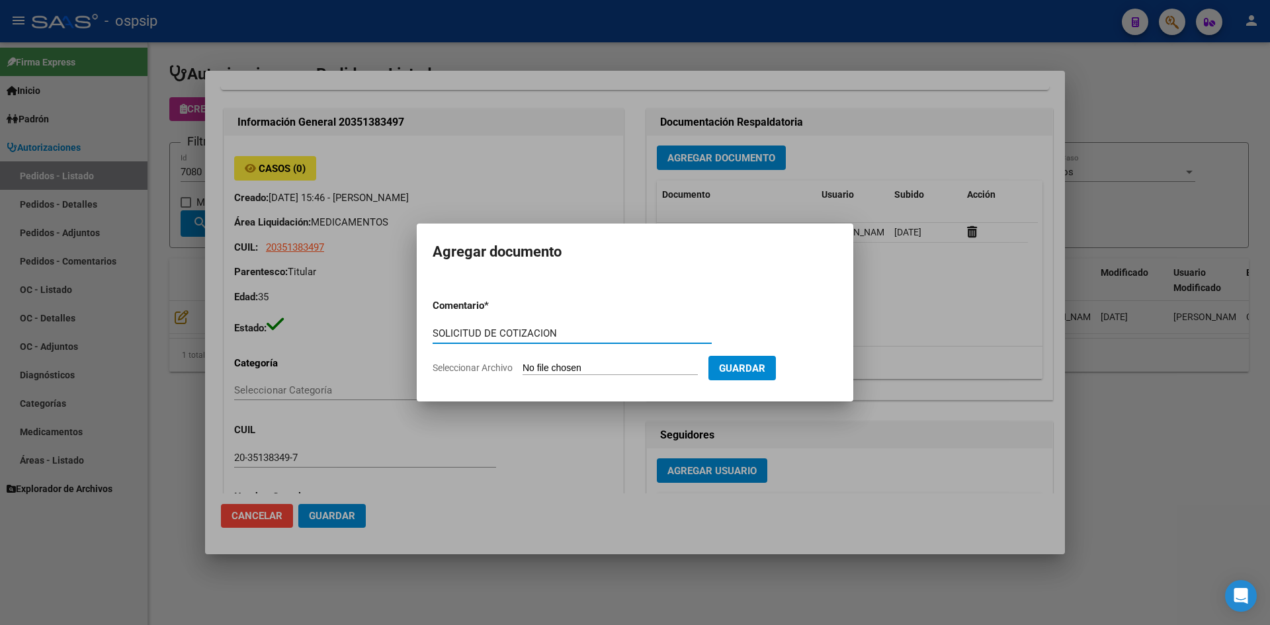
type input "SOLICITUD DE COTIZACION"
click at [523, 363] on input "Seleccionar Archivo" at bounding box center [610, 369] width 175 height 13
type input "C:\fakepath\SOLICITUD DE COTIZACION N°7080.pdf"
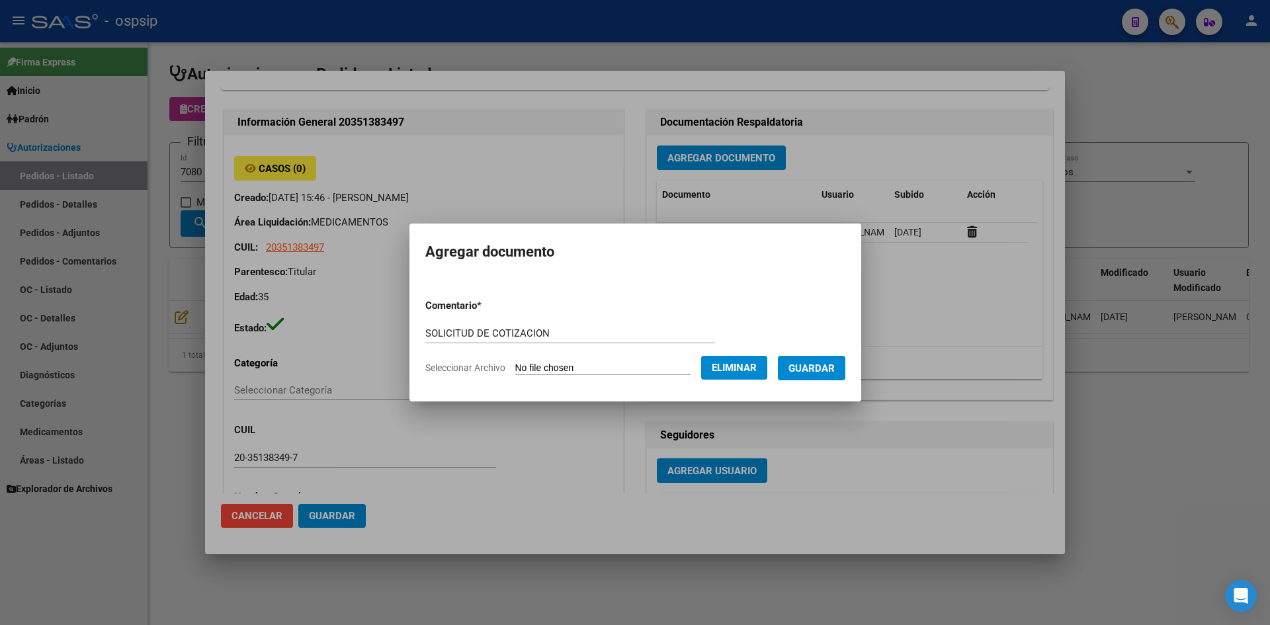
drag, startPoint x: 822, startPoint y: 365, endPoint x: 765, endPoint y: 296, distance: 89.3
click at [821, 365] on span "Guardar" at bounding box center [812, 369] width 46 height 12
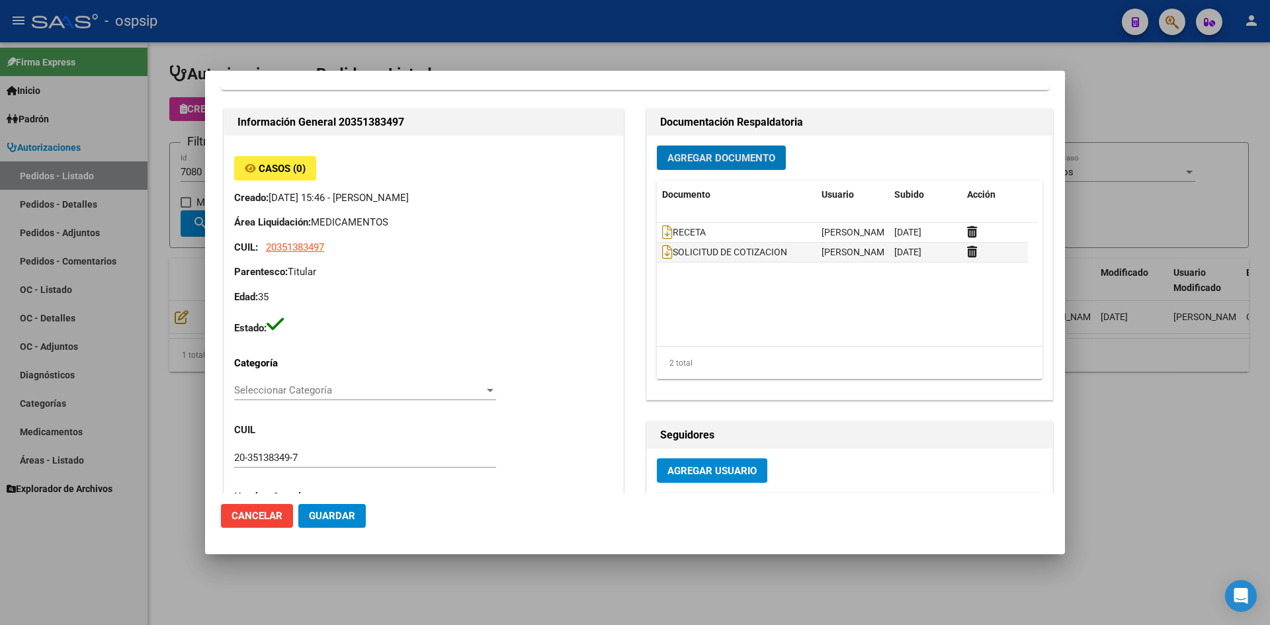
scroll to position [0, 0]
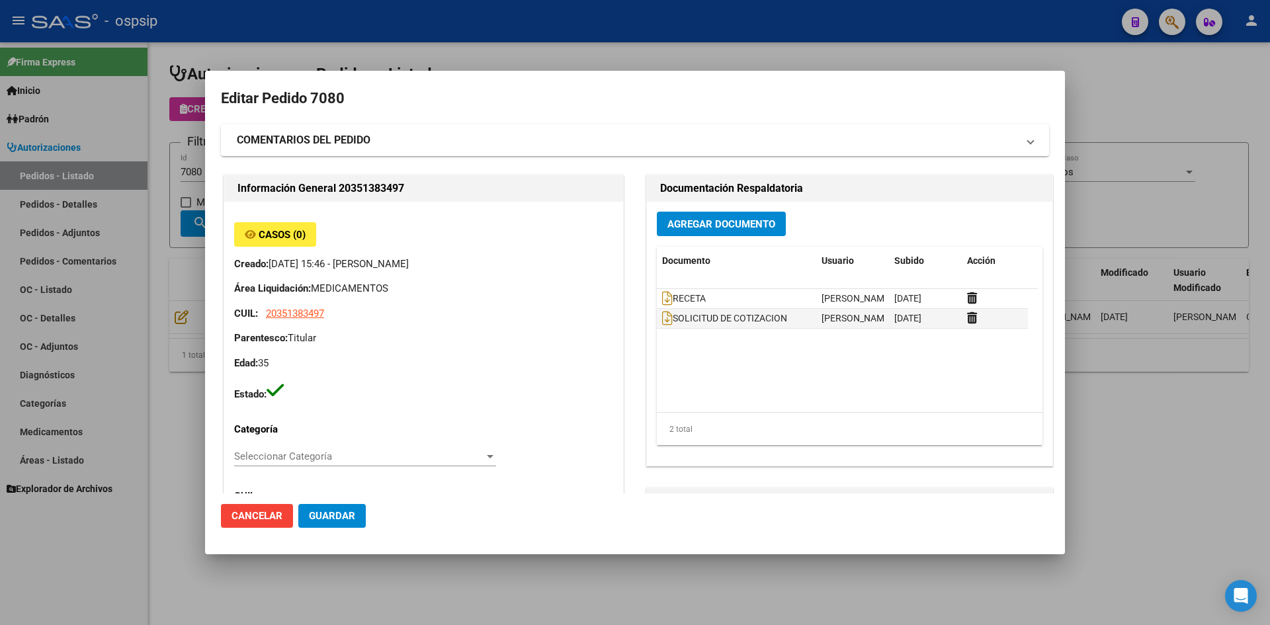
drag, startPoint x: 488, startPoint y: 44, endPoint x: 326, endPoint y: 134, distance: 185.4
click at [486, 44] on div at bounding box center [635, 312] width 1270 height 625
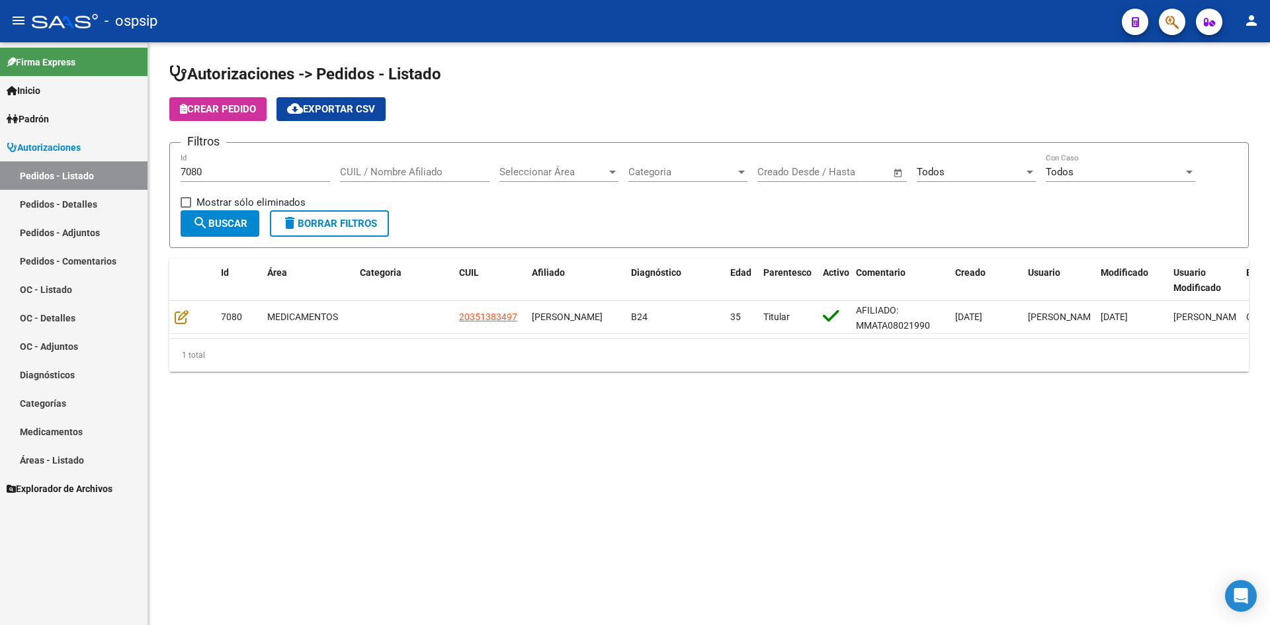
click at [262, 174] on input "7080" at bounding box center [256, 172] width 150 height 12
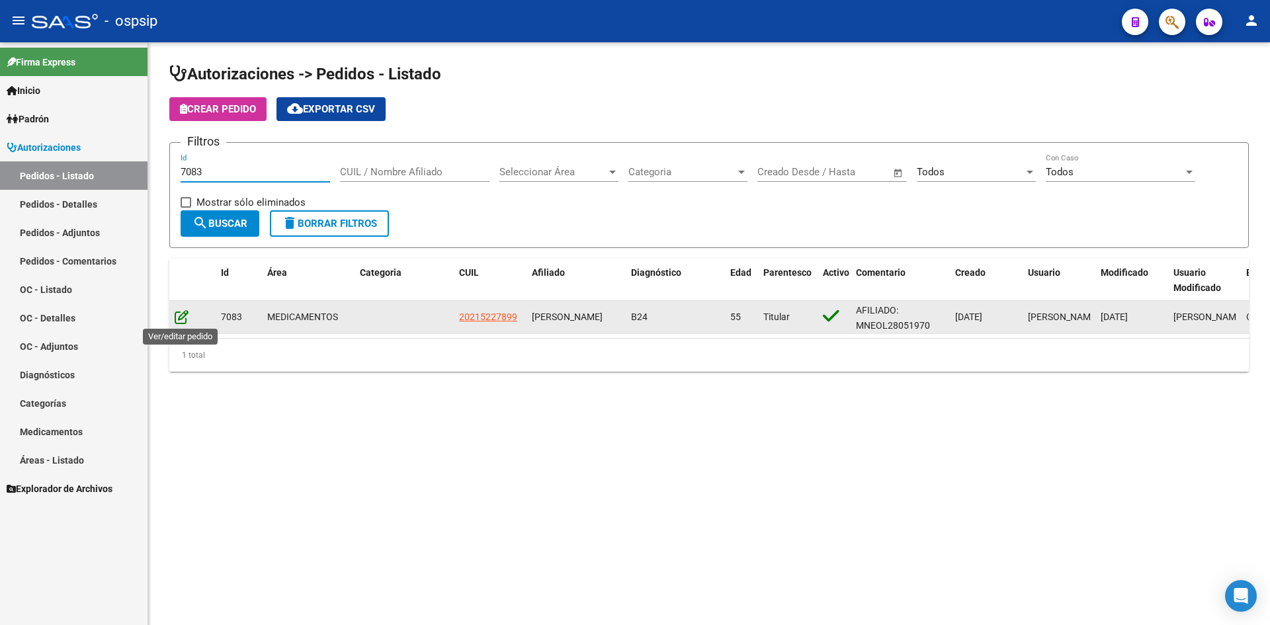
type input "7083"
click at [179, 320] on icon at bounding box center [182, 317] width 14 height 15
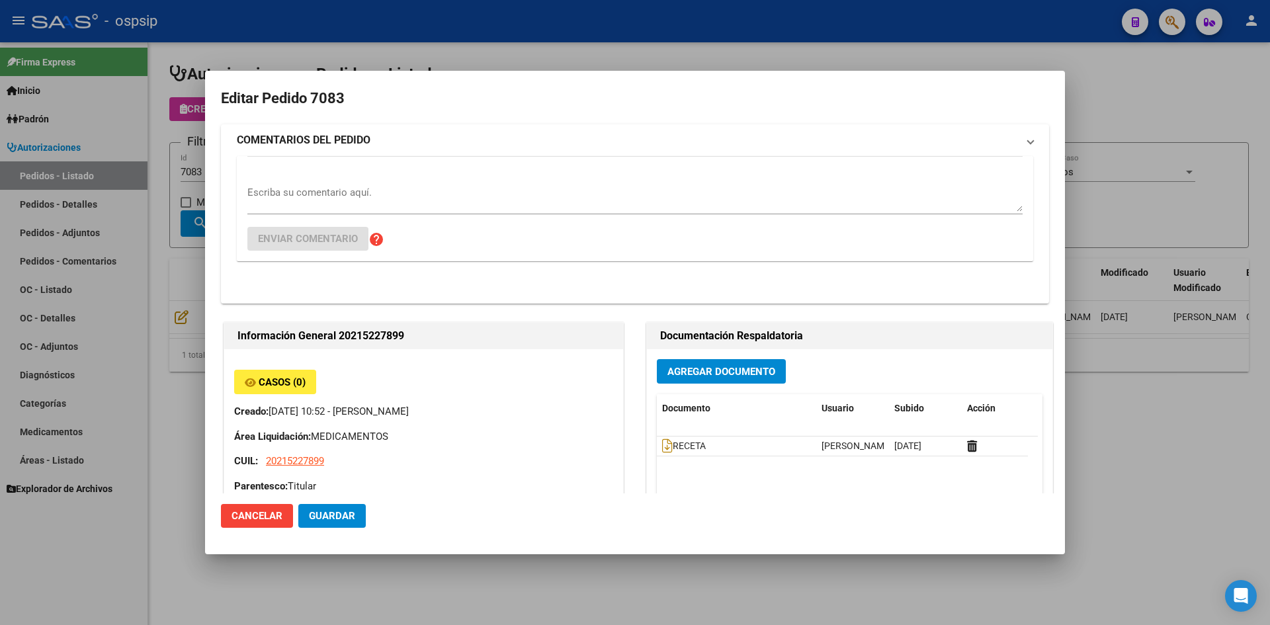
type input "Buenos Aires, SAN JUSTO, PERU 2054, Piso: 2, Departamento: F"
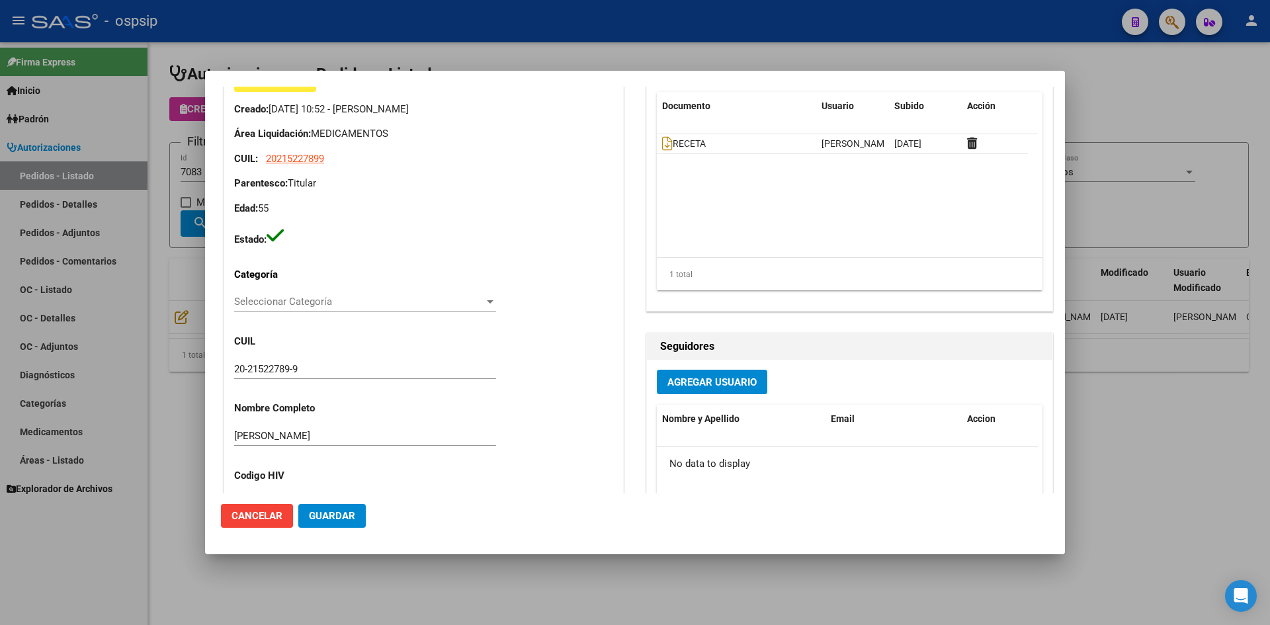
scroll to position [66, 0]
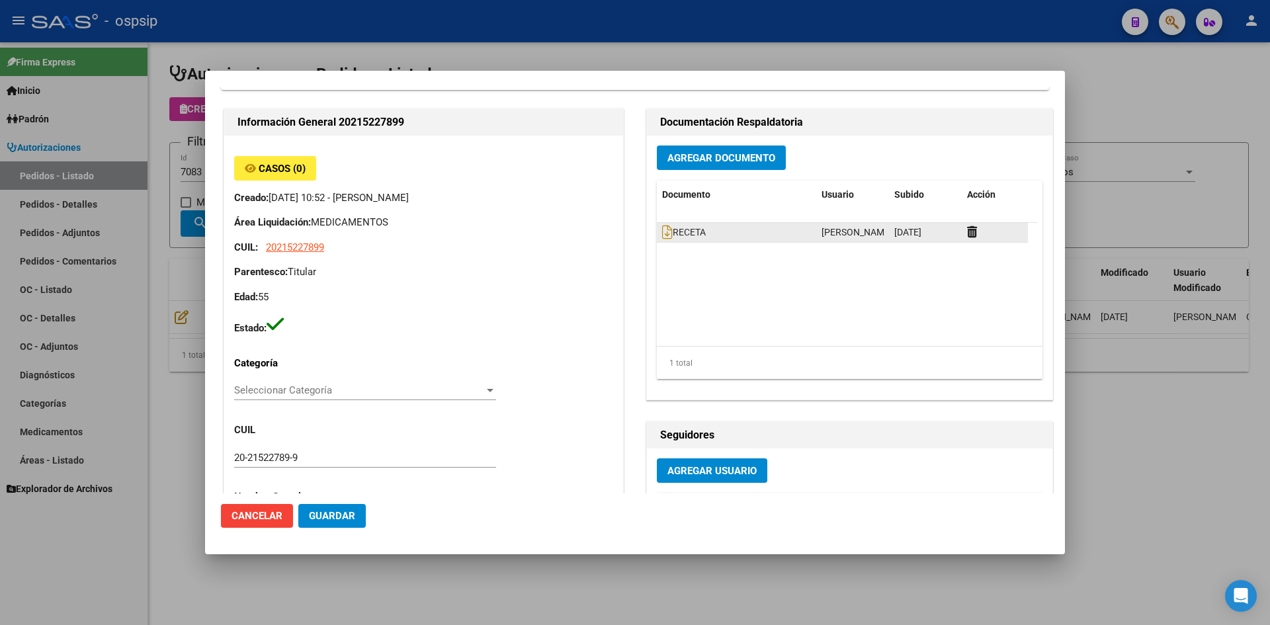
click at [657, 234] on datatable-body-cell "RECETA" at bounding box center [736, 232] width 159 height 19
click at [662, 232] on icon at bounding box center [667, 232] width 11 height 15
click at [695, 173] on div "Agregar Documento Documento Usuario Subido Acción RECETA Jesica Ortiz 04/09/202…" at bounding box center [850, 268] width 406 height 264
click at [695, 163] on button "Agregar Documento" at bounding box center [721, 158] width 129 height 24
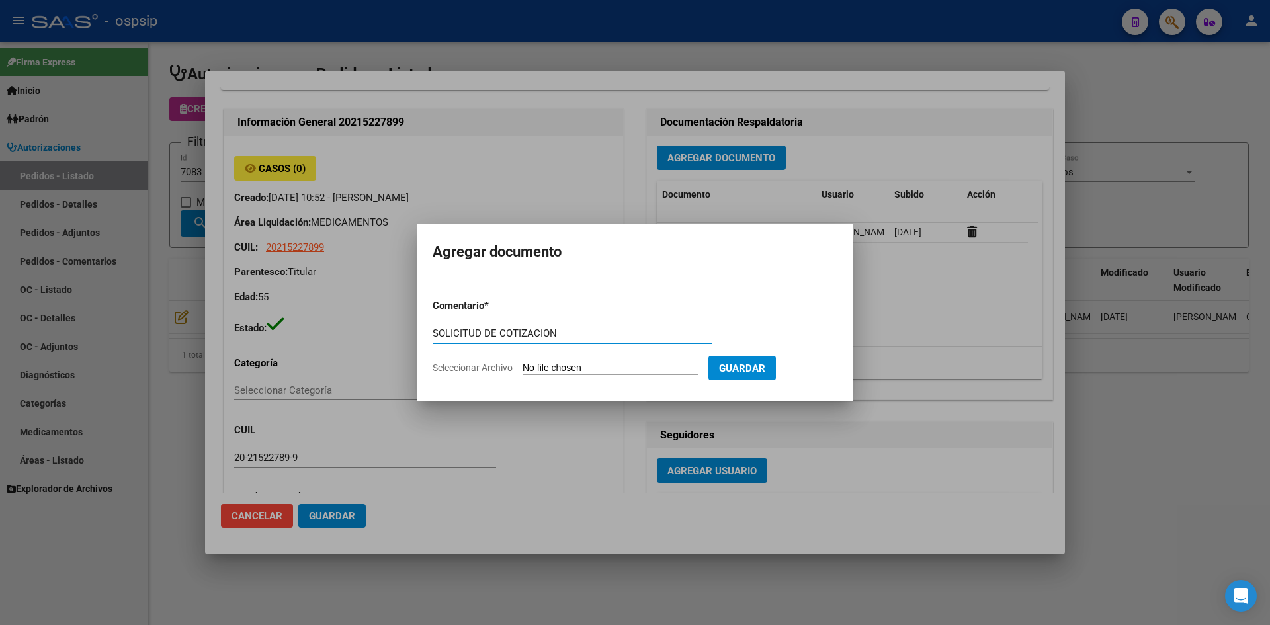
type input "SOLICITUD DE COTIZACION"
click at [523, 363] on input "Seleccionar Archivo" at bounding box center [610, 369] width 175 height 13
type input "C:\fakepath\SOLICITUD DE COTIZACION N°7083.pdf"
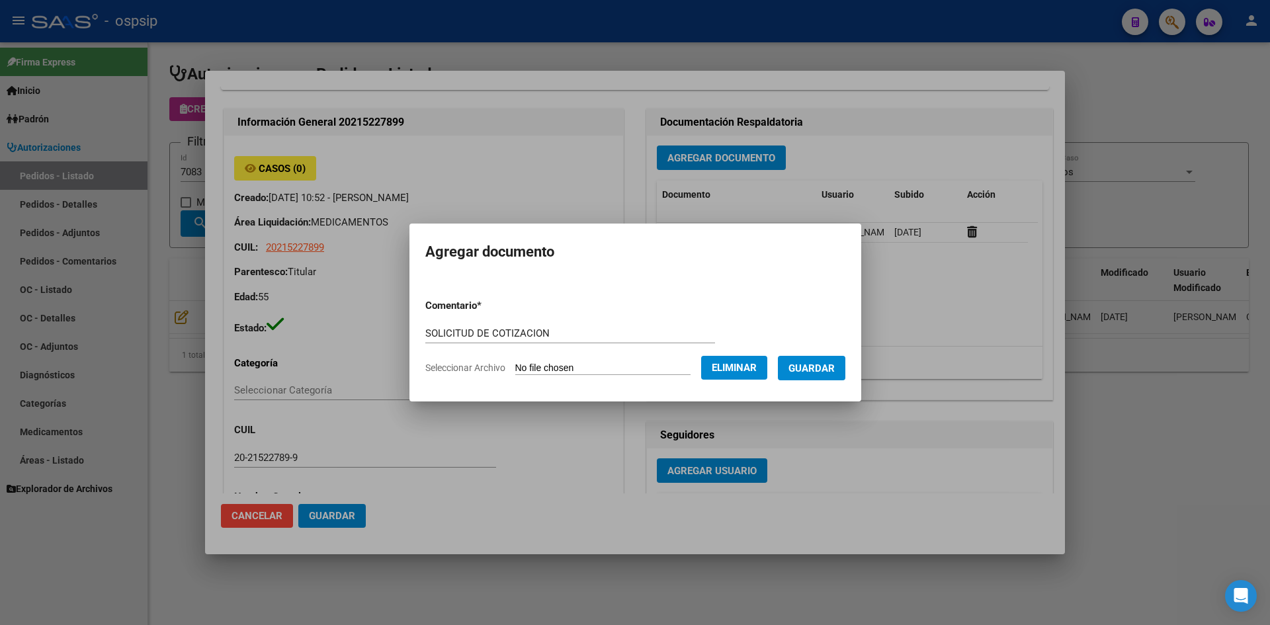
click at [813, 368] on span "Guardar" at bounding box center [812, 369] width 46 height 12
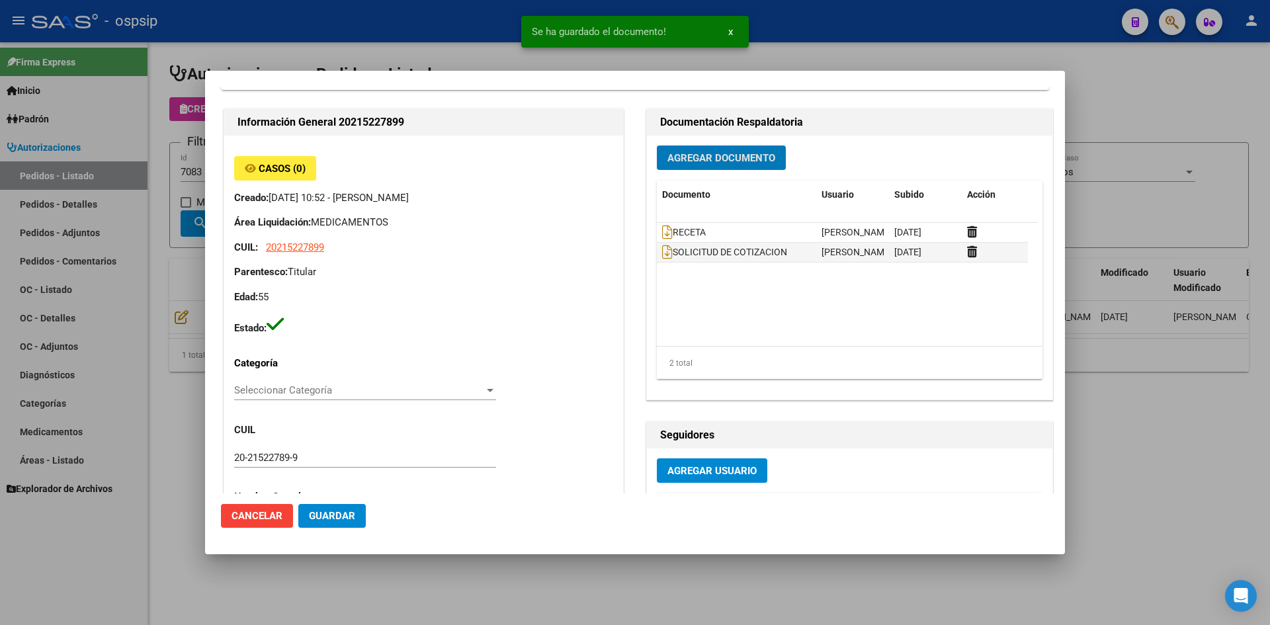
click at [335, 521] on span "Guardar" at bounding box center [332, 516] width 46 height 12
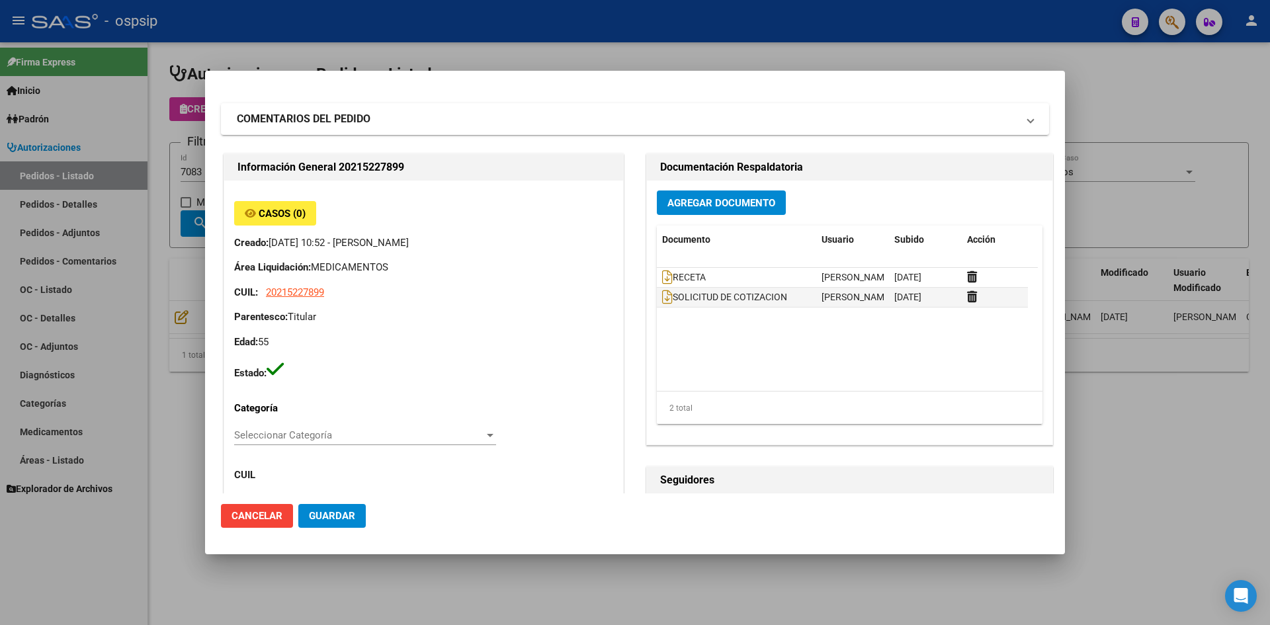
scroll to position [0, 0]
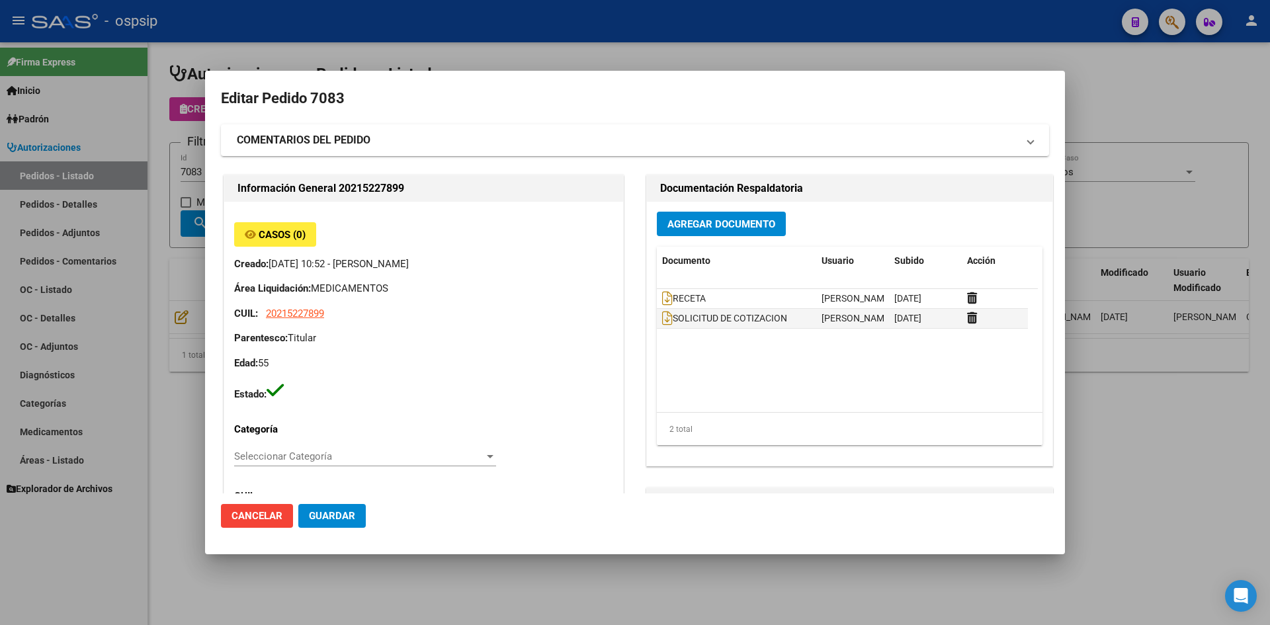
click at [536, 40] on div at bounding box center [635, 312] width 1270 height 625
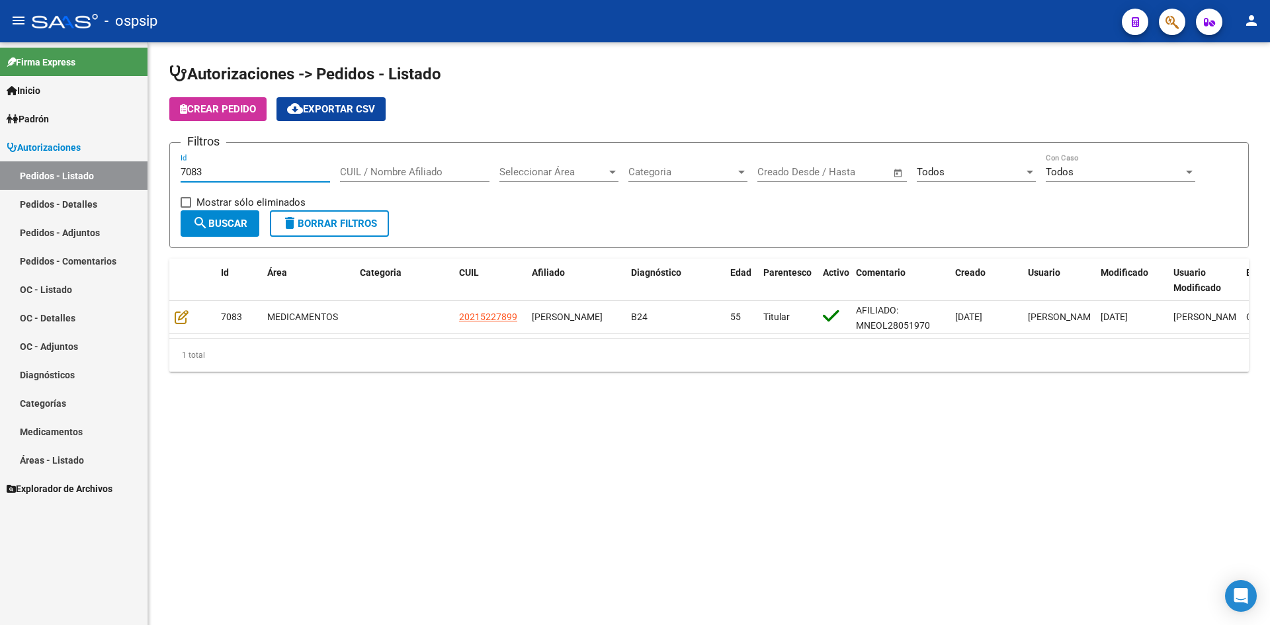
click at [256, 175] on input "7083" at bounding box center [256, 172] width 150 height 12
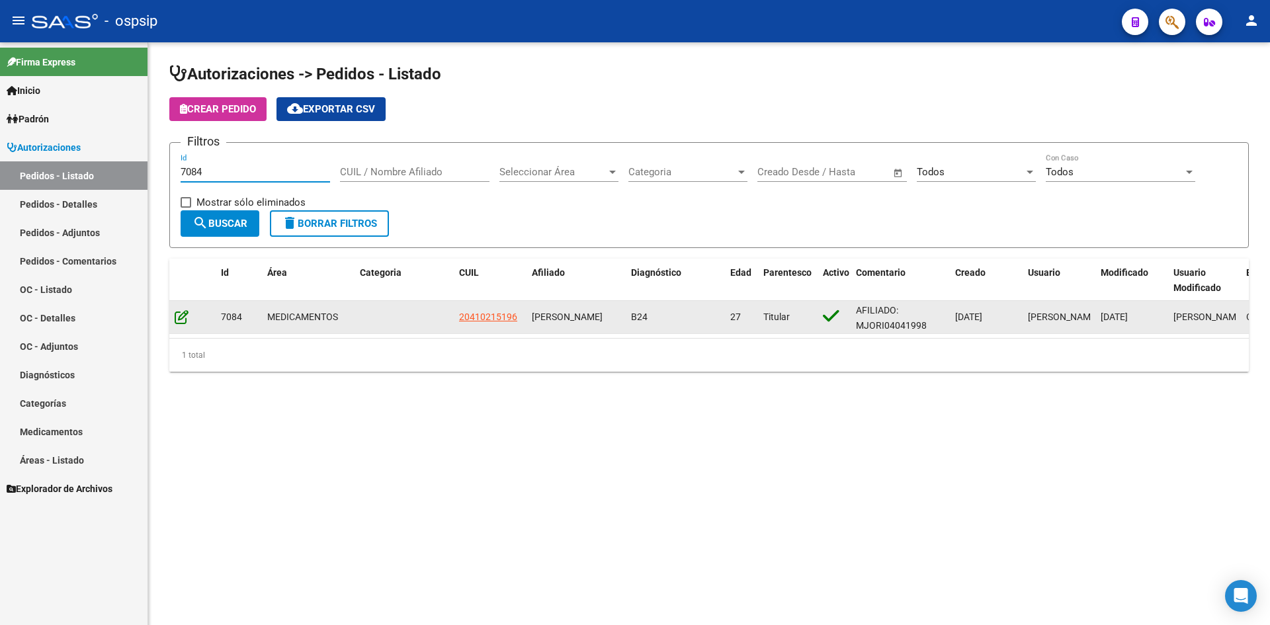
type input "7084"
click at [176, 318] on icon at bounding box center [182, 317] width 14 height 15
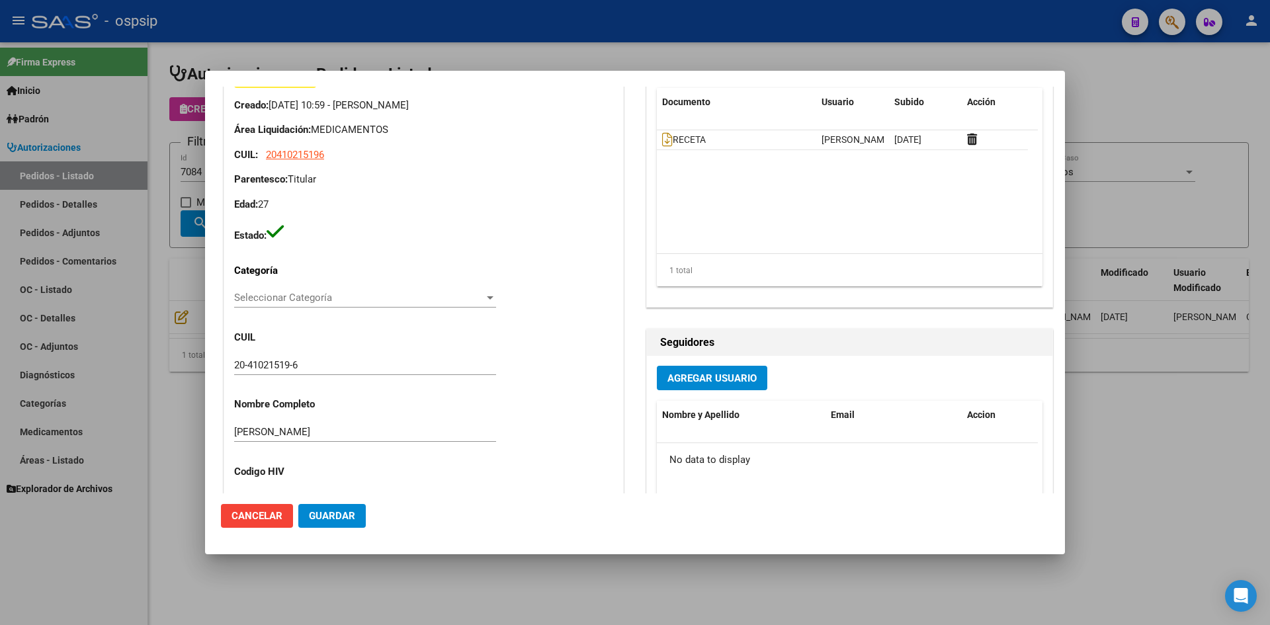
scroll to position [132, 0]
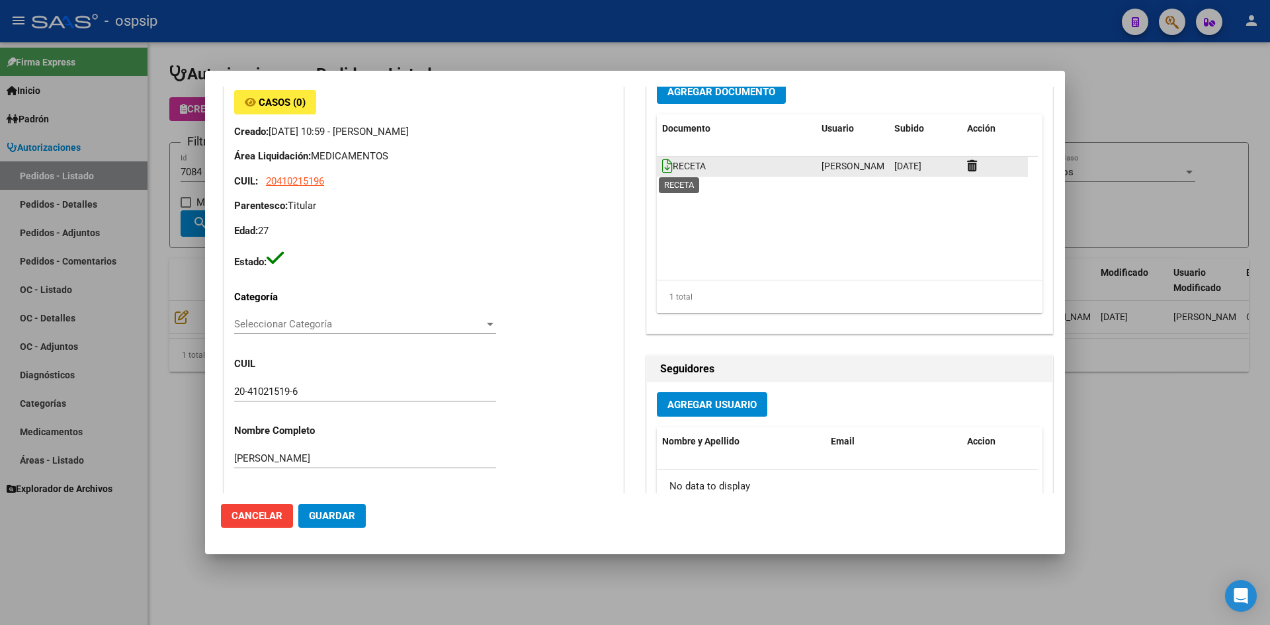
click at [662, 171] on icon at bounding box center [667, 166] width 11 height 15
click at [719, 95] on span "Agregar Documento" at bounding box center [722, 92] width 108 height 12
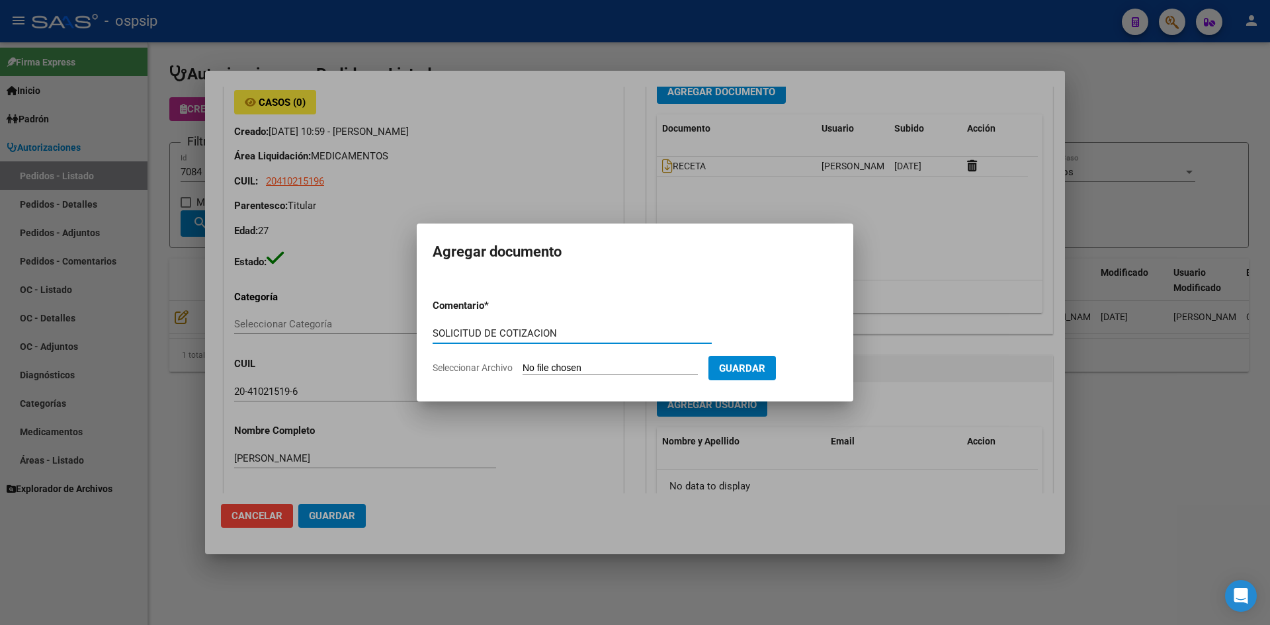
type input "SOLICITUD DE COTIZACION"
click at [523, 363] on input "Seleccionar Archivo" at bounding box center [610, 369] width 175 height 13
type input "C:\fakepath\SOLICITUD DE COTIZACION N°7084.pdf"
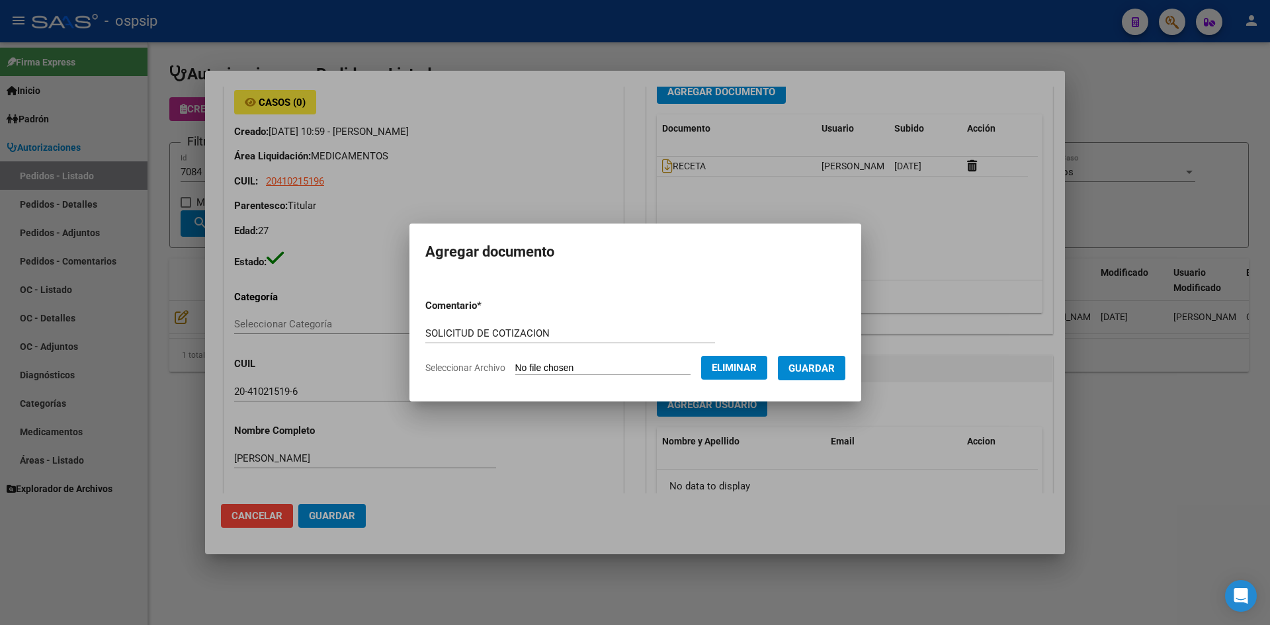
click at [803, 362] on span "Guardar" at bounding box center [812, 368] width 46 height 12
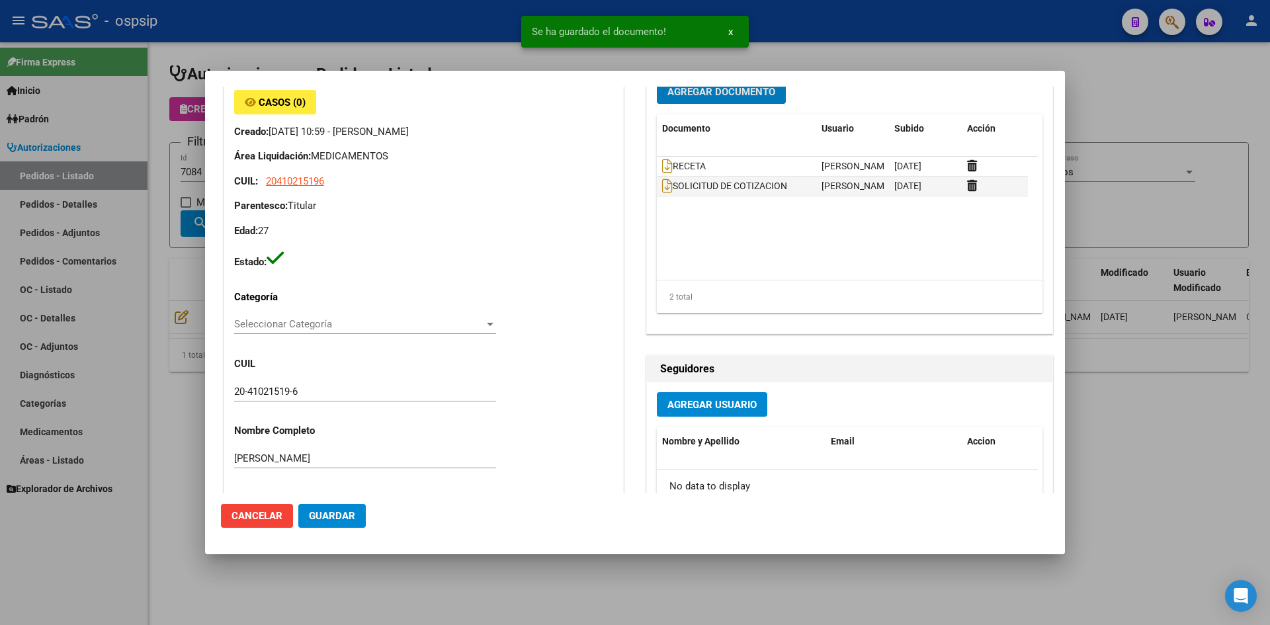
scroll to position [125, 0]
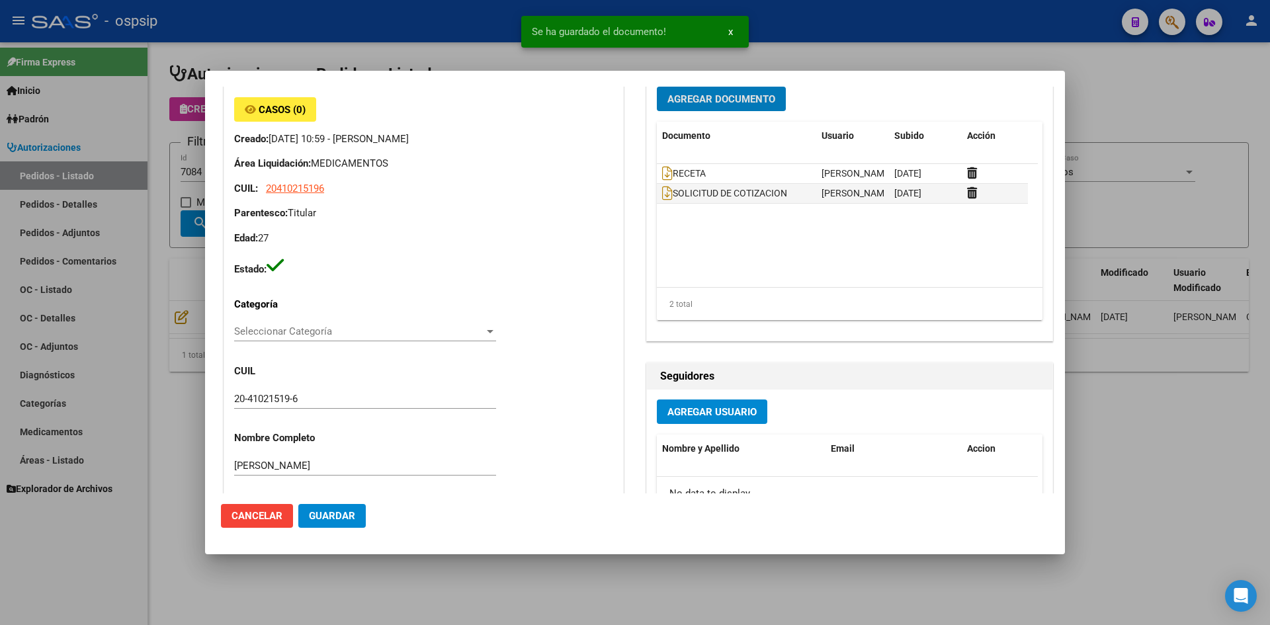
click at [343, 519] on span "Guardar" at bounding box center [332, 516] width 46 height 12
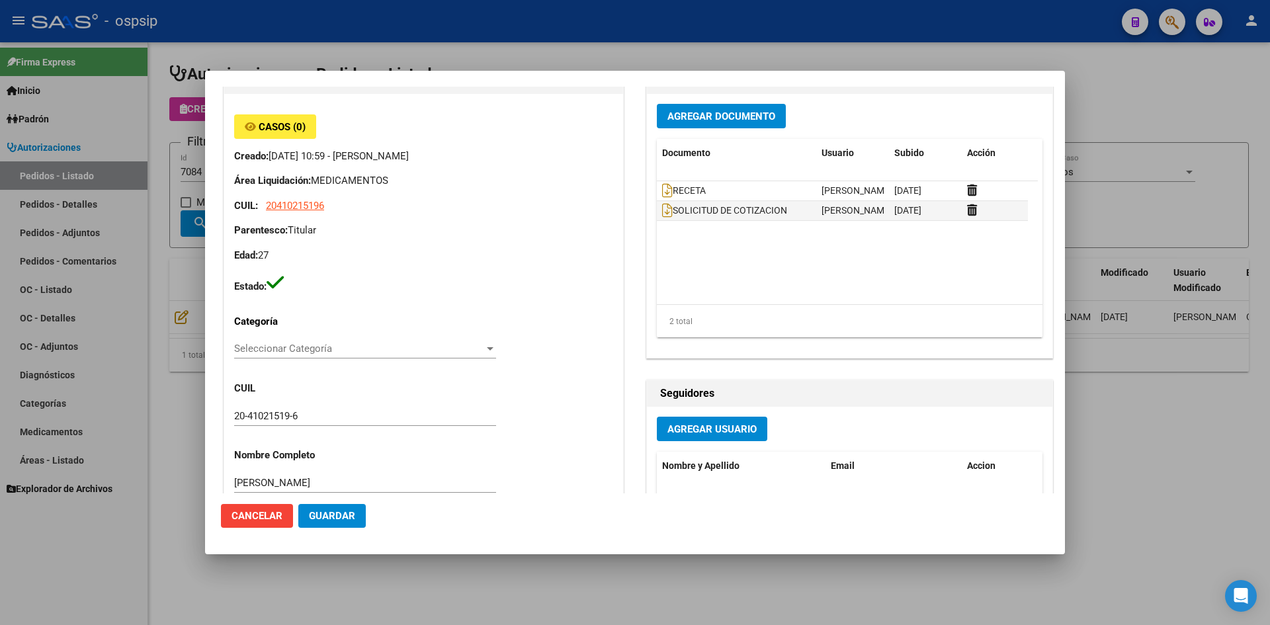
scroll to position [59, 0]
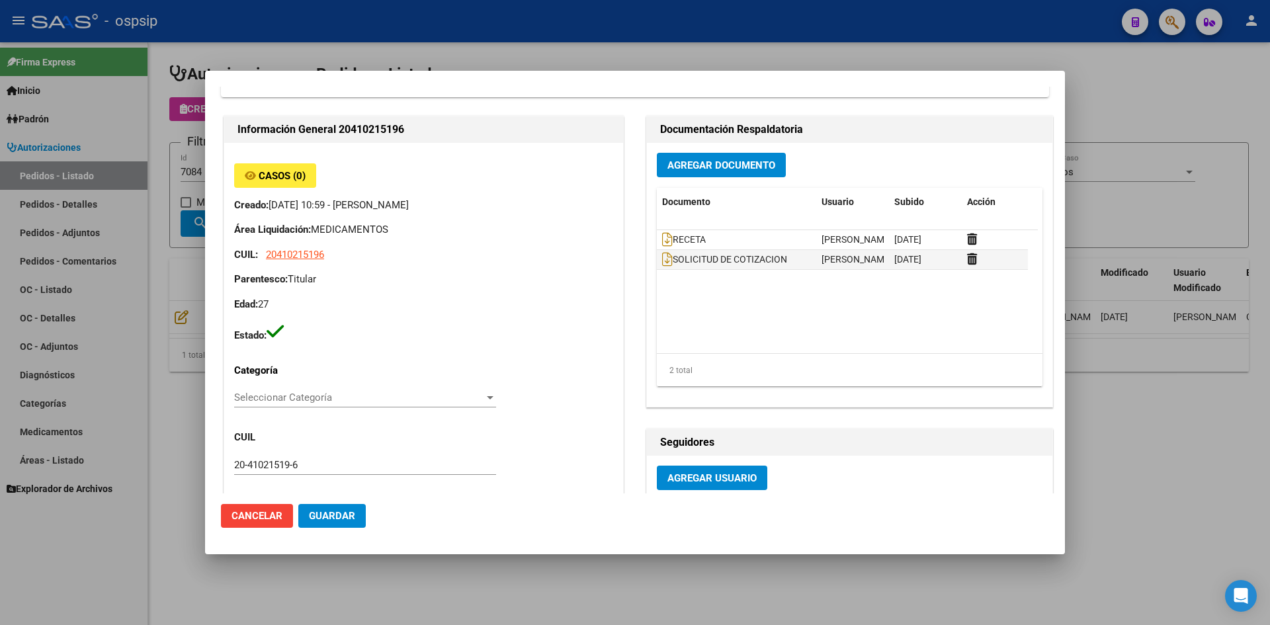
click at [612, 33] on div at bounding box center [635, 312] width 1270 height 625
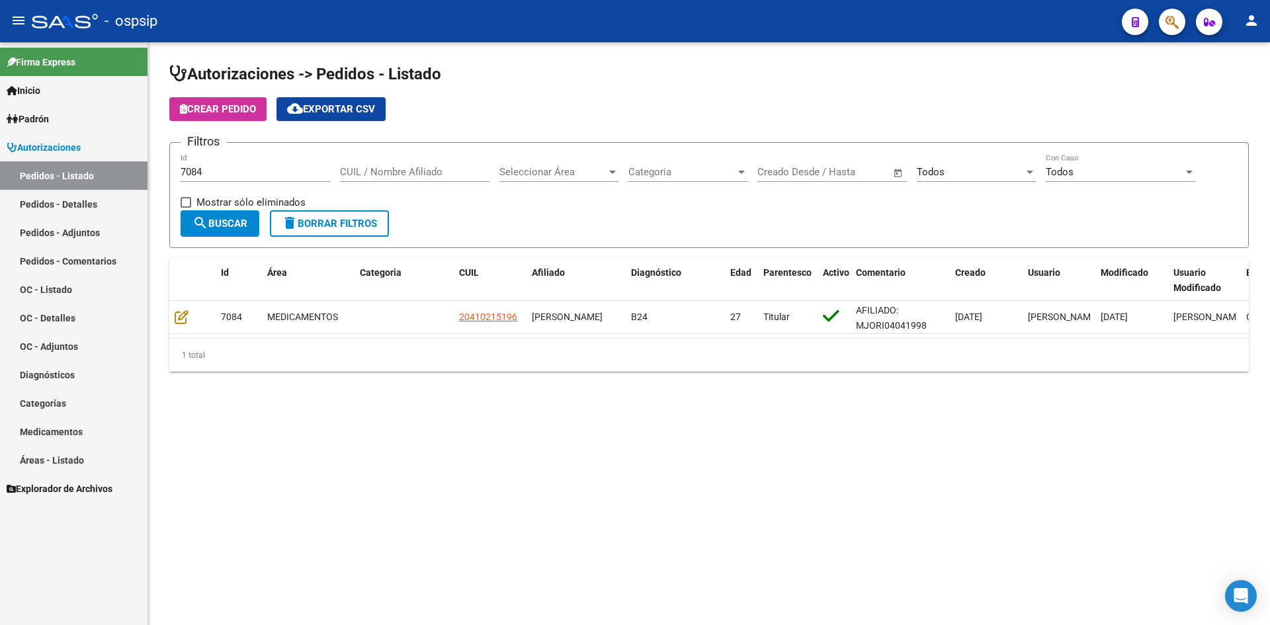
click at [264, 172] on input "7084" at bounding box center [256, 172] width 150 height 12
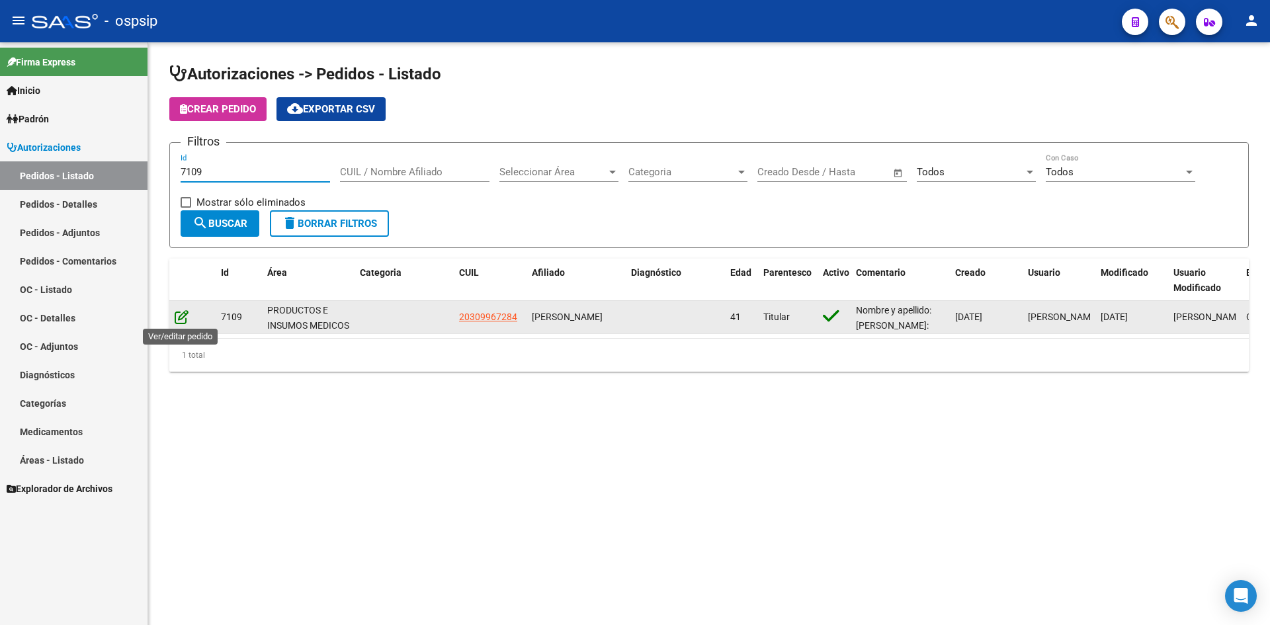
type input "7109"
click at [179, 316] on icon at bounding box center [182, 317] width 14 height 15
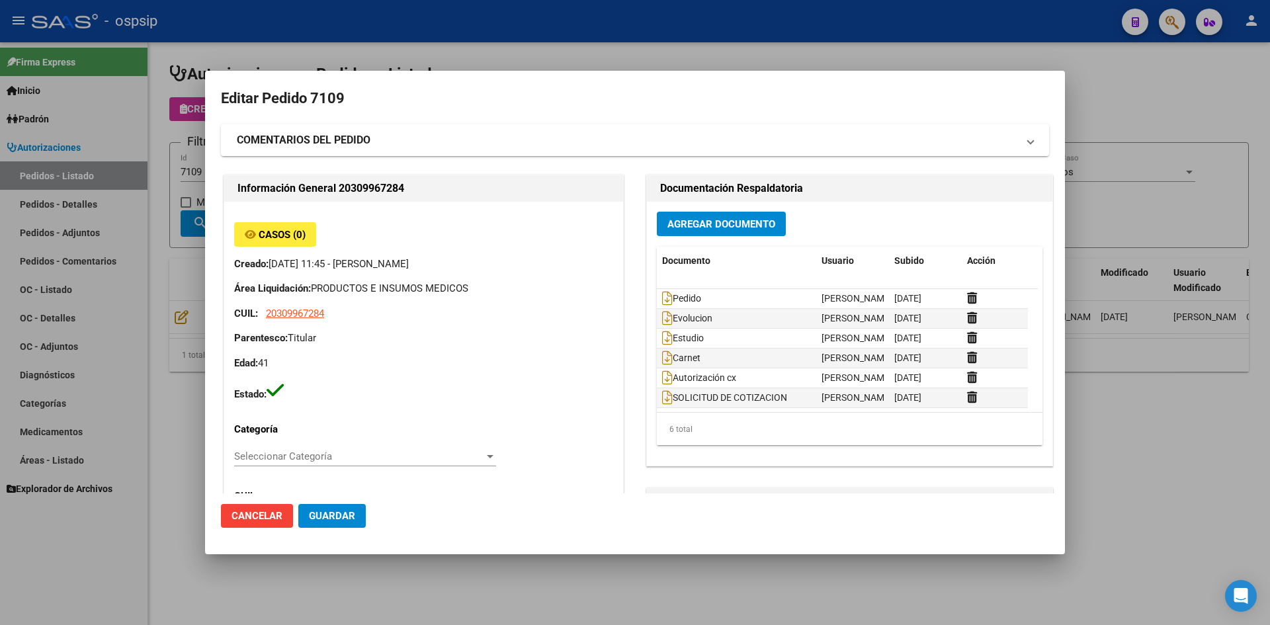
type input "Buenos Aires, BERISSO, 169 y 170 4733"
click at [647, 64] on div at bounding box center [635, 312] width 1270 height 625
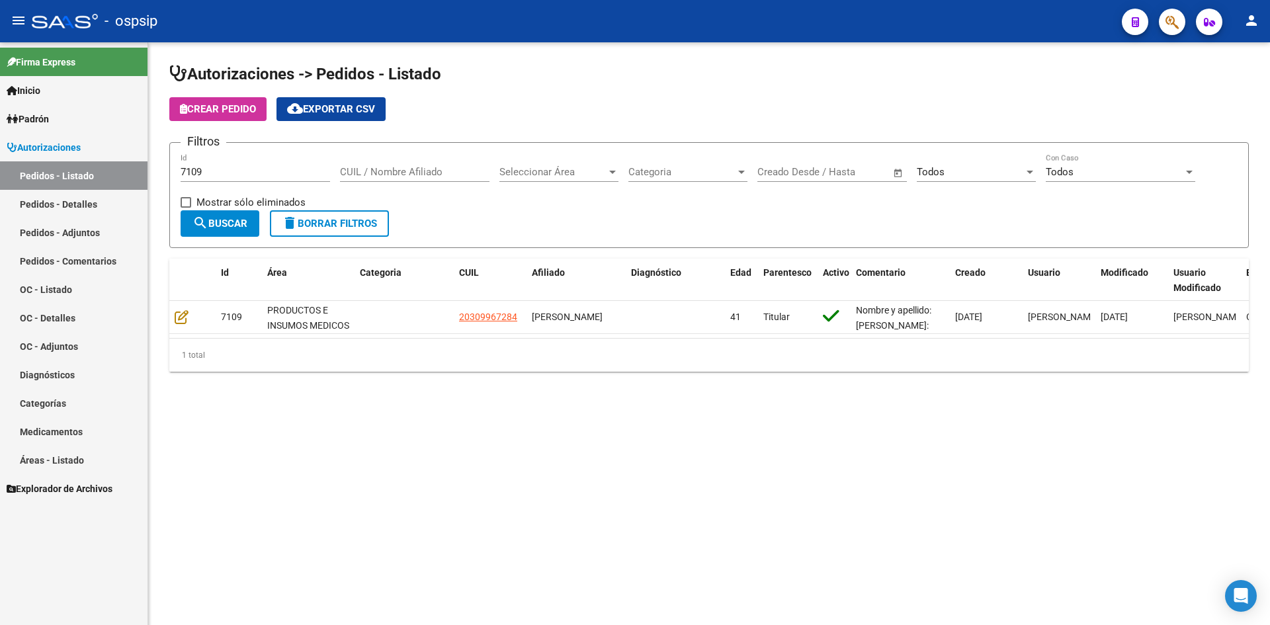
click at [284, 178] on div "7109 Id" at bounding box center [256, 168] width 150 height 28
click at [283, 172] on input "7109" at bounding box center [256, 172] width 150 height 12
click at [283, 171] on input "7109" at bounding box center [256, 172] width 150 height 12
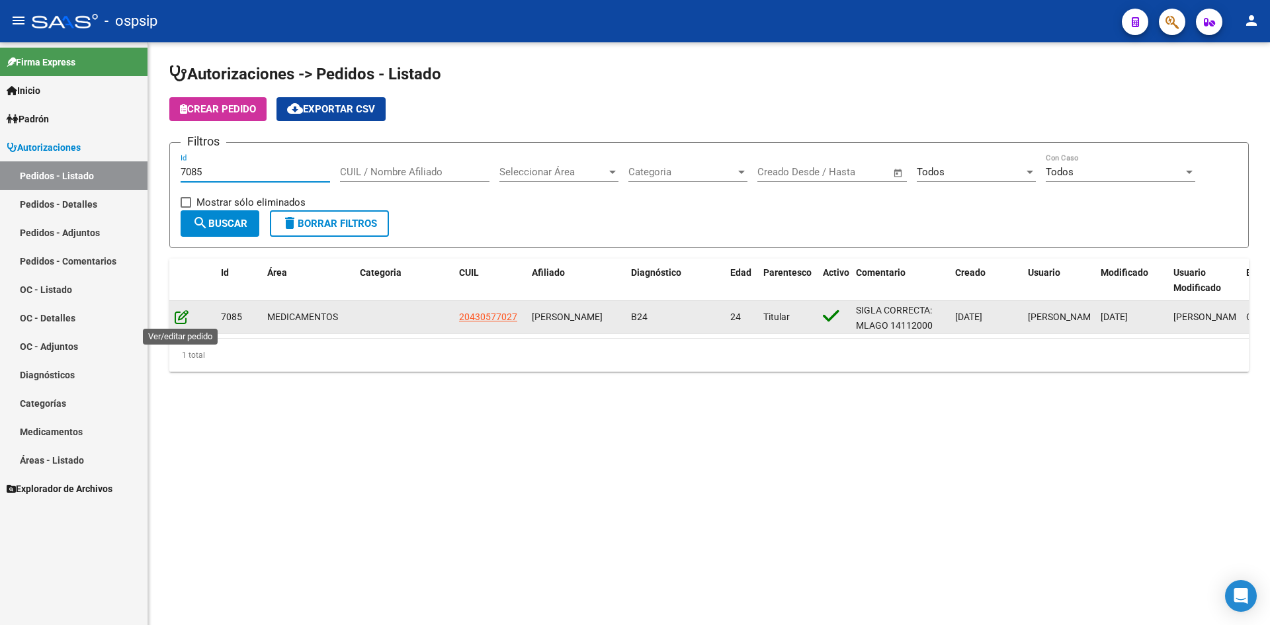
type input "7085"
click at [181, 313] on icon at bounding box center [182, 317] width 14 height 15
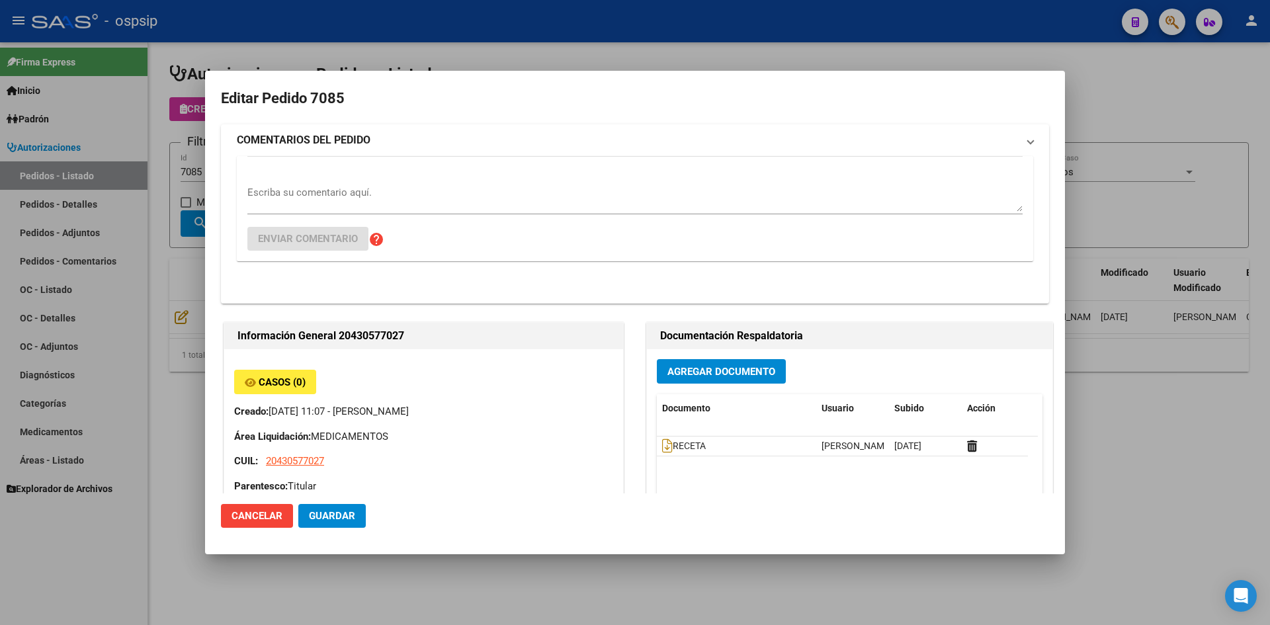
type input "[GEOGRAPHIC_DATA], LOS HORNOS, CALLE 162 ESQ. 62 0"
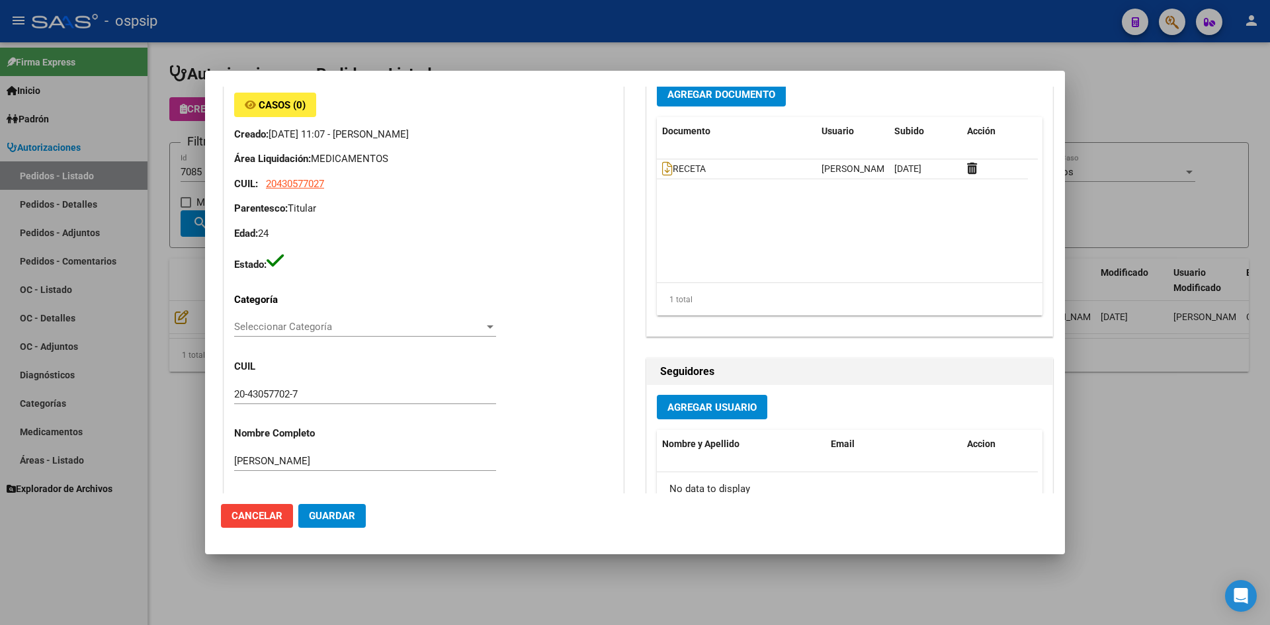
scroll to position [0, 0]
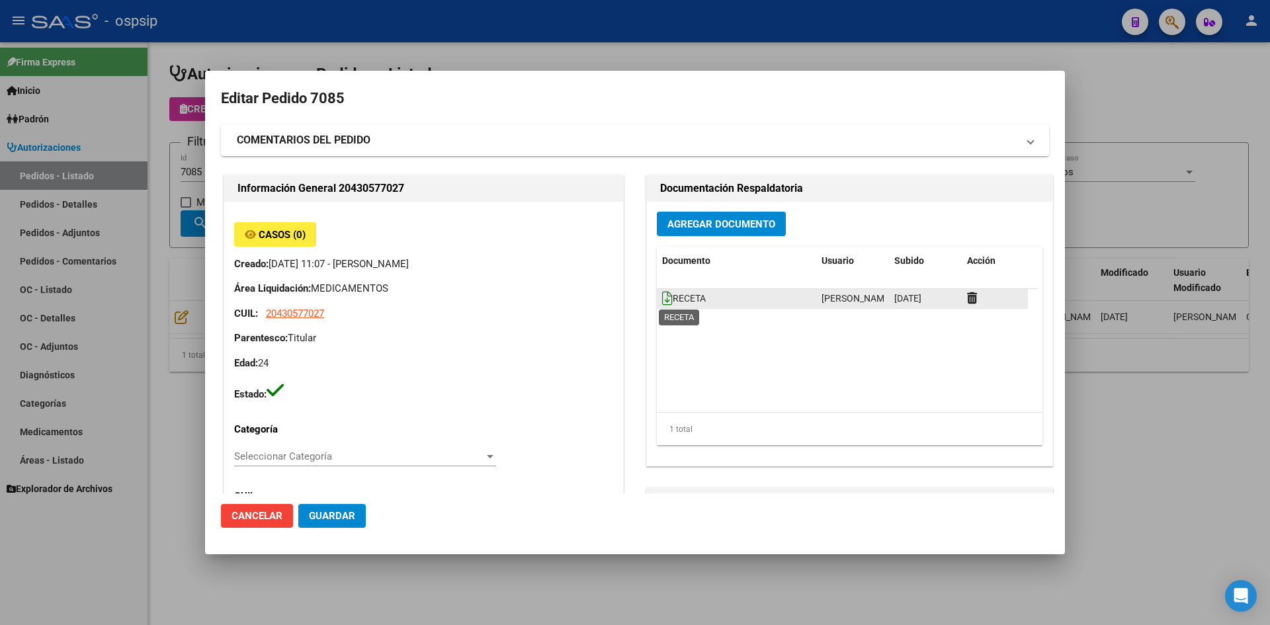
click at [664, 301] on icon at bounding box center [667, 298] width 11 height 15
click at [691, 219] on span "Agregar Documento" at bounding box center [722, 224] width 108 height 12
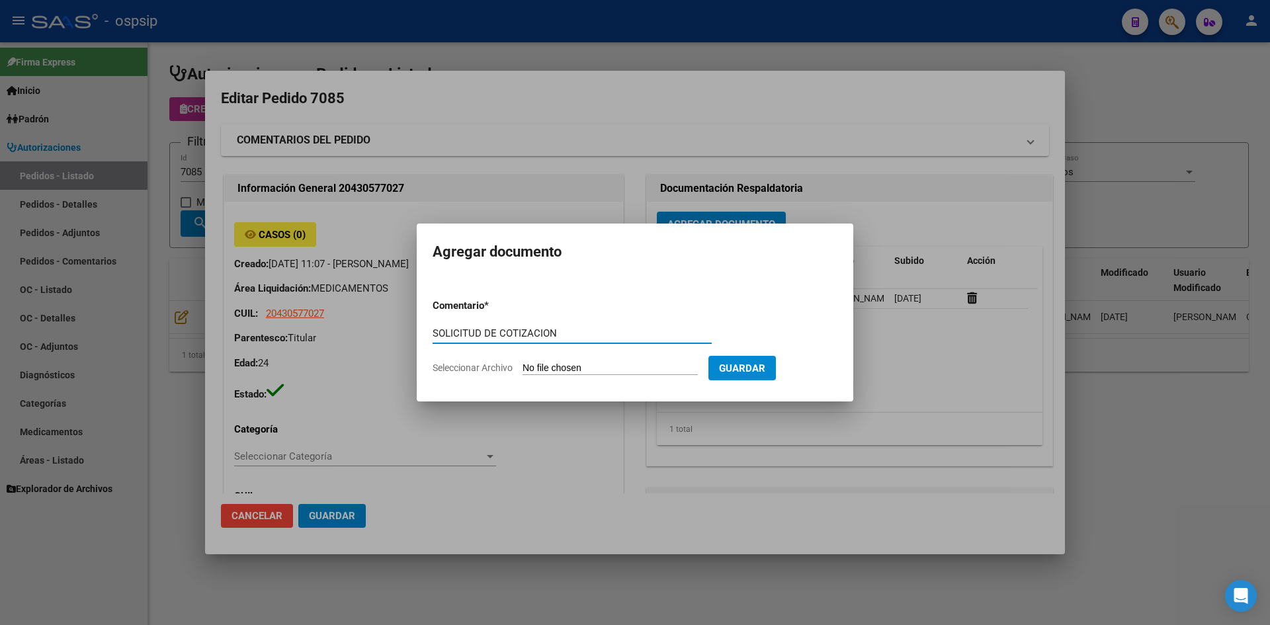
type input "SOLICITUD DE COTIZACION"
click at [523, 363] on input "Seleccionar Archivo" at bounding box center [610, 369] width 175 height 13
type input "C:\fakepath\SOLICITUD DE COTIZACION N°7085.pdf"
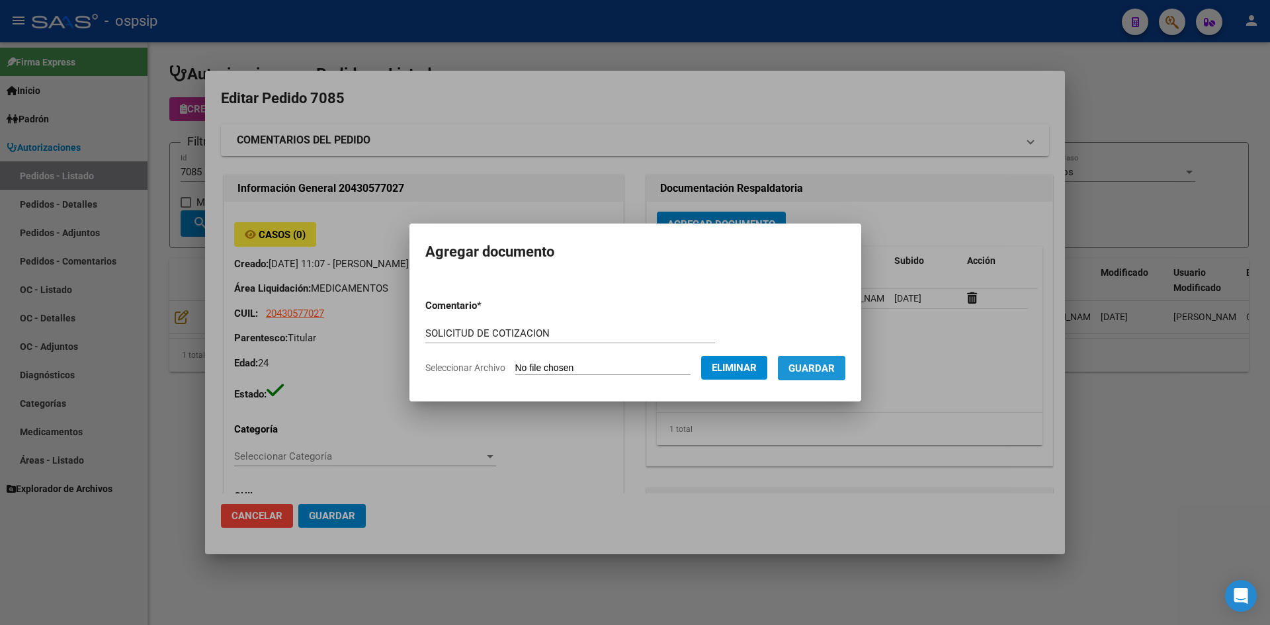
click at [817, 373] on span "Guardar" at bounding box center [812, 369] width 46 height 12
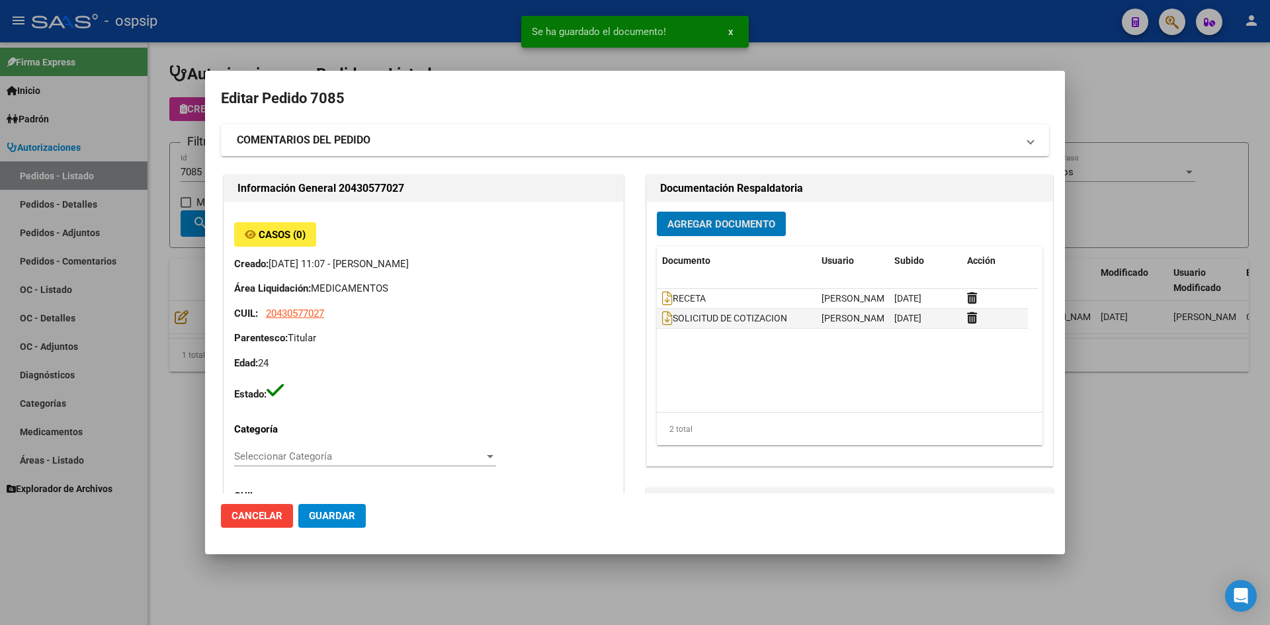
click at [351, 518] on span "Guardar" at bounding box center [332, 516] width 46 height 12
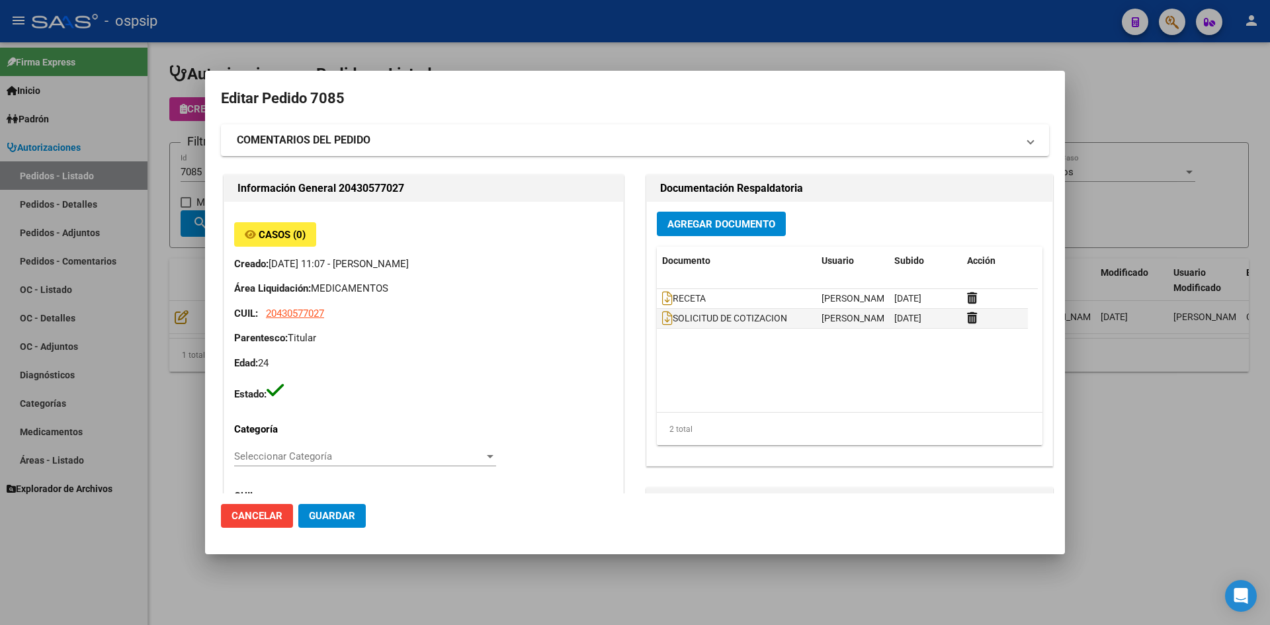
click at [493, 52] on div at bounding box center [635, 312] width 1270 height 625
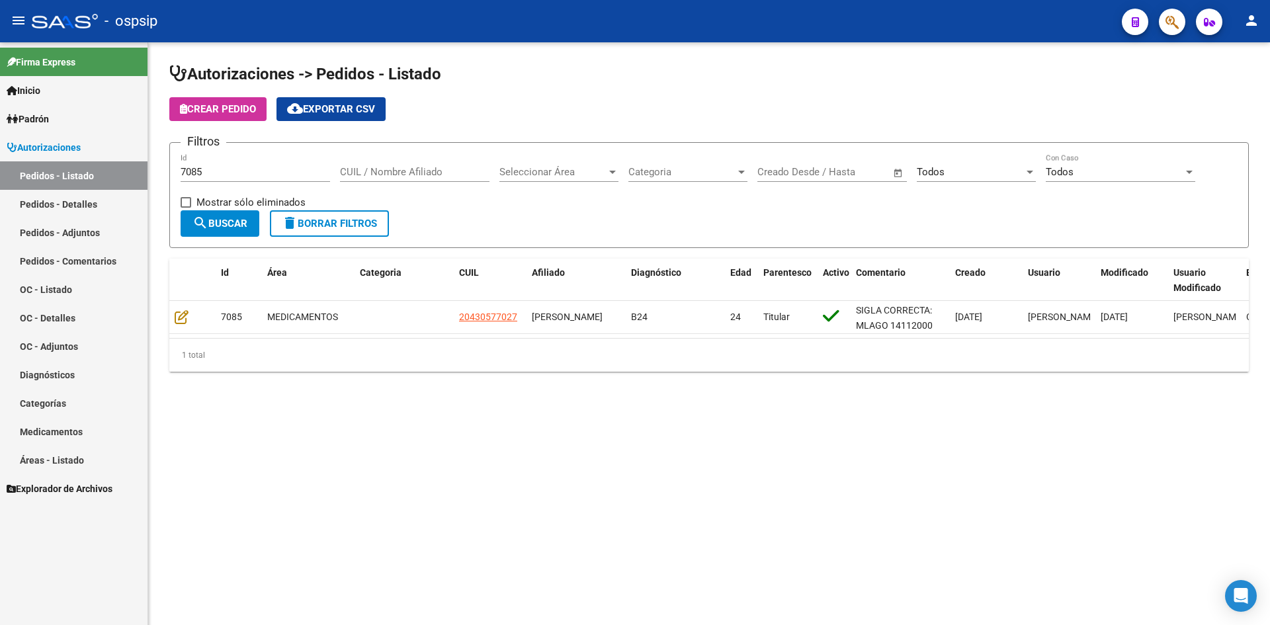
click at [283, 171] on input "7085" at bounding box center [256, 172] width 150 height 12
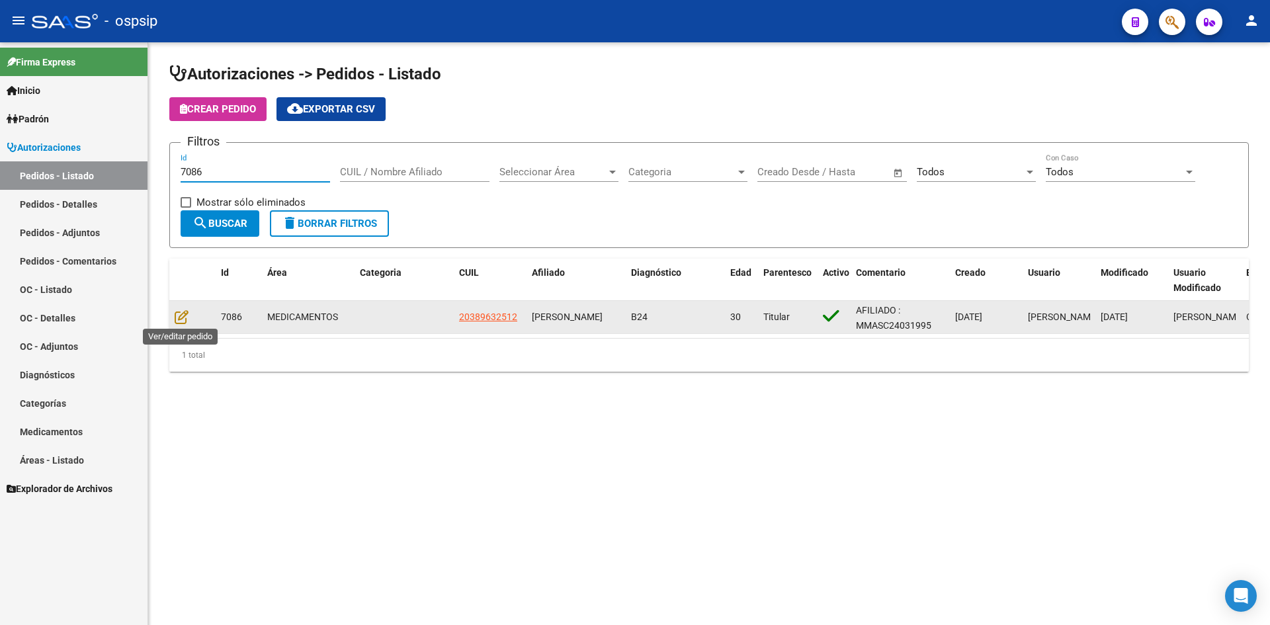
type input "7086"
click at [171, 314] on datatable-body-cell at bounding box center [192, 317] width 46 height 32
click at [178, 316] on icon at bounding box center [182, 317] width 14 height 15
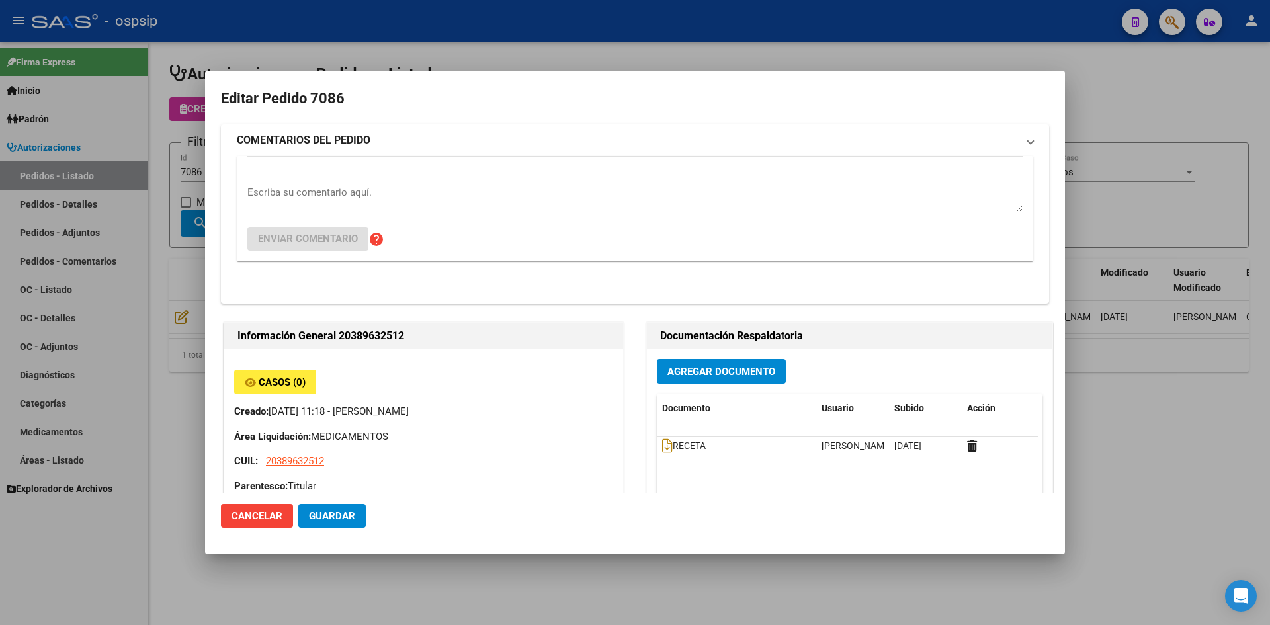
type input "[GEOGRAPHIC_DATA], [PERSON_NAME] SUR, [PERSON_NAME] 1785, Departamento: CAS"
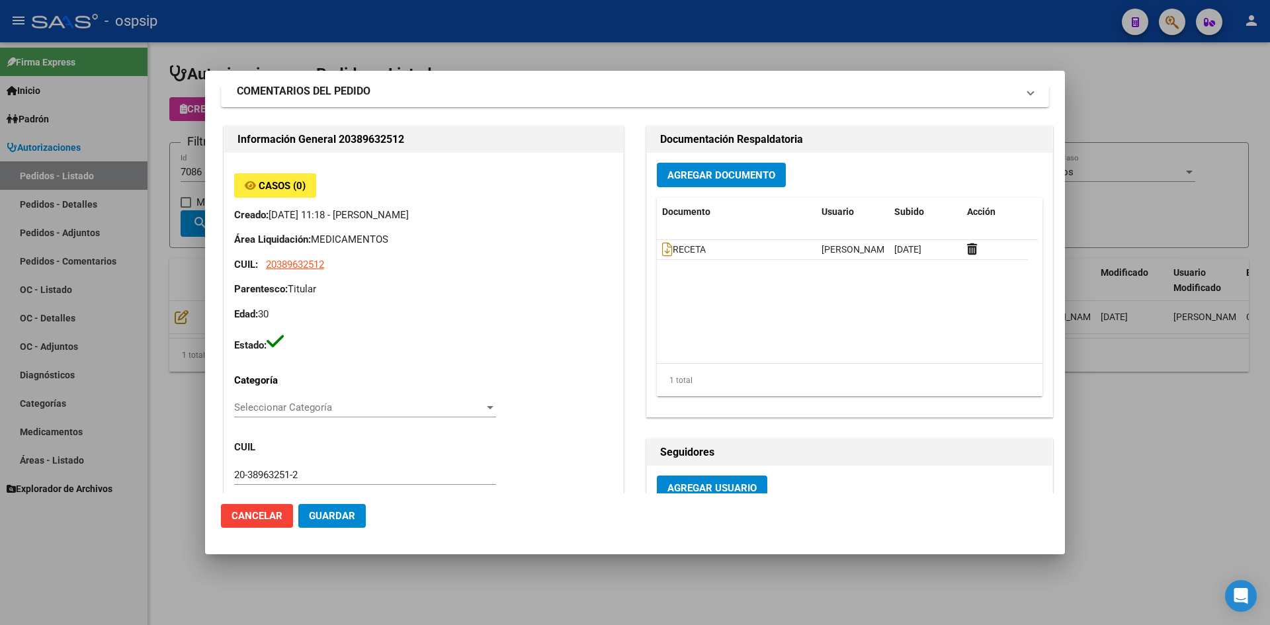
scroll to position [66, 0]
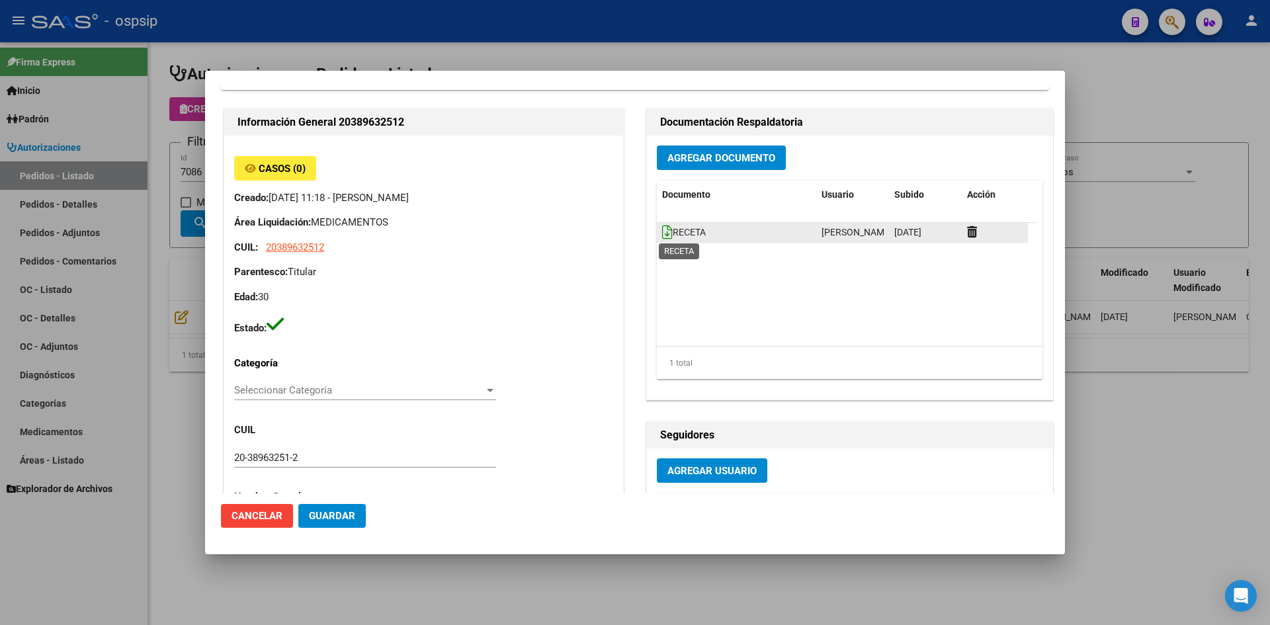
click at [662, 232] on icon at bounding box center [667, 232] width 11 height 15
click at [662, 236] on icon at bounding box center [667, 232] width 11 height 15
click at [695, 160] on span "Agregar Documento" at bounding box center [722, 158] width 108 height 12
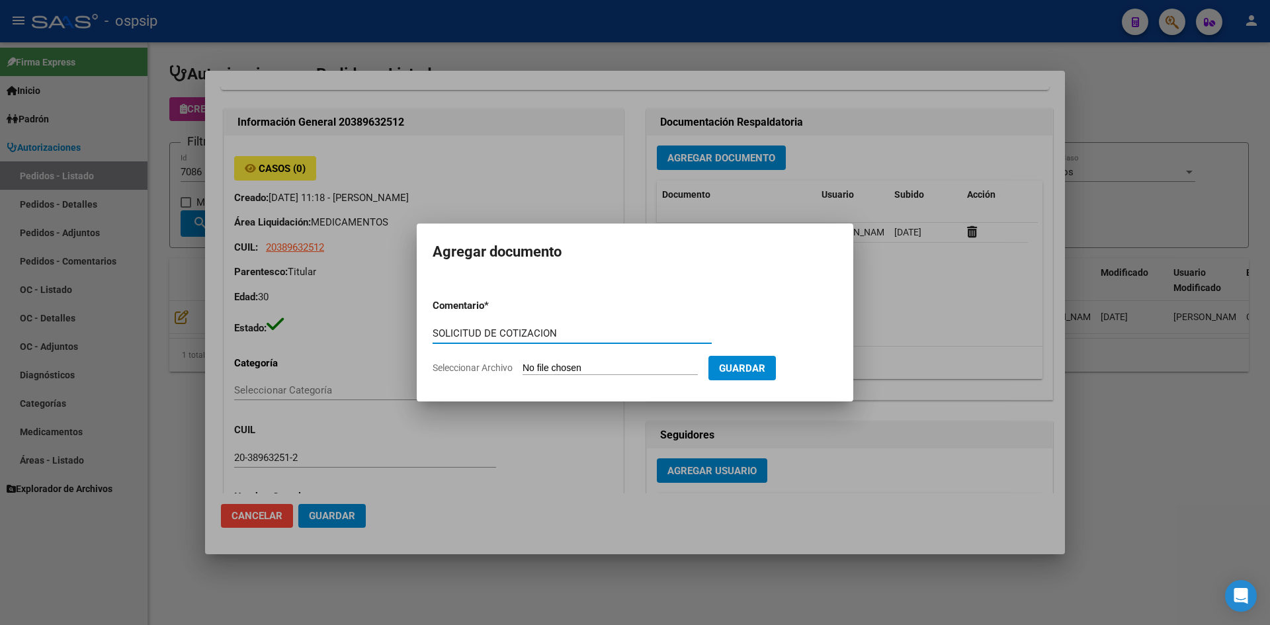
type input "SOLICITUD DE COTIZACION"
click at [523, 363] on input "Seleccionar Archivo" at bounding box center [610, 369] width 175 height 13
type input "C:\fakepath\SOLICITUD DE COTIZACION N°7086.pdf"
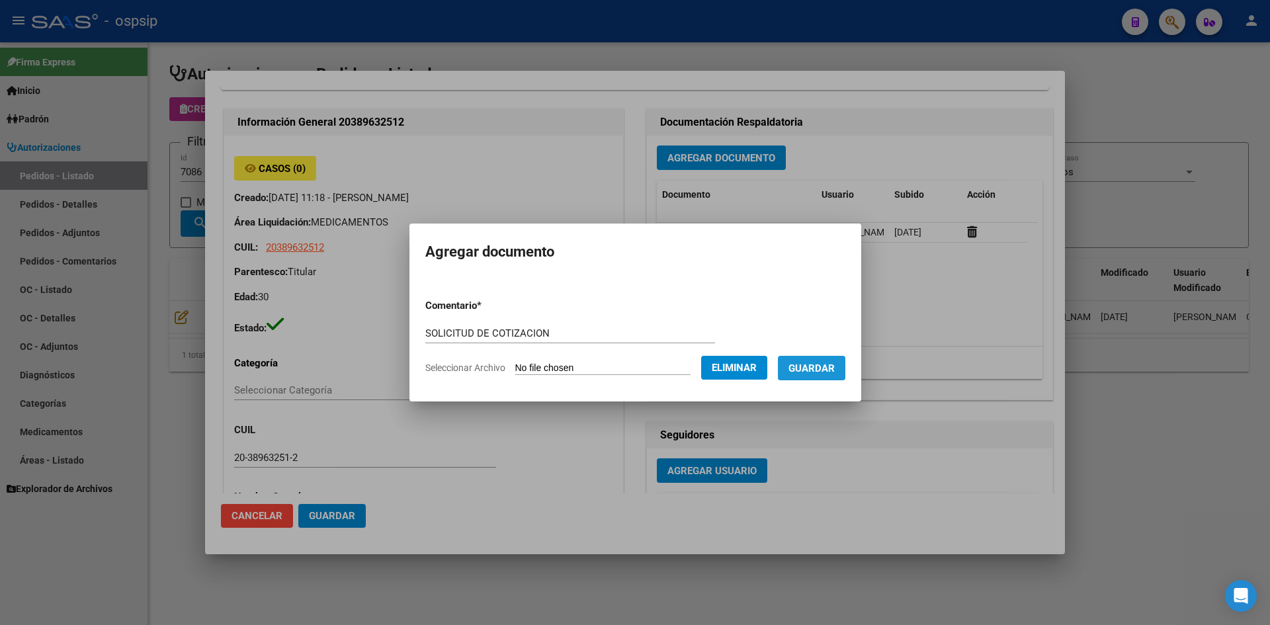
click at [822, 371] on span "Guardar" at bounding box center [812, 369] width 46 height 12
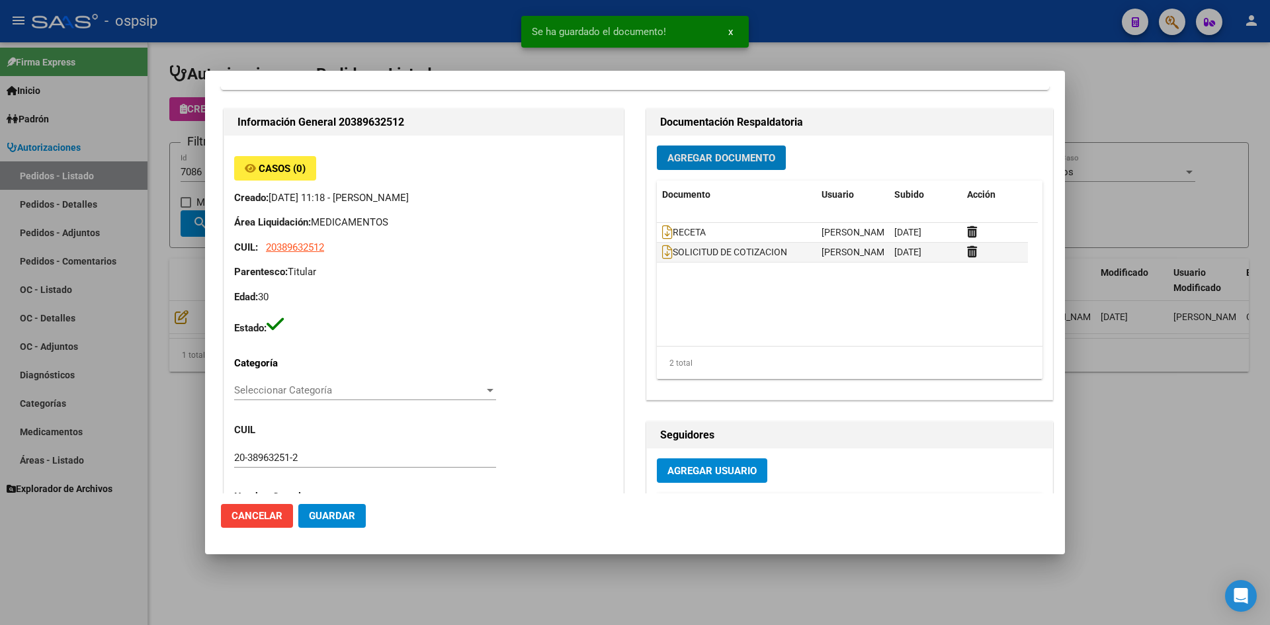
click at [347, 513] on span "Guardar" at bounding box center [332, 516] width 46 height 12
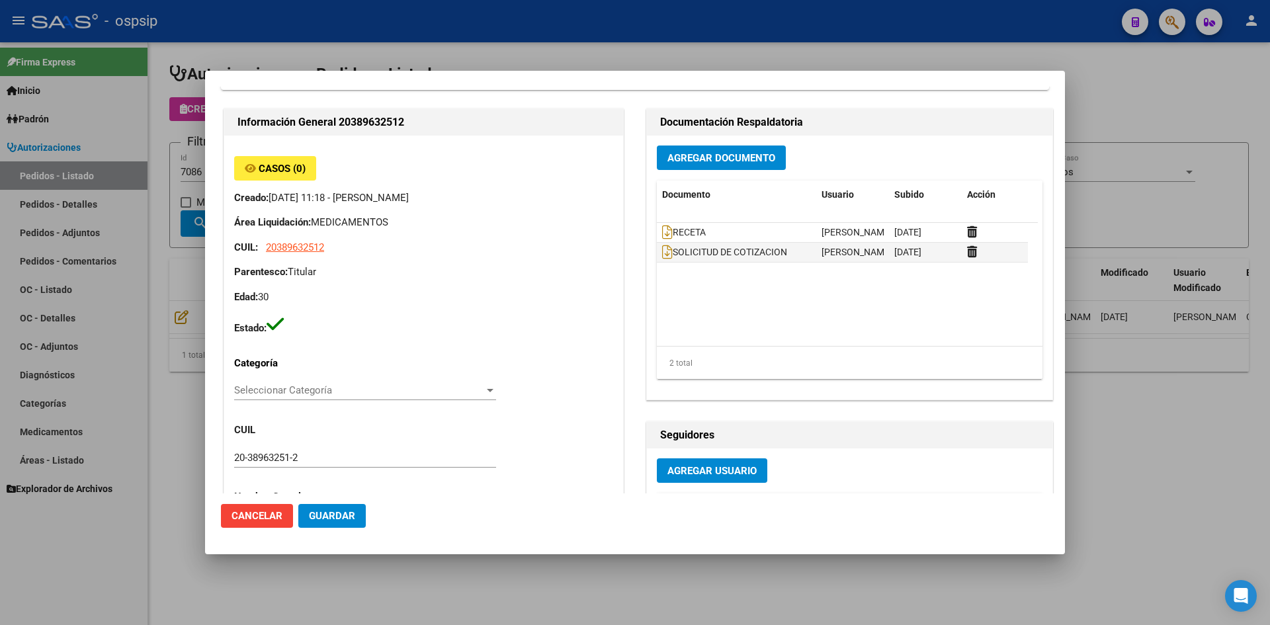
drag, startPoint x: 354, startPoint y: 38, endPoint x: 335, endPoint y: 63, distance: 31.2
click at [355, 36] on div at bounding box center [635, 312] width 1270 height 625
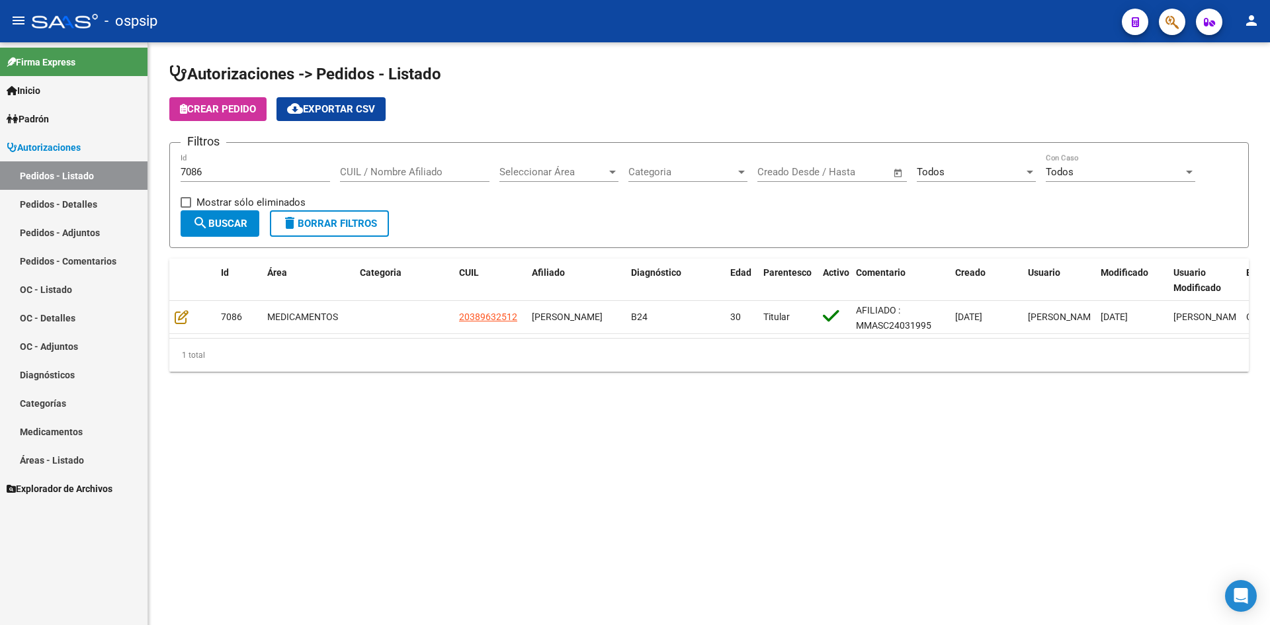
click at [255, 167] on input "7086" at bounding box center [256, 172] width 150 height 12
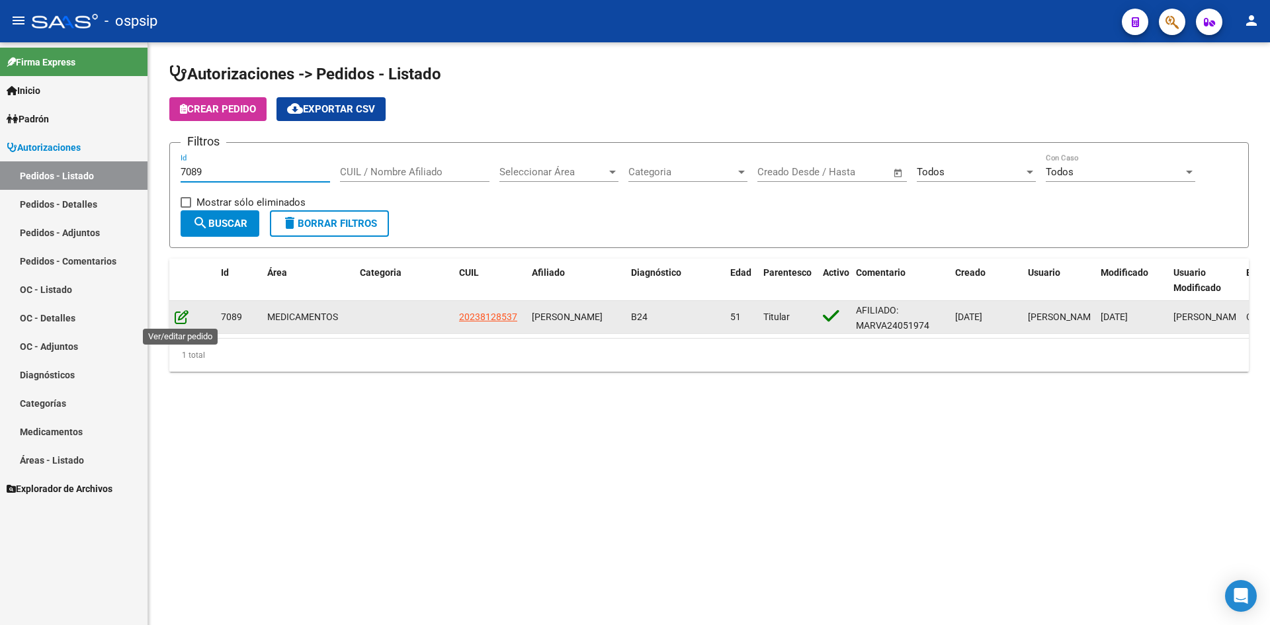
type input "7089"
click at [179, 320] on icon at bounding box center [182, 317] width 14 height 15
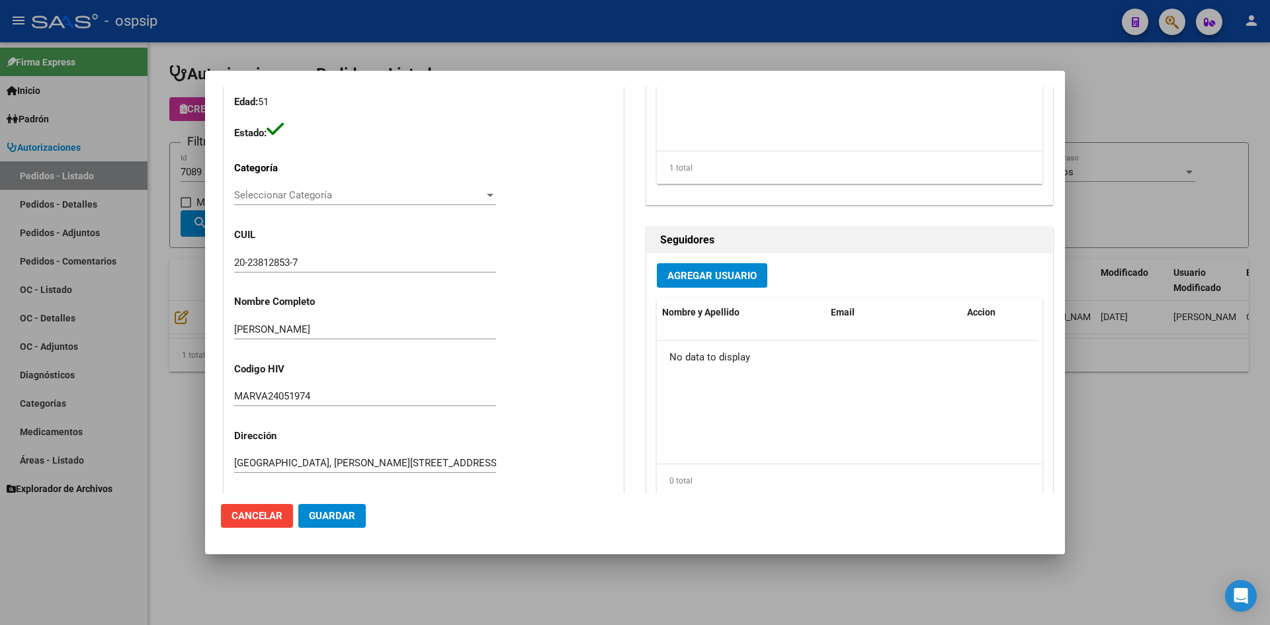
scroll to position [265, 0]
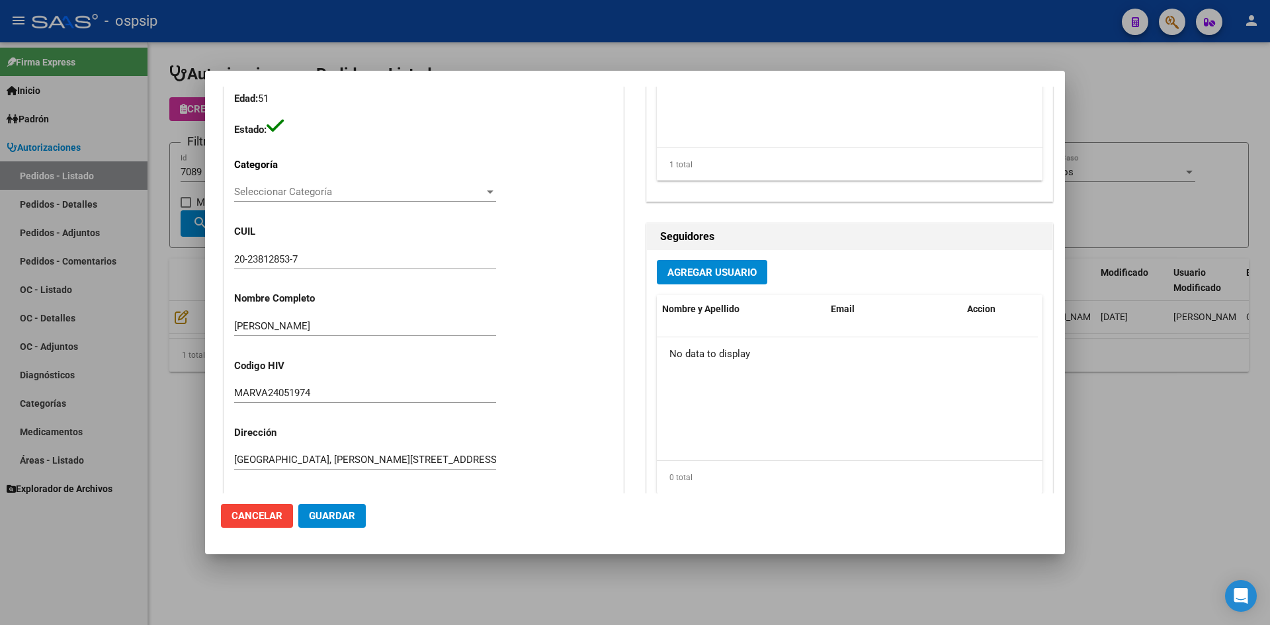
drag, startPoint x: 394, startPoint y: 30, endPoint x: 304, endPoint y: 120, distance: 127.3
click at [393, 30] on div at bounding box center [635, 312] width 1270 height 625
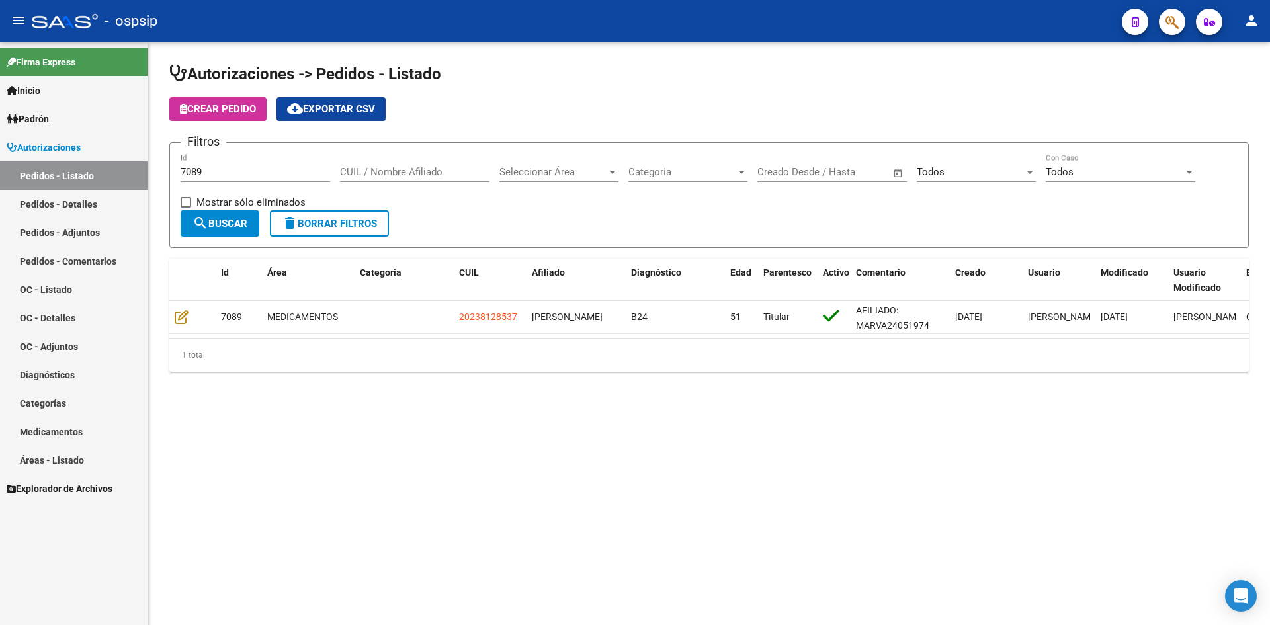
click at [242, 171] on input "7089" at bounding box center [256, 172] width 150 height 12
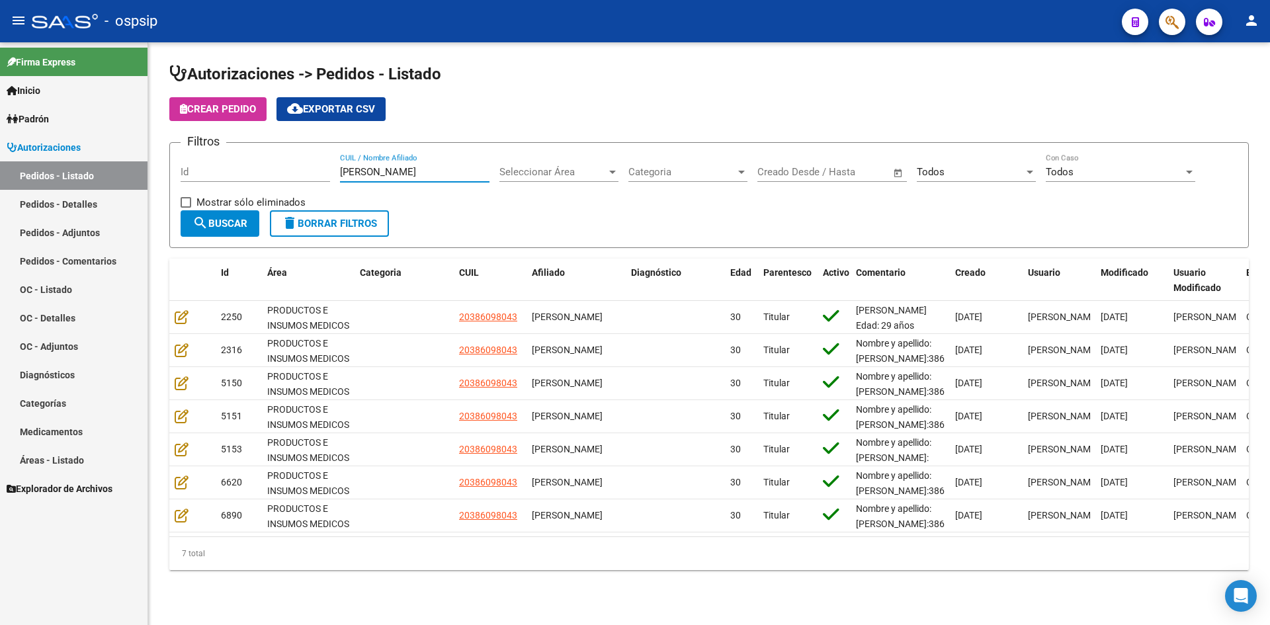
type input "[PERSON_NAME]"
click at [345, 172] on input "[PERSON_NAME]" at bounding box center [415, 172] width 150 height 12
click at [271, 173] on input "Id" at bounding box center [256, 172] width 150 height 12
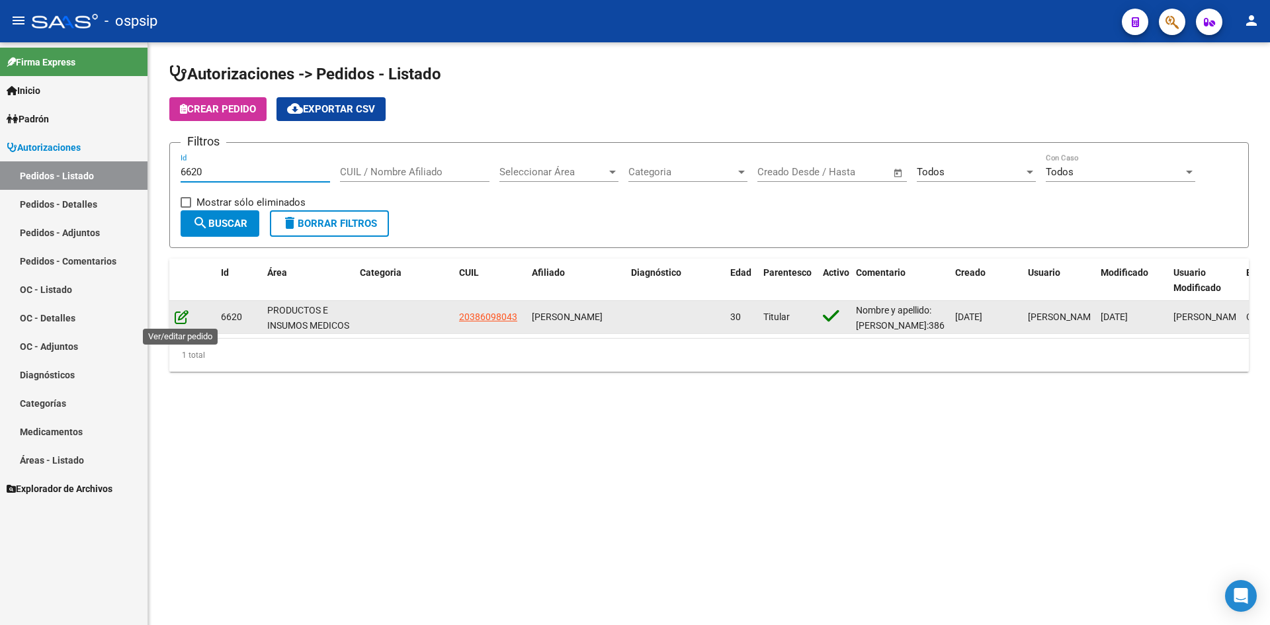
type input "6620"
click at [183, 316] on icon at bounding box center [182, 317] width 14 height 15
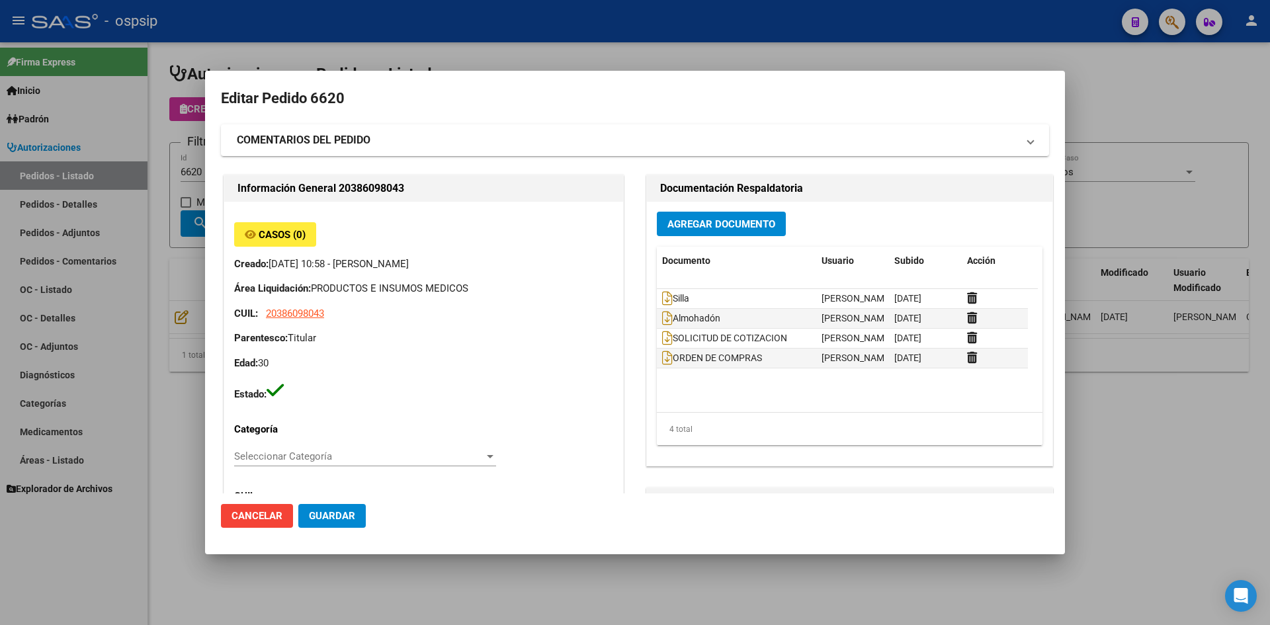
type input "[GEOGRAPHIC_DATA], [STREET_ADDRESS]"
click at [662, 361] on icon at bounding box center [667, 358] width 11 height 15
